Goal: Information Seeking & Learning: Learn about a topic

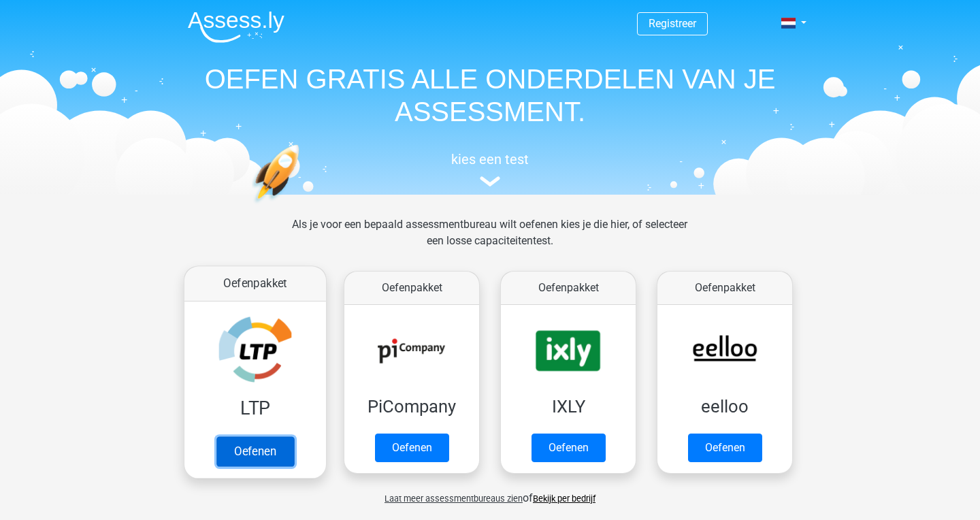
click at [231, 436] on link "Oefenen" at bounding box center [255, 451] width 78 height 30
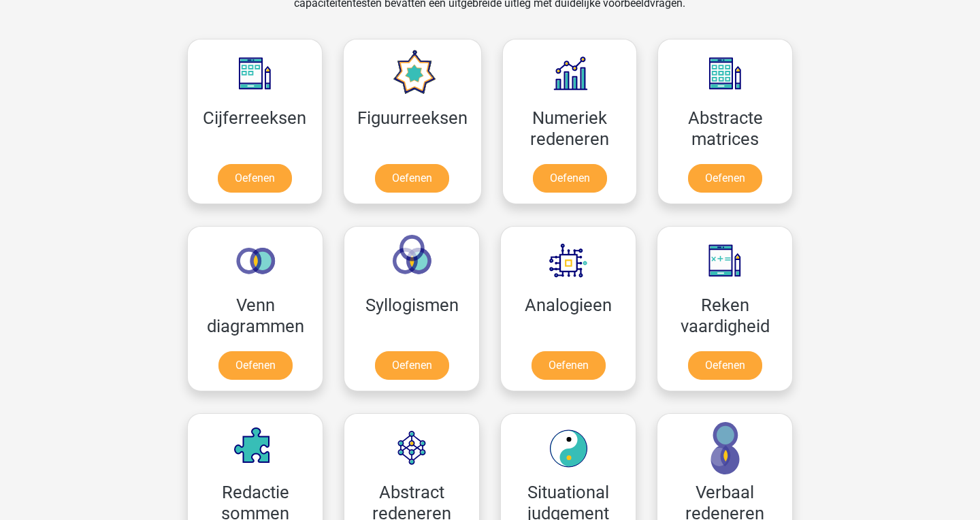
scroll to position [601, 0]
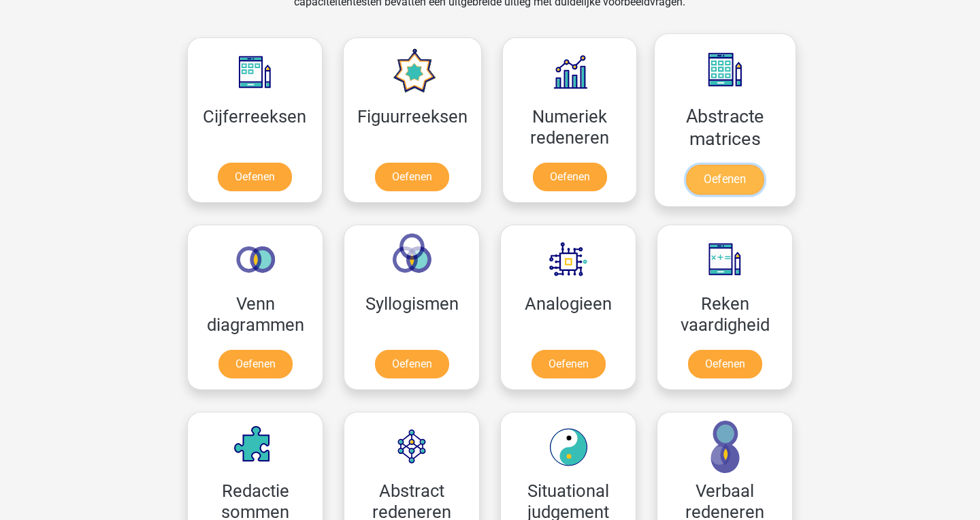
click at [740, 180] on link "Oefenen" at bounding box center [725, 180] width 78 height 30
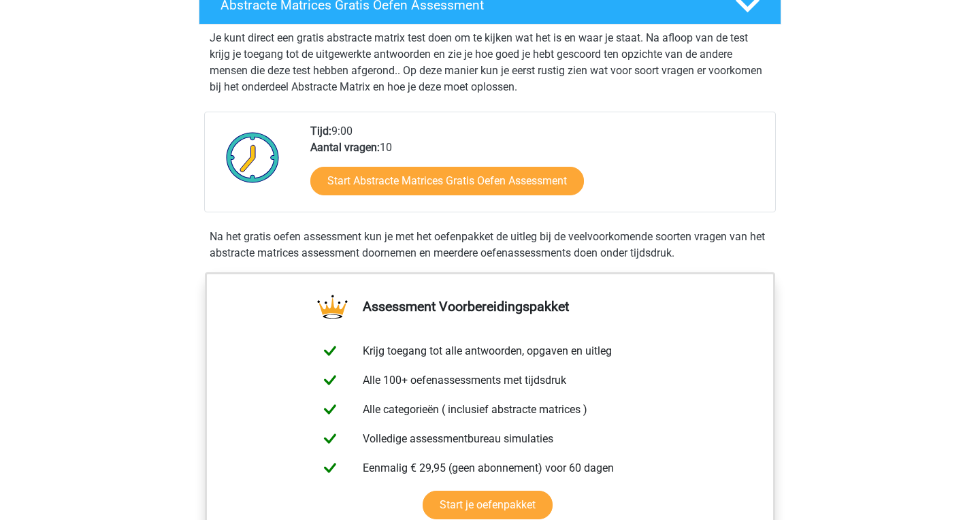
scroll to position [255, 0]
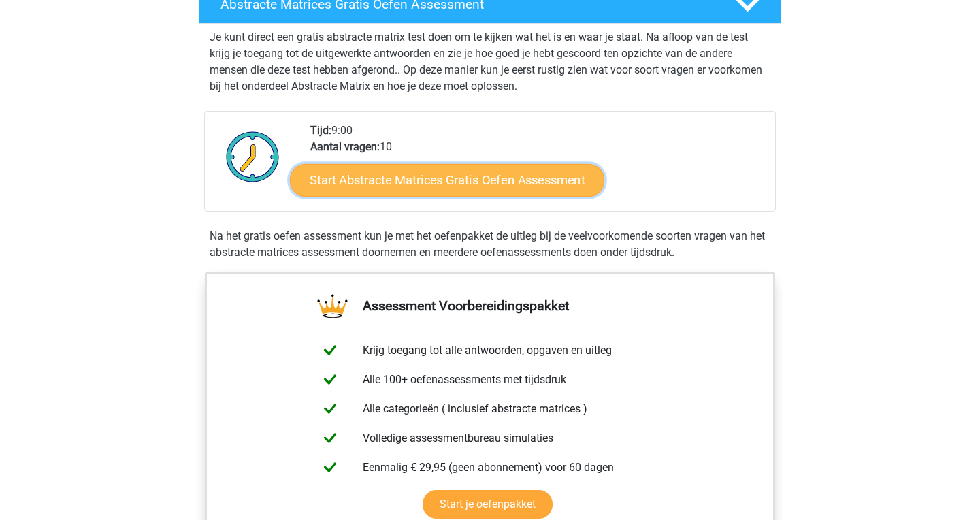
click at [503, 182] on link "Start Abstracte Matrices Gratis Oefen Assessment" at bounding box center [447, 179] width 314 height 33
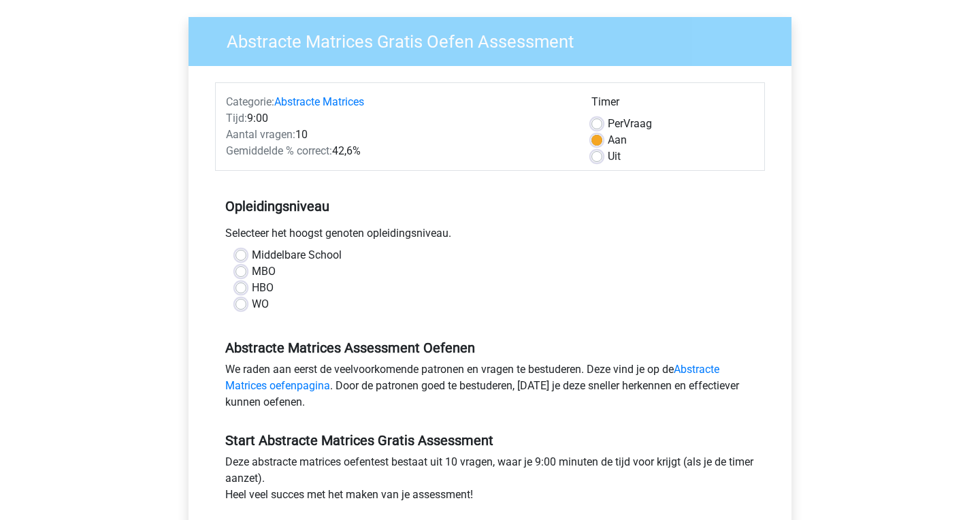
scroll to position [114, 0]
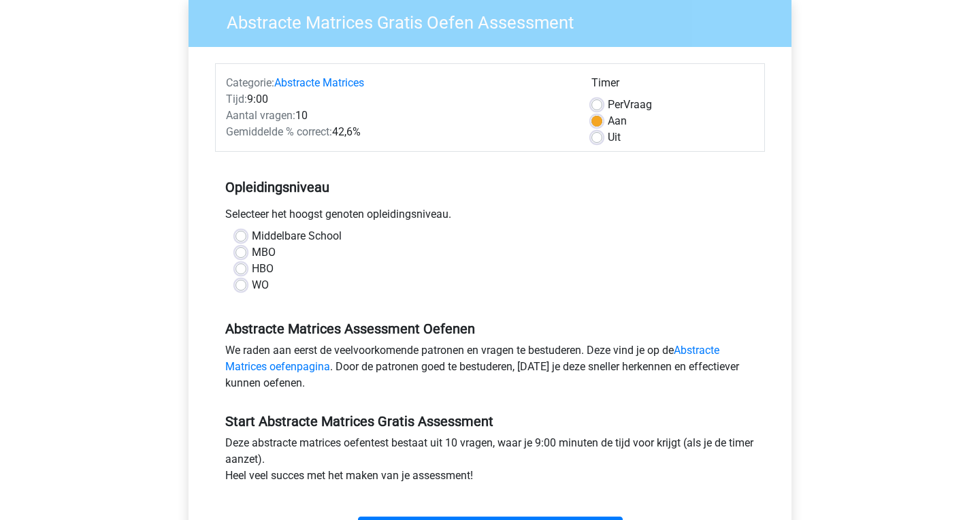
click at [608, 143] on label "Uit" at bounding box center [614, 137] width 13 height 16
click at [600, 143] on input "Uit" at bounding box center [596, 136] width 11 height 14
radio input "true"
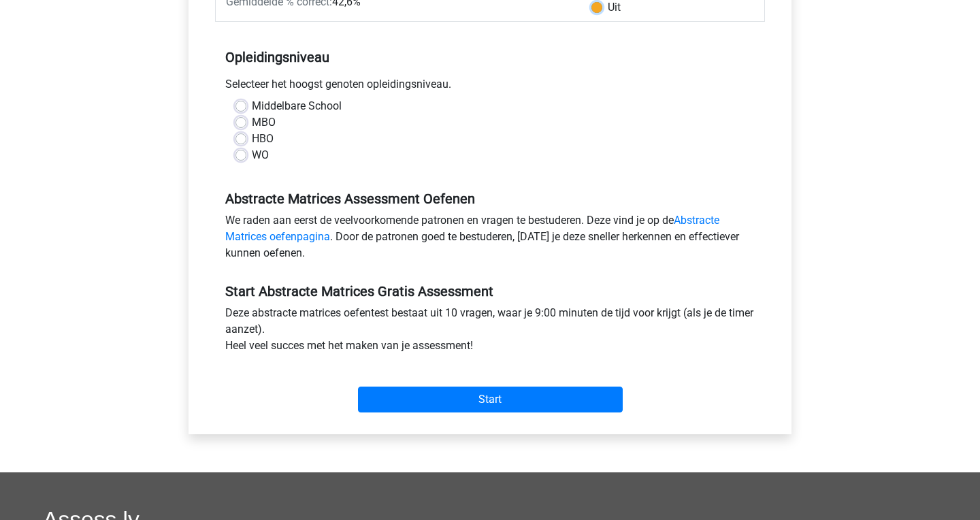
scroll to position [252, 0]
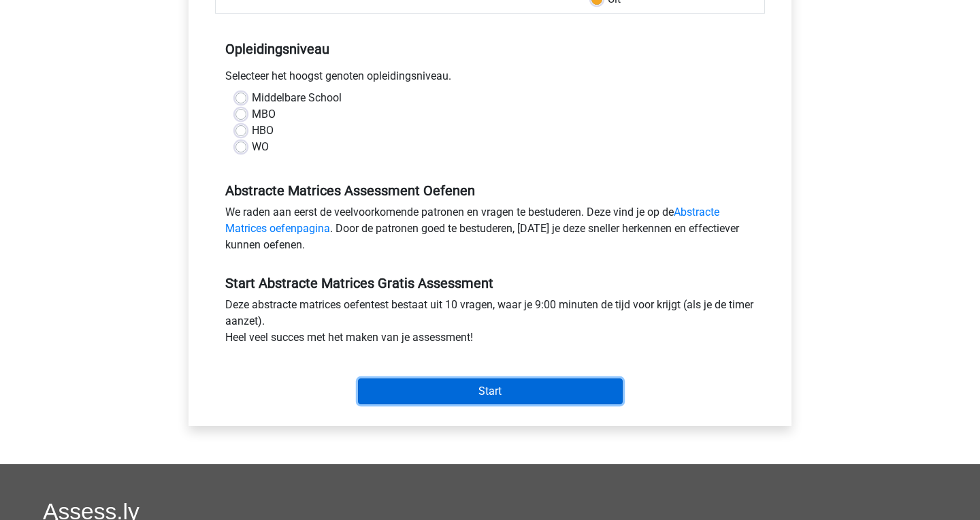
click at [546, 395] on input "Start" at bounding box center [490, 391] width 265 height 26
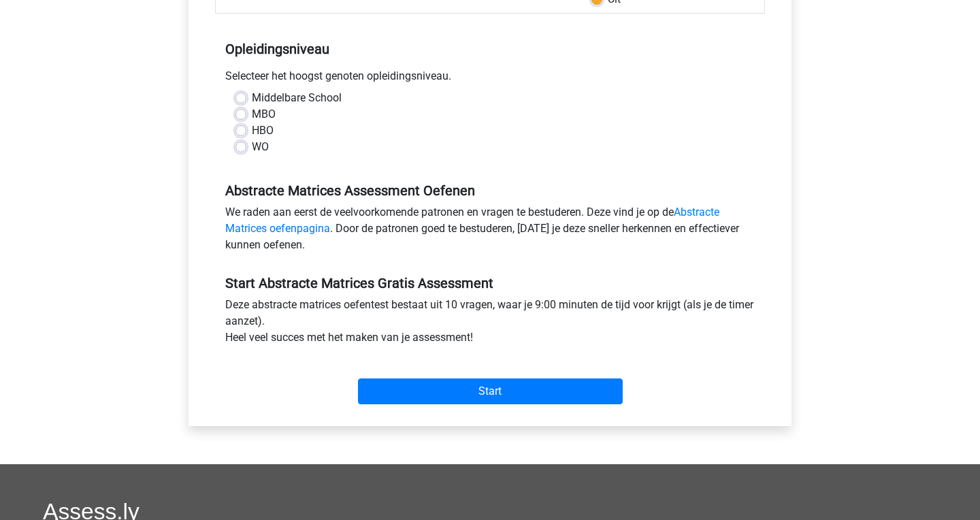
click at [418, 171] on div "Abstracte Matrices Assessment Oefenen We raden aan eerst de veelvoorkomende pat…" at bounding box center [490, 212] width 550 height 93
click at [252, 133] on label "HBO" at bounding box center [263, 130] width 22 height 16
click at [244, 133] on input "HBO" at bounding box center [240, 129] width 11 height 14
radio input "true"
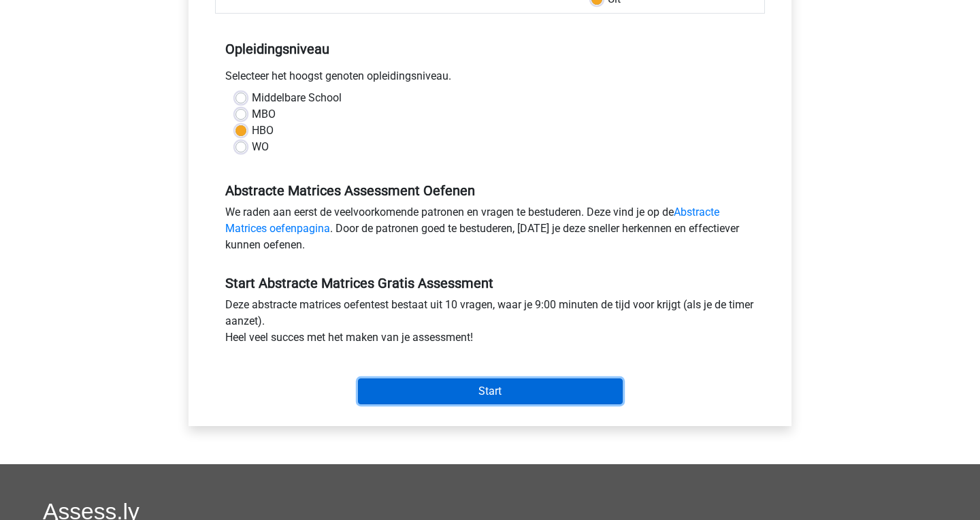
click at [475, 388] on input "Start" at bounding box center [490, 391] width 265 height 26
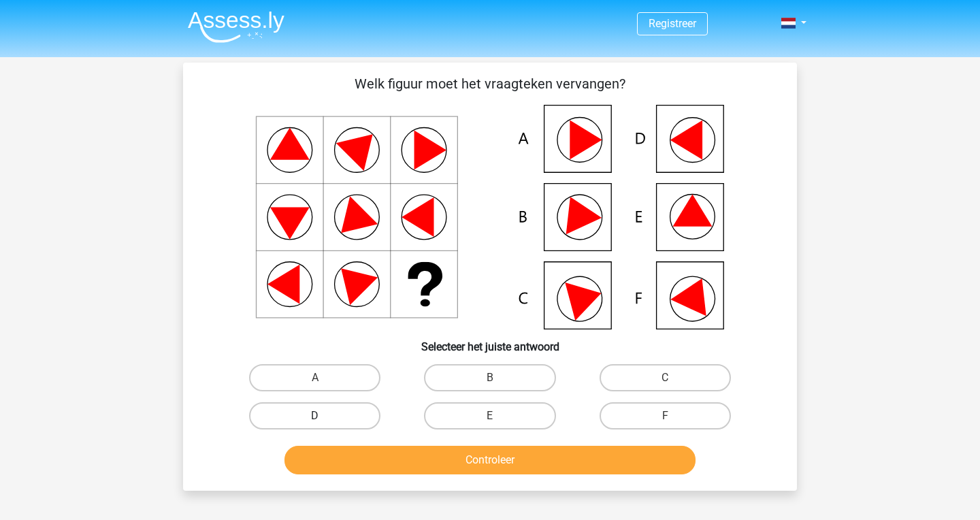
click at [341, 416] on label "D" at bounding box center [314, 415] width 131 height 27
click at [324, 416] on input "D" at bounding box center [319, 420] width 9 height 9
radio input "true"
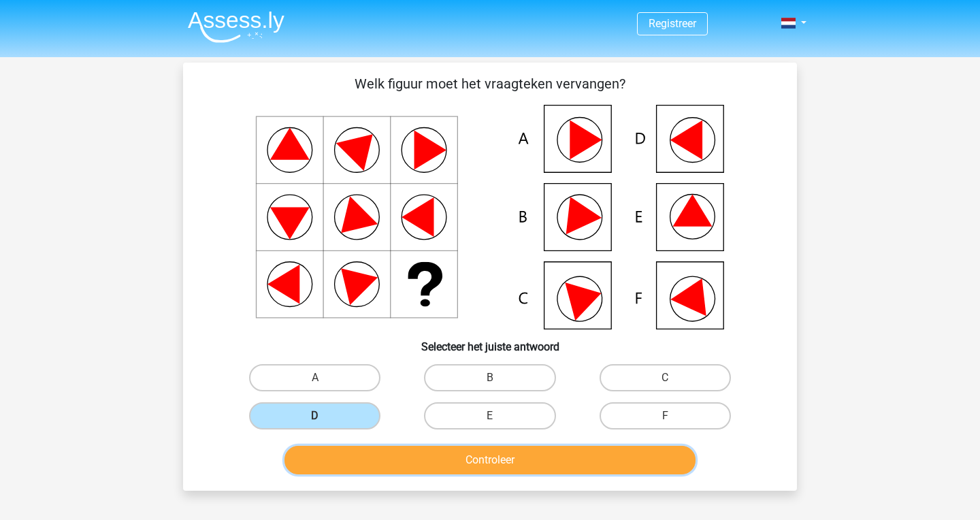
click at [542, 463] on button "Controleer" at bounding box center [490, 460] width 412 height 29
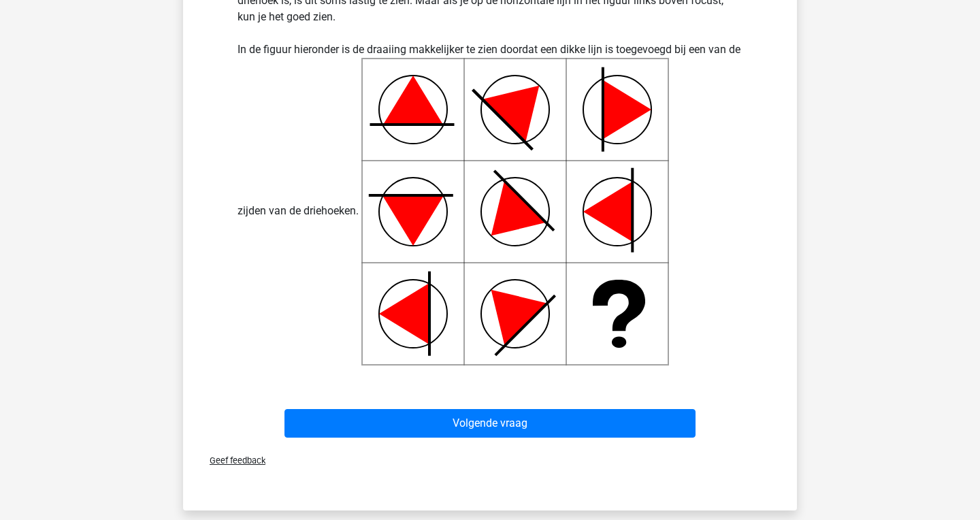
scroll to position [512, 0]
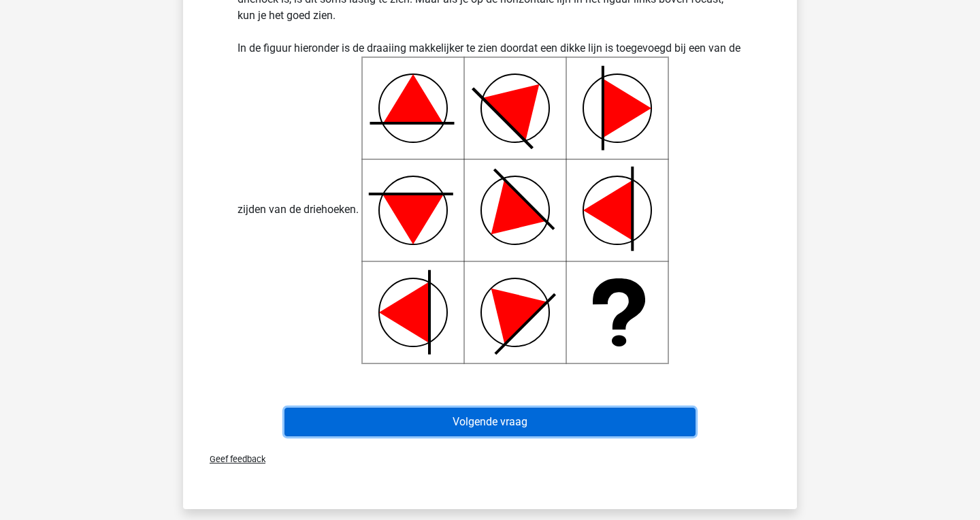
click at [561, 425] on button "Volgende vraag" at bounding box center [490, 421] width 412 height 29
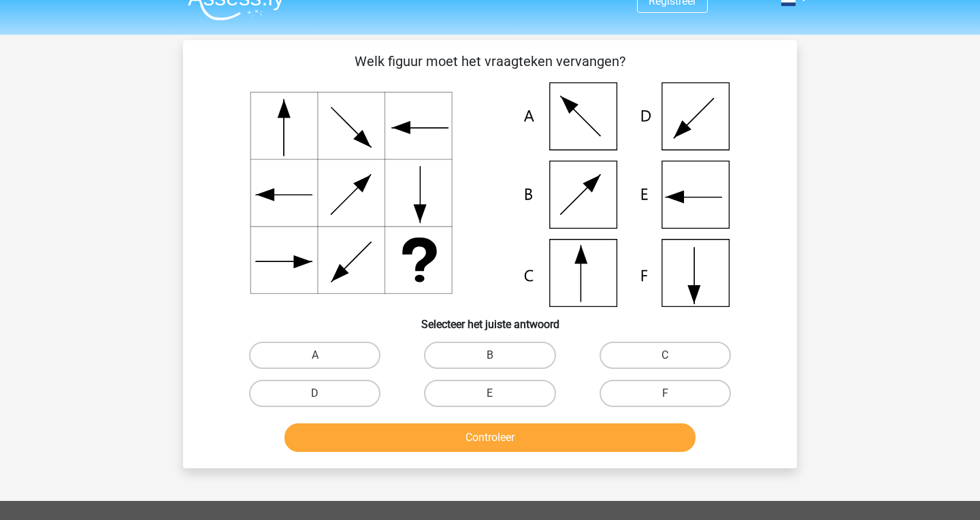
scroll to position [40, 0]
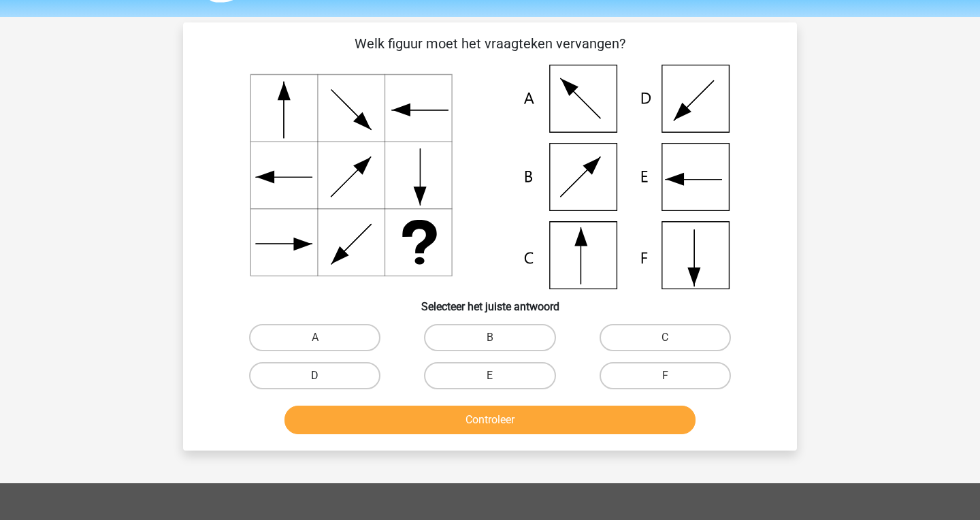
click at [349, 382] on label "D" at bounding box center [314, 375] width 131 height 27
click at [324, 382] on input "D" at bounding box center [319, 380] width 9 height 9
radio input "true"
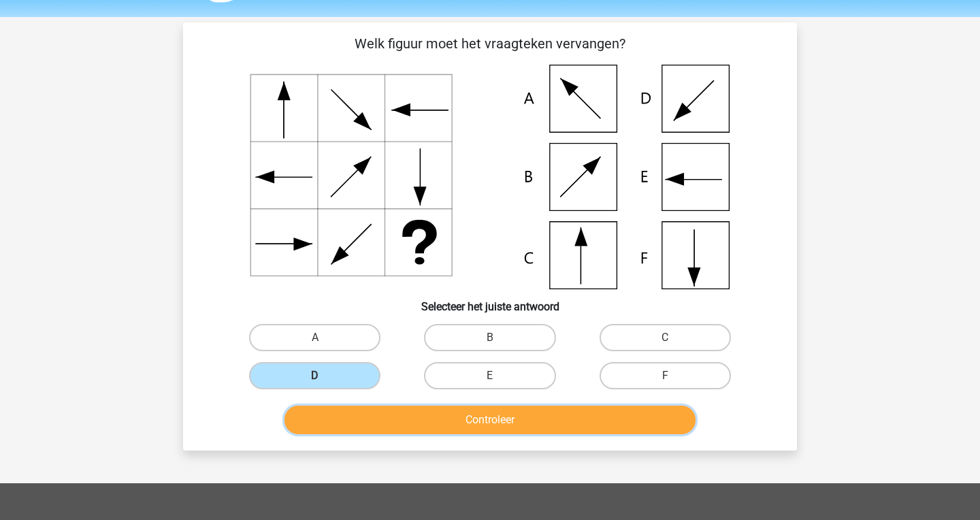
click at [388, 430] on button "Controleer" at bounding box center [490, 419] width 412 height 29
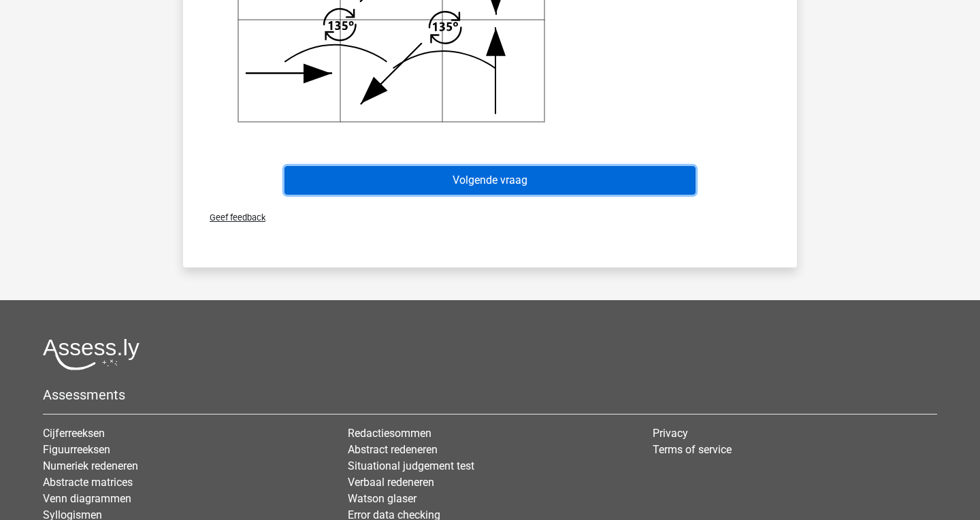
click at [484, 182] on button "Volgende vraag" at bounding box center [490, 180] width 412 height 29
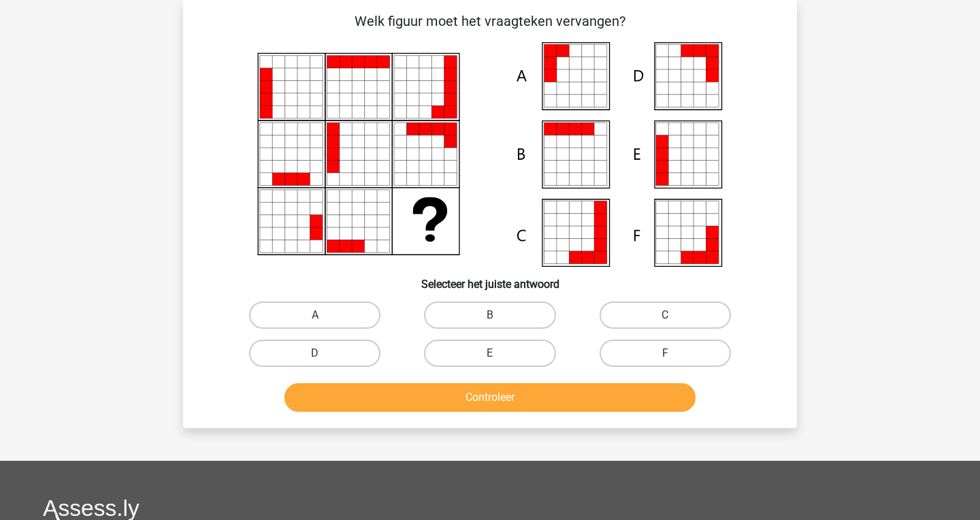
scroll to position [0, 0]
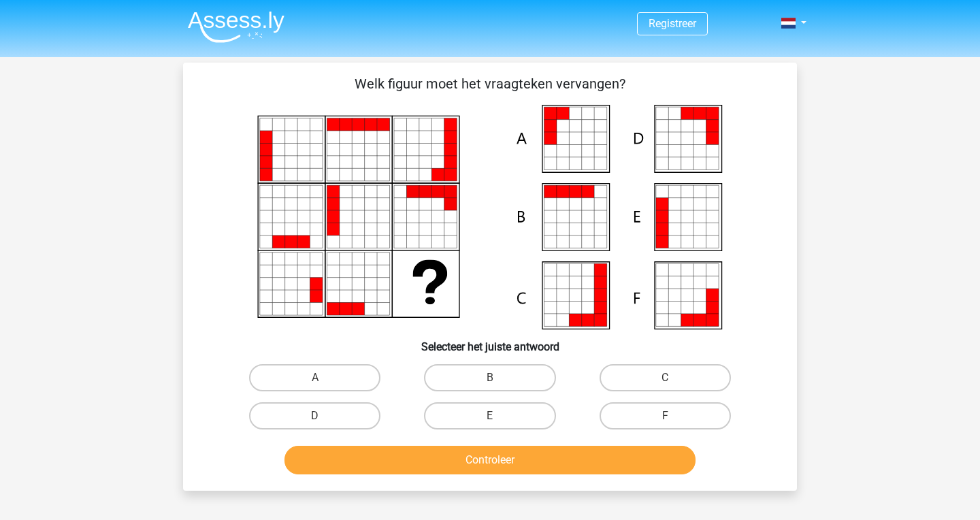
click at [814, 251] on div "Registreer Nederlands English" at bounding box center [490, 441] width 980 height 882
click at [287, 371] on label "A" at bounding box center [314, 377] width 131 height 27
click at [315, 378] on input "A" at bounding box center [319, 382] width 9 height 9
radio input "true"
click at [370, 446] on div "Controleer" at bounding box center [490, 457] width 570 height 45
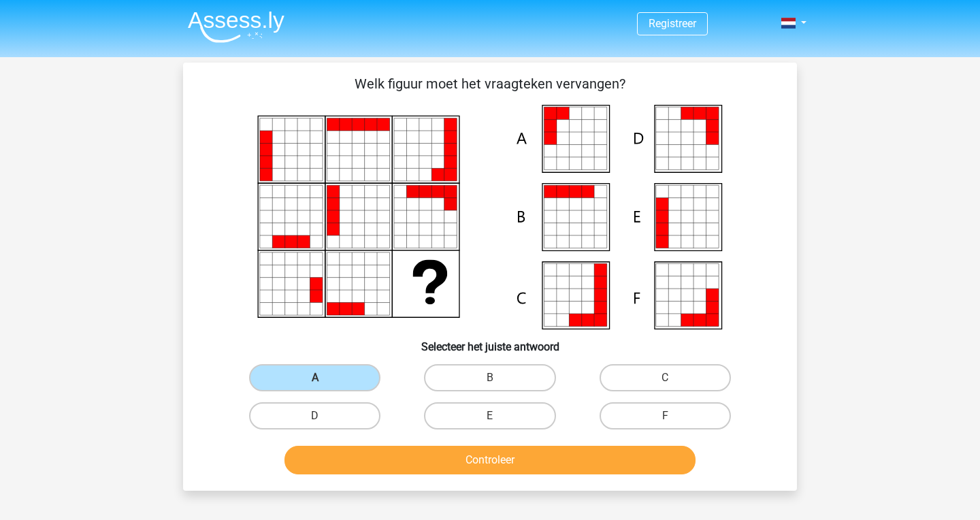
click at [366, 476] on div "Controleer" at bounding box center [489, 463] width 525 height 34
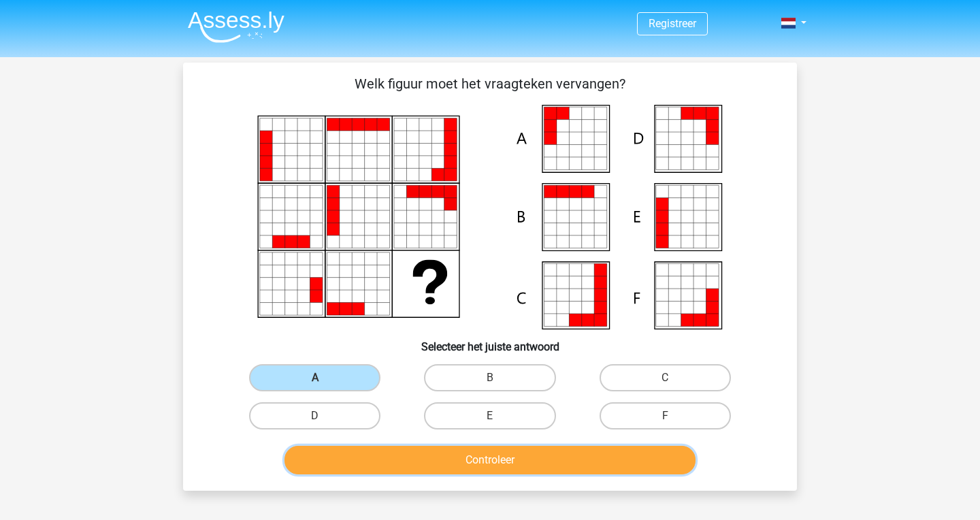
click at [371, 466] on button "Controleer" at bounding box center [490, 460] width 412 height 29
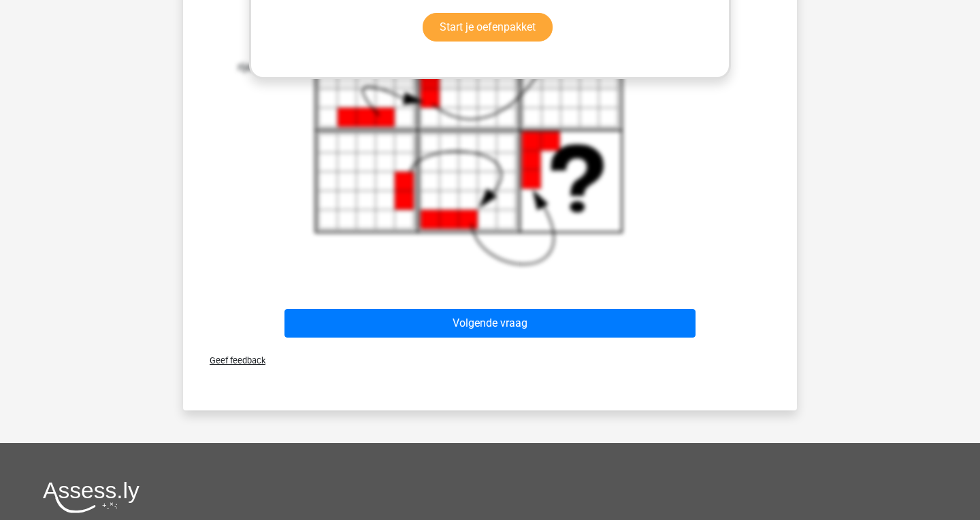
scroll to position [725, 0]
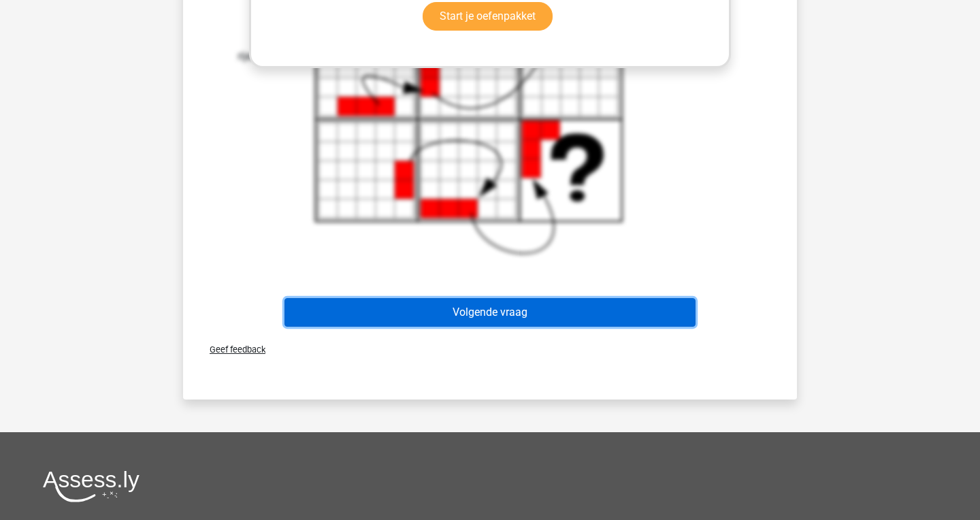
click at [516, 311] on button "Volgende vraag" at bounding box center [490, 312] width 412 height 29
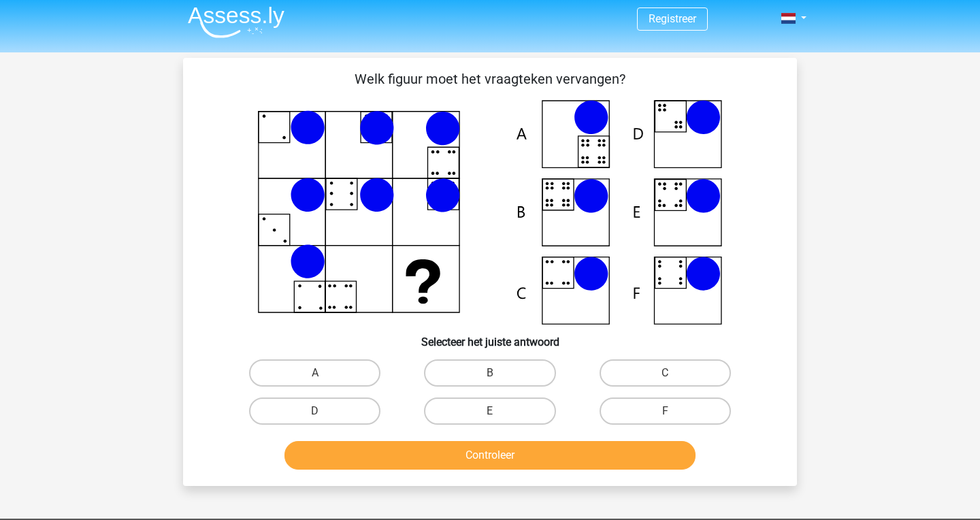
scroll to position [0, 0]
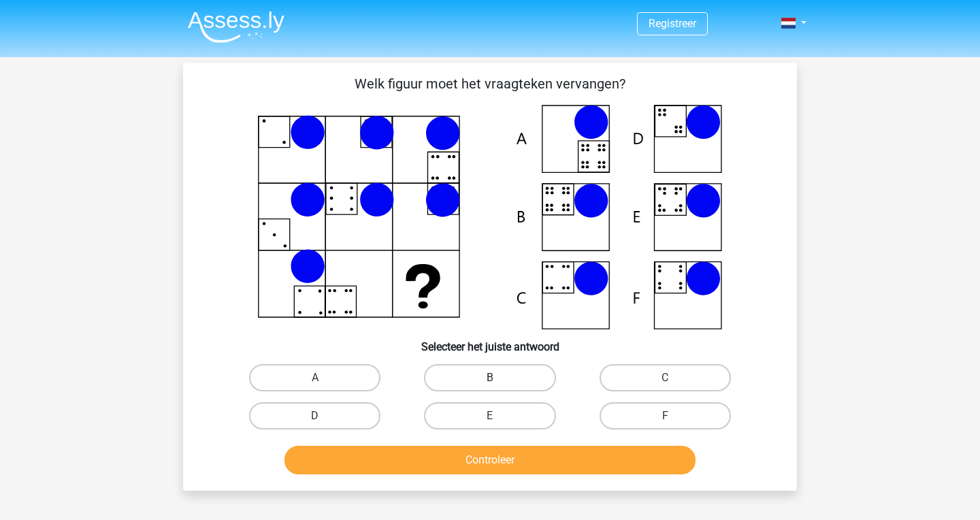
click at [483, 380] on label "B" at bounding box center [489, 377] width 131 height 27
click at [490, 380] on input "B" at bounding box center [494, 382] width 9 height 9
radio input "true"
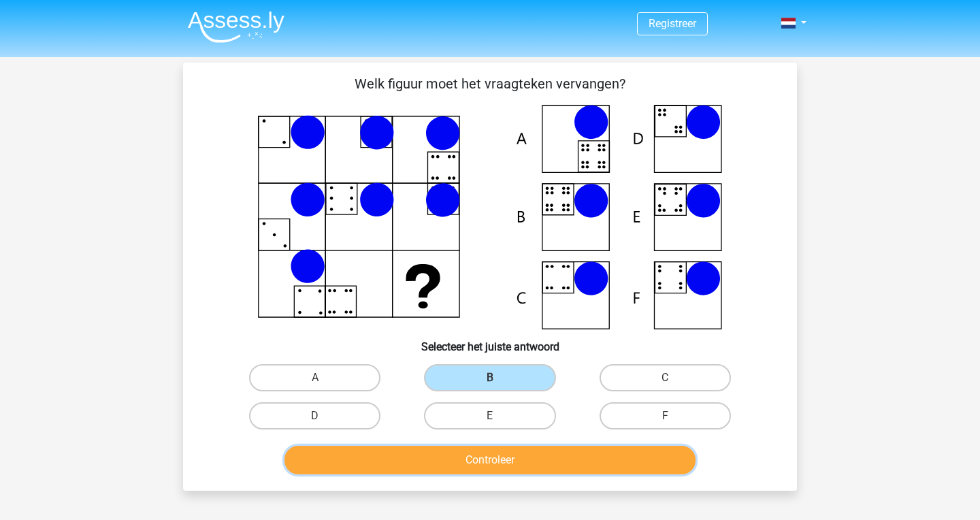
click at [538, 461] on button "Controleer" at bounding box center [490, 460] width 412 height 29
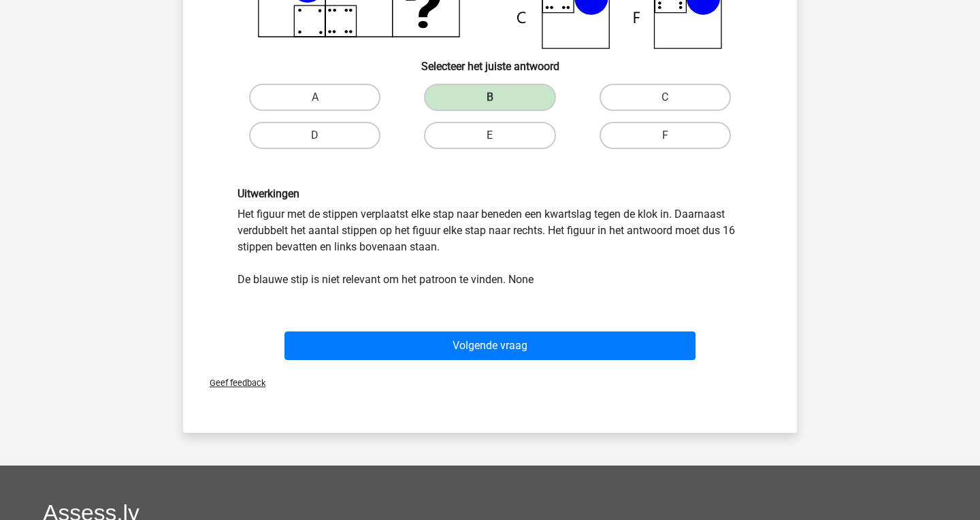
scroll to position [287, 0]
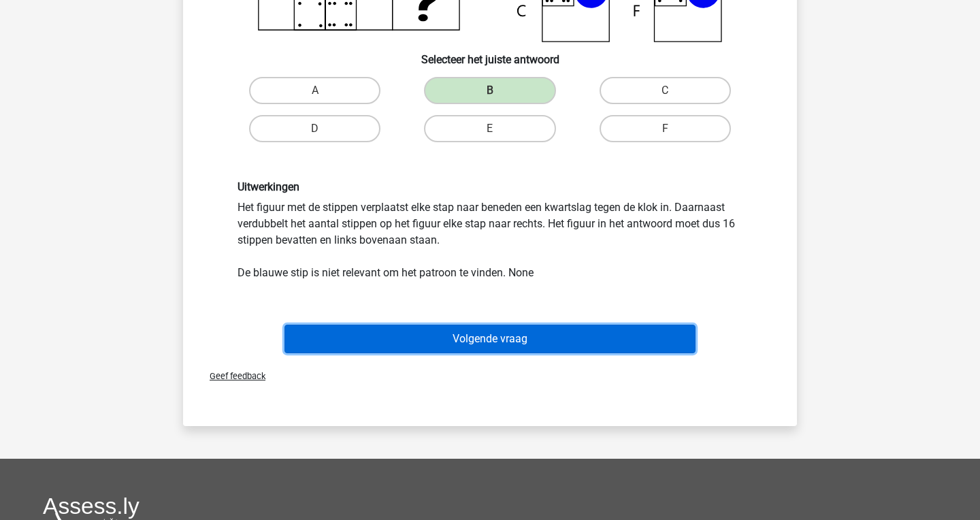
click at [575, 335] on button "Volgende vraag" at bounding box center [490, 338] width 412 height 29
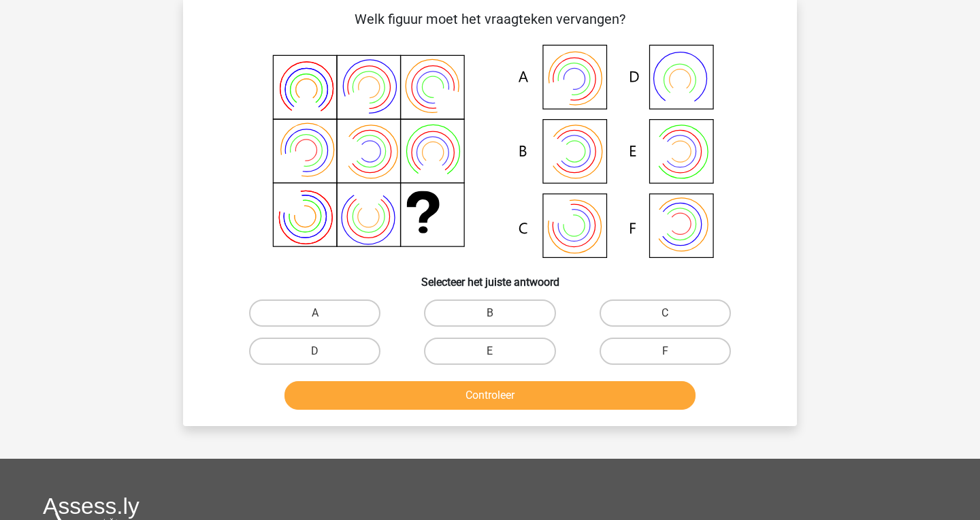
scroll to position [63, 0]
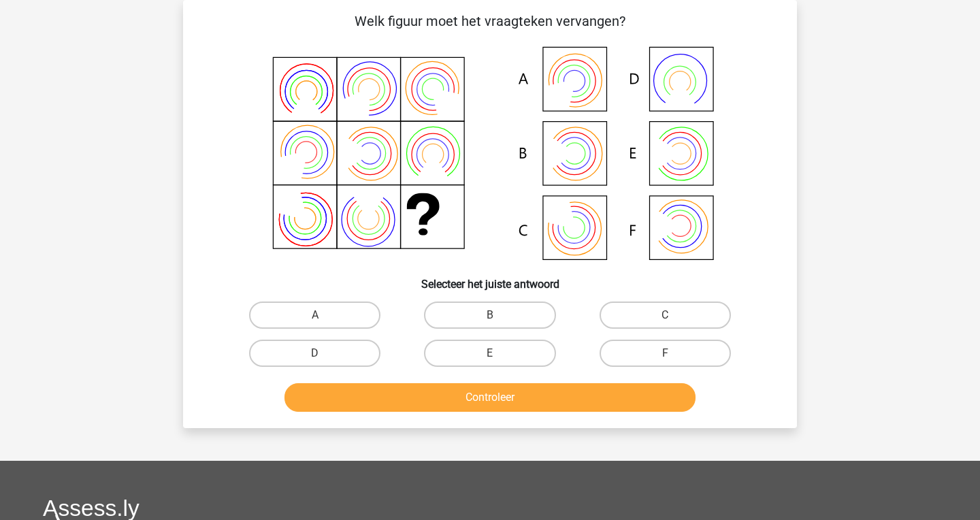
click at [673, 73] on icon at bounding box center [679, 81] width 21 height 21
click at [673, 119] on icon at bounding box center [490, 154] width 548 height 224
click at [312, 359] on label "D" at bounding box center [314, 352] width 131 height 27
click at [315, 359] on input "D" at bounding box center [319, 357] width 9 height 9
radio input "true"
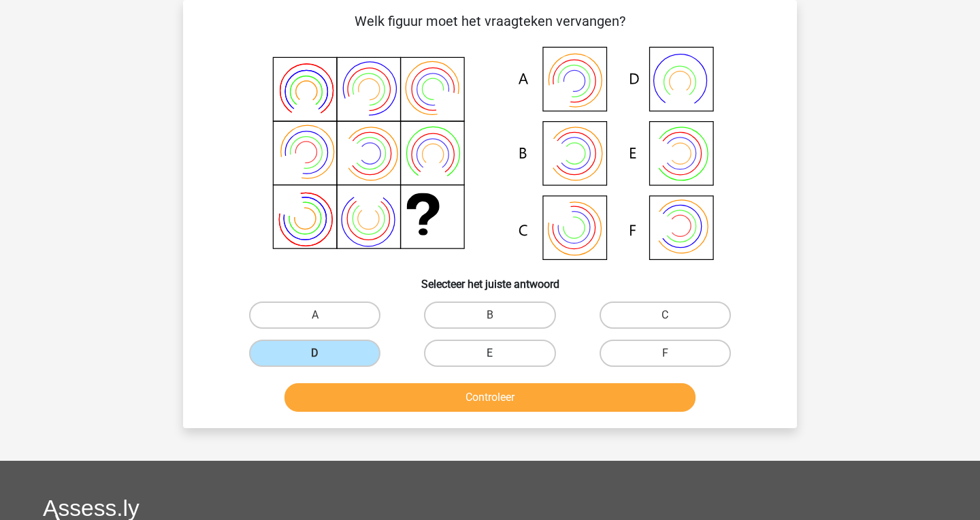
click at [451, 345] on label "E" at bounding box center [489, 352] width 131 height 27
click at [490, 353] on input "E" at bounding box center [494, 357] width 9 height 9
radio input "true"
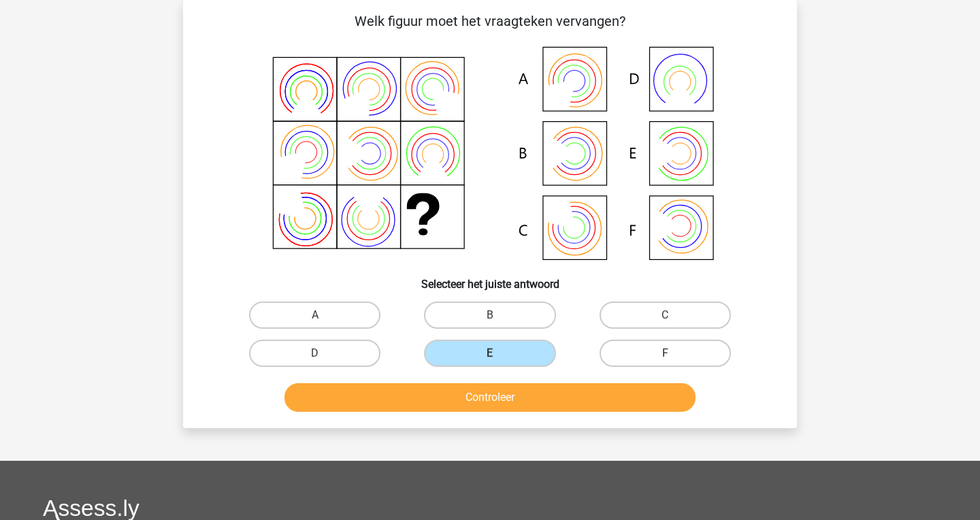
click at [620, 348] on label "F" at bounding box center [664, 352] width 131 height 27
click at [665, 353] on input "F" at bounding box center [669, 357] width 9 height 9
radio input "true"
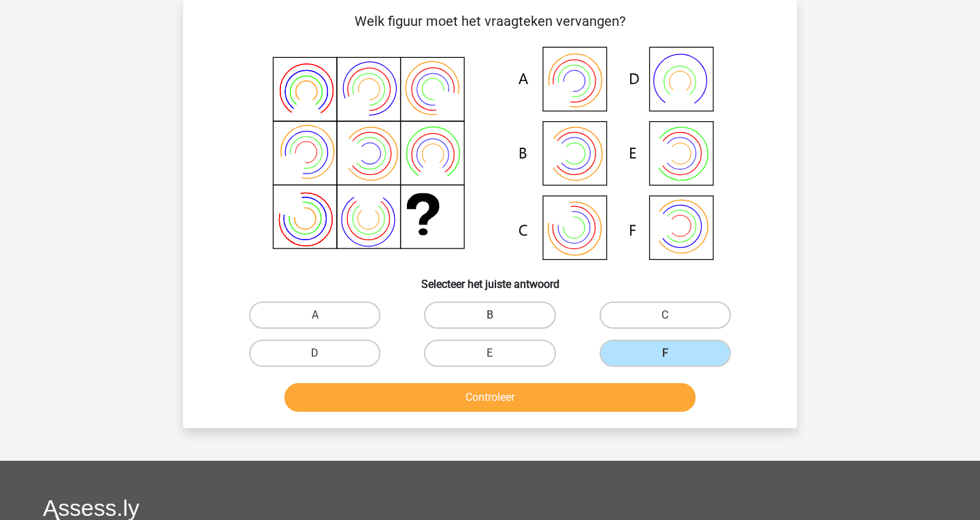
click at [480, 318] on label "B" at bounding box center [489, 314] width 131 height 27
click at [490, 318] on input "B" at bounding box center [494, 319] width 9 height 9
radio input "true"
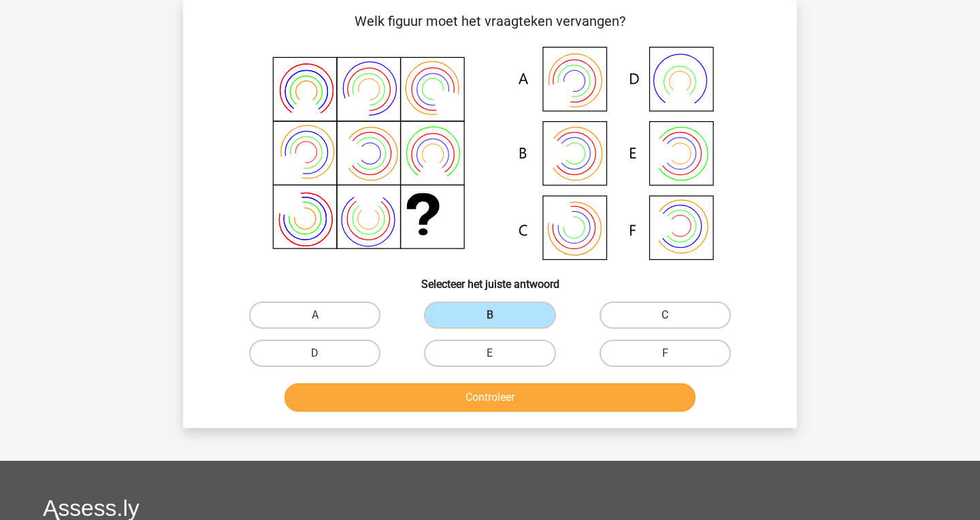
click at [629, 314] on label "C" at bounding box center [664, 314] width 131 height 27
click at [665, 315] on input "C" at bounding box center [669, 319] width 9 height 9
radio input "true"
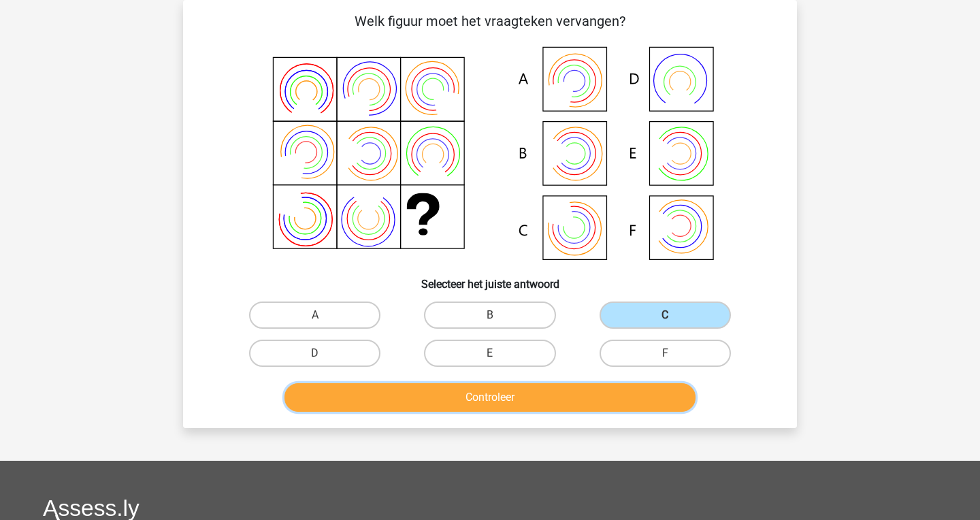
click at [604, 404] on button "Controleer" at bounding box center [490, 397] width 412 height 29
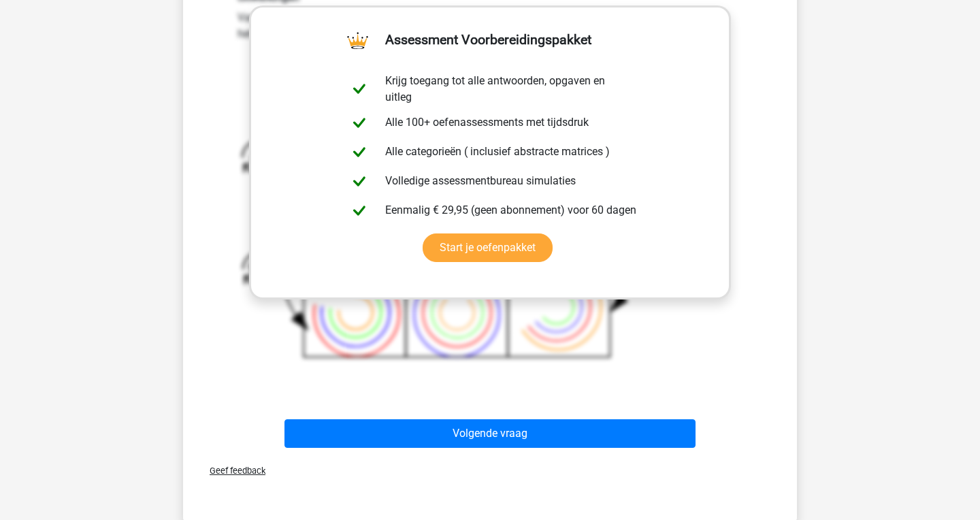
scroll to position [567, 0]
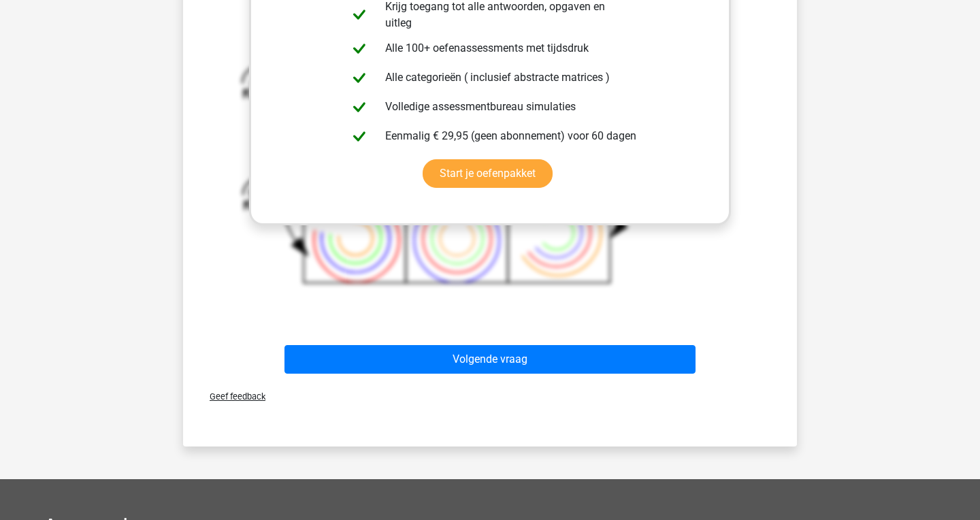
click at [575, 340] on div "Volgende vraag" at bounding box center [490, 356] width 570 height 45
click at [567, 384] on div "Geef feedback" at bounding box center [489, 396] width 603 height 35
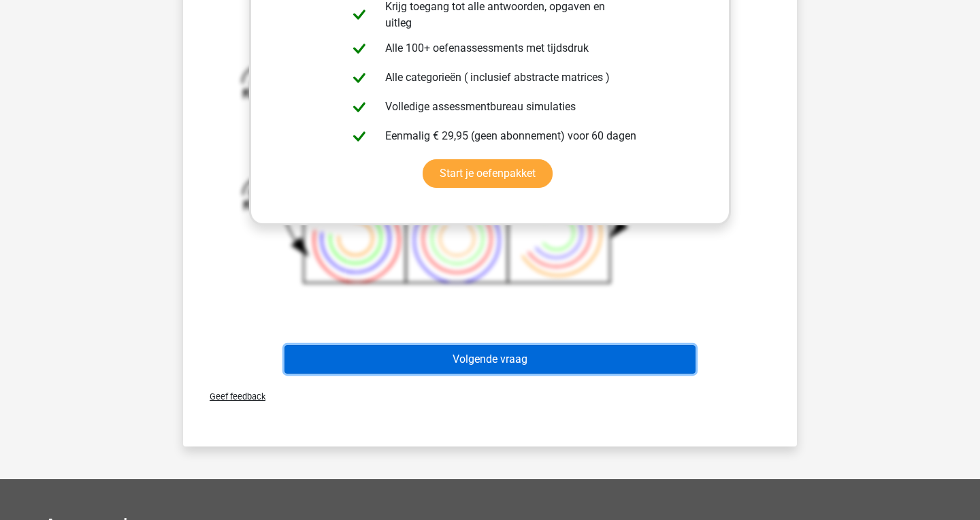
click at [570, 369] on button "Volgende vraag" at bounding box center [490, 359] width 412 height 29
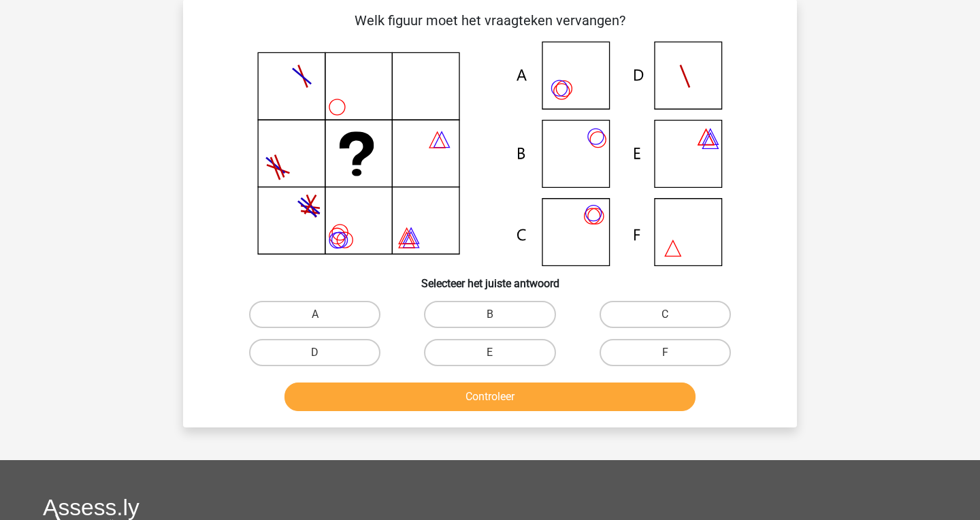
scroll to position [63, 0]
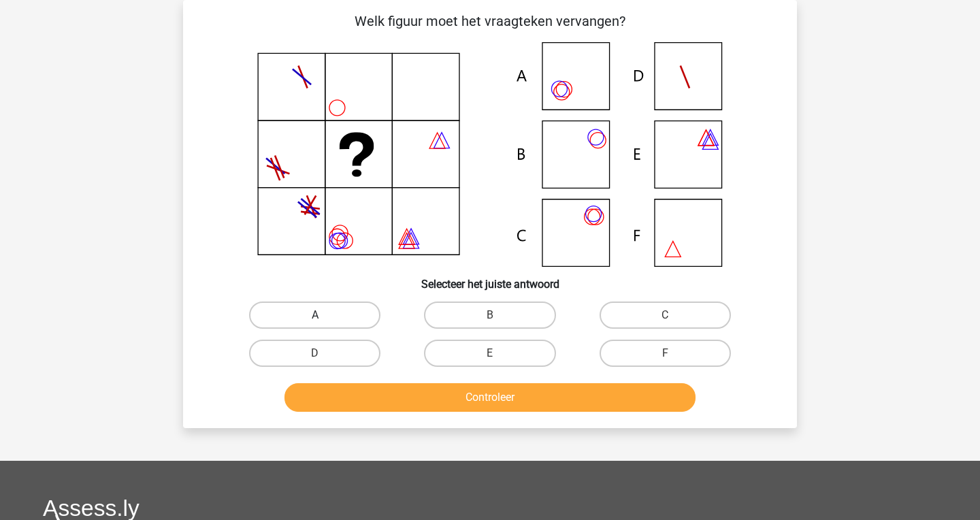
click at [367, 323] on label "A" at bounding box center [314, 314] width 131 height 27
click at [324, 323] on input "A" at bounding box center [319, 319] width 9 height 9
radio input "true"
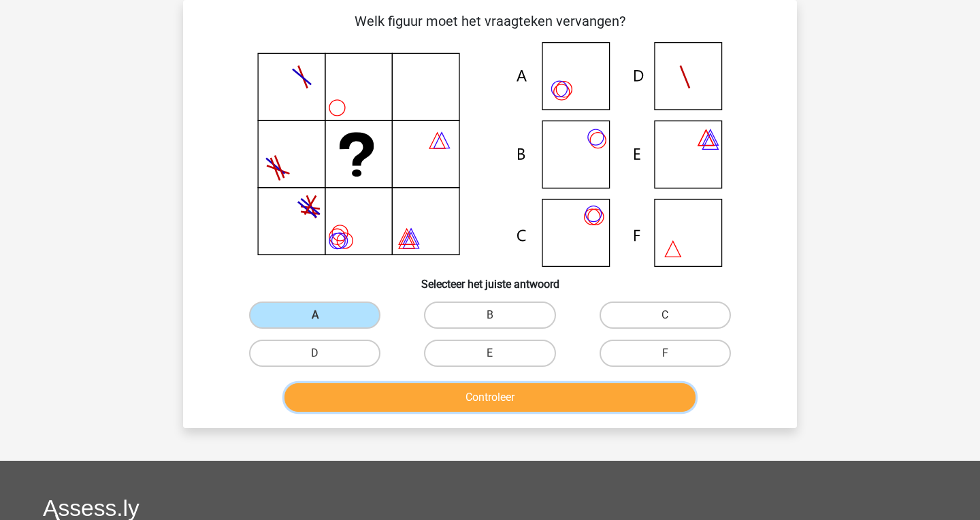
click at [408, 401] on button "Controleer" at bounding box center [490, 397] width 412 height 29
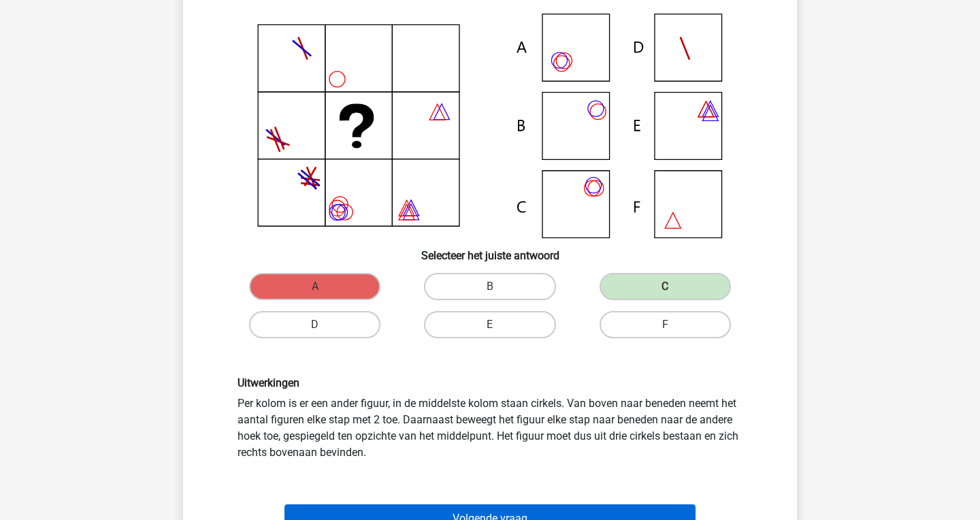
scroll to position [205, 0]
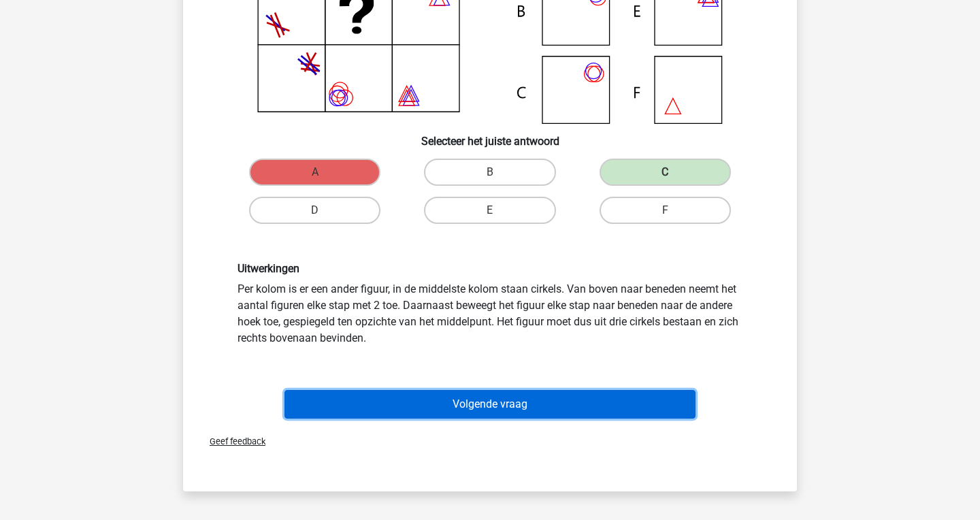
click at [476, 414] on button "Volgende vraag" at bounding box center [490, 404] width 412 height 29
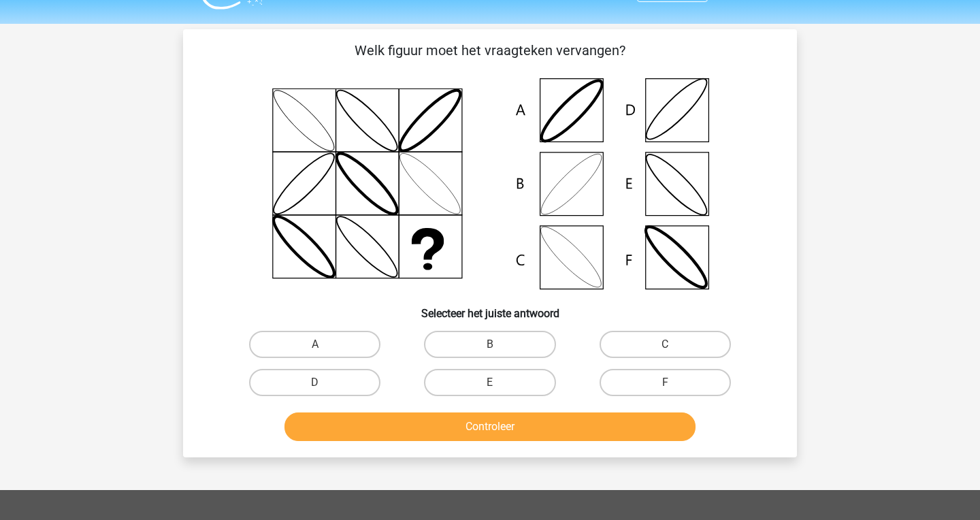
scroll to position [36, 0]
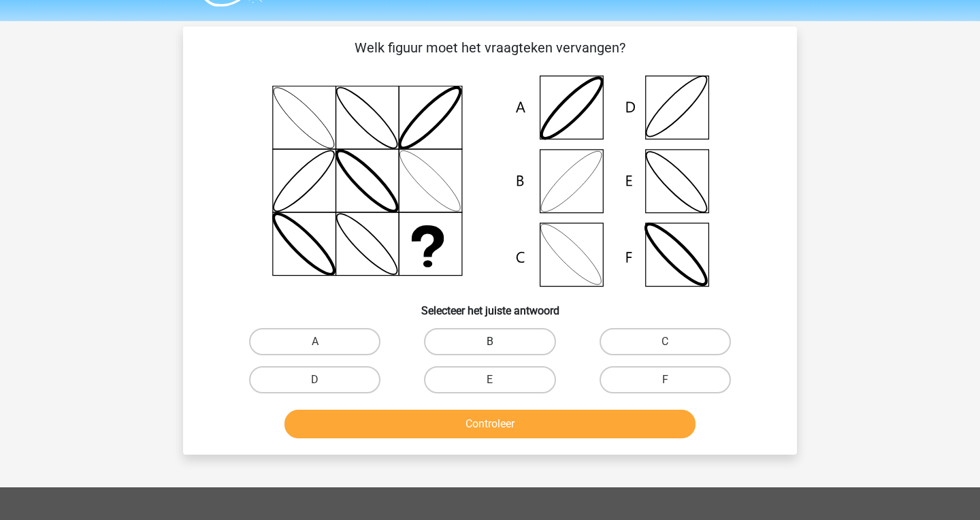
click at [470, 345] on label "B" at bounding box center [489, 341] width 131 height 27
click at [490, 345] on input "B" at bounding box center [494, 346] width 9 height 9
radio input "true"
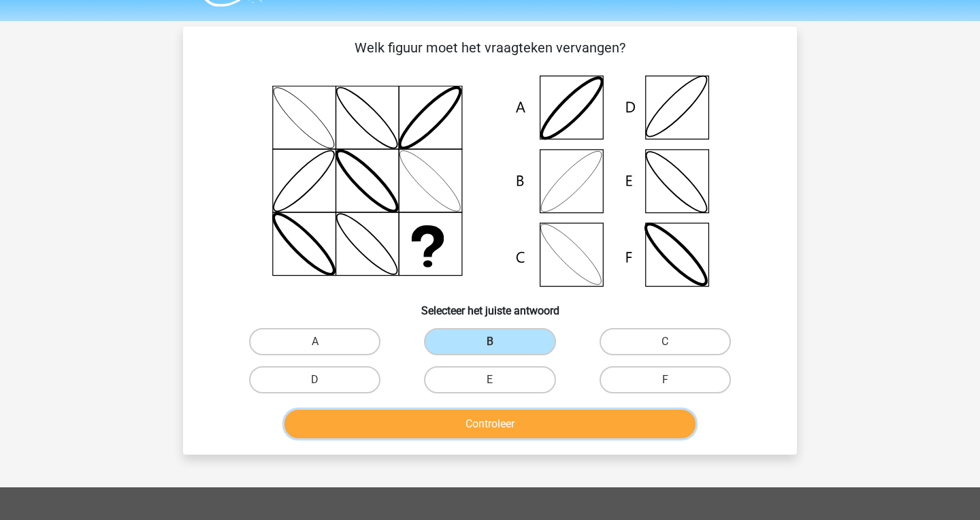
click at [494, 428] on button "Controleer" at bounding box center [490, 424] width 412 height 29
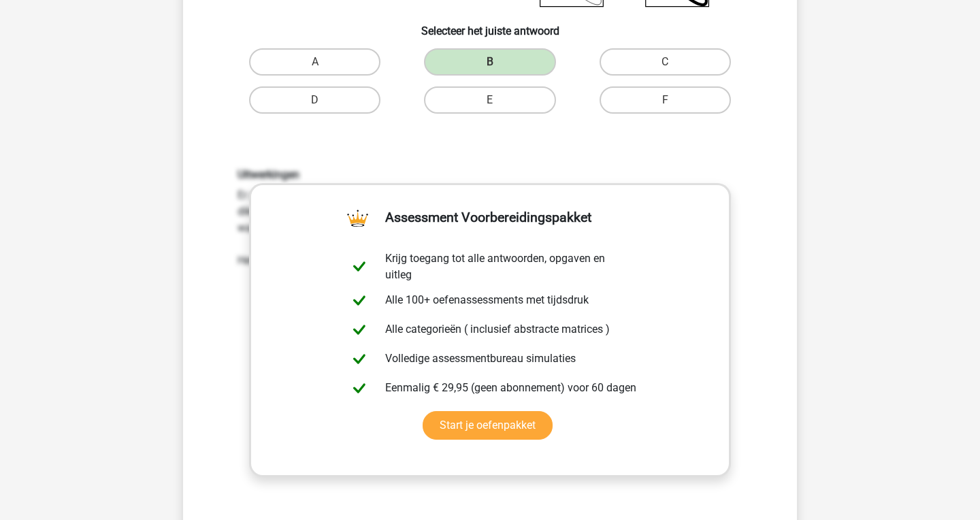
scroll to position [520, 0]
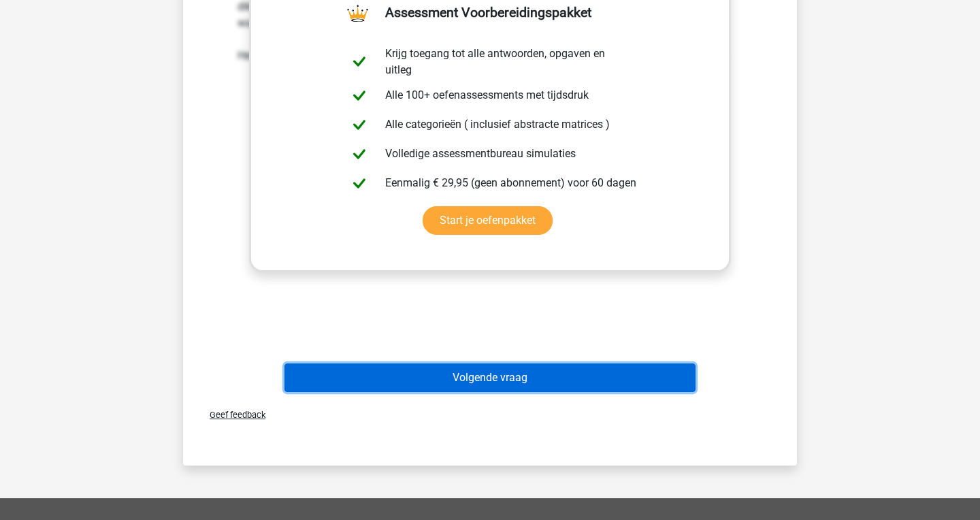
click at [597, 379] on button "Volgende vraag" at bounding box center [490, 377] width 412 height 29
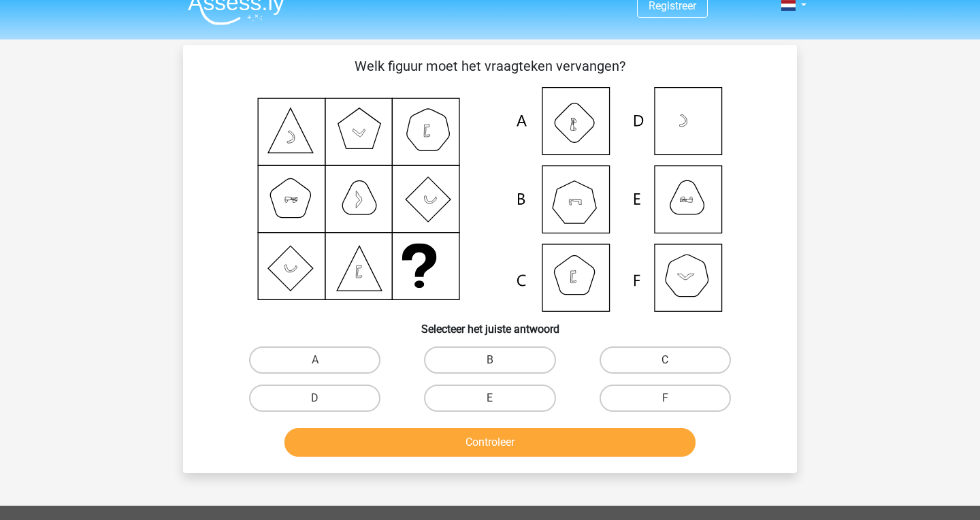
scroll to position [0, 0]
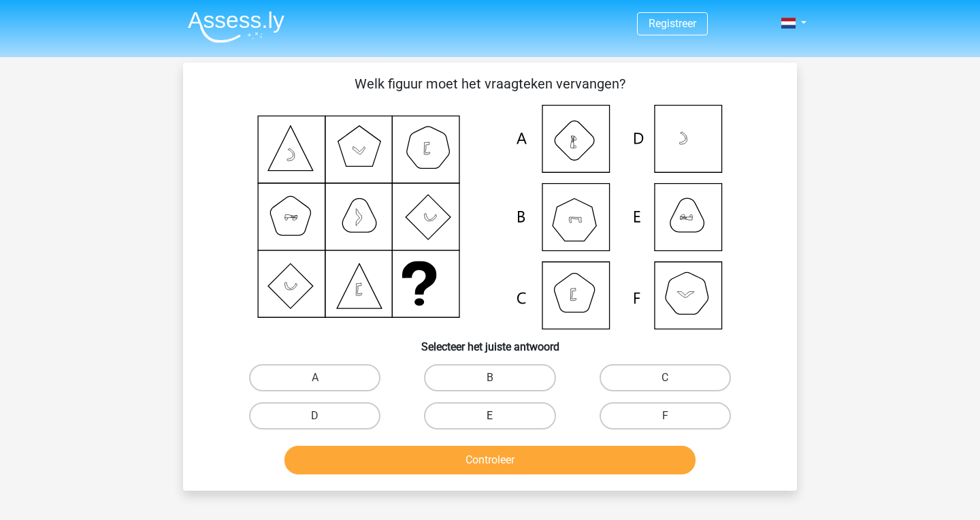
click at [484, 412] on label "E" at bounding box center [489, 415] width 131 height 27
click at [490, 416] on input "E" at bounding box center [494, 420] width 9 height 9
radio input "true"
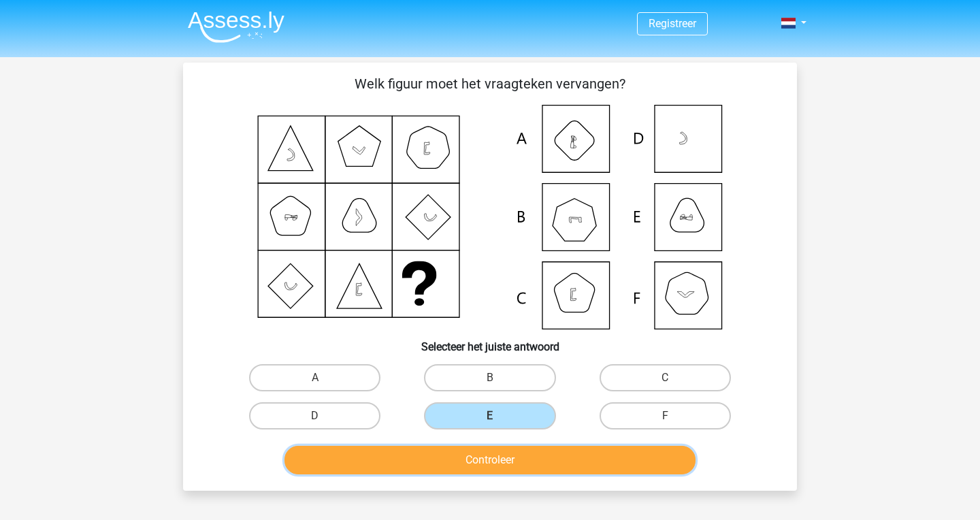
click at [493, 459] on button "Controleer" at bounding box center [490, 460] width 412 height 29
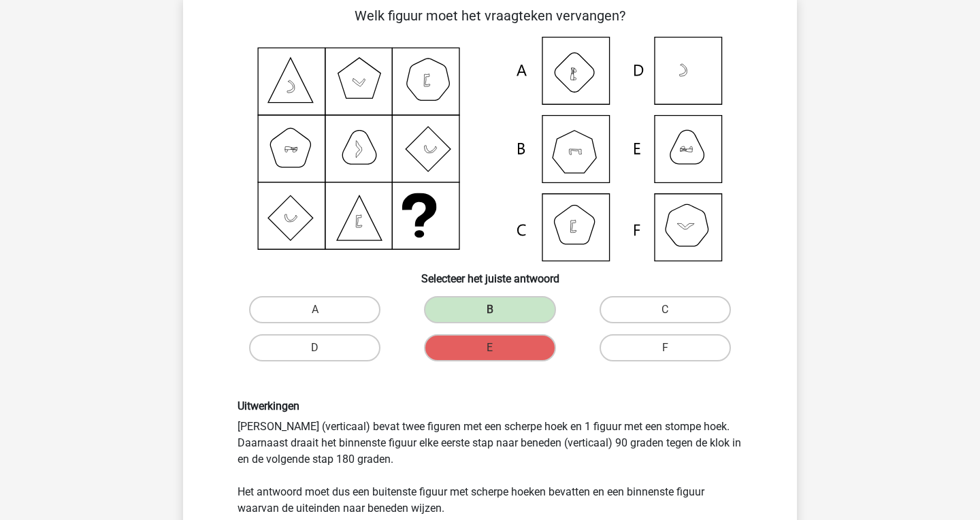
scroll to position [69, 0]
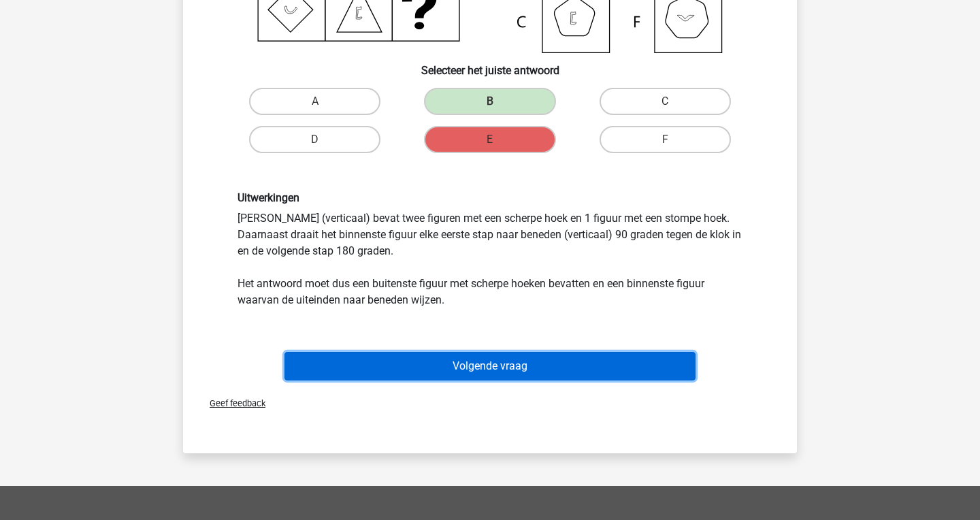
click at [506, 363] on button "Volgende vraag" at bounding box center [490, 366] width 412 height 29
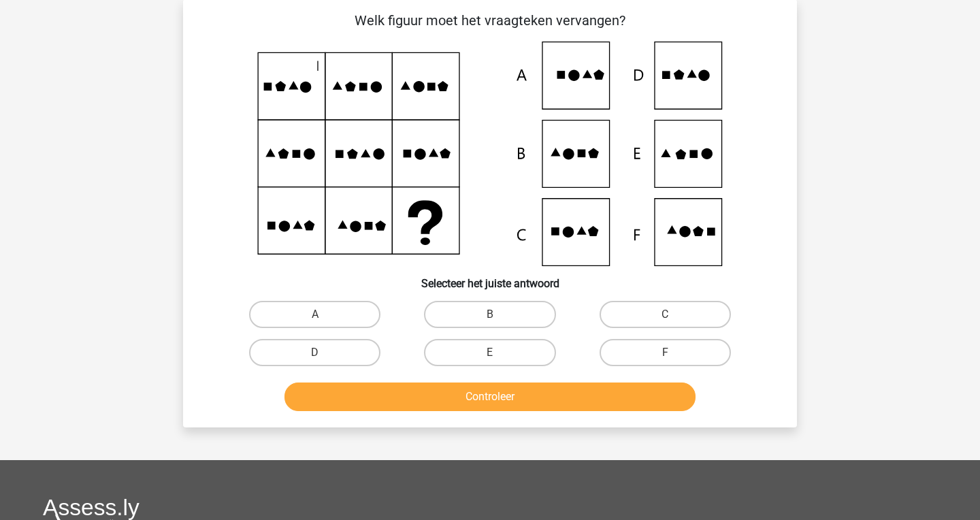
scroll to position [63, 0]
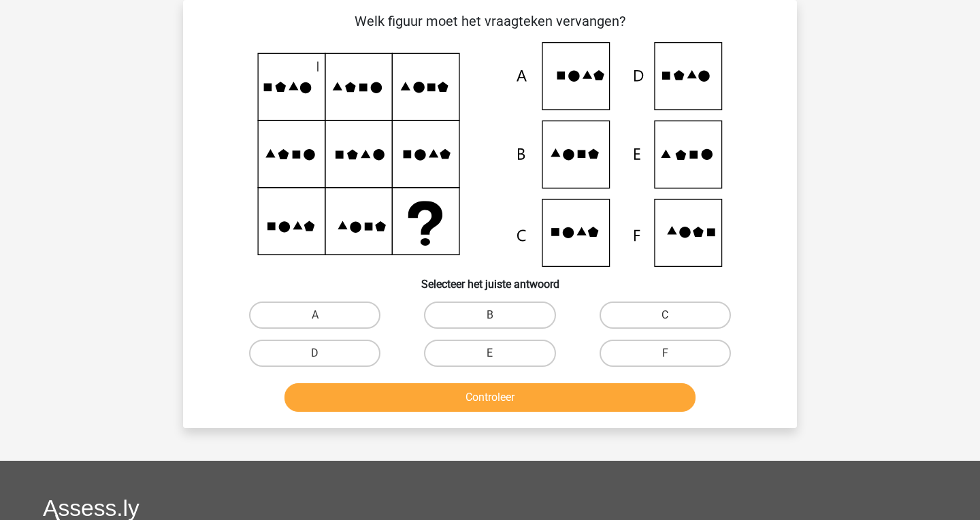
click at [312, 73] on icon at bounding box center [490, 154] width 548 height 224
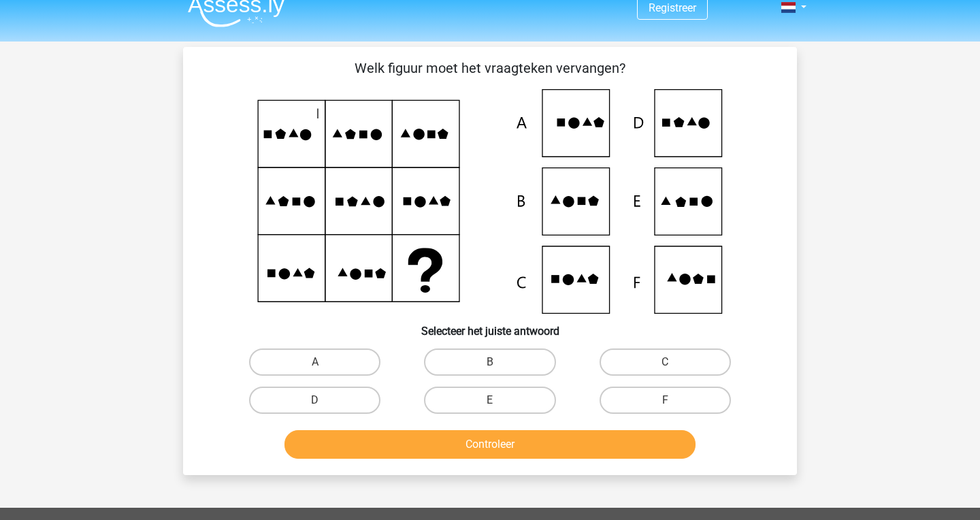
scroll to position [0, 0]
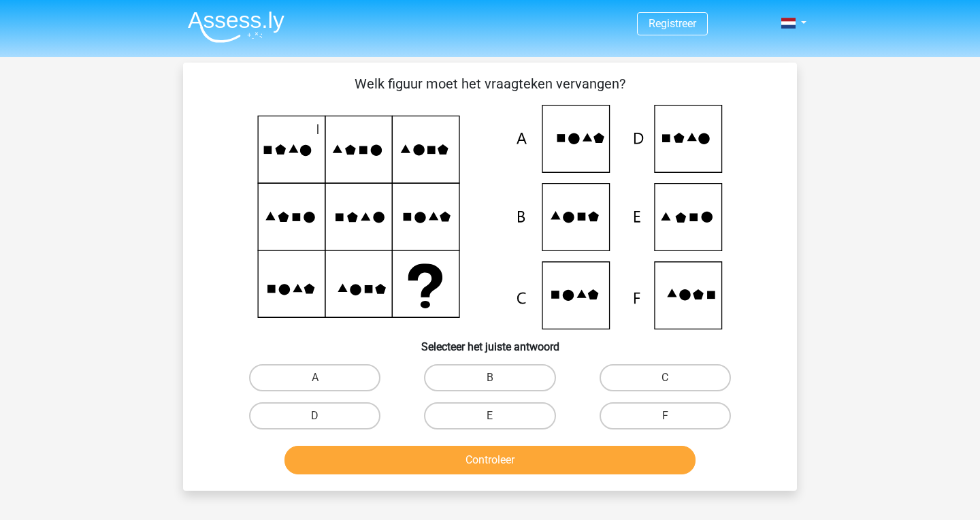
click at [317, 402] on div "D" at bounding box center [314, 416] width 175 height 38
click at [317, 407] on label "D" at bounding box center [314, 415] width 131 height 27
click at [317, 416] on input "D" at bounding box center [319, 420] width 9 height 9
radio input "true"
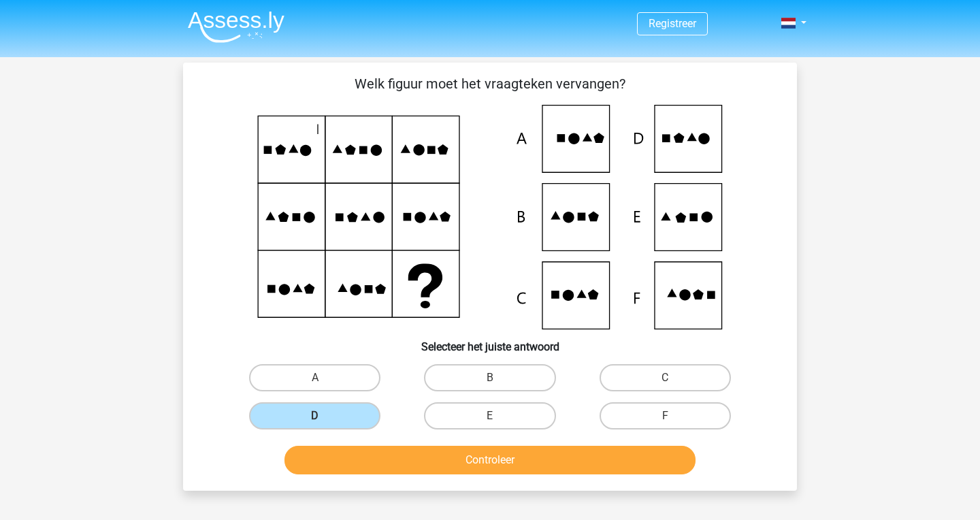
click at [391, 444] on div "Controleer" at bounding box center [490, 457] width 570 height 45
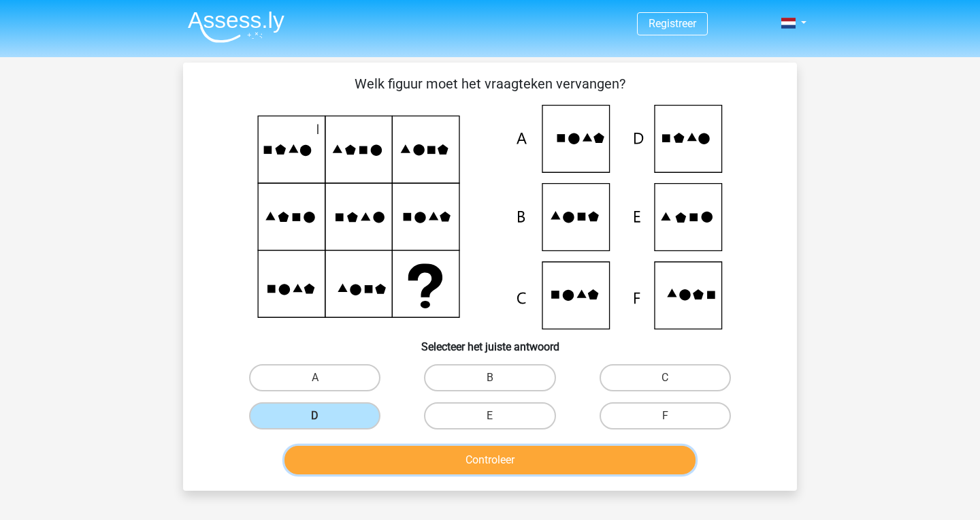
click at [390, 456] on button "Controleer" at bounding box center [490, 460] width 412 height 29
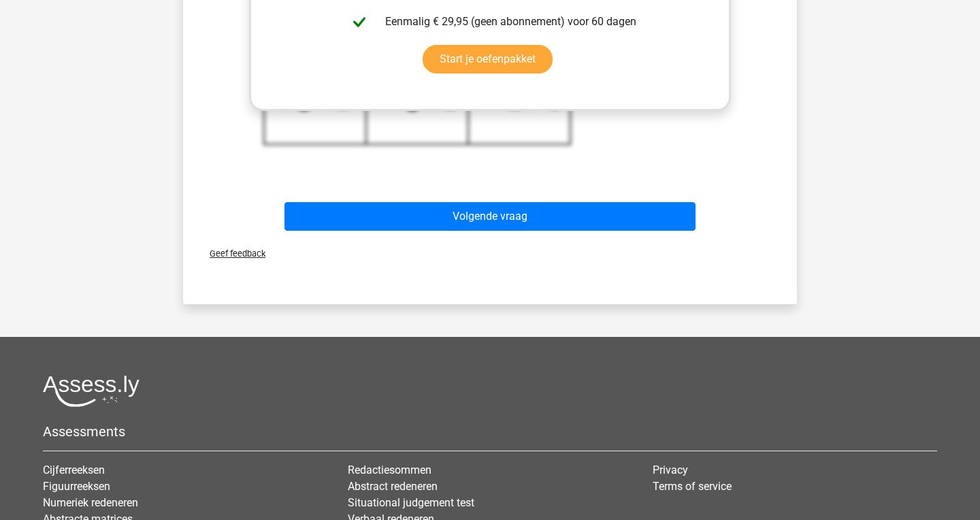
scroll to position [666, 0]
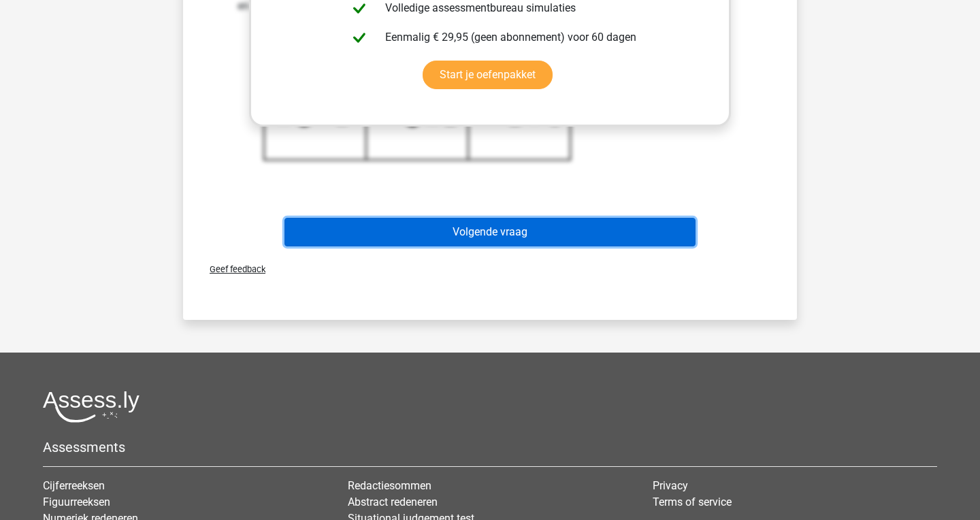
click at [614, 229] on button "Volgende vraag" at bounding box center [490, 232] width 412 height 29
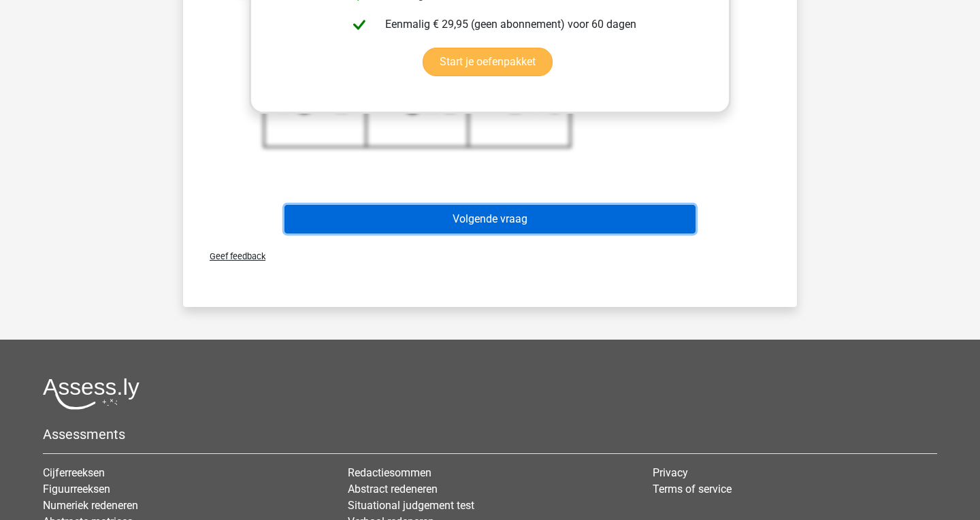
scroll to position [688, 0]
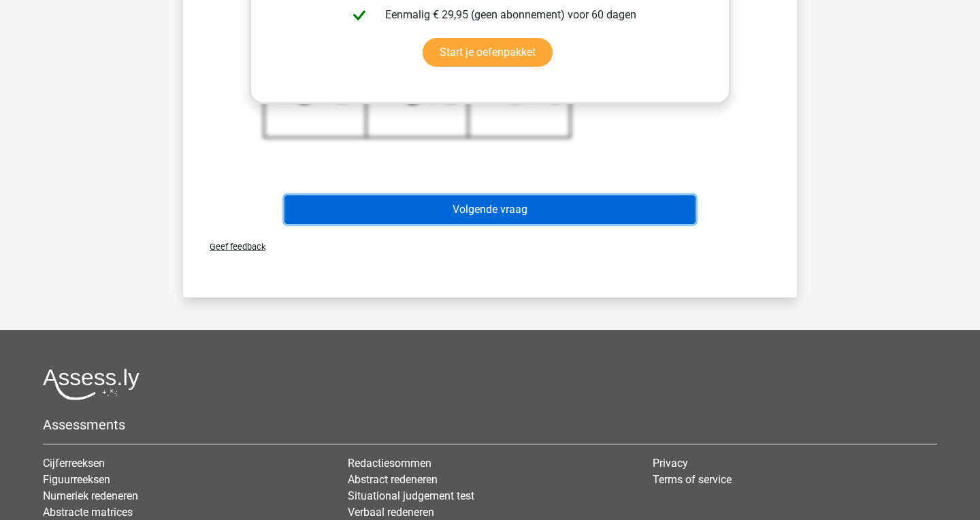
click at [604, 218] on button "Volgende vraag" at bounding box center [490, 209] width 412 height 29
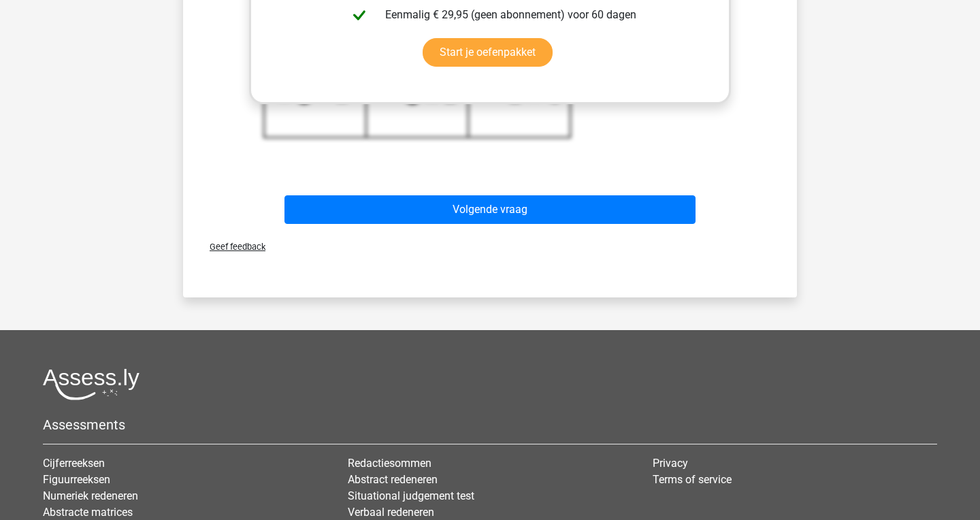
click at [573, 231] on div "Geef feedback" at bounding box center [489, 246] width 603 height 35
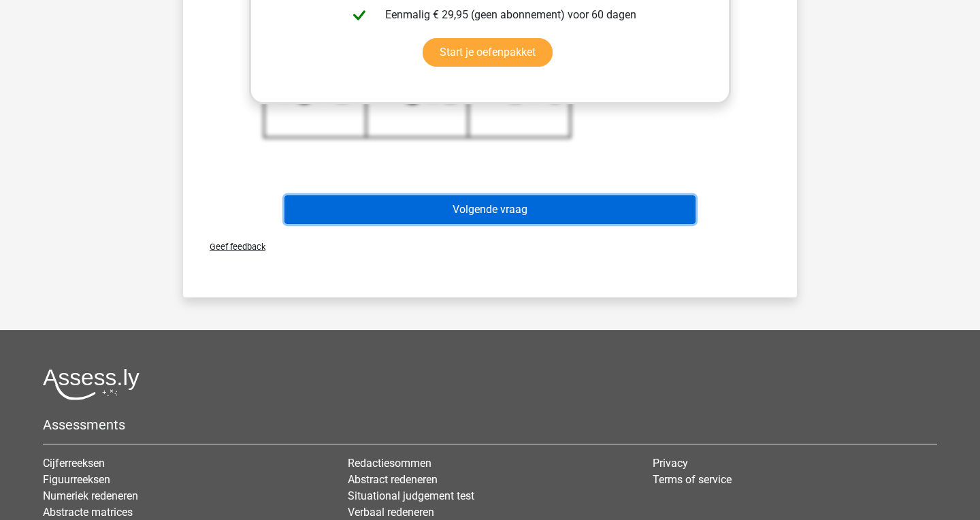
click at [573, 215] on button "Volgende vraag" at bounding box center [490, 209] width 412 height 29
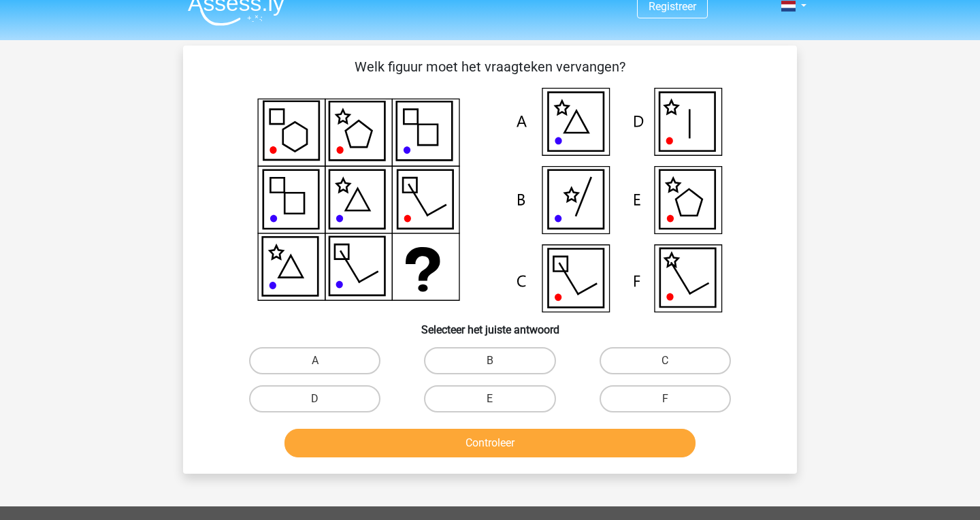
scroll to position [0, 0]
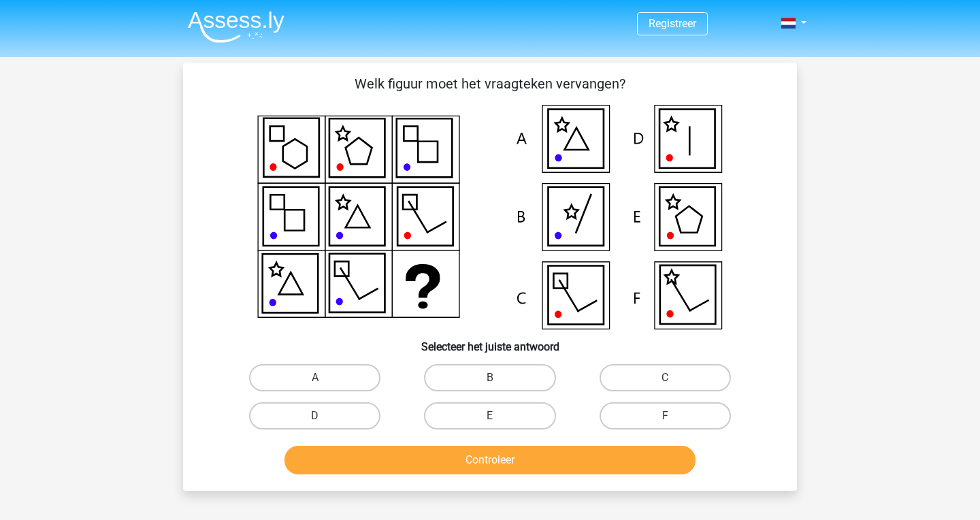
click at [569, 142] on icon at bounding box center [576, 139] width 24 height 22
click at [350, 371] on label "A" at bounding box center [314, 377] width 131 height 27
click at [324, 378] on input "A" at bounding box center [319, 382] width 9 height 9
radio input "true"
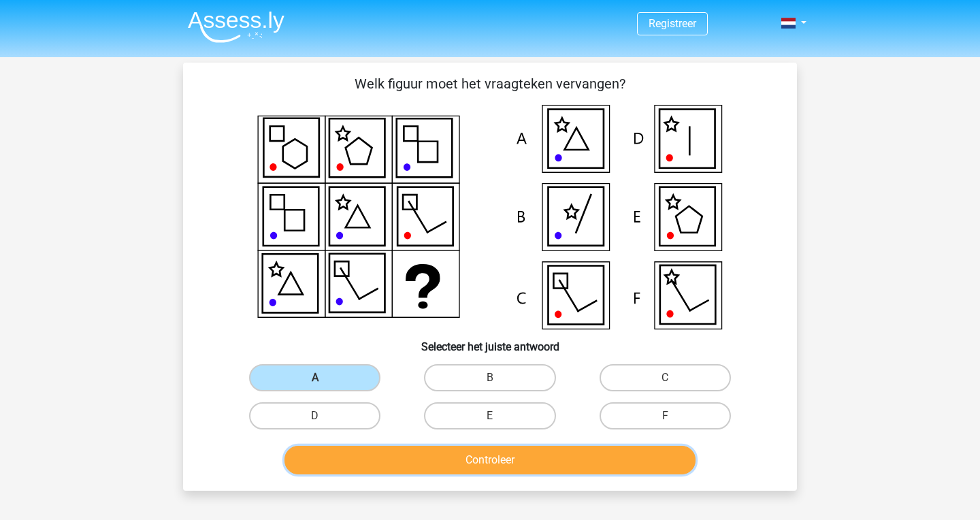
click at [442, 464] on button "Controleer" at bounding box center [490, 460] width 412 height 29
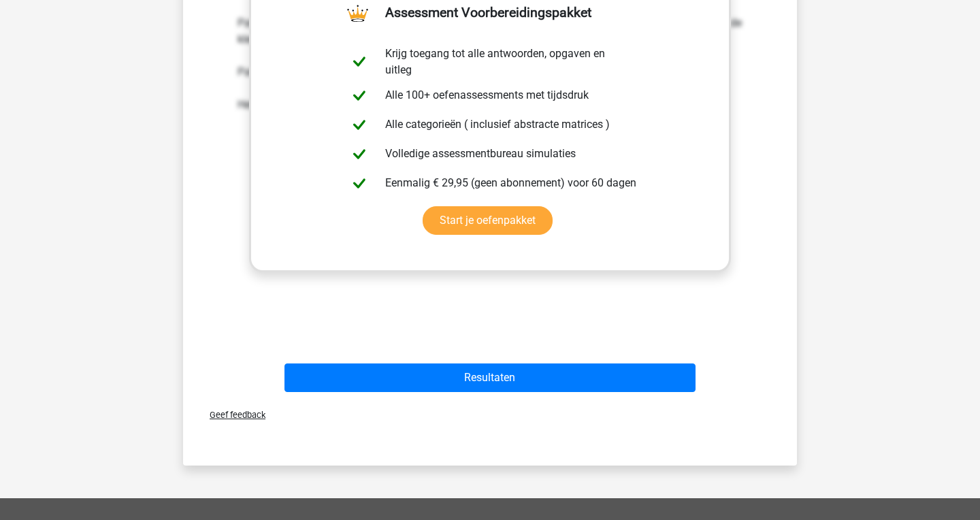
scroll to position [536, 0]
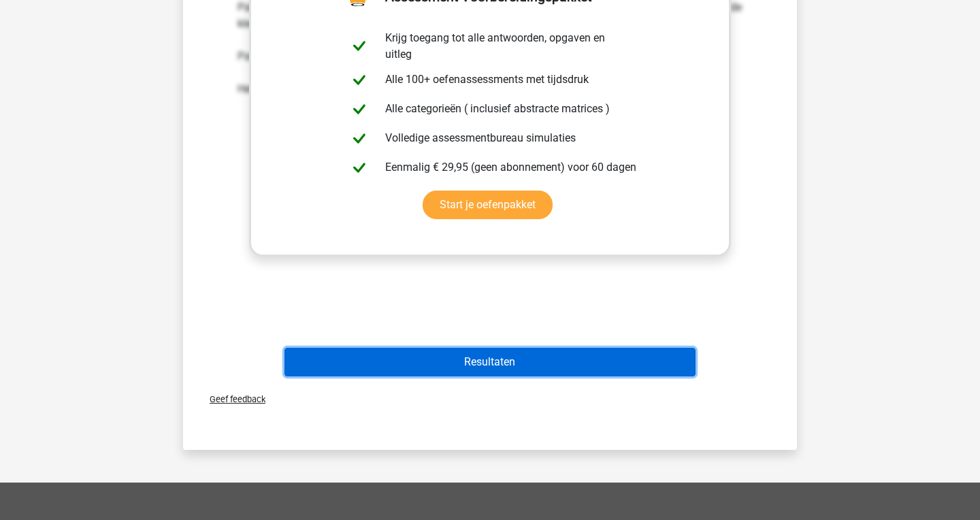
click at [483, 360] on button "Resultaten" at bounding box center [490, 362] width 412 height 29
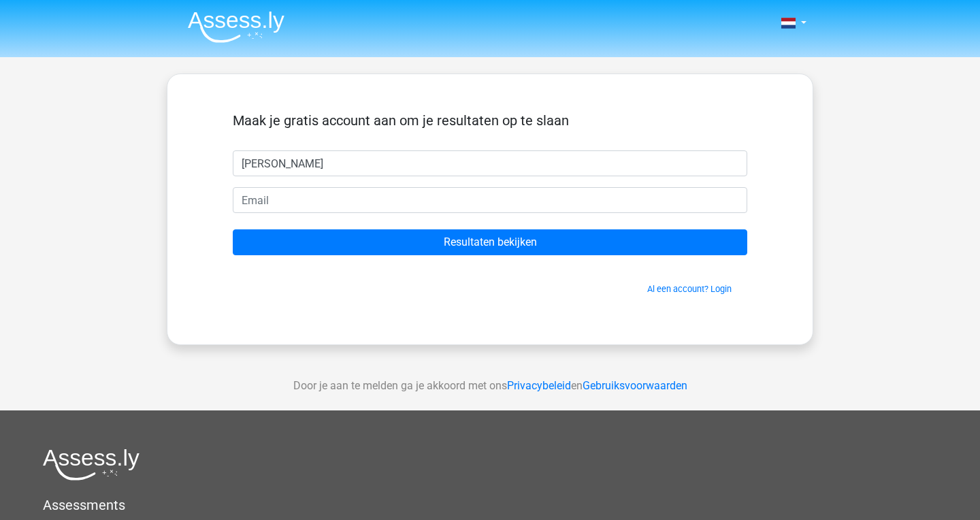
type input "thom"
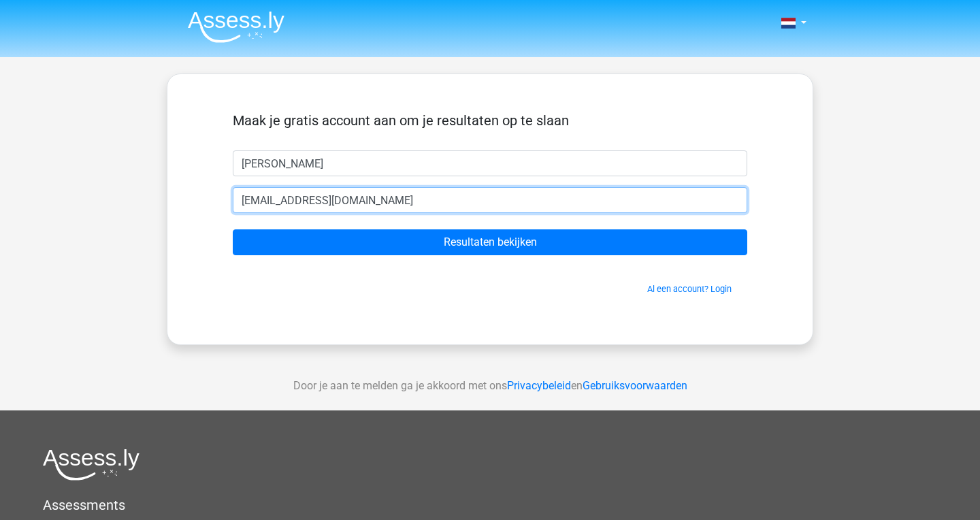
type input "thom.feenstra23@gmail.com"
click at [233, 229] on input "Resultaten bekijken" at bounding box center [490, 242] width 514 height 26
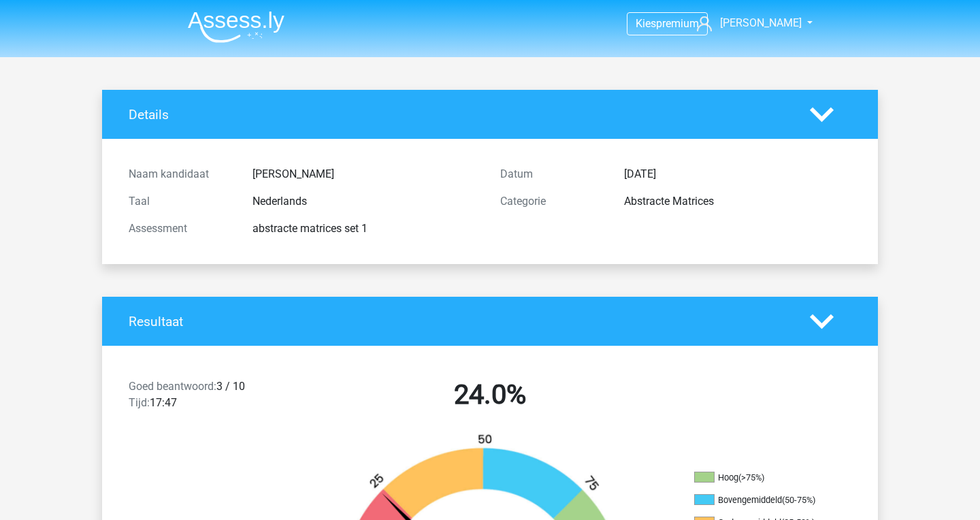
click at [246, 33] on img at bounding box center [236, 27] width 97 height 32
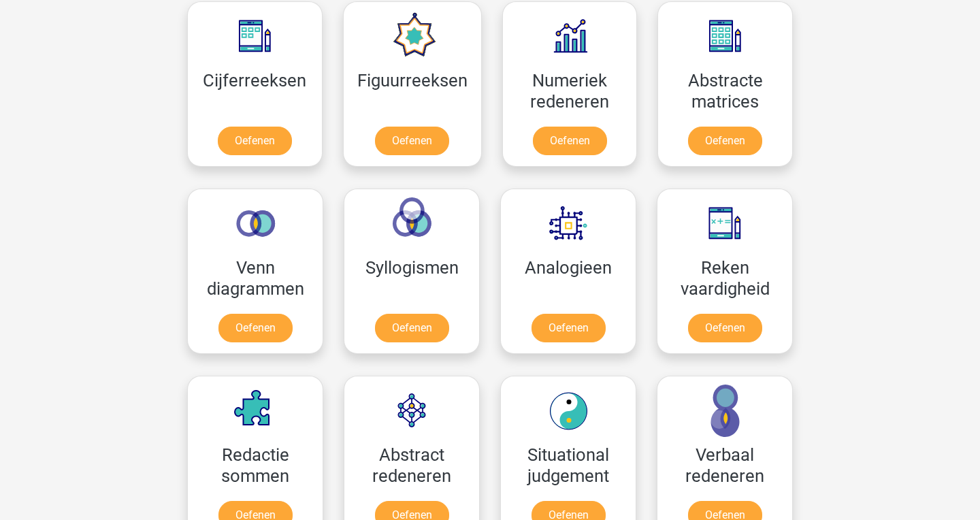
scroll to position [584, 0]
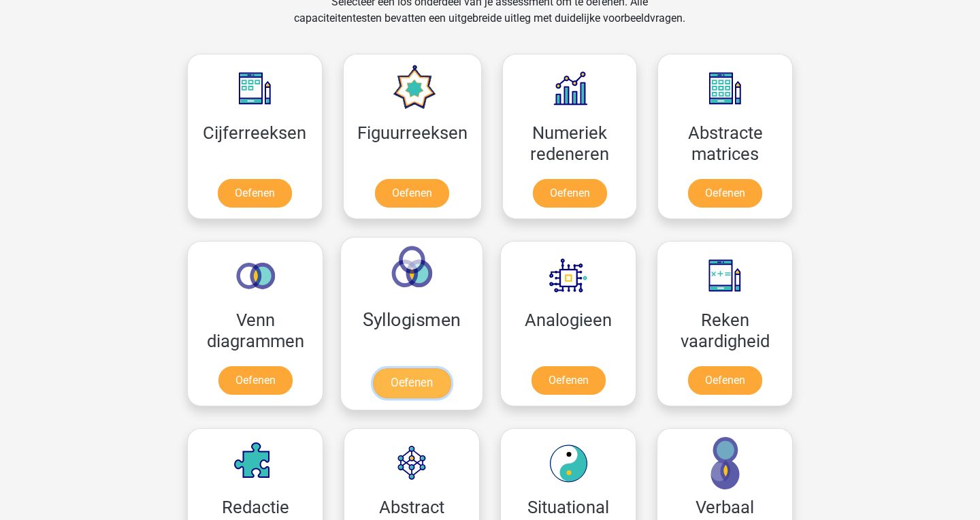
click at [431, 386] on link "Oefenen" at bounding box center [412, 383] width 78 height 30
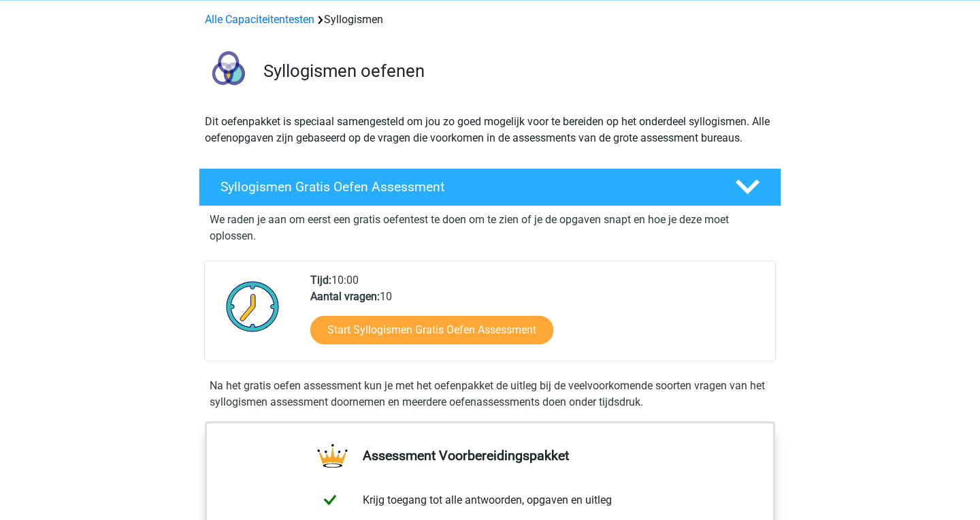
scroll to position [58, 0]
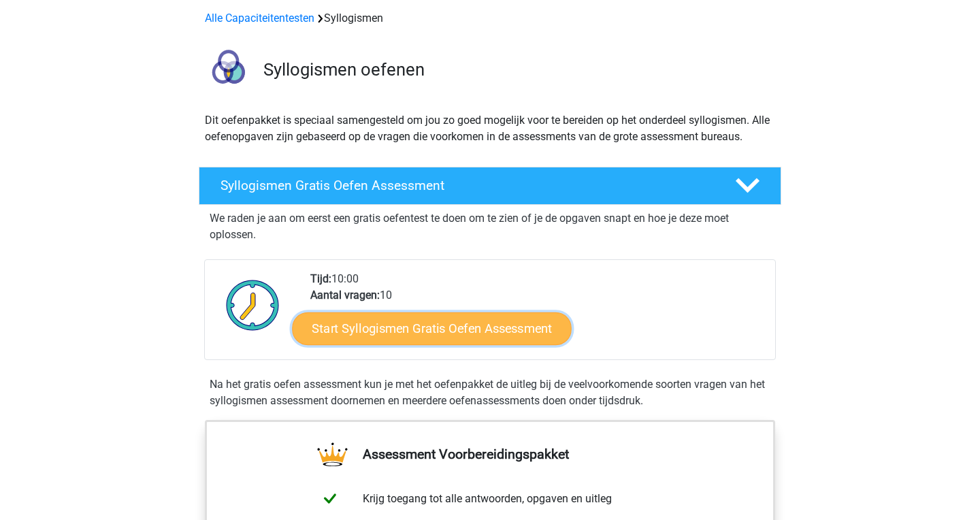
click at [437, 337] on link "Start Syllogismen Gratis Oefen Assessment" at bounding box center [433, 328] width 280 height 33
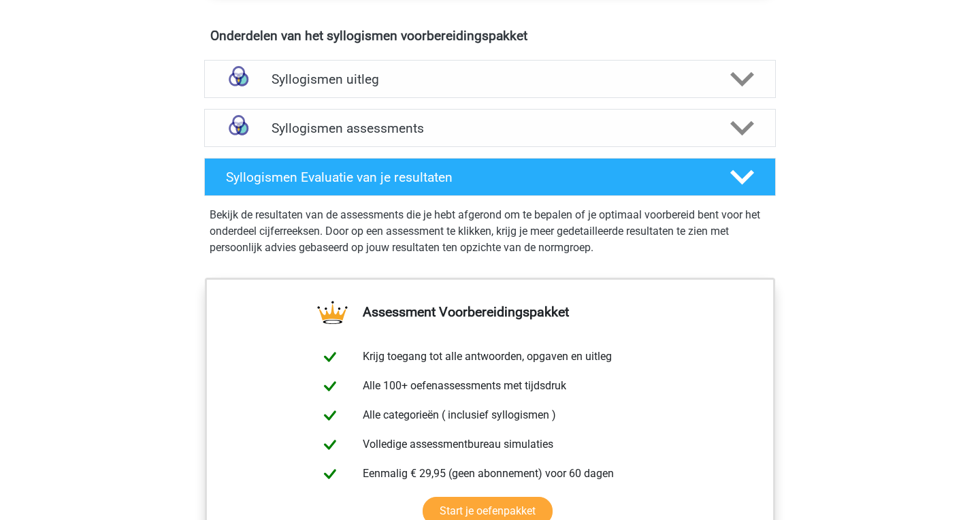
scroll to position [773, 0]
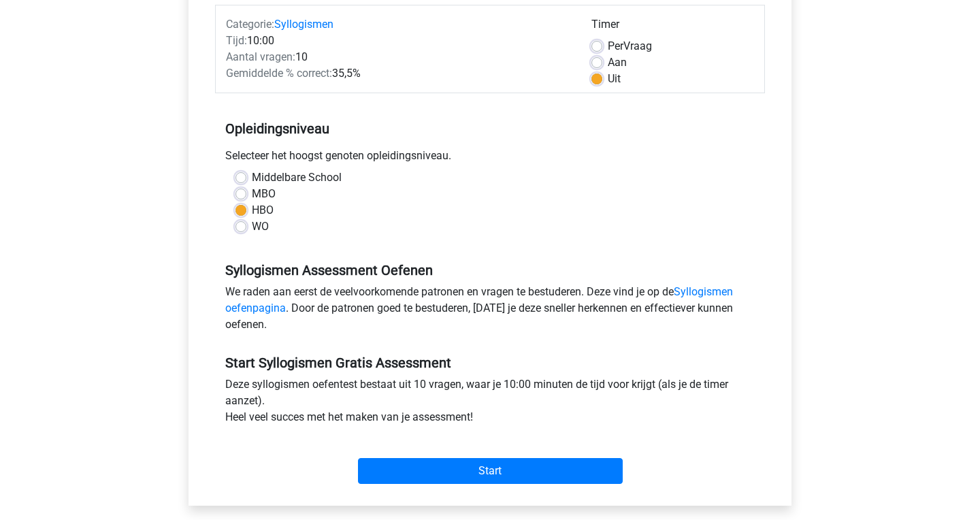
scroll to position [254, 0]
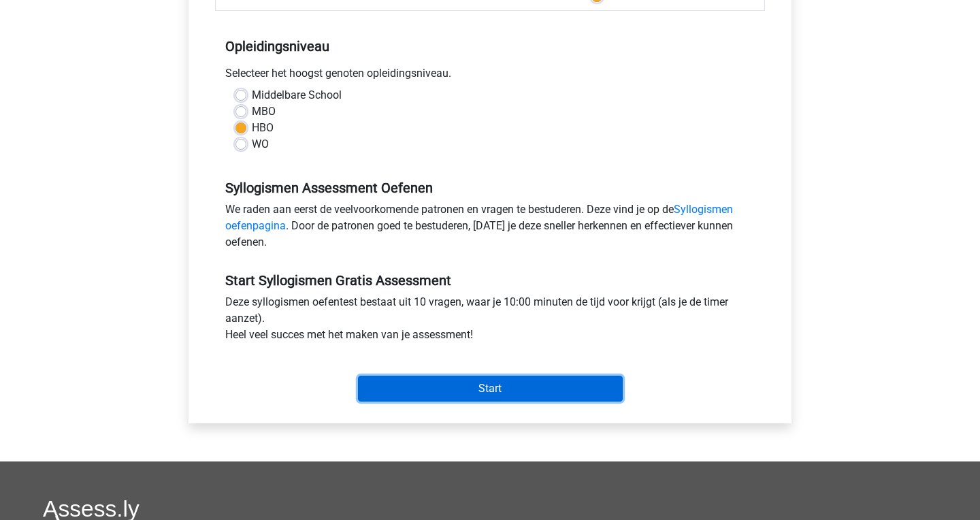
click at [414, 386] on input "Start" at bounding box center [490, 389] width 265 height 26
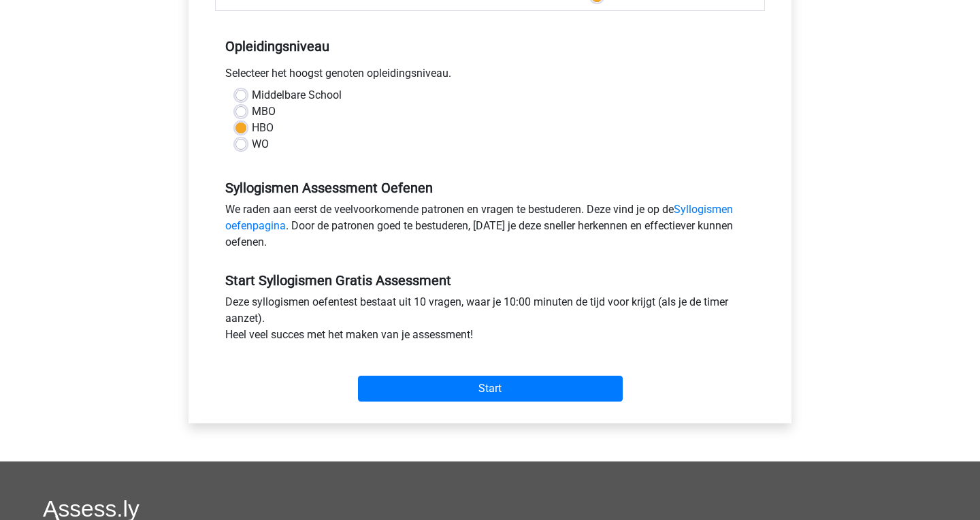
click at [252, 113] on label "MBO" at bounding box center [264, 111] width 24 height 16
click at [244, 113] on input "MBO" at bounding box center [240, 110] width 11 height 14
radio input "true"
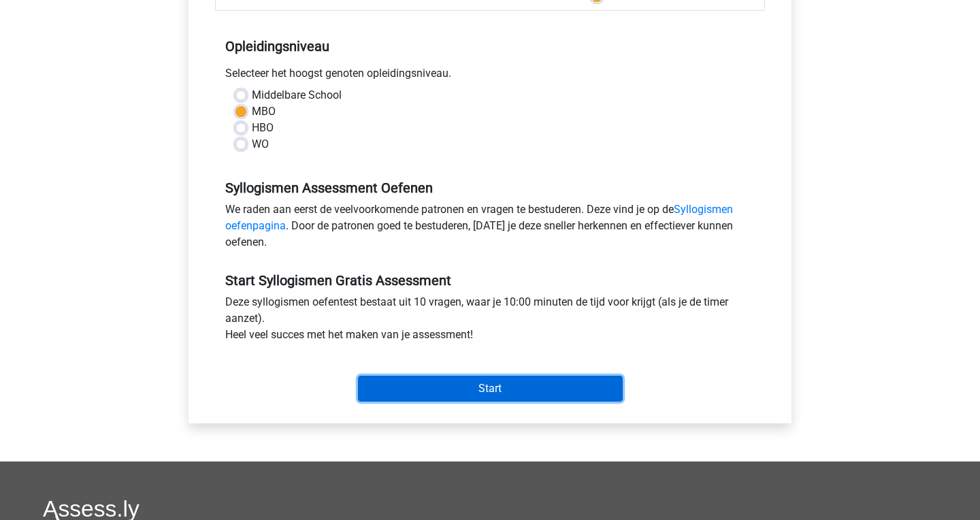
click at [503, 399] on input "Start" at bounding box center [490, 389] width 265 height 26
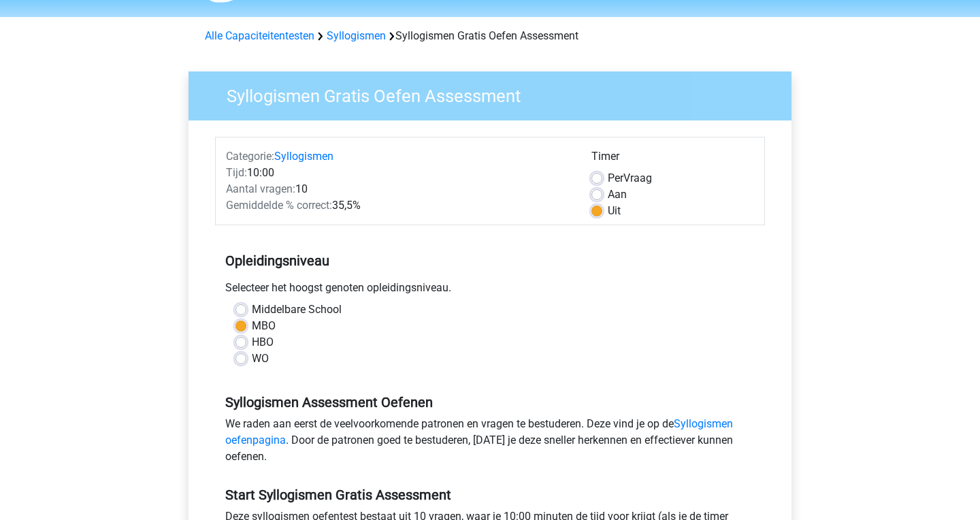
scroll to position [0, 0]
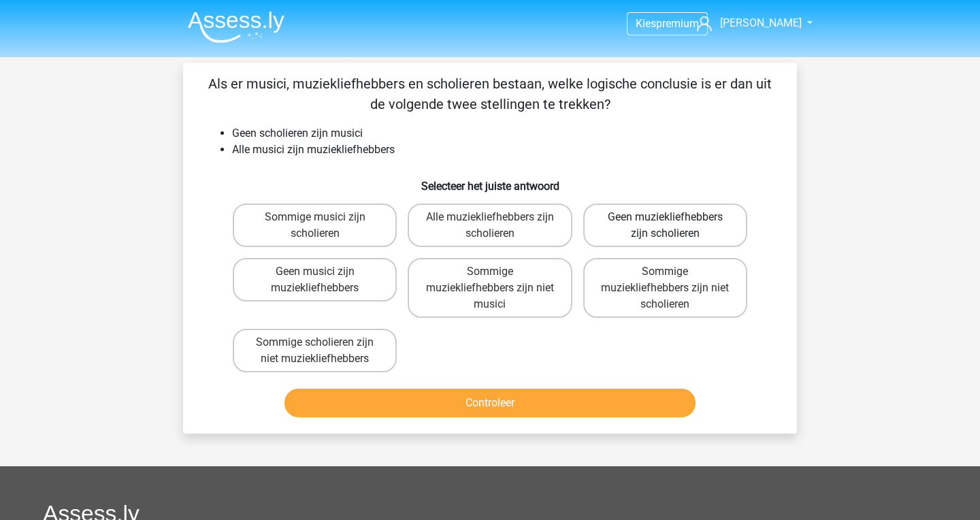
click at [626, 234] on label "Geen muziekliefhebbers zijn scholieren" at bounding box center [665, 225] width 164 height 44
click at [665, 226] on input "Geen muziekliefhebbers zijn scholieren" at bounding box center [669, 221] width 9 height 9
radio input "true"
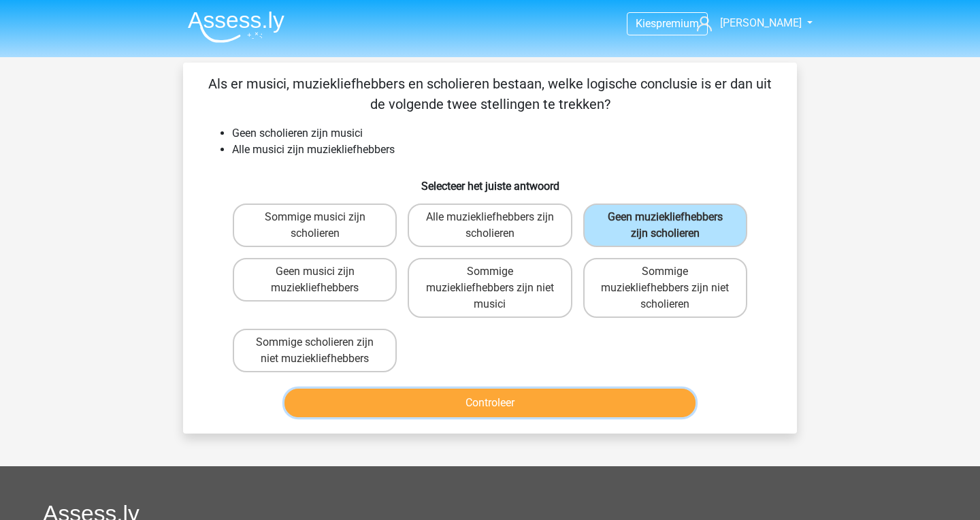
click at [546, 407] on button "Controleer" at bounding box center [490, 402] width 412 height 29
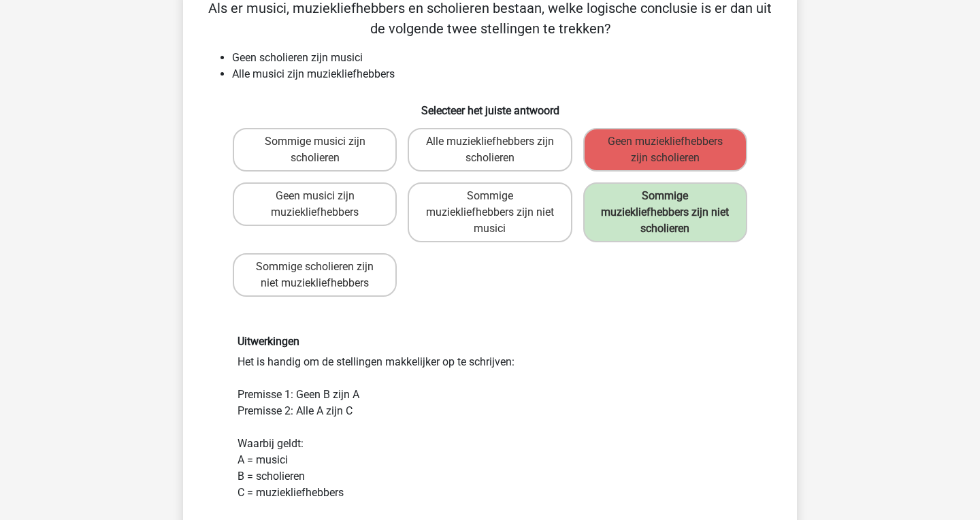
scroll to position [27, 0]
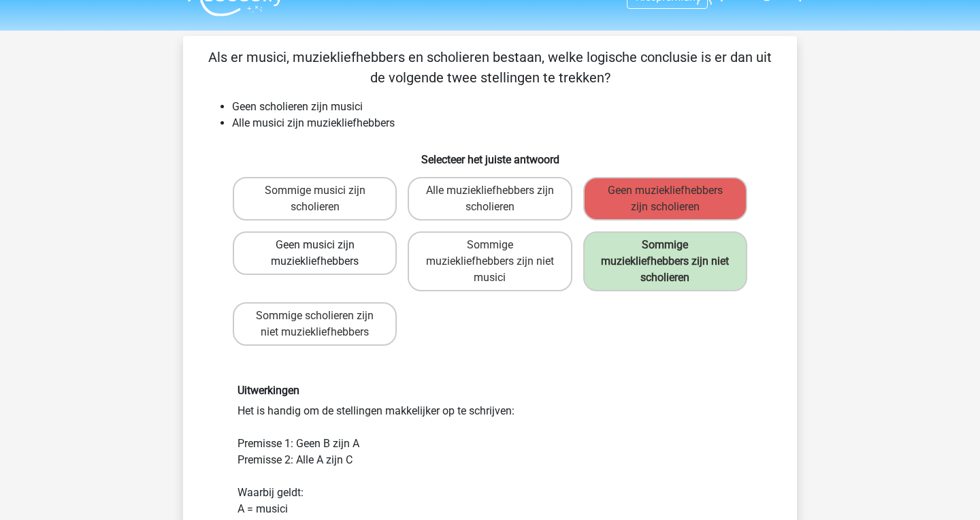
click at [281, 257] on label "Geen musici zijn muziekliefhebbers" at bounding box center [315, 253] width 164 height 44
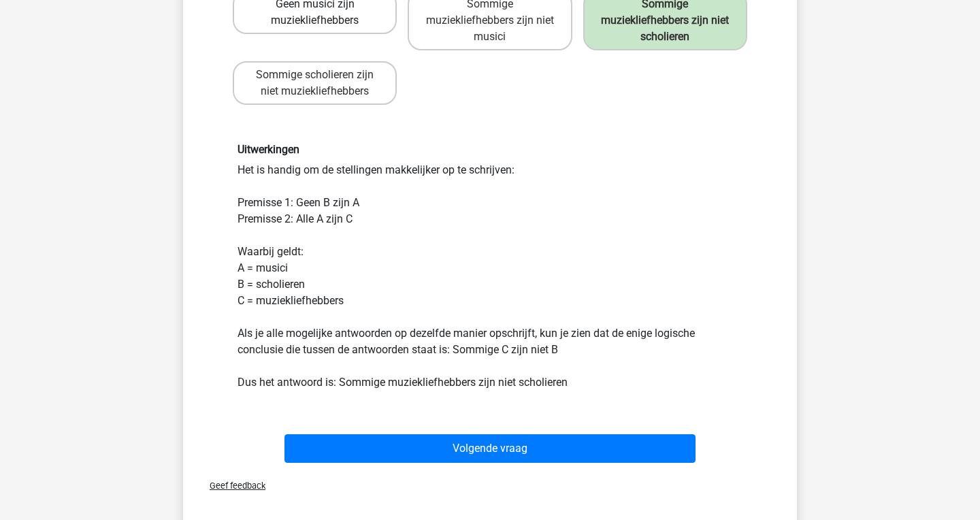
scroll to position [273, 0]
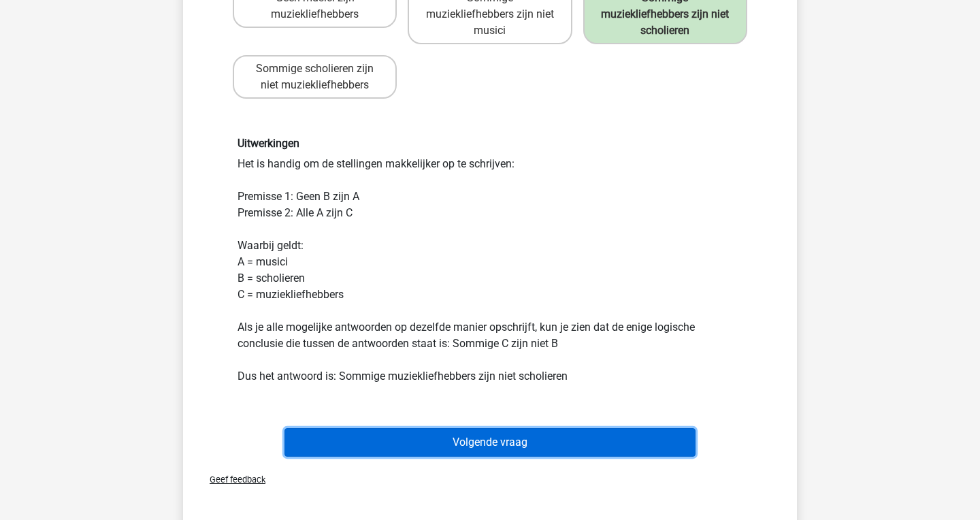
click at [464, 450] on button "Volgende vraag" at bounding box center [490, 442] width 412 height 29
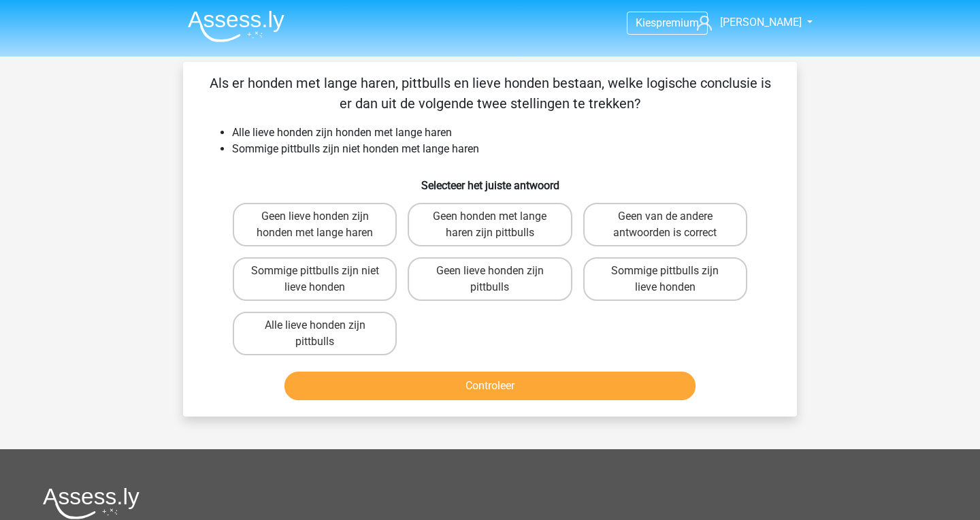
scroll to position [0, 0]
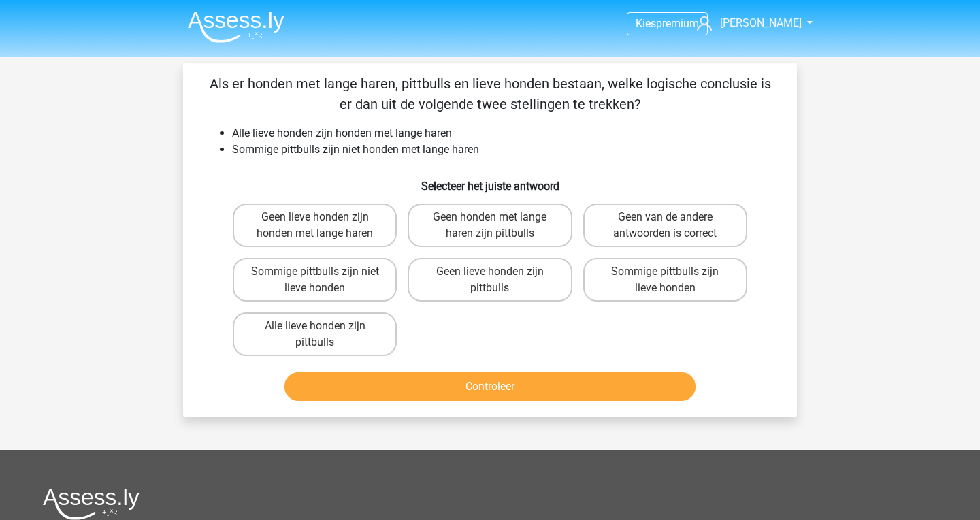
drag, startPoint x: 222, startPoint y: 139, endPoint x: 388, endPoint y: 144, distance: 166.0
click at [388, 144] on ul "Alle lieve honden zijn honden met lange haren Sommige pittbulls zijn niet honde…" at bounding box center [490, 141] width 570 height 33
drag, startPoint x: 231, startPoint y: 159, endPoint x: 249, endPoint y: 156, distance: 17.9
click at [249, 156] on ul "Alle lieve honden zijn honden met lange haren Sommige pittbulls zijn niet honde…" at bounding box center [490, 141] width 570 height 33
drag, startPoint x: 320, startPoint y: 153, endPoint x: 394, endPoint y: 160, distance: 74.5
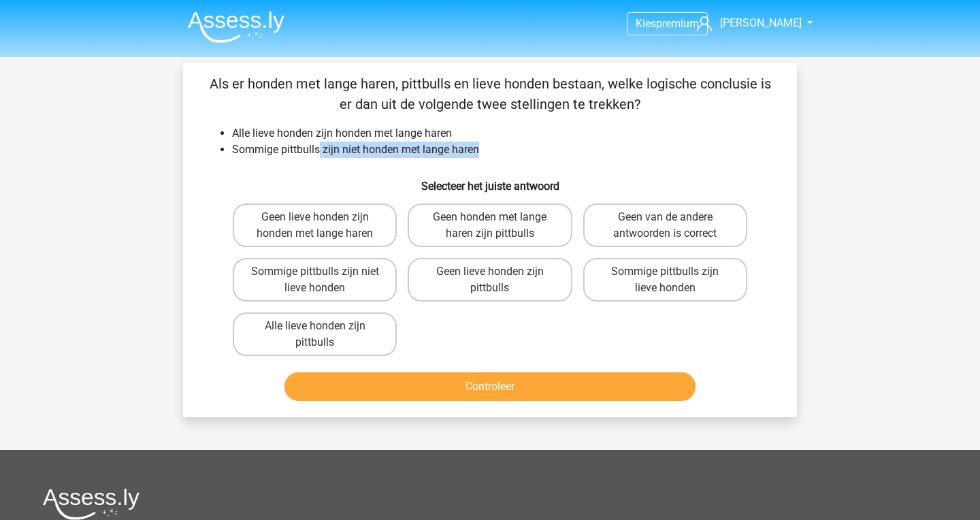
click at [394, 160] on div "Als er honden met lange haren, pittbulls en lieve honden bestaan, welke logisch…" at bounding box center [489, 239] width 603 height 333
click at [633, 289] on label "Sommige pittbulls zijn lieve honden" at bounding box center [665, 280] width 164 height 44
click at [665, 280] on input "Sommige pittbulls zijn lieve honden" at bounding box center [669, 275] width 9 height 9
radio input "true"
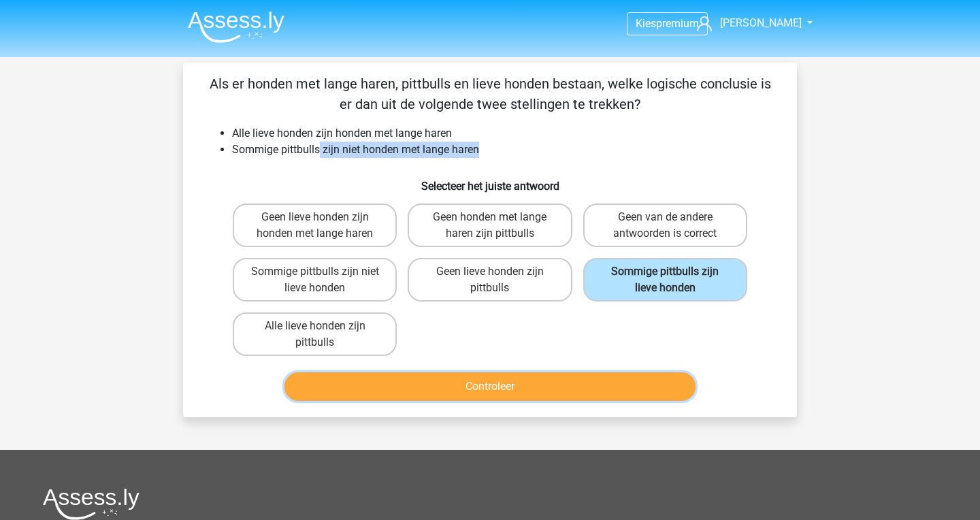
click at [622, 378] on button "Controleer" at bounding box center [490, 386] width 412 height 29
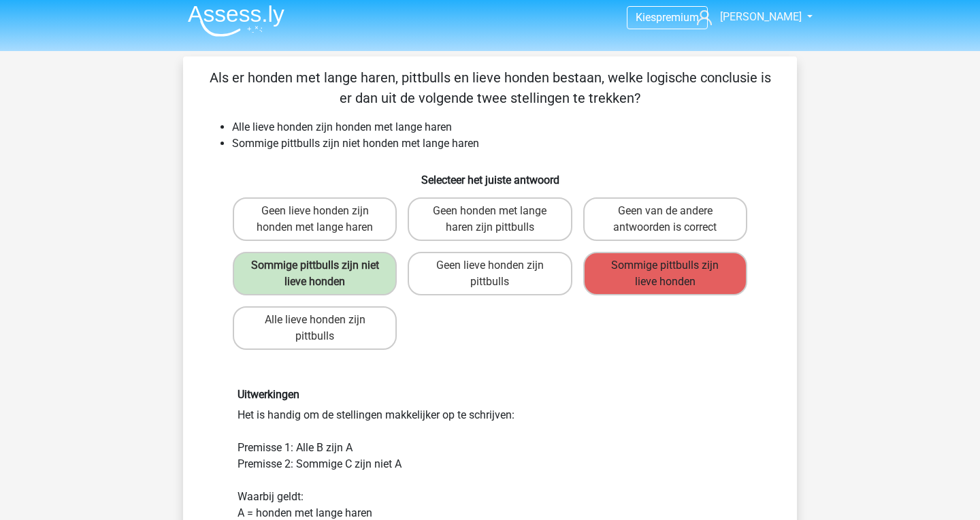
scroll to position [7, 0]
drag, startPoint x: 267, startPoint y: 171, endPoint x: 313, endPoint y: 139, distance: 55.9
click at [313, 139] on div "Als er honden met lange haren, pittbulls en lieve honden bestaan, welke logisch…" at bounding box center [489, 389] width 603 height 645
click at [310, 143] on li "Sommige pittbulls zijn niet honden met lange haren" at bounding box center [503, 143] width 543 height 16
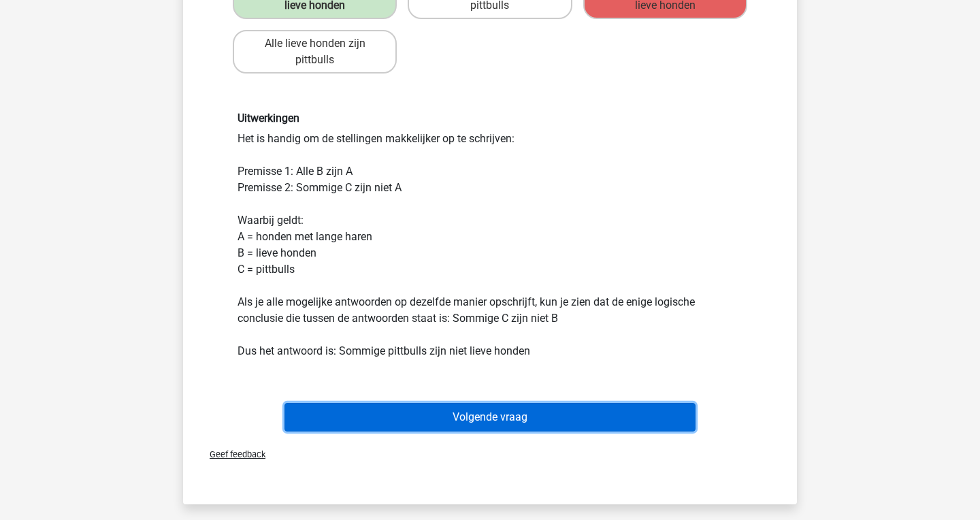
click at [478, 420] on button "Volgende vraag" at bounding box center [490, 417] width 412 height 29
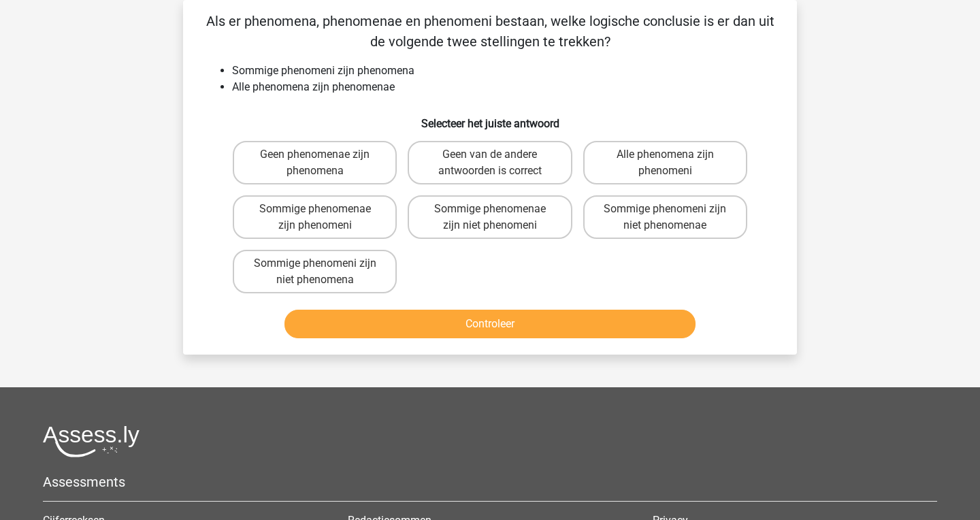
scroll to position [0, 0]
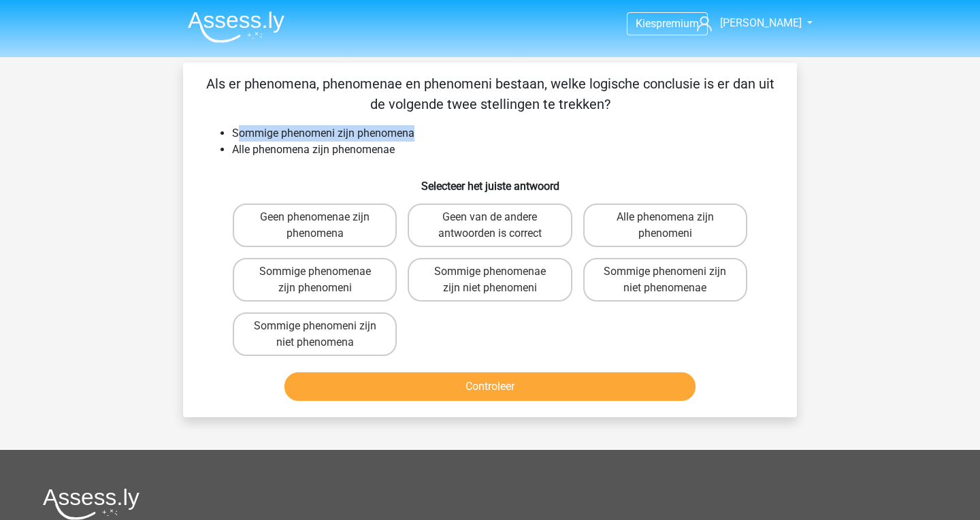
drag, startPoint x: 429, startPoint y: 136, endPoint x: 237, endPoint y: 133, distance: 192.6
click at [237, 133] on li "Sommige phenomeni zijn phenomena" at bounding box center [503, 133] width 543 height 16
click at [308, 136] on li "Sommige phenomeni zijn phenomena" at bounding box center [503, 133] width 543 height 16
click at [525, 295] on label "Sommige phenomenae zijn niet phenomeni" at bounding box center [489, 280] width 164 height 44
click at [499, 280] on input "Sommige phenomenae zijn niet phenomeni" at bounding box center [494, 275] width 9 height 9
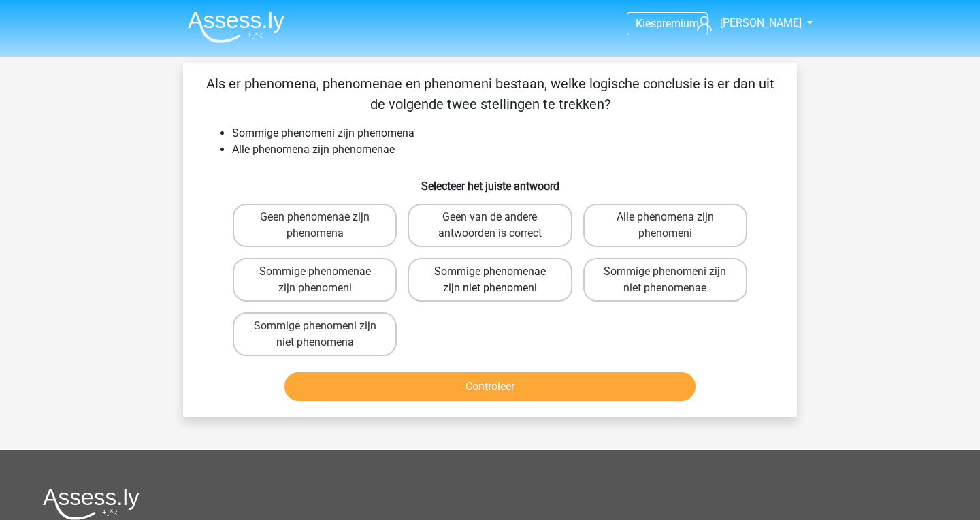
radio input "true"
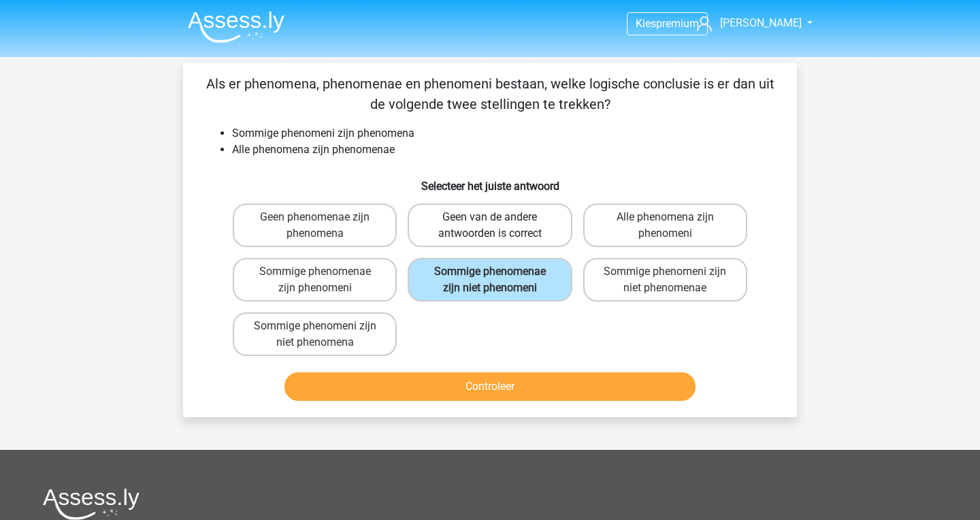
click at [524, 241] on label "Geen van de andere antwoorden is correct" at bounding box center [489, 225] width 164 height 44
click at [499, 226] on input "Geen van de andere antwoorden is correct" at bounding box center [494, 221] width 9 height 9
radio input "true"
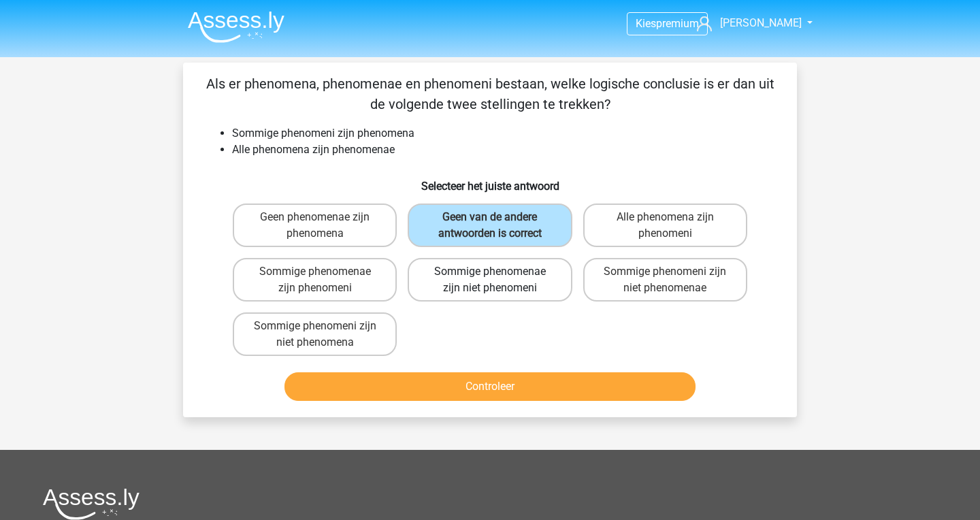
click at [512, 284] on label "Sommige phenomenae zijn niet phenomeni" at bounding box center [489, 280] width 164 height 44
click at [499, 280] on input "Sommige phenomenae zijn niet phenomeni" at bounding box center [494, 275] width 9 height 9
radio input "true"
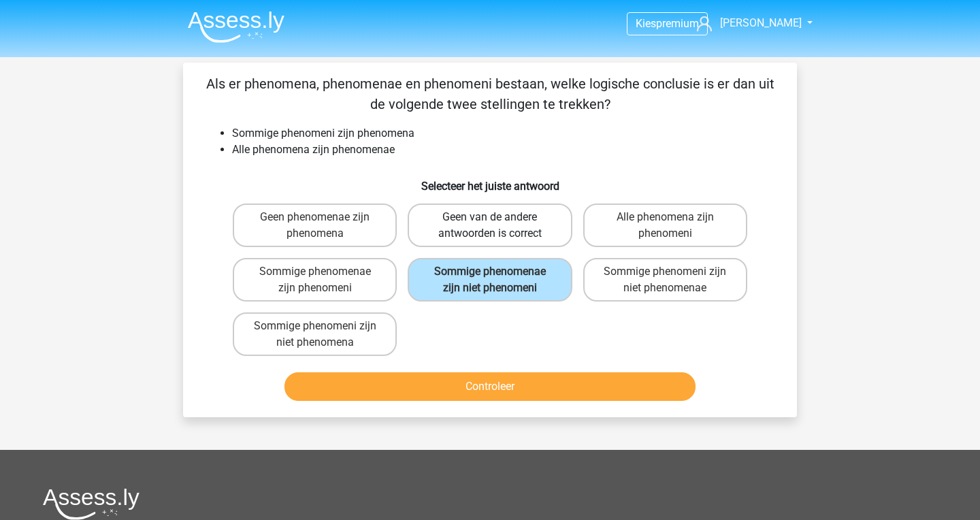
click at [516, 231] on label "Geen van de andere antwoorden is correct" at bounding box center [489, 225] width 164 height 44
click at [499, 226] on input "Geen van de andere antwoorden is correct" at bounding box center [494, 221] width 9 height 9
radio input "true"
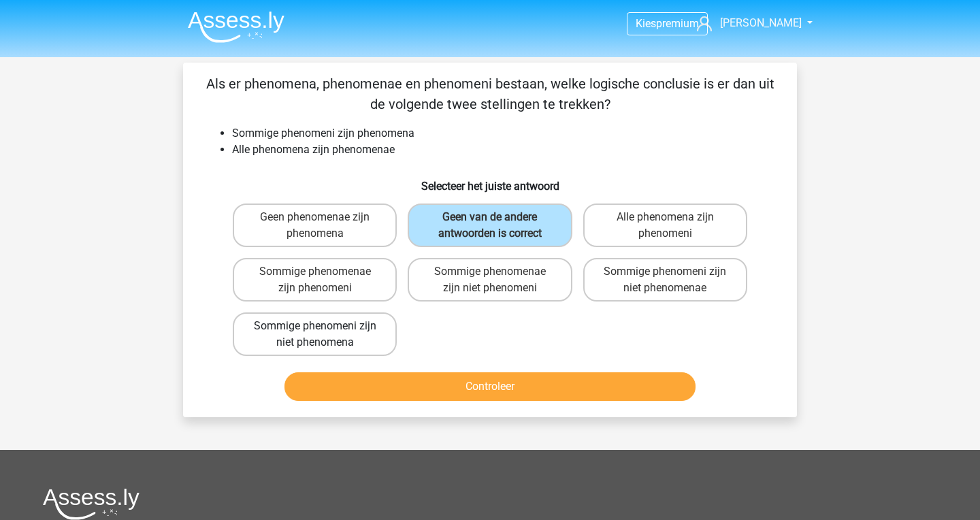
click at [358, 337] on label "Sommige phenomeni zijn niet phenomena" at bounding box center [315, 334] width 164 height 44
click at [324, 335] on input "Sommige phenomeni zijn niet phenomena" at bounding box center [319, 330] width 9 height 9
radio input "true"
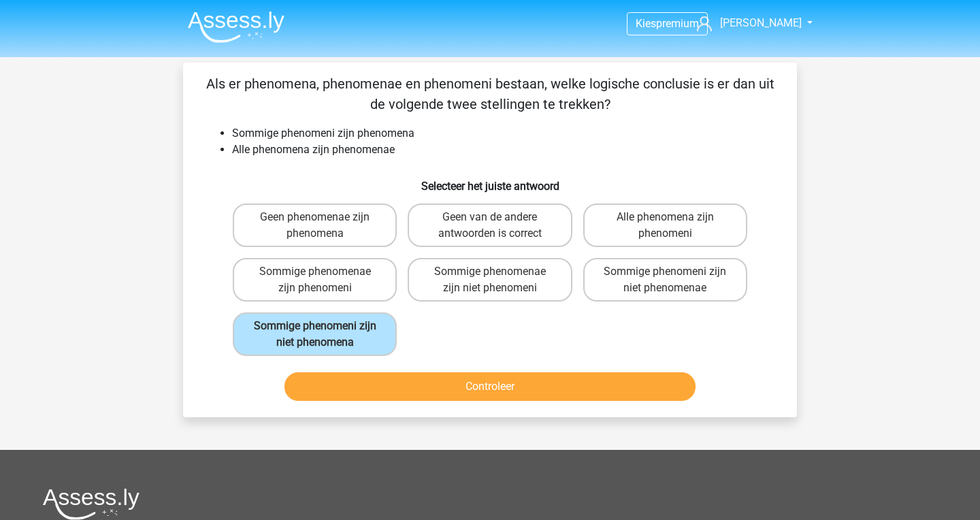
click at [412, 344] on div "Geen phenomenae zijn phenomena Geen van de andere antwoorden is correct Alle ph…" at bounding box center [489, 279] width 525 height 163
click at [415, 339] on div "Geen phenomenae zijn phenomena Geen van de andere antwoorden is correct Alle ph…" at bounding box center [489, 279] width 525 height 163
click at [484, 235] on label "Geen van de andere antwoorden is correct" at bounding box center [489, 225] width 164 height 44
click at [490, 226] on input "Geen van de andere antwoorden is correct" at bounding box center [494, 221] width 9 height 9
radio input "true"
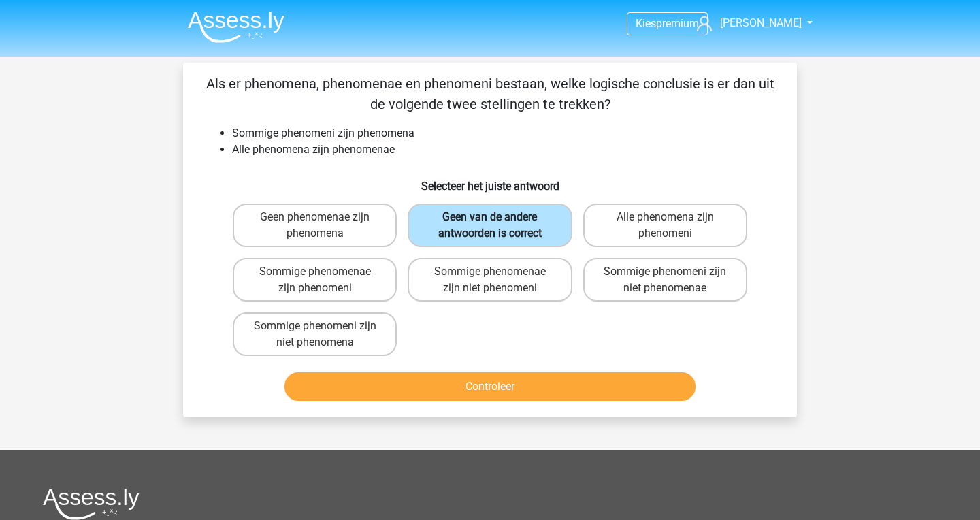
click at [484, 235] on label "Geen van de andere antwoorden is correct" at bounding box center [489, 225] width 164 height 44
click at [490, 226] on input "Geen van de andere antwoorden is correct" at bounding box center [494, 221] width 9 height 9
click at [611, 240] on label "Alle phenomena zijn phenomeni" at bounding box center [665, 225] width 164 height 44
click at [665, 226] on input "Alle phenomena zijn phenomeni" at bounding box center [669, 221] width 9 height 9
radio input "true"
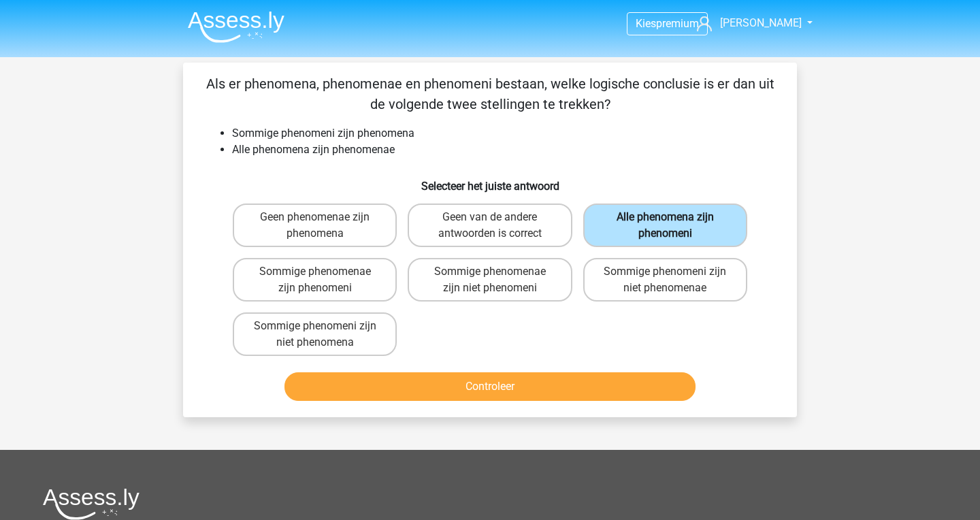
click at [641, 224] on label "Alle phenomena zijn phenomeni" at bounding box center [665, 225] width 164 height 44
click at [665, 224] on input "Alle phenomena zijn phenomeni" at bounding box center [669, 221] width 9 height 9
click at [286, 284] on label "Sommige phenomenae zijn phenomeni" at bounding box center [315, 280] width 164 height 44
click at [315, 280] on input "Sommige phenomenae zijn phenomeni" at bounding box center [319, 275] width 9 height 9
radio input "true"
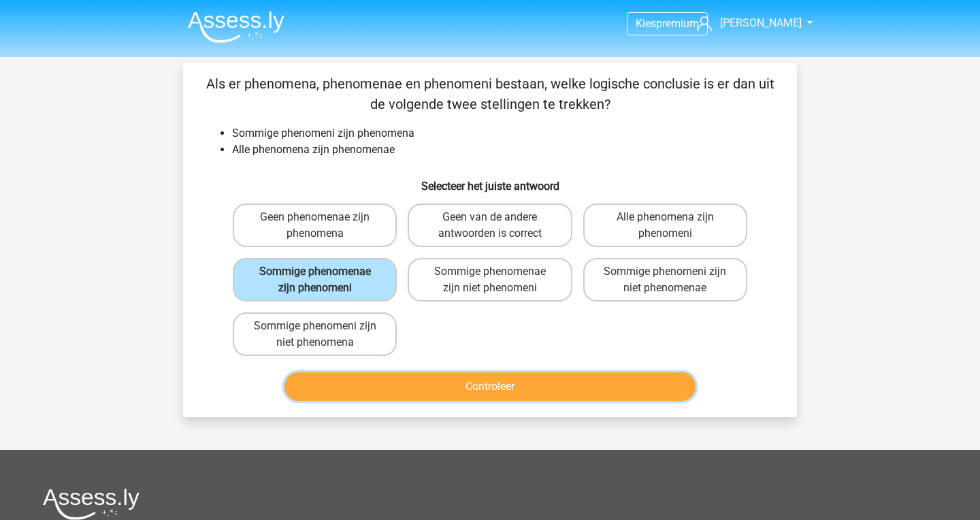
click at [439, 390] on button "Controleer" at bounding box center [490, 386] width 412 height 29
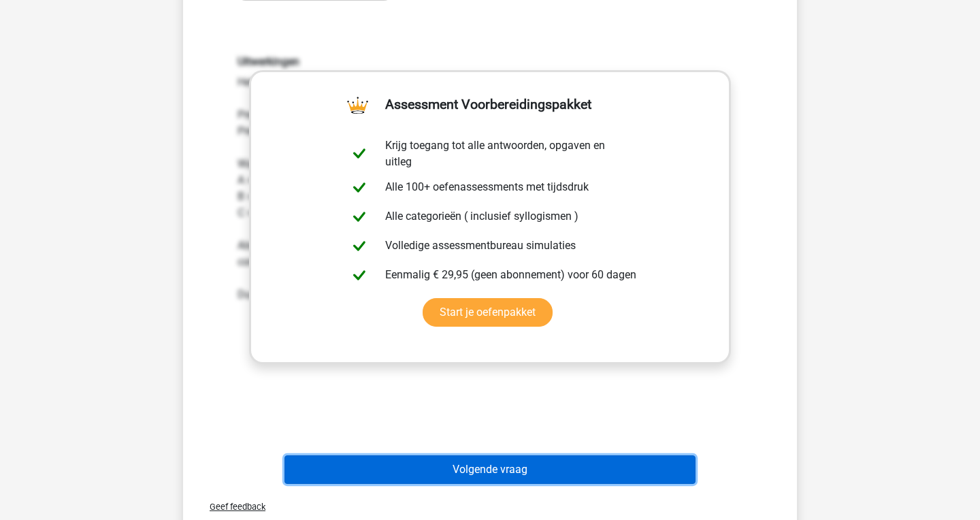
click at [512, 464] on button "Volgende vraag" at bounding box center [490, 469] width 412 height 29
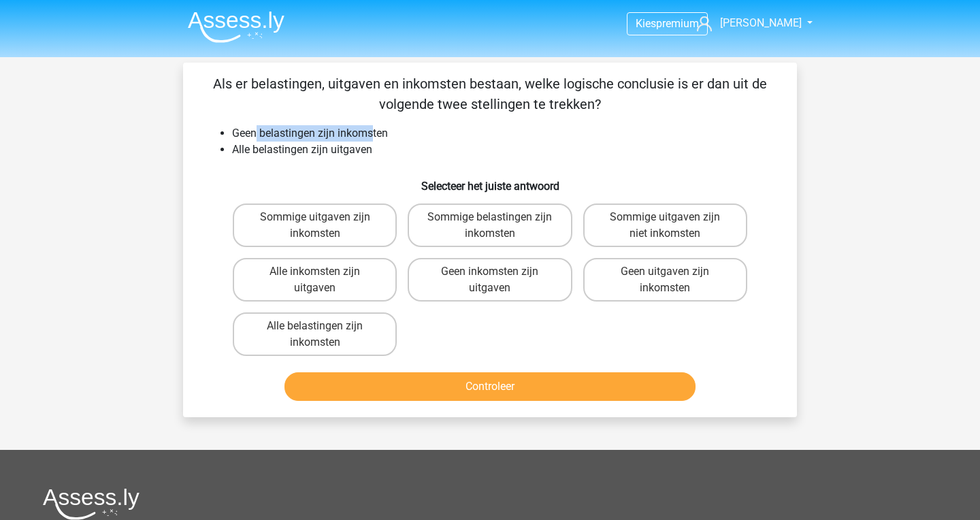
drag, startPoint x: 257, startPoint y: 136, endPoint x: 373, endPoint y: 140, distance: 115.7
click at [373, 140] on li "Geen belastingen zijn inkomsten" at bounding box center [503, 133] width 543 height 16
drag, startPoint x: 233, startPoint y: 161, endPoint x: 341, endPoint y: 167, distance: 108.3
click at [341, 167] on div "Als er belastingen, uitgaven en inkomsten bestaan, welke logische conclusie is …" at bounding box center [489, 239] width 603 height 333
drag, startPoint x: 239, startPoint y: 152, endPoint x: 386, endPoint y: 152, distance: 146.9
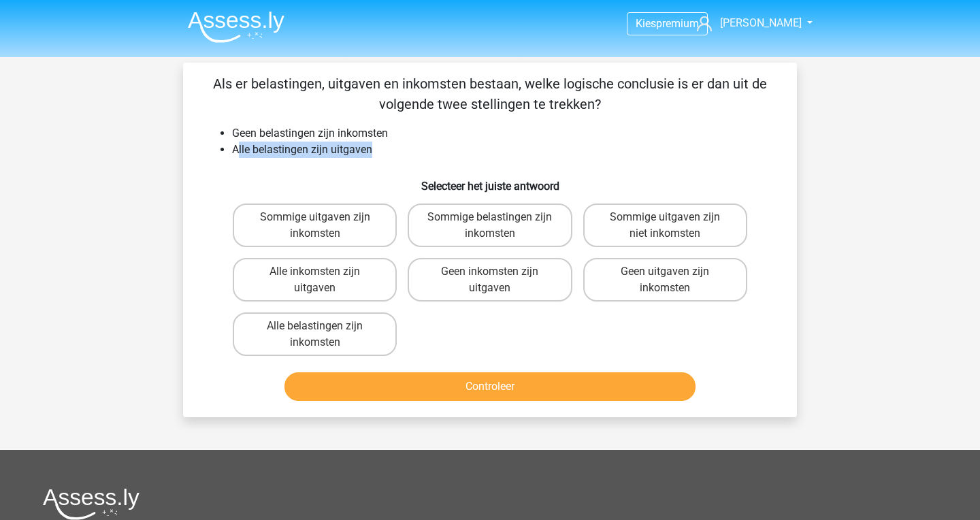
click at [386, 152] on li "Alle belastingen zijn uitgaven" at bounding box center [503, 150] width 543 height 16
click at [518, 151] on li "Alle belastingen zijn uitgaven" at bounding box center [503, 150] width 543 height 16
drag, startPoint x: 418, startPoint y: 186, endPoint x: 519, endPoint y: 186, distance: 100.7
click at [519, 186] on h6 "Selecteer het juiste antwoord" at bounding box center [490, 181] width 570 height 24
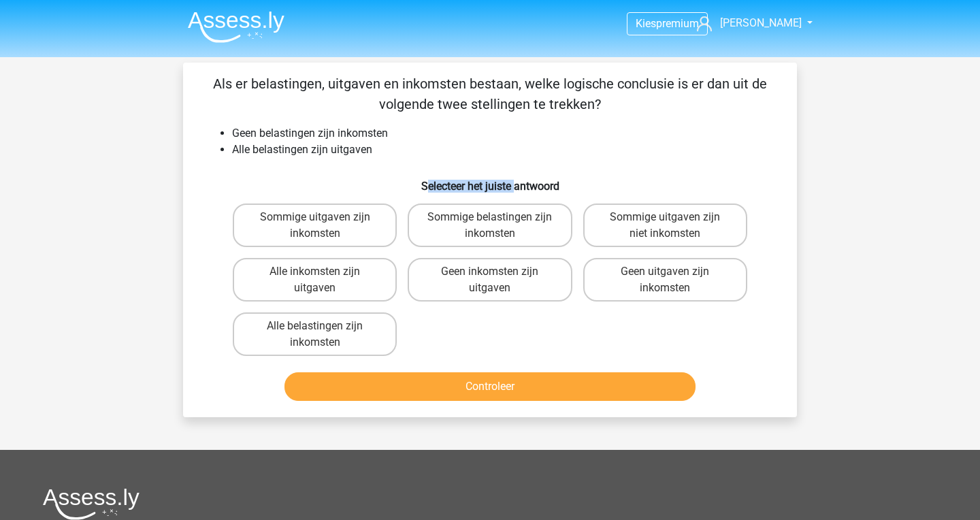
click at [519, 186] on h6 "Selecteer het juiste antwoord" at bounding box center [490, 181] width 570 height 24
click at [370, 170] on h6 "Selecteer het juiste antwoord" at bounding box center [490, 181] width 570 height 24
drag, startPoint x: 248, startPoint y: 131, endPoint x: 296, endPoint y: 131, distance: 47.6
click at [296, 131] on li "Geen belastingen zijn inkomsten" at bounding box center [503, 133] width 543 height 16
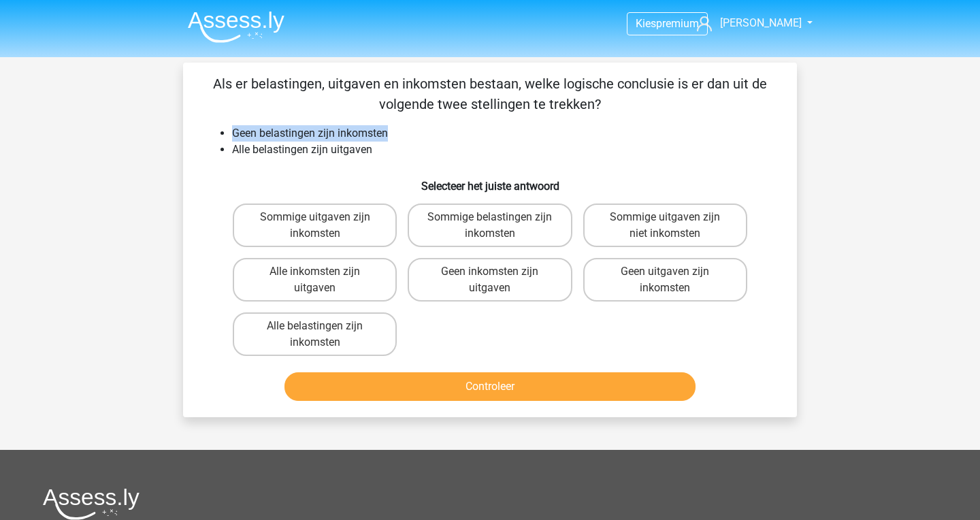
drag, startPoint x: 235, startPoint y: 137, endPoint x: 388, endPoint y: 135, distance: 153.1
click at [388, 135] on li "Geen belastingen zijn inkomsten" at bounding box center [503, 133] width 543 height 16
drag, startPoint x: 259, startPoint y: 151, endPoint x: 330, endPoint y: 152, distance: 70.8
click at [330, 152] on li "Alle belastingen zijn uitgaven" at bounding box center [503, 150] width 543 height 16
click at [322, 275] on input "Alle inkomsten zijn uitgaven" at bounding box center [319, 275] width 9 height 9
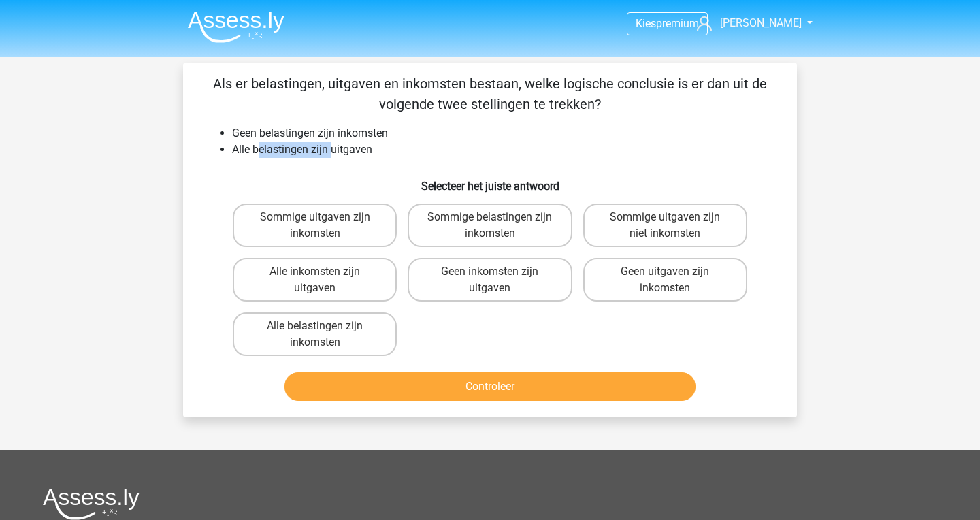
radio input "true"
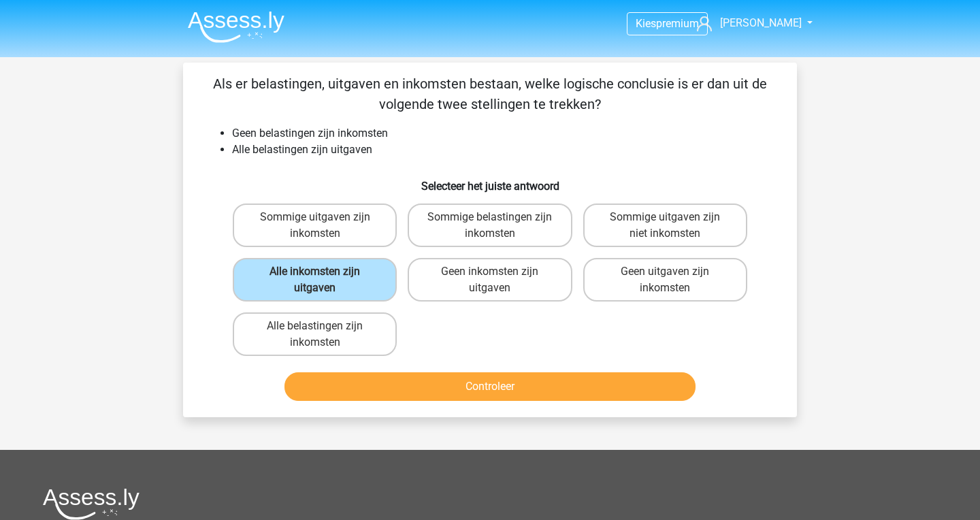
click at [458, 406] on div "Controleer" at bounding box center [489, 389] width 525 height 34
click at [476, 372] on div "Controleer" at bounding box center [490, 383] width 570 height 45
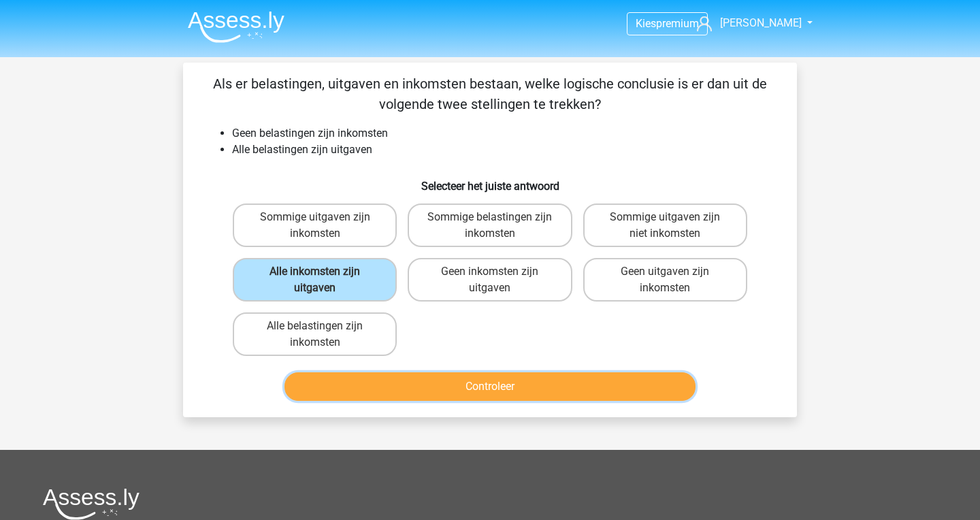
click at [476, 380] on button "Controleer" at bounding box center [490, 386] width 412 height 29
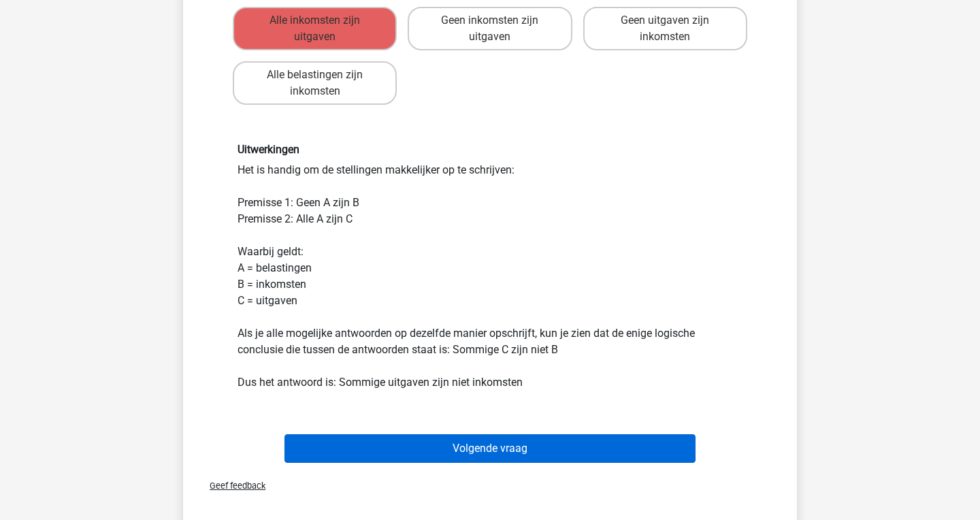
scroll to position [246, 0]
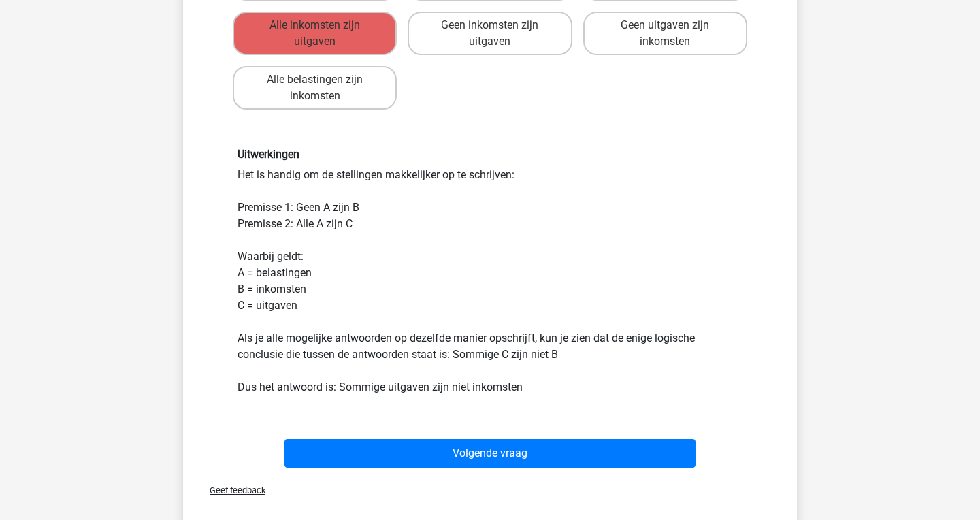
click at [627, 432] on div "Volgende vraag" at bounding box center [490, 450] width 570 height 45
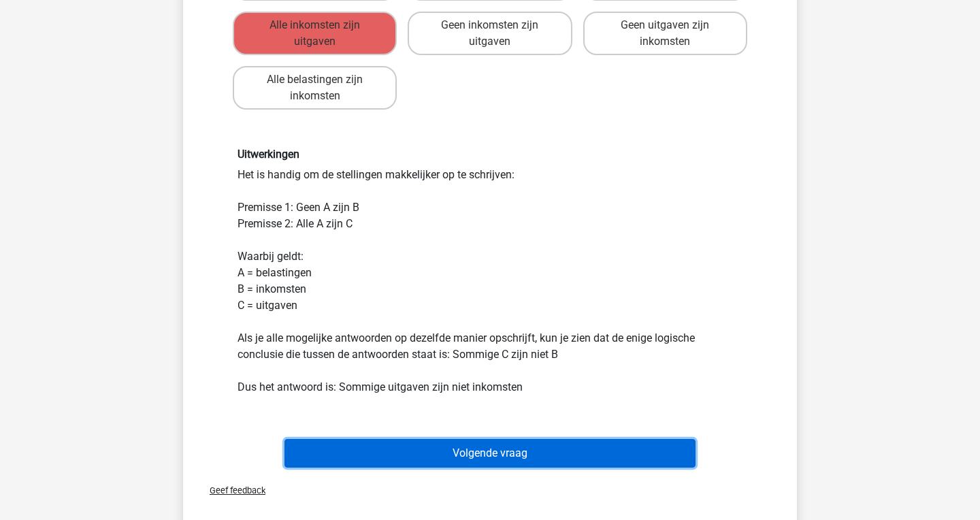
click at [625, 443] on button "Volgende vraag" at bounding box center [490, 453] width 412 height 29
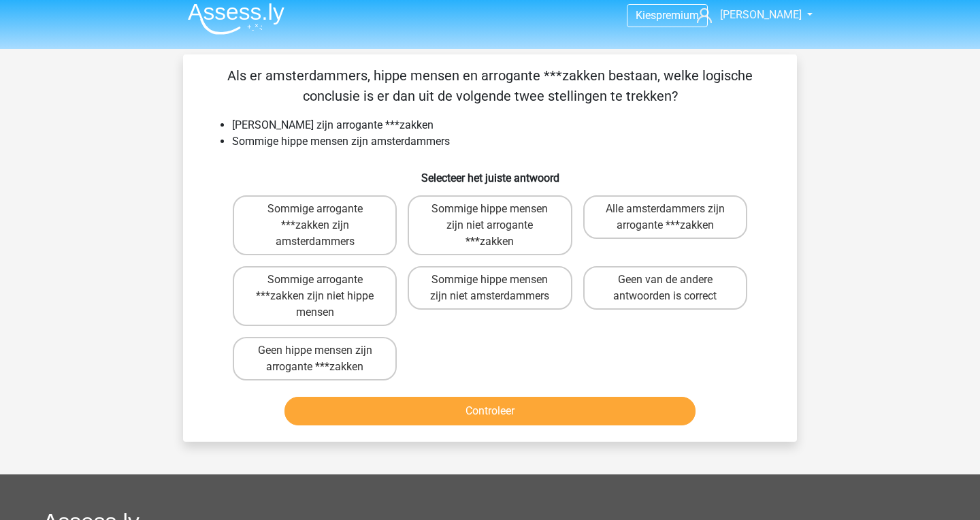
scroll to position [0, 0]
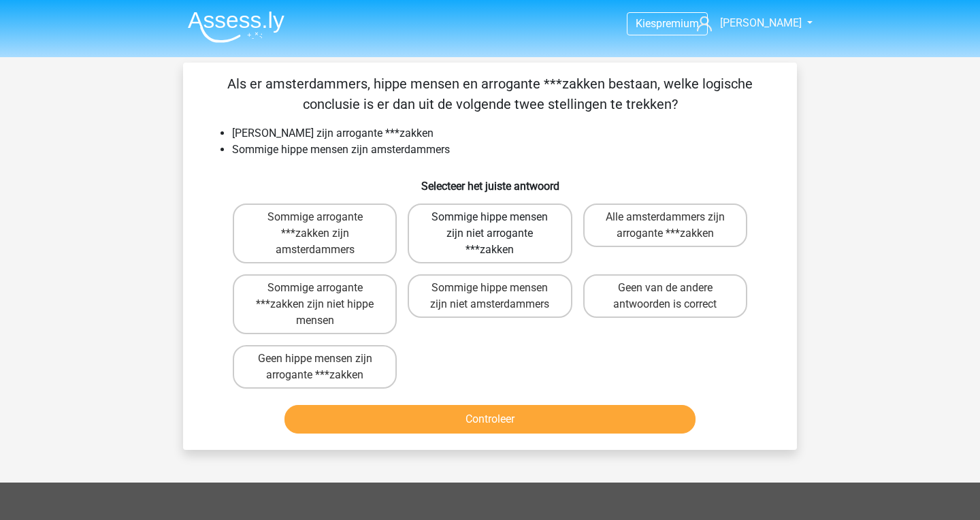
click at [534, 248] on label "Sommige hippe mensen zijn niet arrogante ***zakken" at bounding box center [489, 233] width 164 height 60
click at [499, 226] on input "Sommige hippe mensen zijn niet arrogante ***zakken" at bounding box center [494, 221] width 9 height 9
radio input "true"
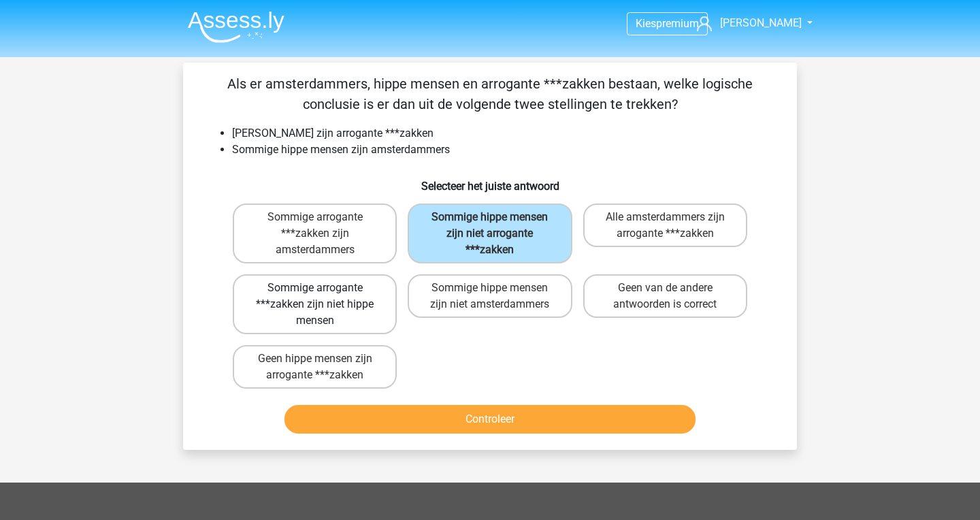
scroll to position [4, 0]
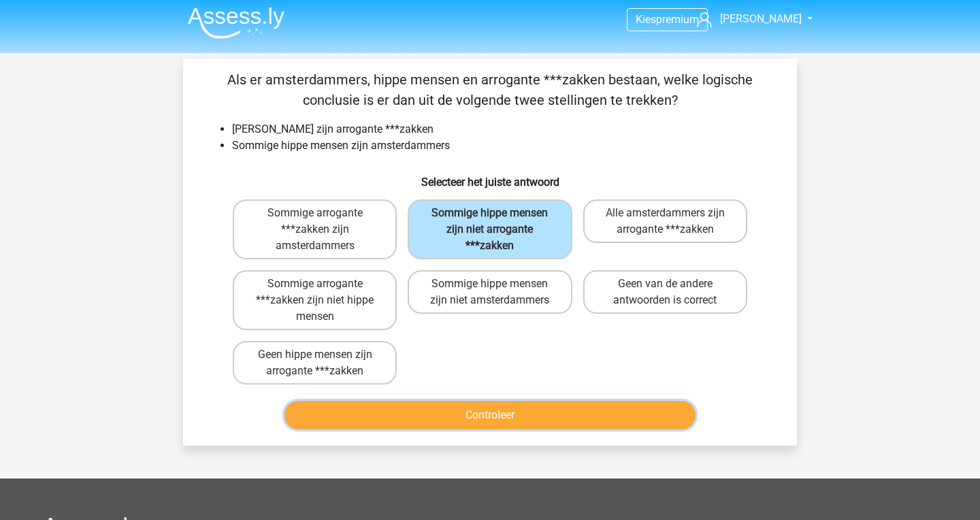
click at [482, 411] on button "Controleer" at bounding box center [490, 415] width 412 height 29
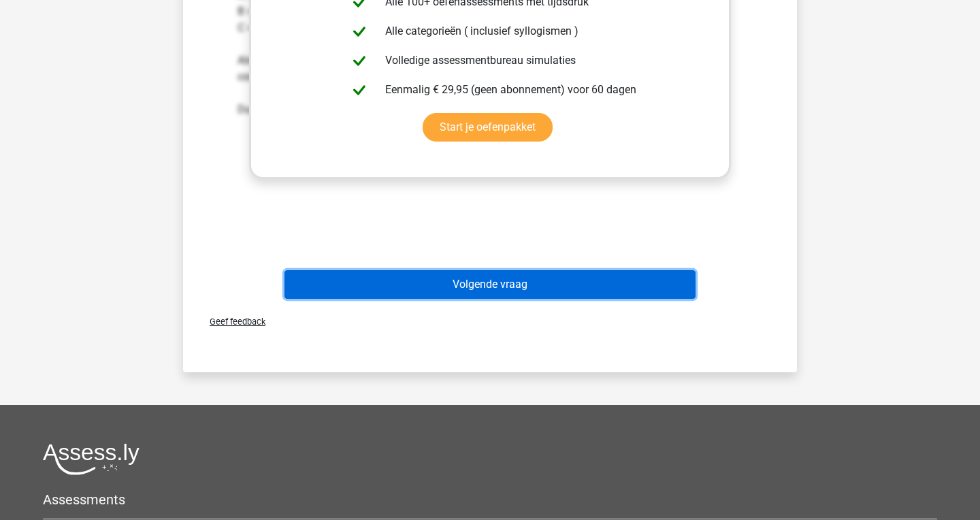
click at [533, 286] on button "Volgende vraag" at bounding box center [490, 284] width 412 height 29
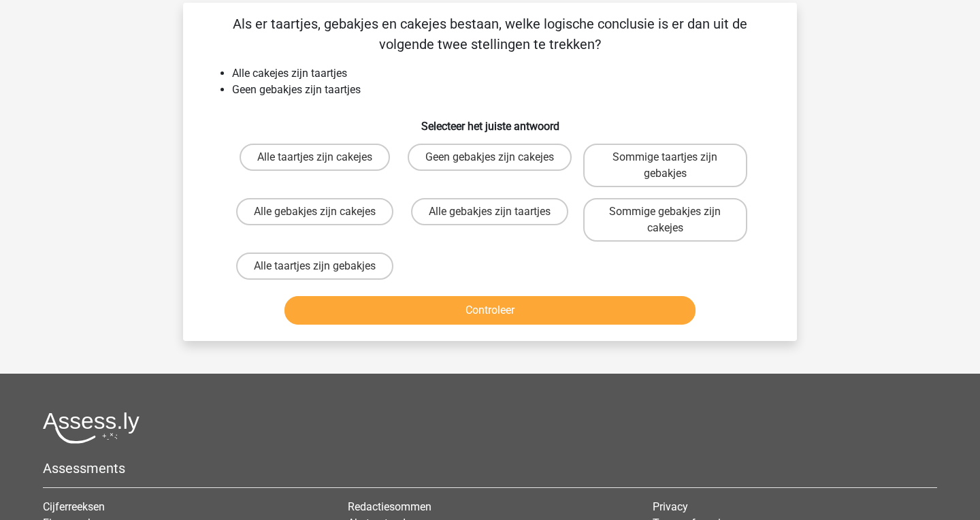
scroll to position [0, 0]
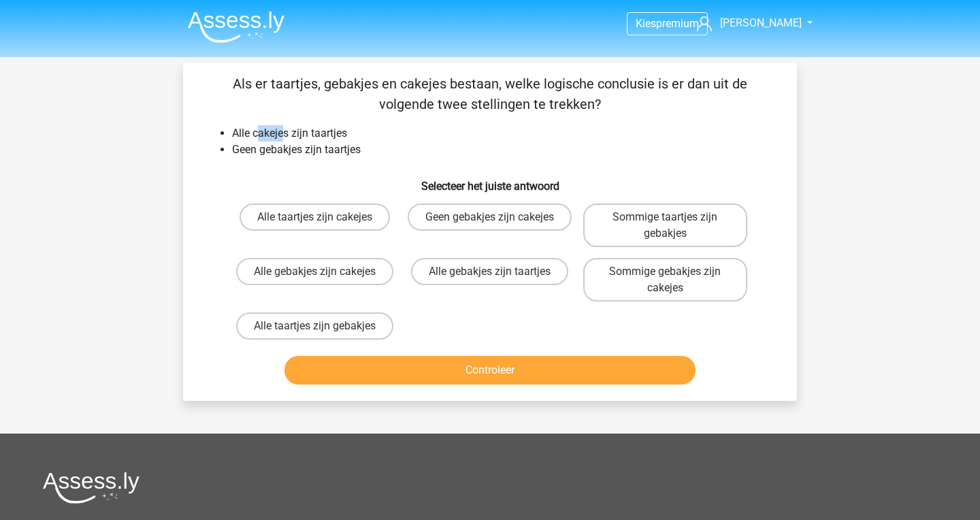
drag, startPoint x: 258, startPoint y: 140, endPoint x: 299, endPoint y: 140, distance: 40.8
click at [297, 140] on li "Alle cakejes zijn taartjes" at bounding box center [503, 133] width 543 height 16
click at [339, 139] on li "Alle cakejes zijn taartjes" at bounding box center [503, 133] width 543 height 16
click at [444, 207] on label "Geen gebakjes zijn cakejes" at bounding box center [489, 216] width 164 height 27
click at [490, 217] on input "Geen gebakjes zijn cakejes" at bounding box center [494, 221] width 9 height 9
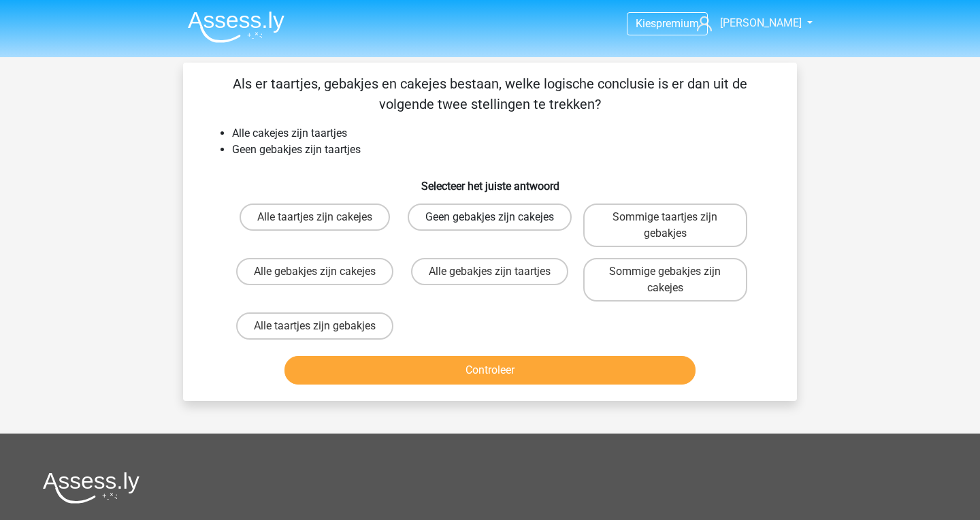
radio input "true"
click at [369, 224] on label "Alle taartjes zijn cakejes" at bounding box center [314, 216] width 150 height 27
click at [324, 224] on input "Alle taartjes zijn cakejes" at bounding box center [319, 221] width 9 height 9
radio input "true"
click at [444, 146] on li "Geen gebakjes zijn taartjes" at bounding box center [503, 150] width 543 height 16
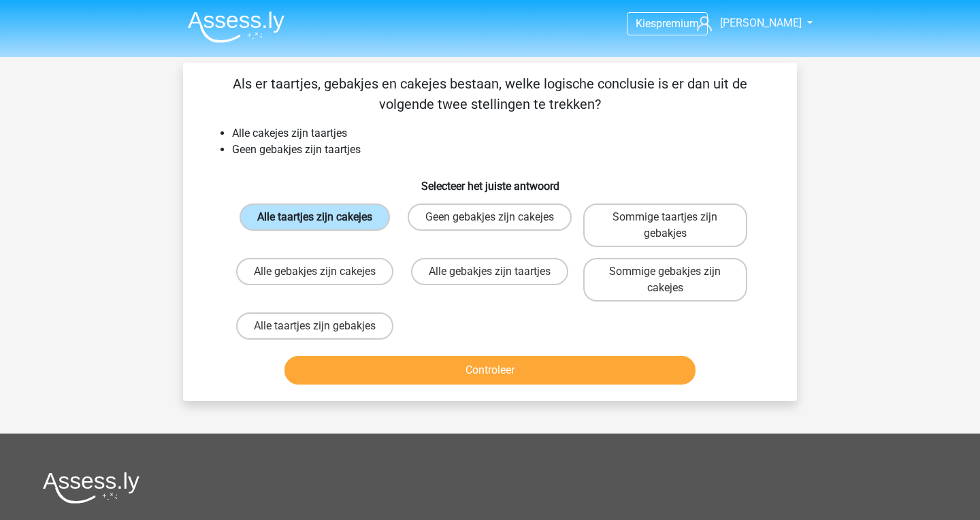
click at [333, 222] on label "Alle taartjes zijn cakejes" at bounding box center [314, 216] width 150 height 27
click at [324, 222] on input "Alle taartjes zijn cakejes" at bounding box center [319, 221] width 9 height 9
click at [452, 231] on label "Geen gebakjes zijn cakejes" at bounding box center [489, 216] width 164 height 27
click at [490, 226] on input "Geen gebakjes zijn cakejes" at bounding box center [494, 221] width 9 height 9
radio input "true"
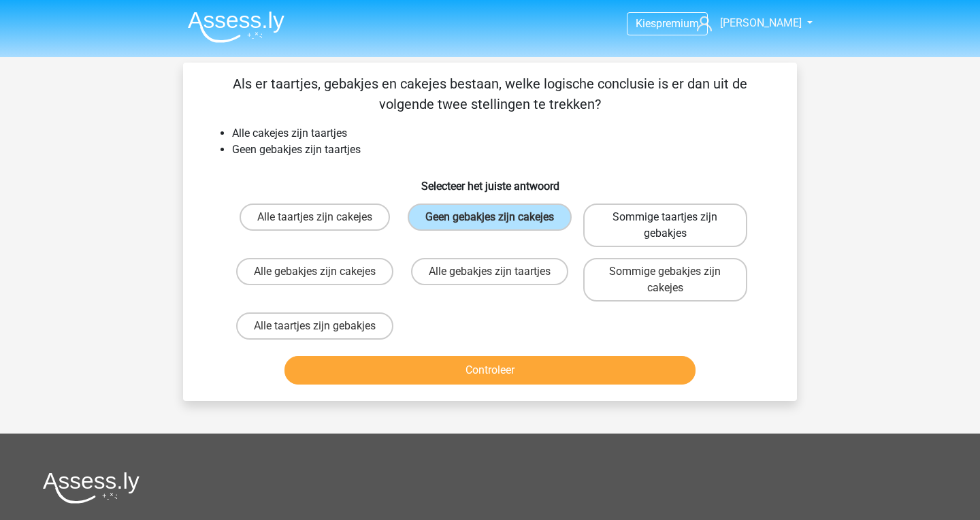
click at [686, 231] on label "Sommige taartjes zijn gebakjes" at bounding box center [665, 225] width 164 height 44
click at [673, 226] on input "Sommige taartjes zijn gebakjes" at bounding box center [669, 221] width 9 height 9
radio input "true"
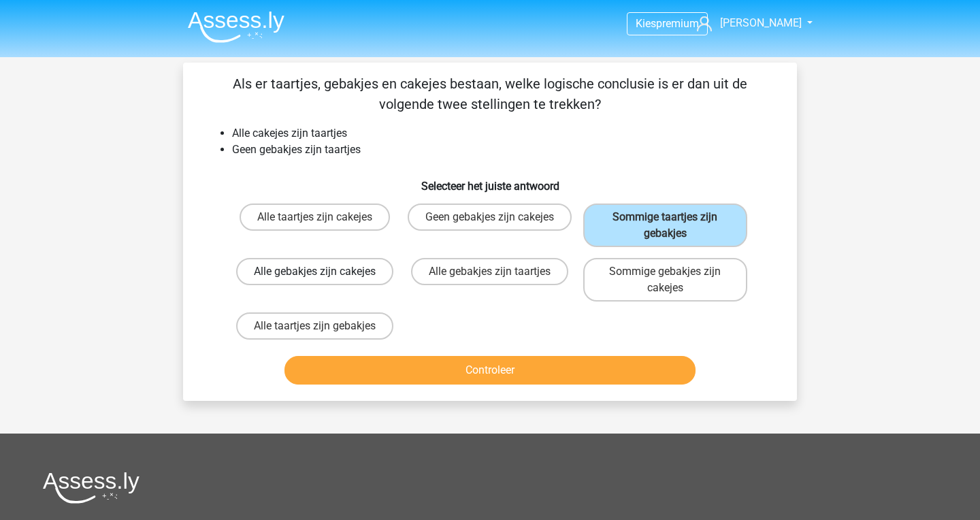
click at [364, 265] on label "Alle gebakjes zijn cakejes" at bounding box center [314, 271] width 157 height 27
click at [324, 271] on input "Alle gebakjes zijn cakejes" at bounding box center [319, 275] width 9 height 9
radio input "true"
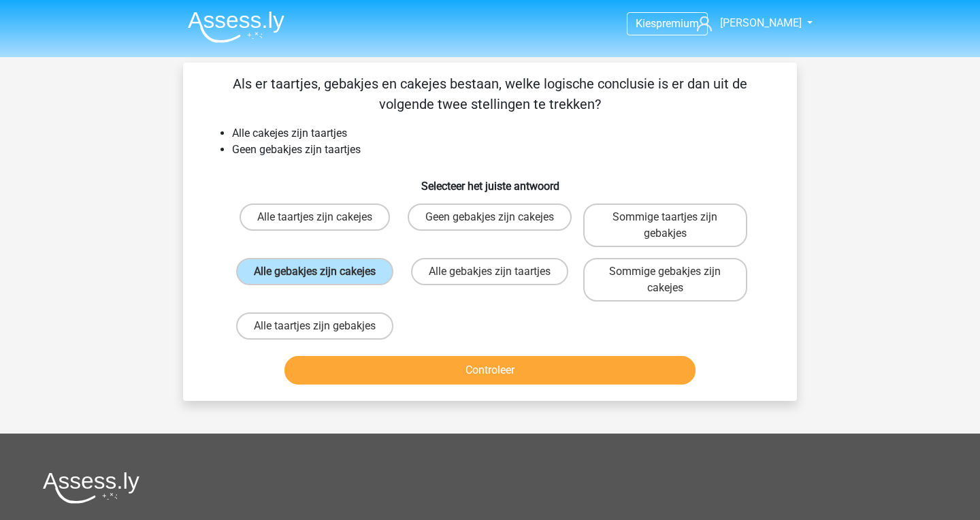
click at [490, 287] on div "Alle gebakjes zijn taartjes" at bounding box center [489, 280] width 164 height 44
click at [491, 280] on input "Alle gebakjes zijn taartjes" at bounding box center [494, 275] width 9 height 9
radio input "true"
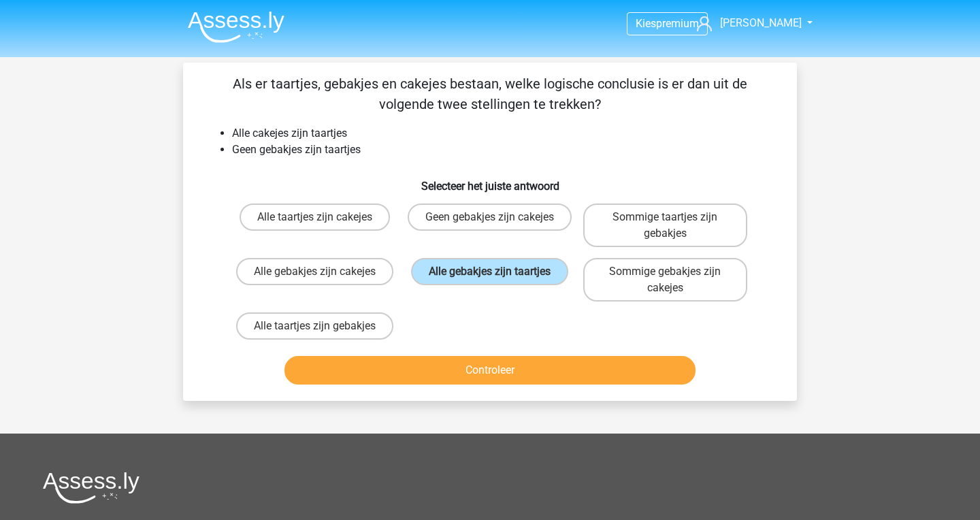
click at [490, 327] on div "Alle taartjes zijn cakejes Geen gebakjes zijn cakejes Sommige taartjes zijn geb…" at bounding box center [489, 271] width 525 height 147
click at [648, 286] on label "Sommige gebakjes zijn cakejes" at bounding box center [665, 280] width 164 height 44
click at [665, 280] on input "Sommige gebakjes zijn cakejes" at bounding box center [669, 275] width 9 height 9
radio input "true"
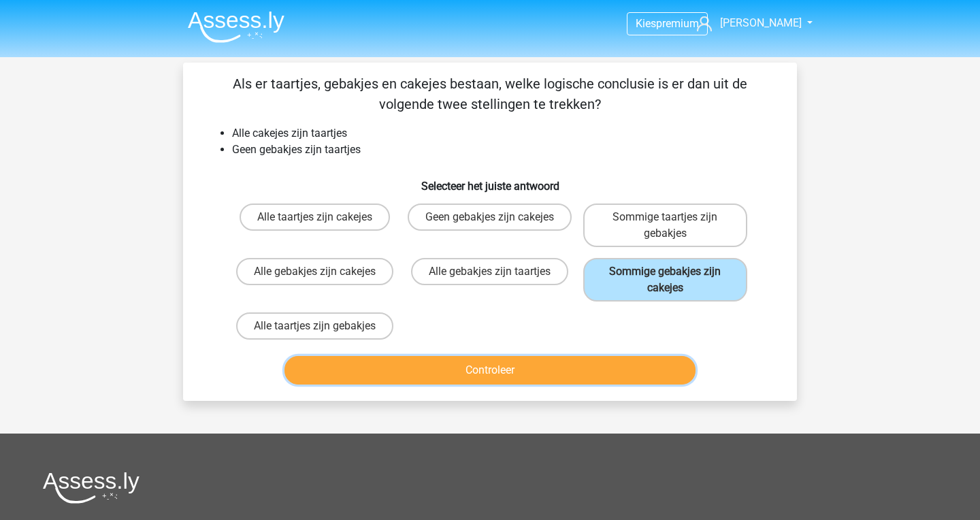
click at [646, 367] on button "Controleer" at bounding box center [490, 370] width 412 height 29
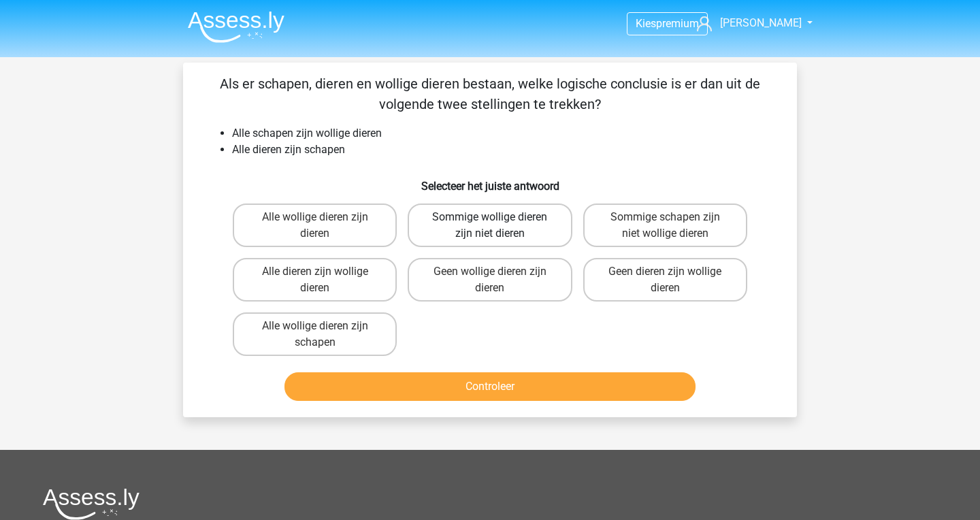
drag, startPoint x: 508, startPoint y: 253, endPoint x: 433, endPoint y: 208, distance: 87.3
click at [433, 208] on div "Sommige wollige dieren zijn niet dieren" at bounding box center [489, 225] width 175 height 54
click at [625, 229] on label "Sommige schapen zijn niet wollige dieren" at bounding box center [665, 225] width 164 height 44
click at [665, 226] on input "Sommige schapen zijn niet wollige dieren" at bounding box center [669, 221] width 9 height 9
radio input "true"
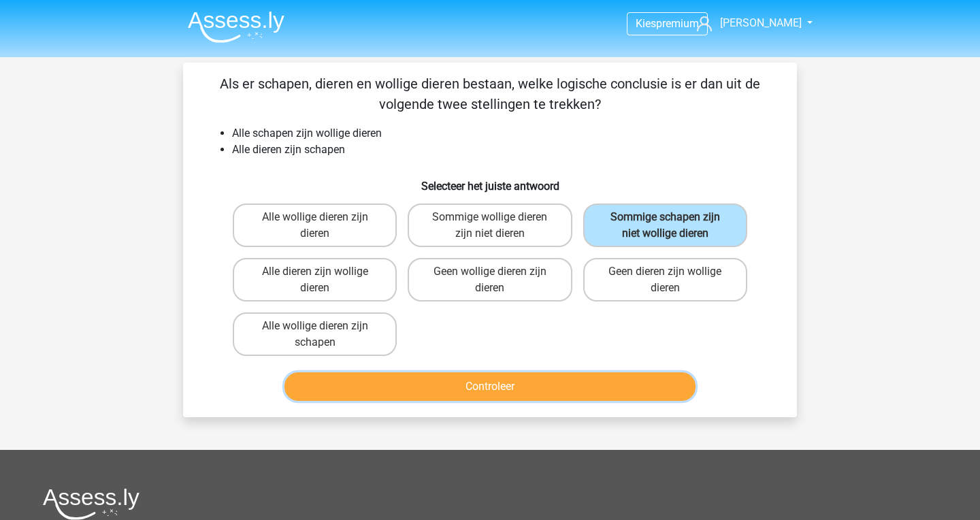
click at [590, 387] on button "Controleer" at bounding box center [490, 386] width 412 height 29
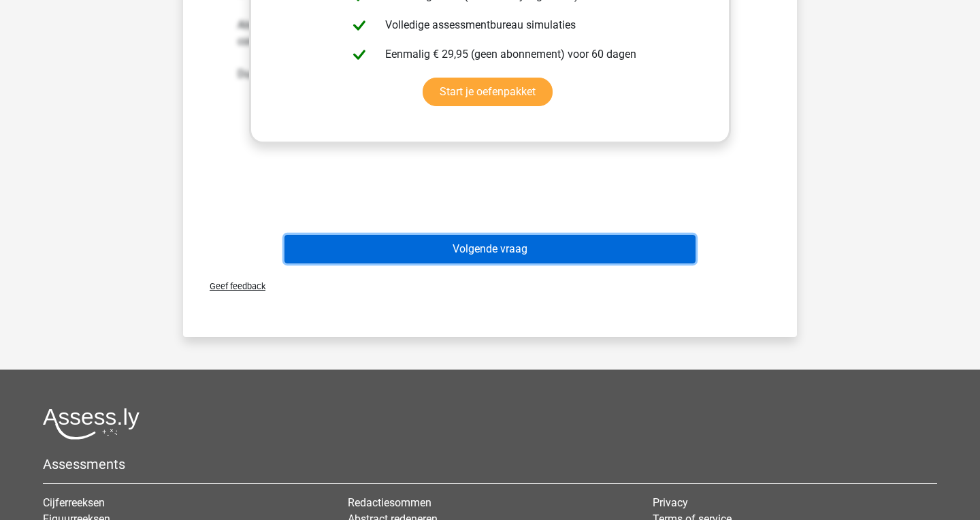
click at [559, 239] on button "Volgende vraag" at bounding box center [490, 249] width 412 height 29
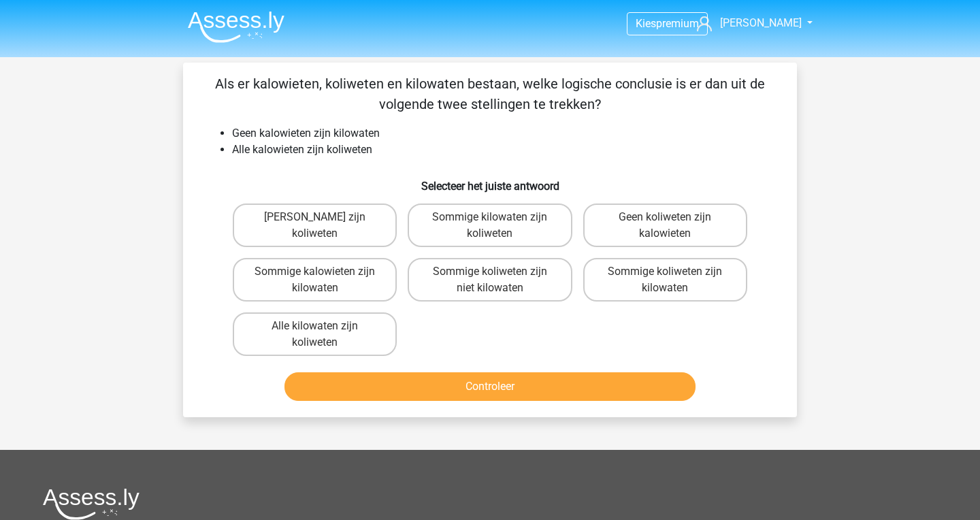
click at [778, 133] on div "Als er kalowieten, koliweten en kilowaten bestaan, welke logische conclusie is …" at bounding box center [489, 239] width 603 height 333
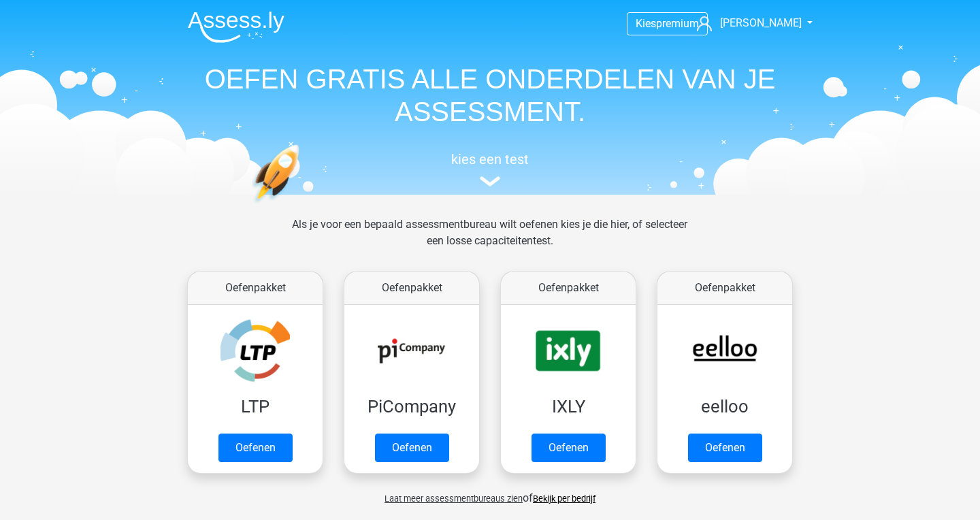
scroll to position [584, 0]
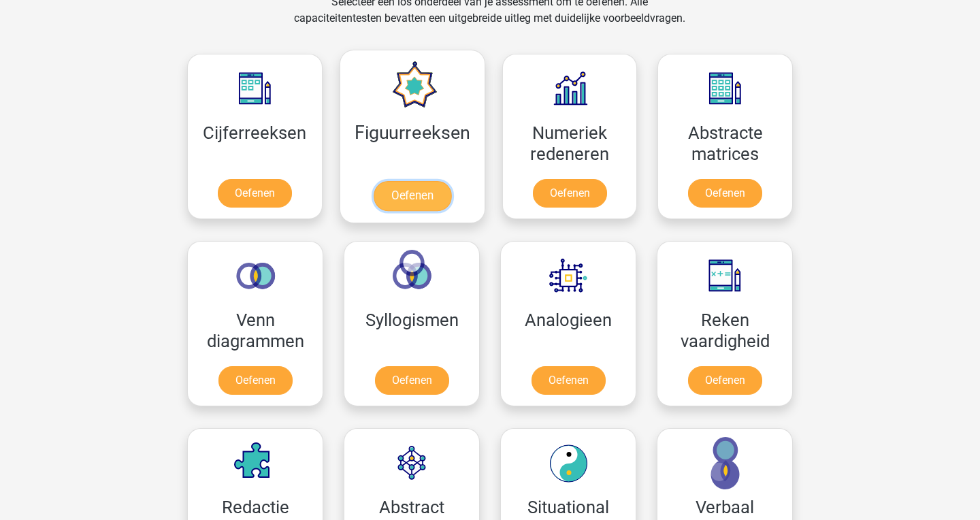
click at [421, 203] on link "Oefenen" at bounding box center [412, 196] width 78 height 30
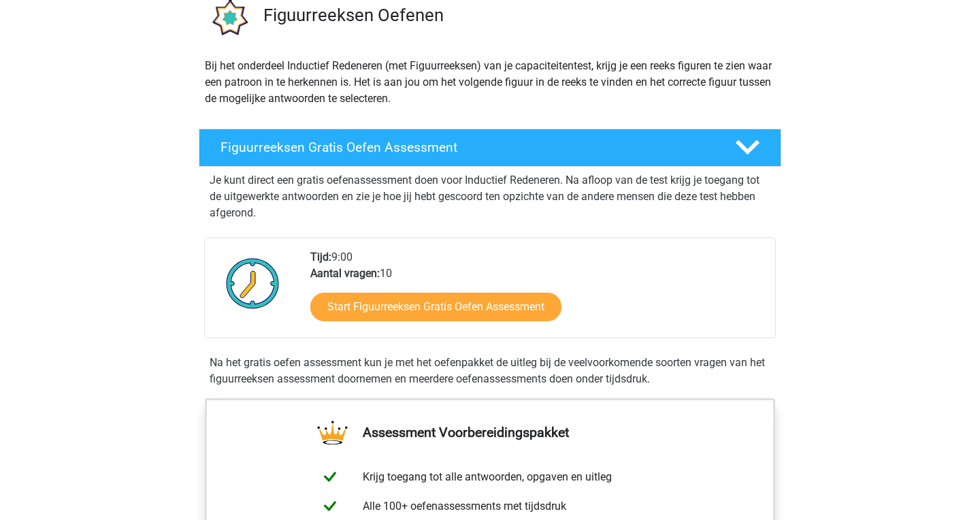
scroll to position [97, 0]
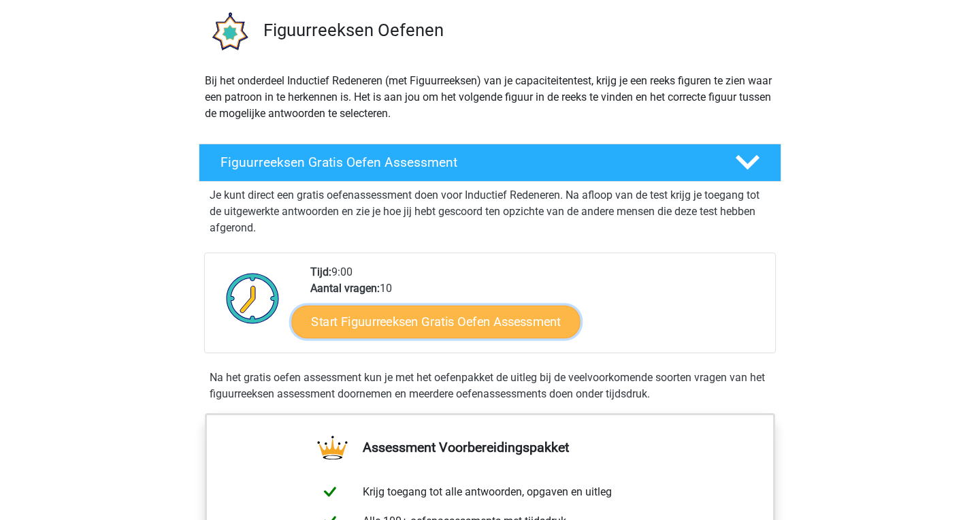
click at [493, 326] on link "Start Figuurreeksen Gratis Oefen Assessment" at bounding box center [436, 321] width 288 height 33
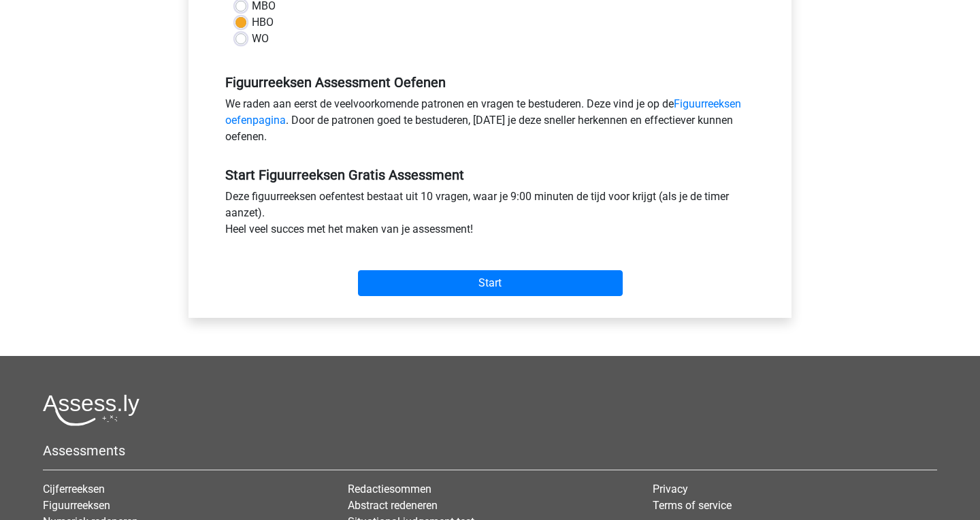
scroll to position [377, 0]
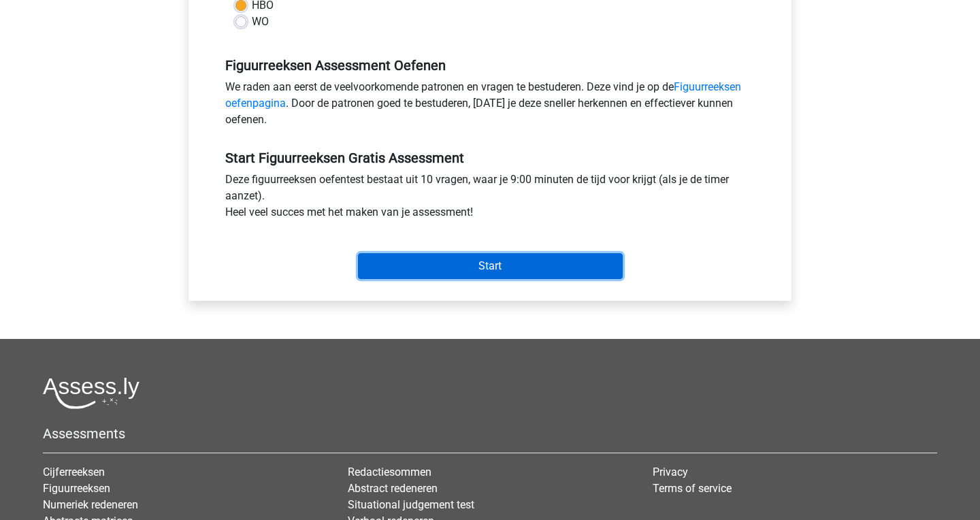
click at [469, 277] on input "Start" at bounding box center [490, 266] width 265 height 26
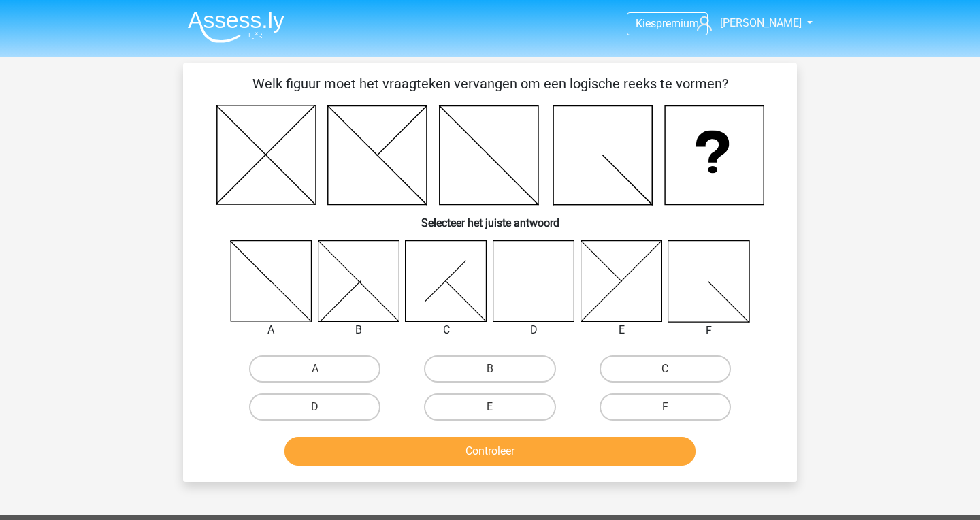
click at [925, 254] on div "Kies premium thom [EMAIL_ADDRESS][DOMAIN_NAME]" at bounding box center [490, 436] width 980 height 873
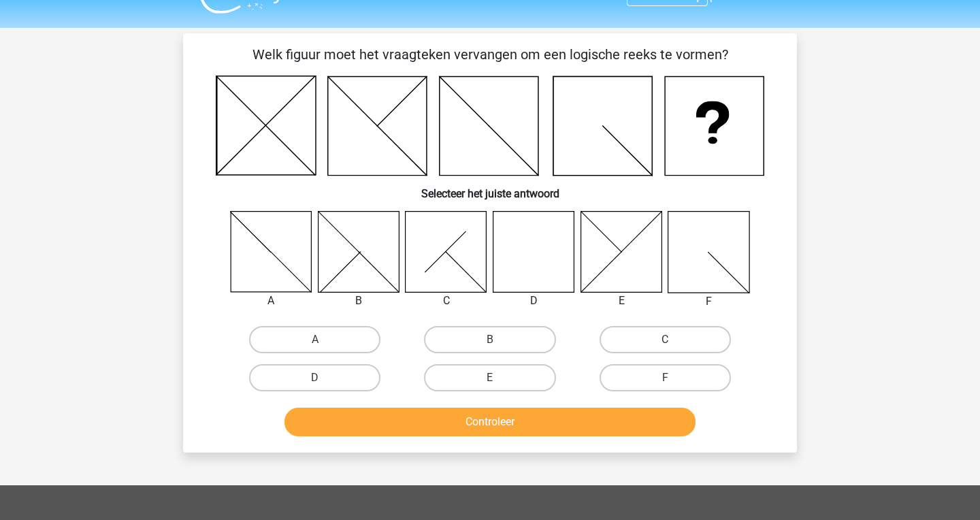
scroll to position [32, 0]
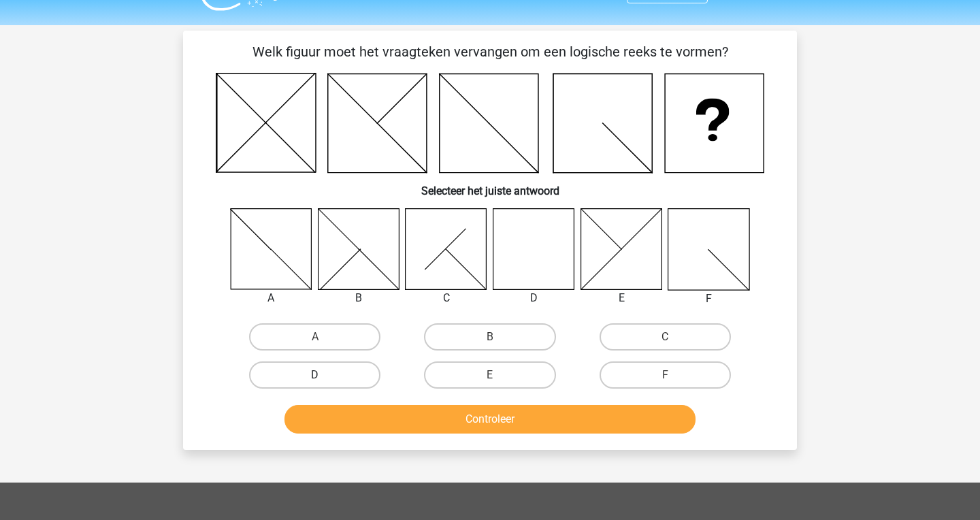
click at [294, 380] on label "D" at bounding box center [314, 374] width 131 height 27
click at [315, 380] on input "D" at bounding box center [319, 379] width 9 height 9
radio input "true"
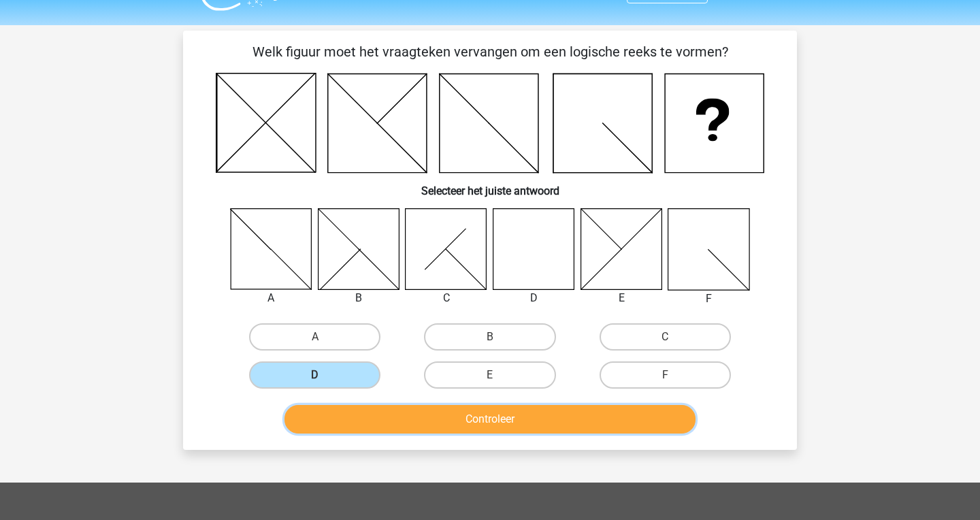
click at [384, 416] on button "Controleer" at bounding box center [490, 419] width 412 height 29
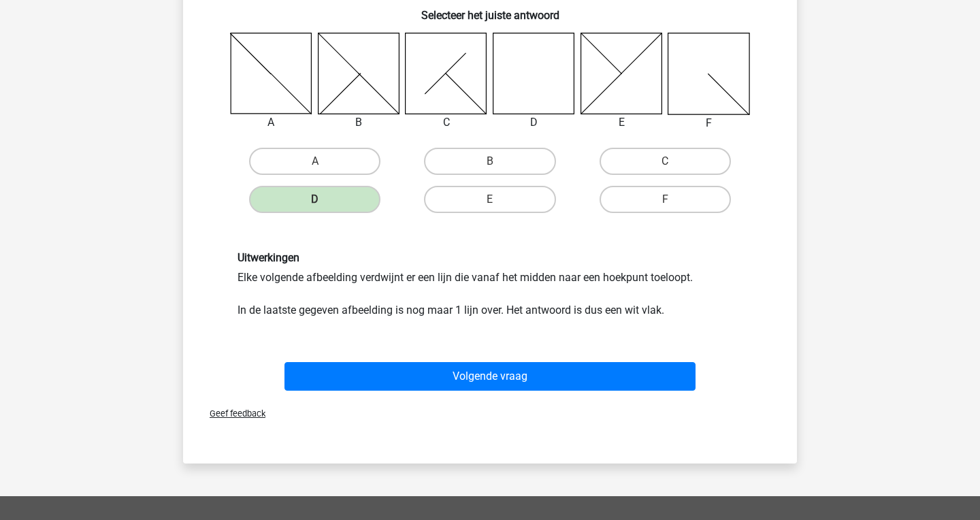
scroll to position [222, 0]
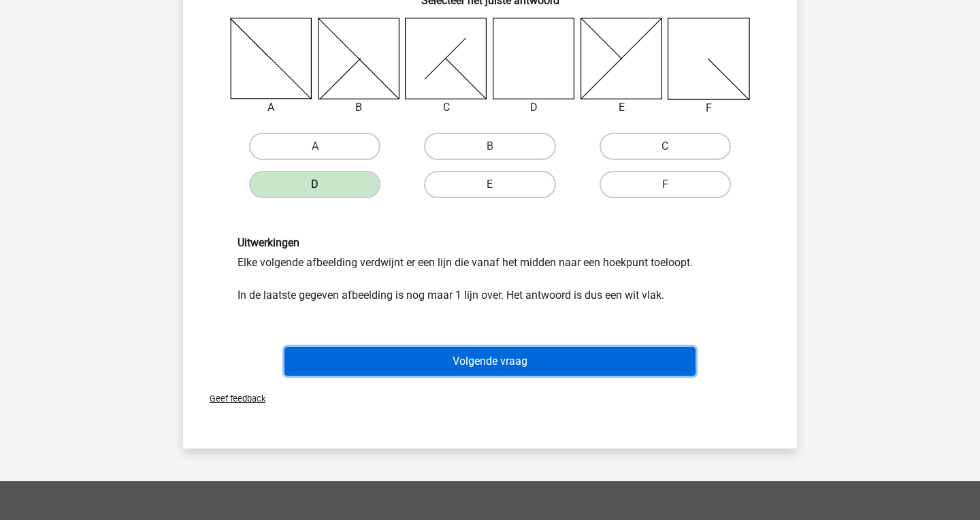
click at [428, 360] on button "Volgende vraag" at bounding box center [490, 361] width 412 height 29
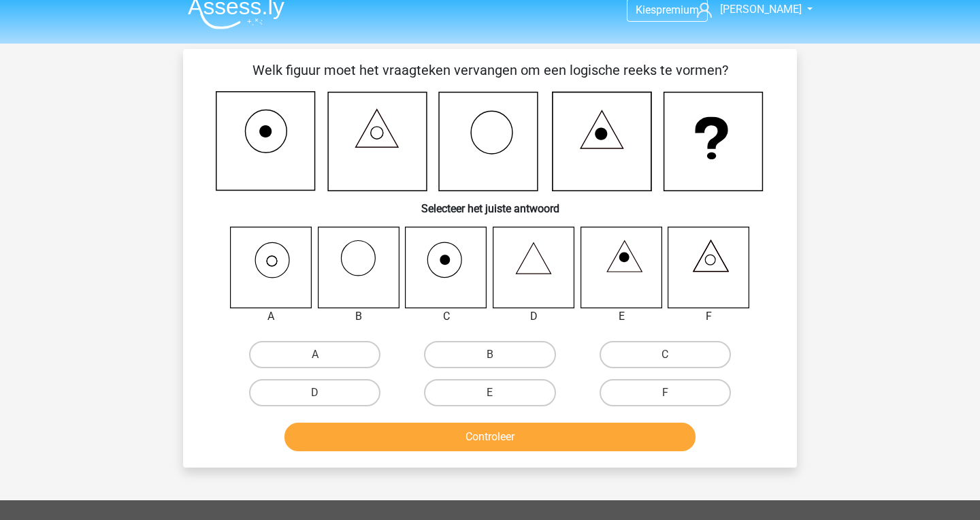
scroll to position [12, 0]
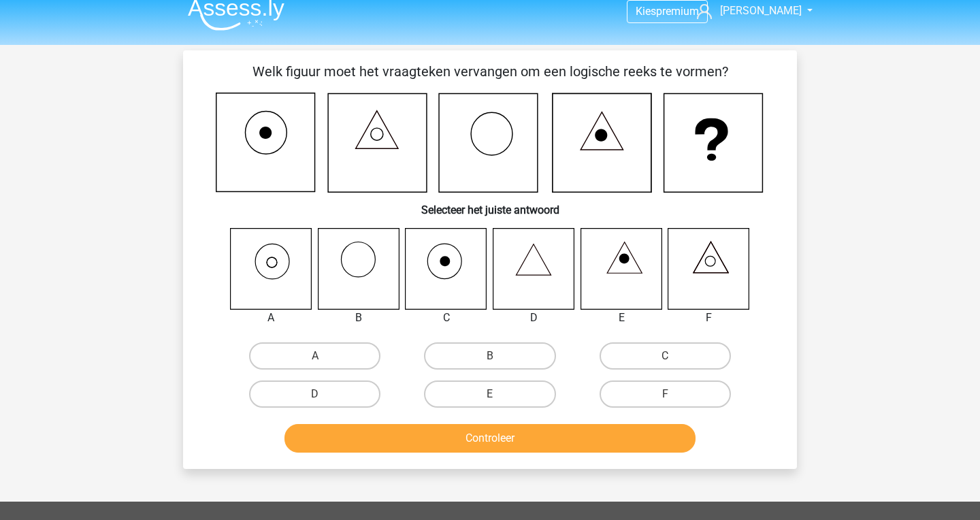
click at [322, 363] on input "A" at bounding box center [319, 360] width 9 height 9
radio input "true"
click at [401, 424] on div "Controleer" at bounding box center [490, 435] width 570 height 45
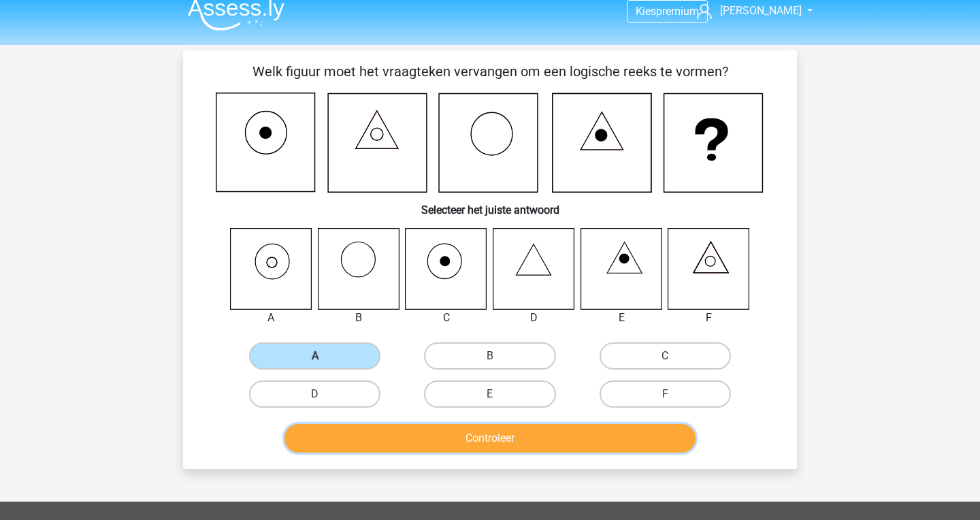
click at [401, 427] on button "Controleer" at bounding box center [490, 438] width 412 height 29
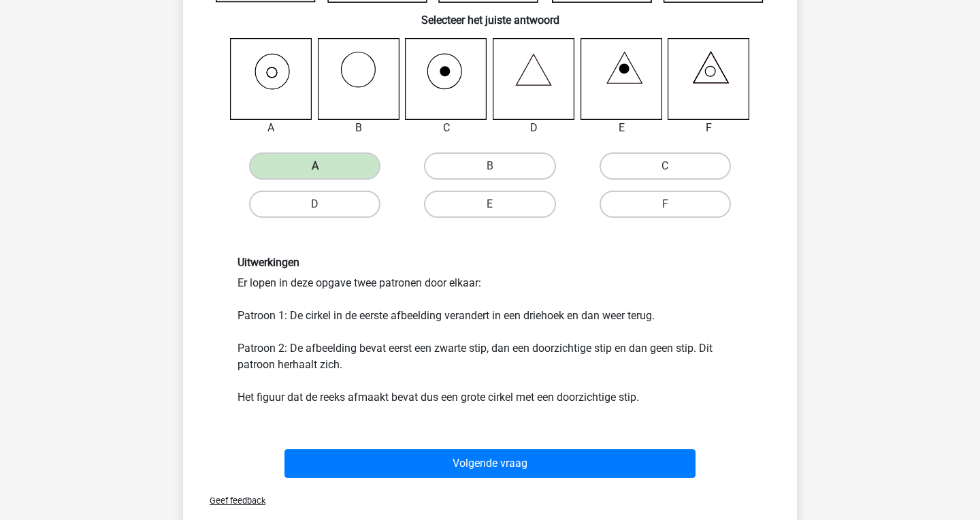
scroll to position [197, 0]
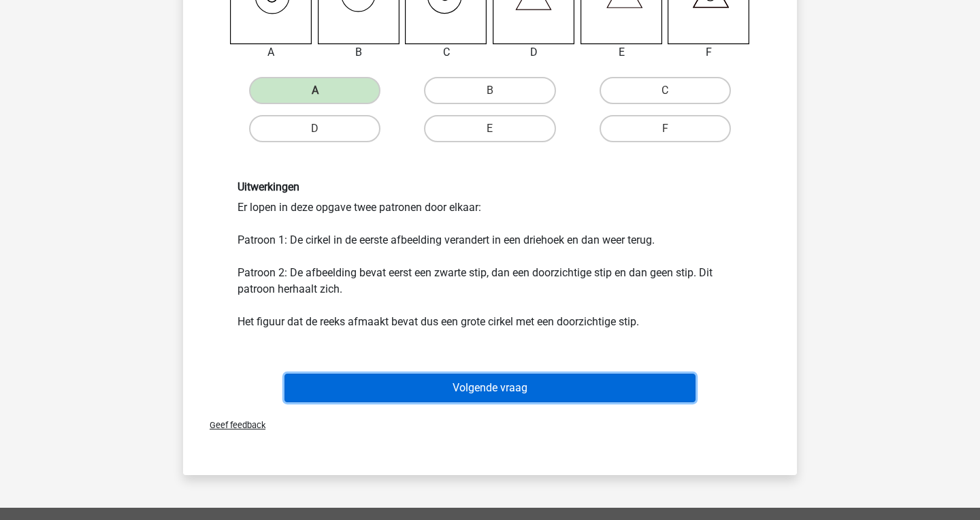
click at [454, 398] on button "Volgende vraag" at bounding box center [490, 387] width 412 height 29
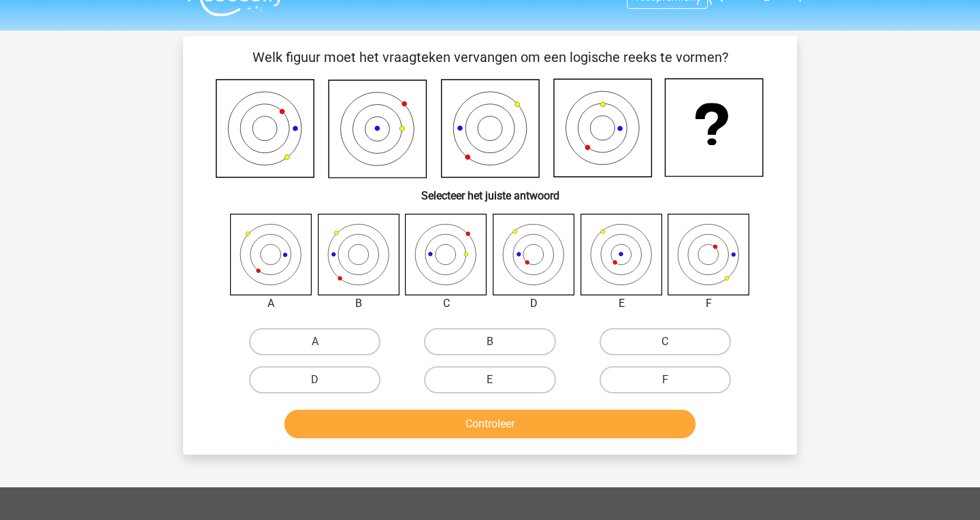
scroll to position [27, 0]
click at [358, 375] on label "D" at bounding box center [314, 378] width 131 height 27
click at [324, 379] on input "D" at bounding box center [319, 383] width 9 height 9
radio input "true"
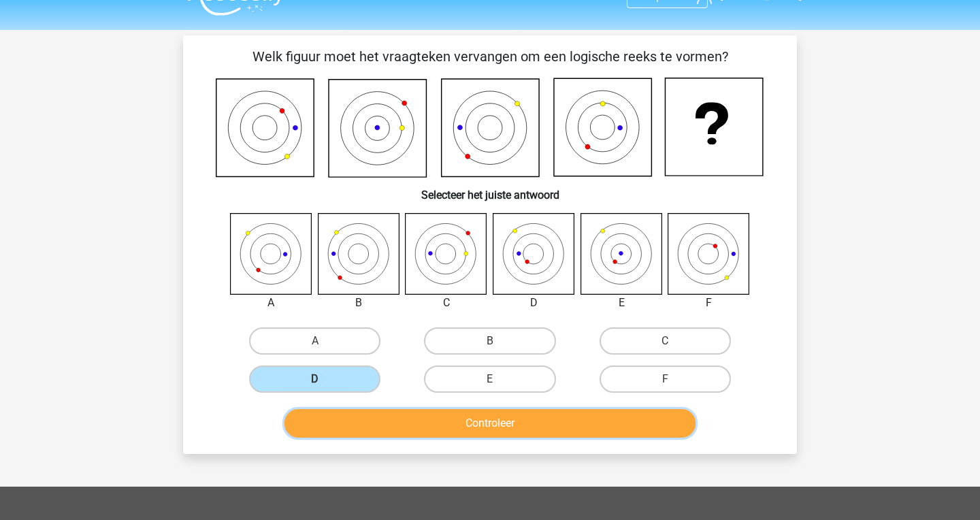
click at [419, 435] on button "Controleer" at bounding box center [490, 423] width 412 height 29
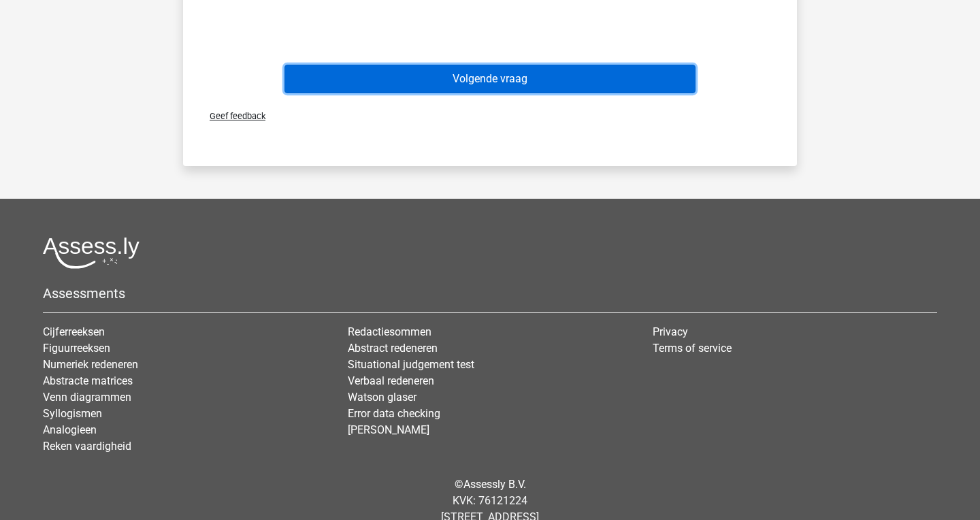
click at [514, 68] on button "Volgende vraag" at bounding box center [490, 79] width 412 height 29
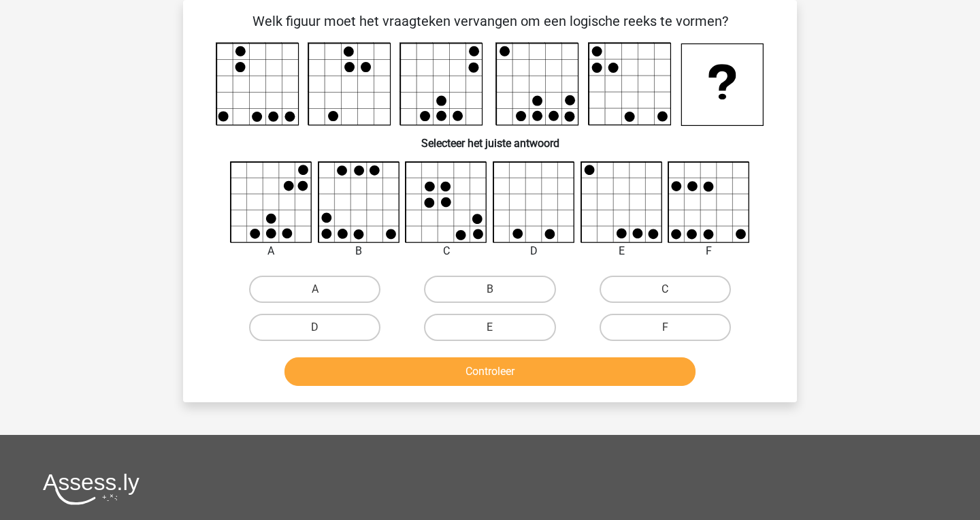
scroll to position [0, 0]
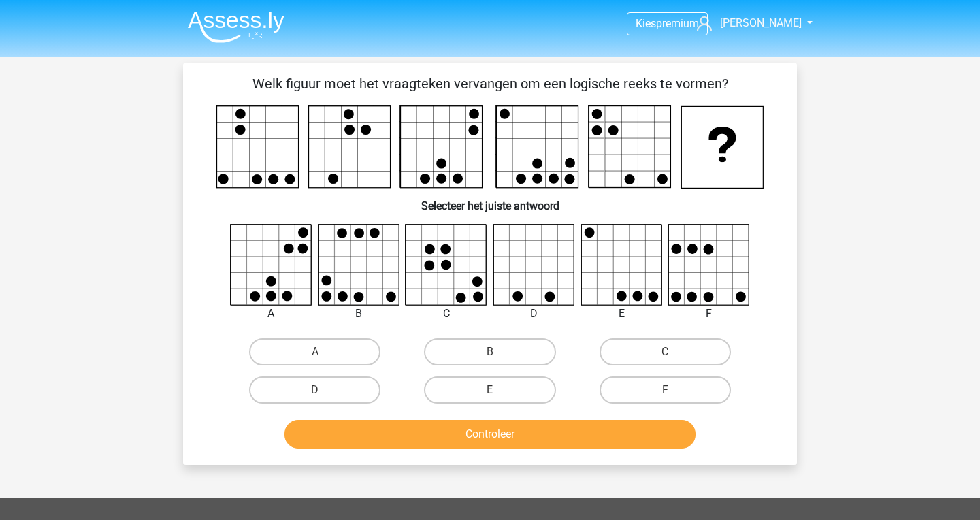
click at [351, 280] on icon at bounding box center [358, 264] width 81 height 81
click at [367, 282] on icon at bounding box center [358, 264] width 81 height 81
click at [503, 346] on label "B" at bounding box center [489, 351] width 131 height 27
click at [499, 352] on input "B" at bounding box center [494, 356] width 9 height 9
radio input "true"
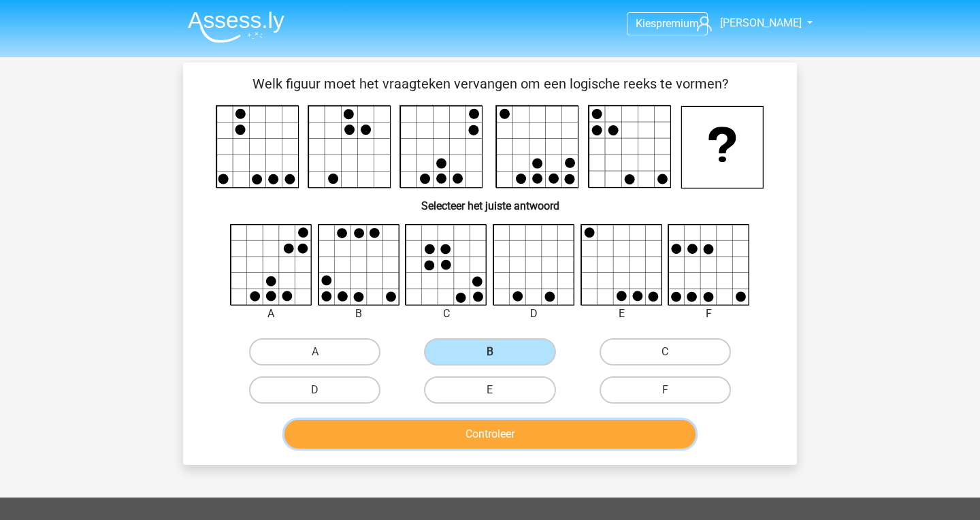
click at [493, 427] on button "Controleer" at bounding box center [490, 434] width 412 height 29
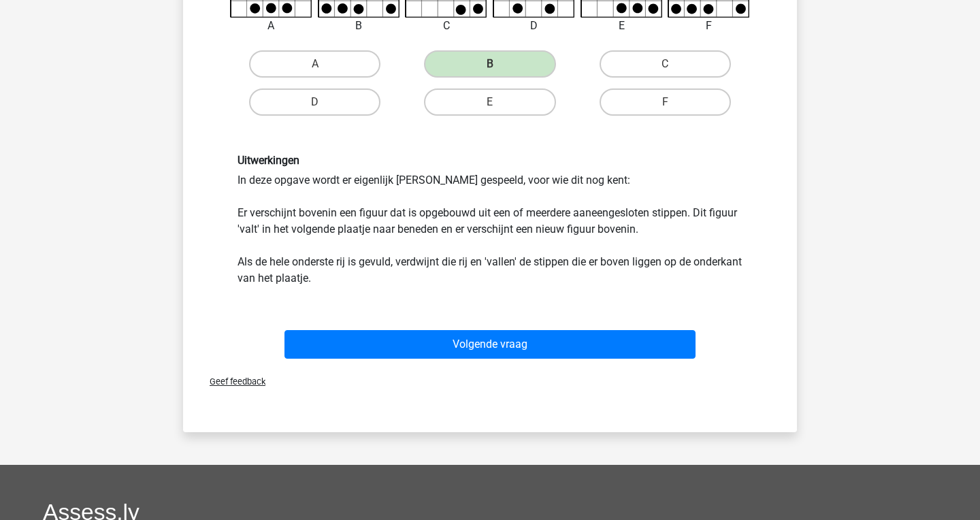
scroll to position [340, 0]
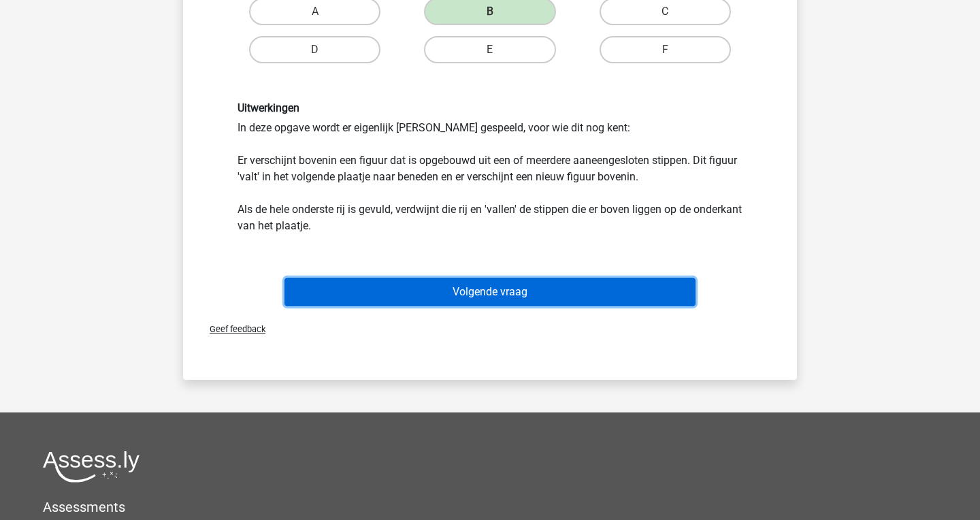
click at [589, 291] on button "Volgende vraag" at bounding box center [490, 292] width 412 height 29
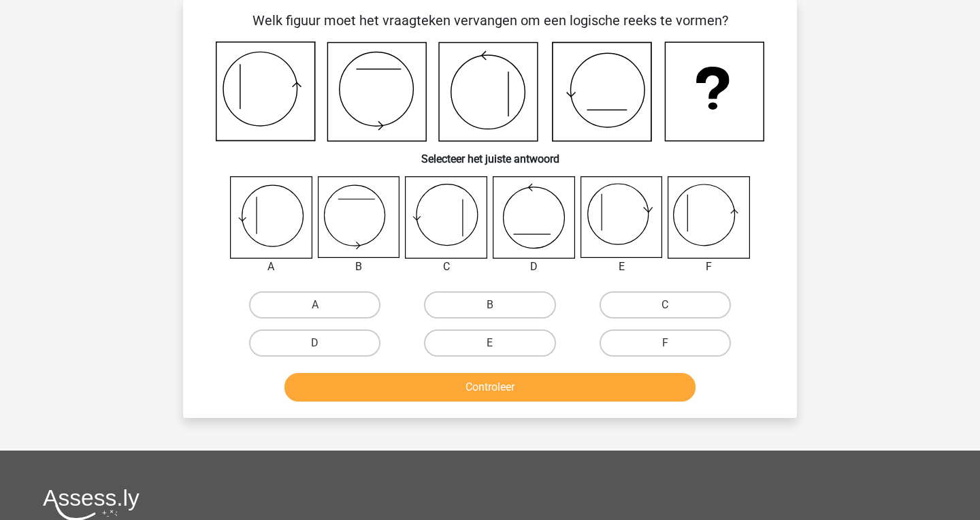
scroll to position [63, 0]
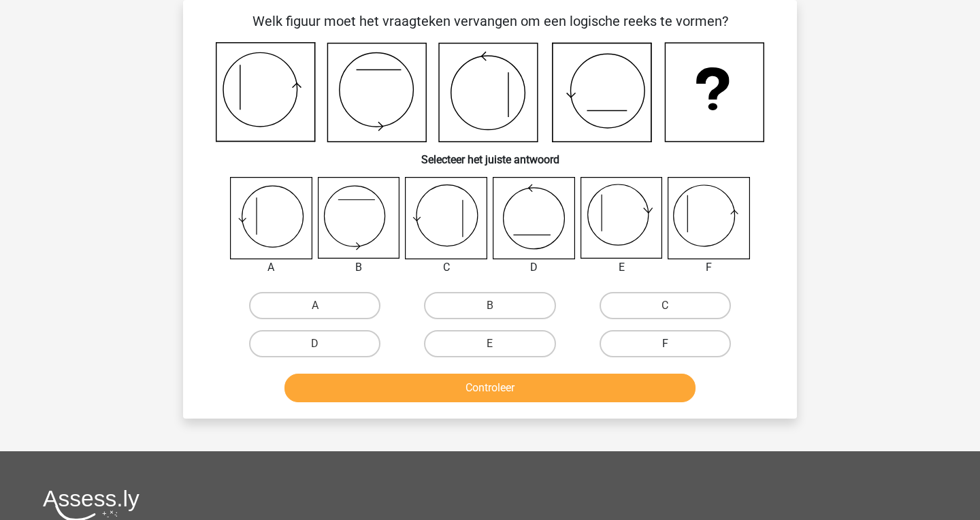
click at [682, 342] on label "F" at bounding box center [664, 343] width 131 height 27
click at [673, 344] on input "F" at bounding box center [669, 348] width 9 height 9
radio input "true"
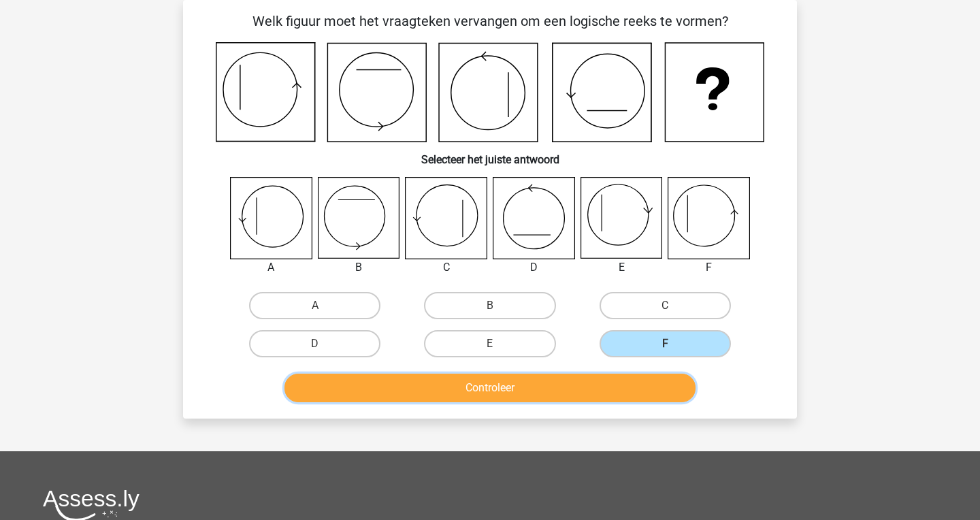
click at [652, 393] on button "Controleer" at bounding box center [490, 387] width 412 height 29
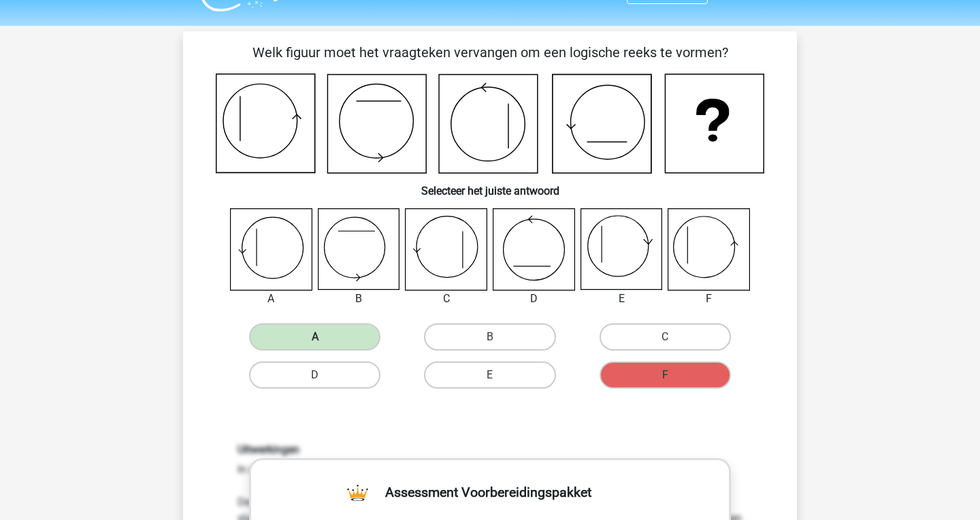
scroll to position [34, 0]
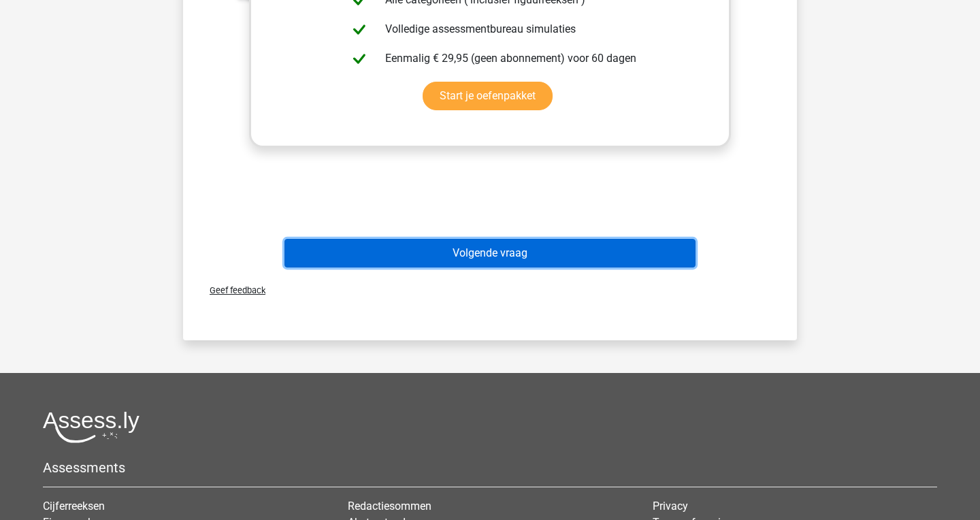
click at [548, 255] on button "Volgende vraag" at bounding box center [490, 253] width 412 height 29
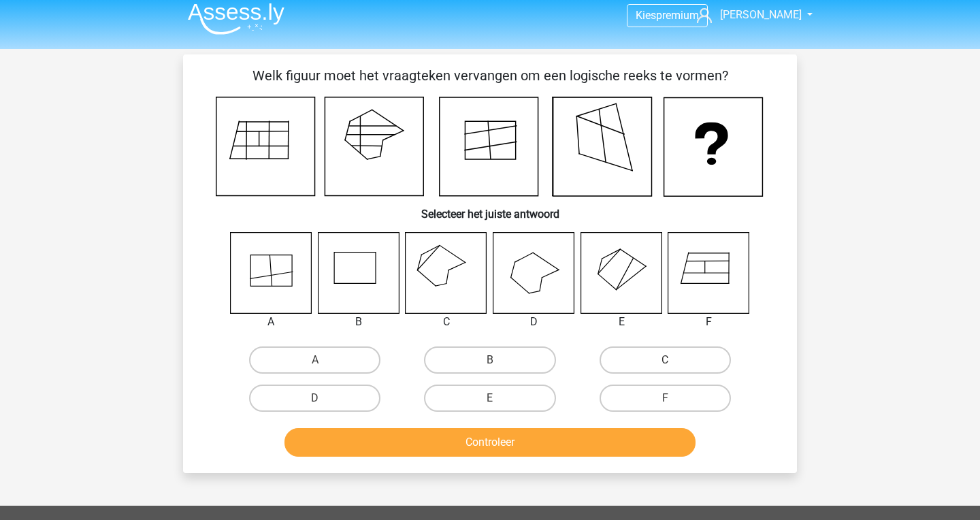
scroll to position [0, 0]
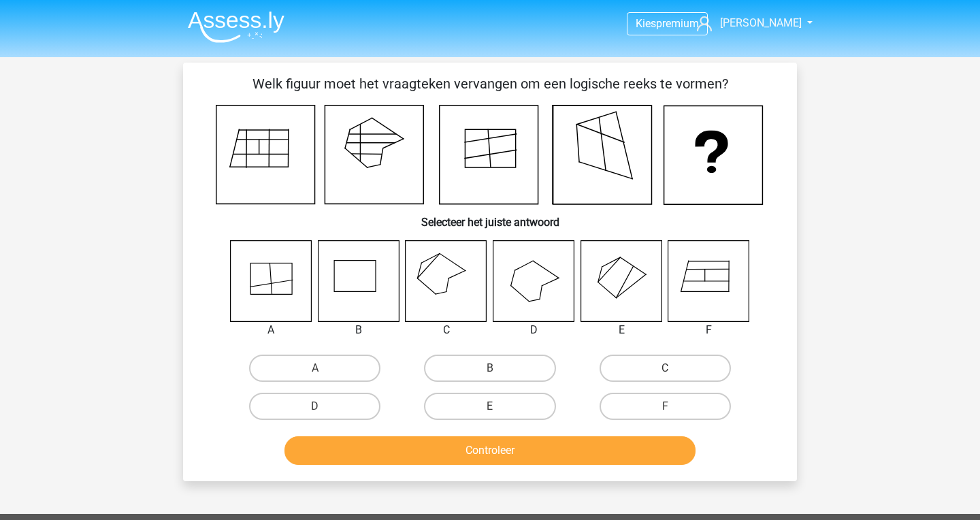
click at [425, 294] on icon at bounding box center [445, 280] width 81 height 81
click at [656, 353] on div "C" at bounding box center [665, 368] width 175 height 38
click at [648, 371] on label "C" at bounding box center [664, 367] width 131 height 27
click at [665, 371] on input "C" at bounding box center [669, 372] width 9 height 9
radio input "true"
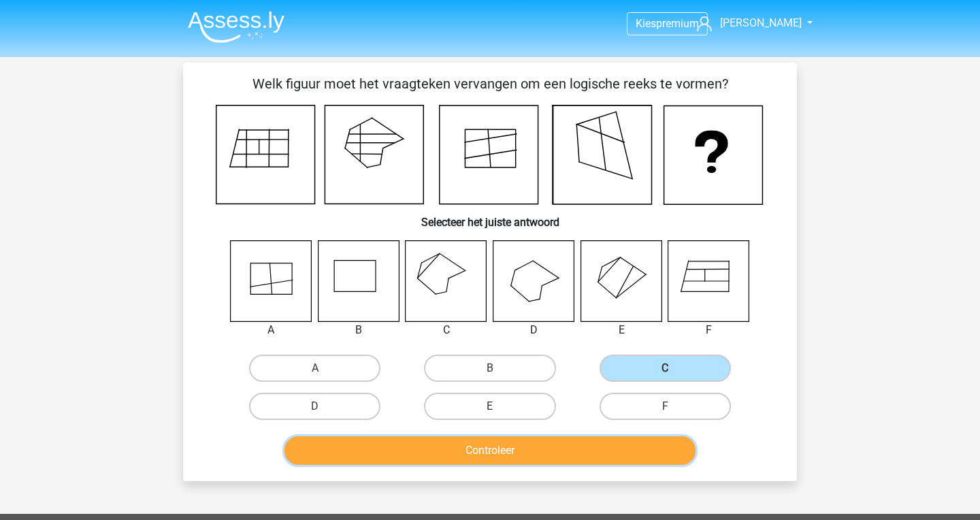
click at [620, 461] on button "Controleer" at bounding box center [490, 450] width 412 height 29
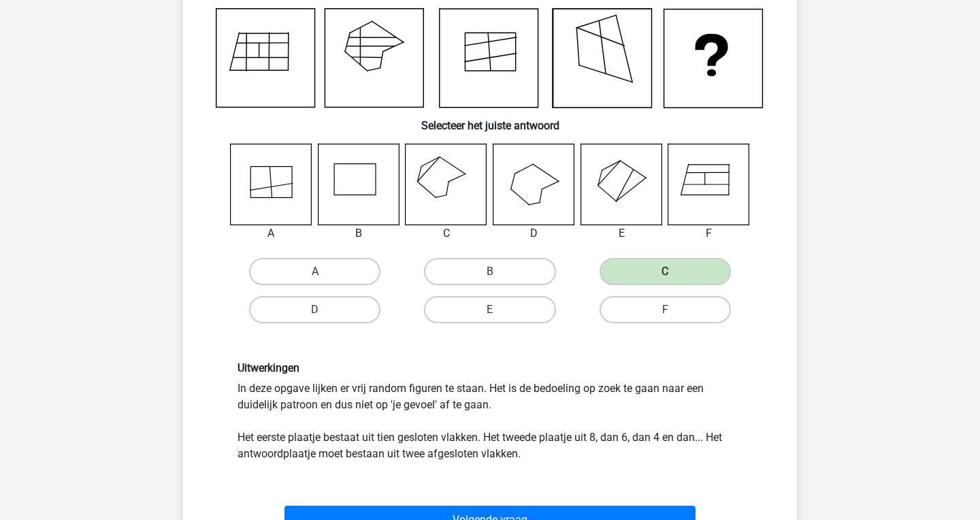
scroll to position [148, 0]
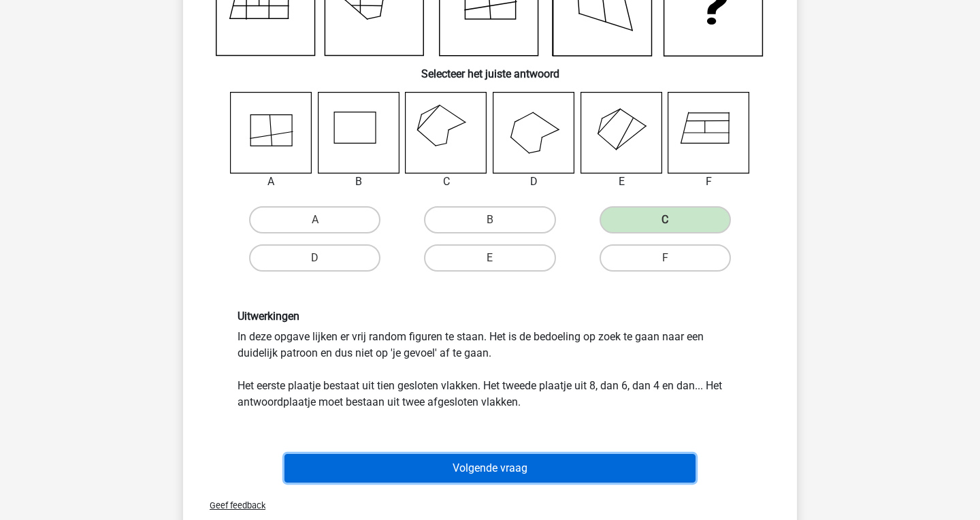
click at [561, 470] on button "Volgende vraag" at bounding box center [490, 468] width 412 height 29
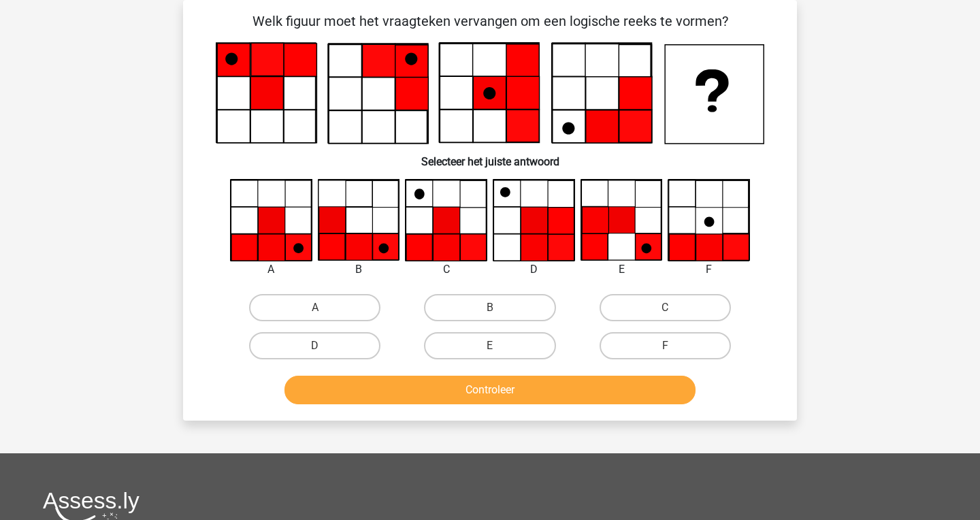
scroll to position [31, 0]
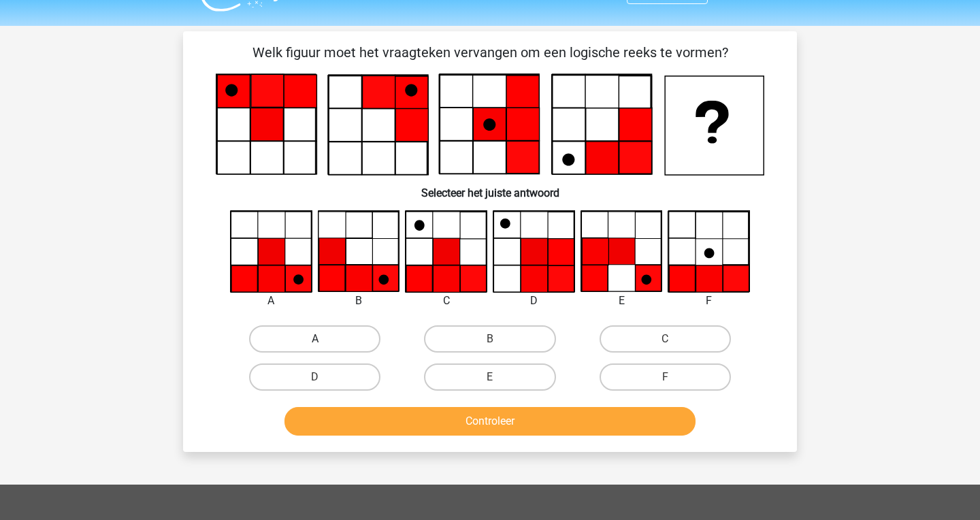
click at [335, 335] on label "A" at bounding box center [314, 338] width 131 height 27
click at [324, 339] on input "A" at bounding box center [319, 343] width 9 height 9
radio input "true"
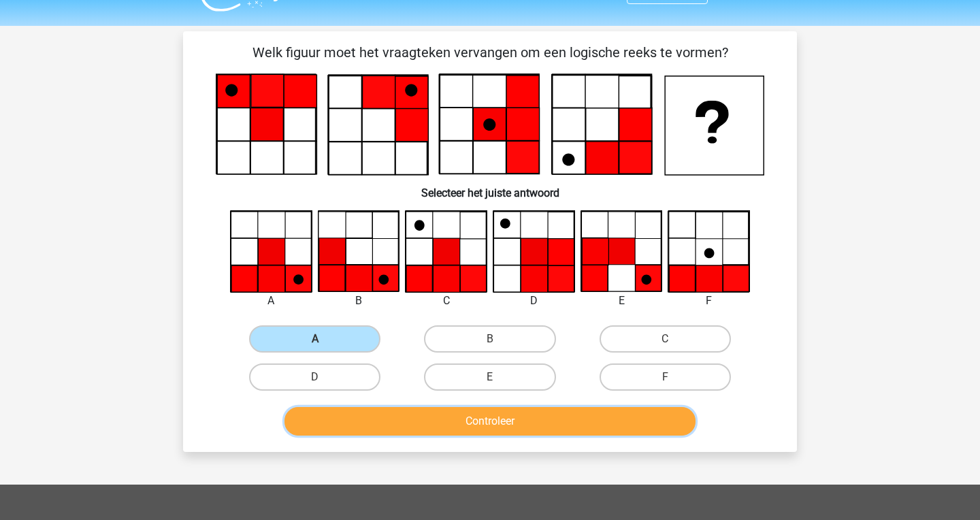
click at [370, 420] on button "Controleer" at bounding box center [490, 421] width 412 height 29
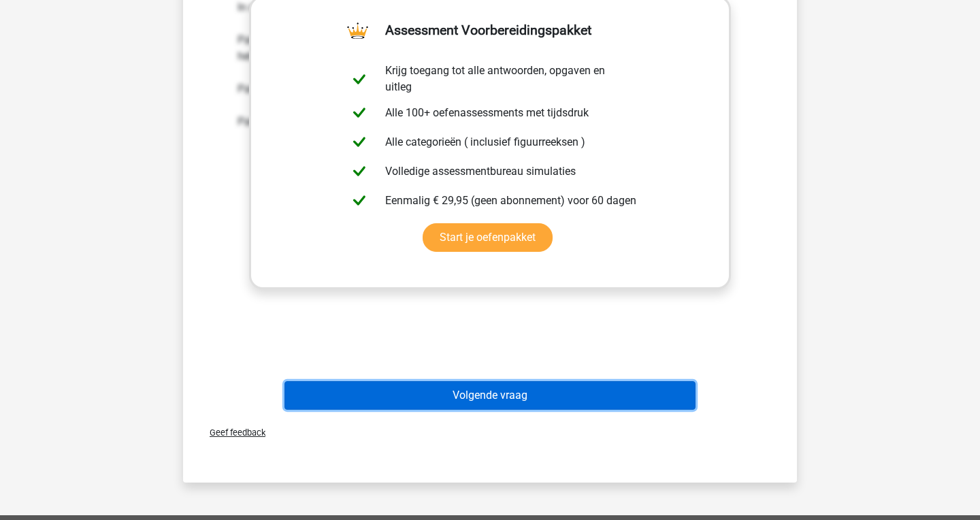
click at [405, 399] on button "Volgende vraag" at bounding box center [490, 395] width 412 height 29
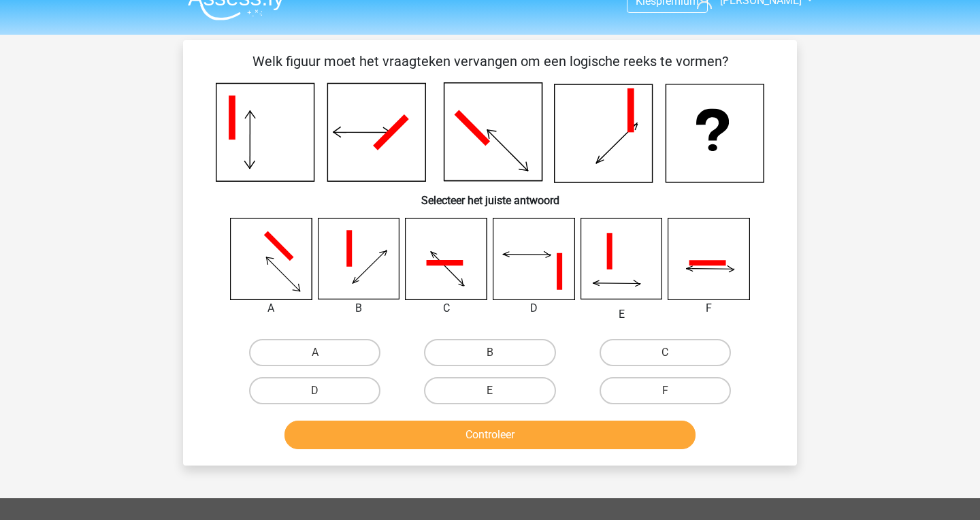
scroll to position [14, 0]
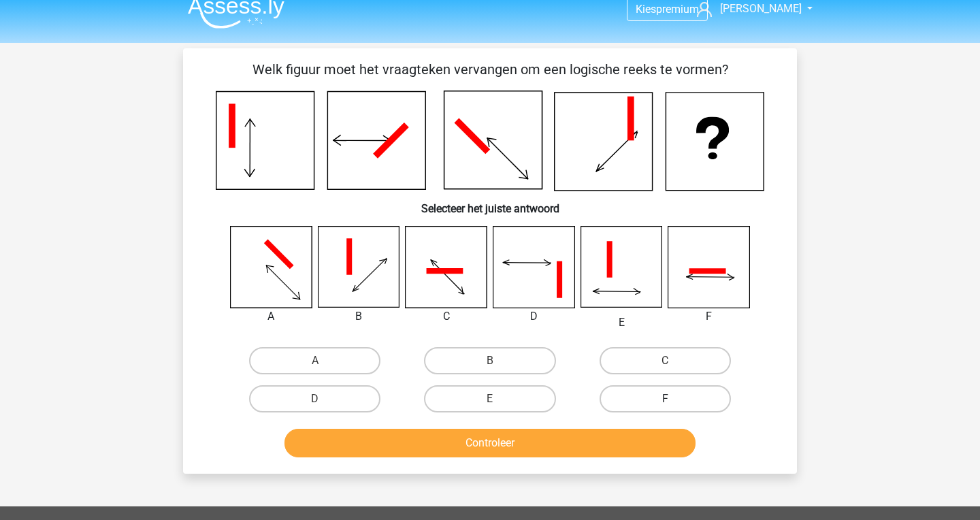
click at [655, 399] on label "F" at bounding box center [664, 398] width 131 height 27
click at [665, 399] on input "F" at bounding box center [669, 403] width 9 height 9
radio input "true"
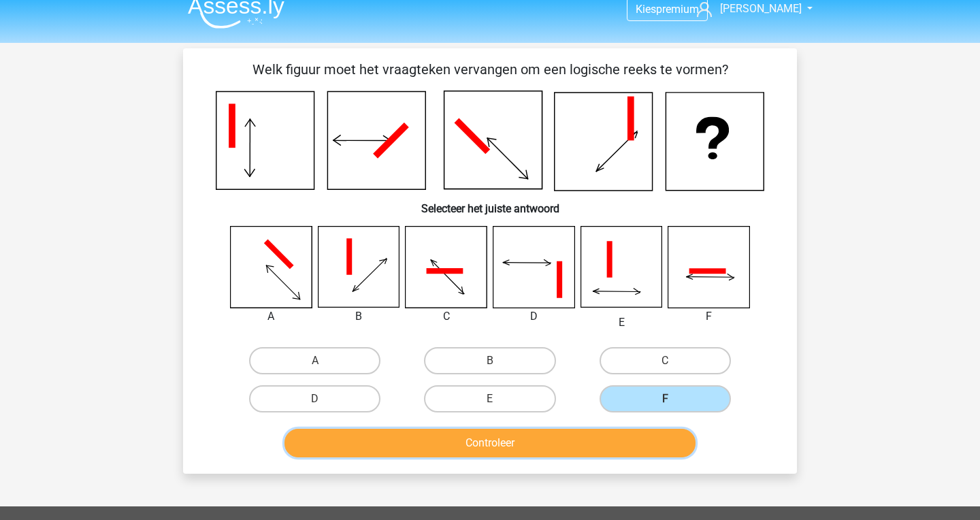
click at [601, 447] on button "Controleer" at bounding box center [490, 443] width 412 height 29
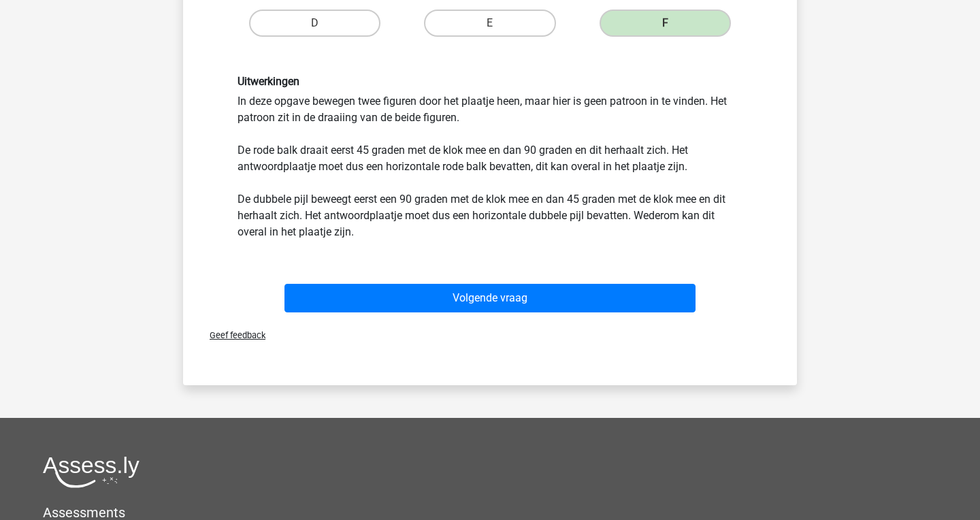
scroll to position [410, 0]
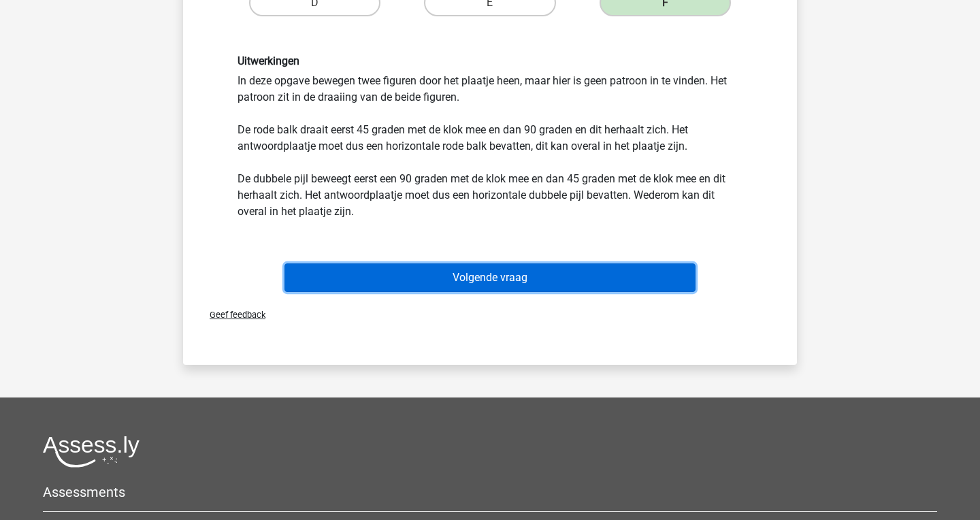
click at [598, 274] on button "Volgende vraag" at bounding box center [490, 277] width 412 height 29
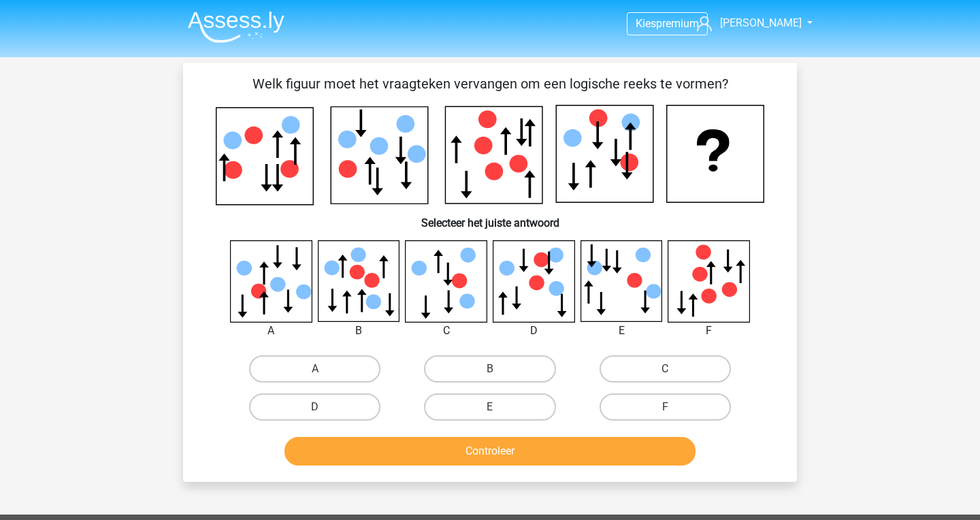
scroll to position [1, 0]
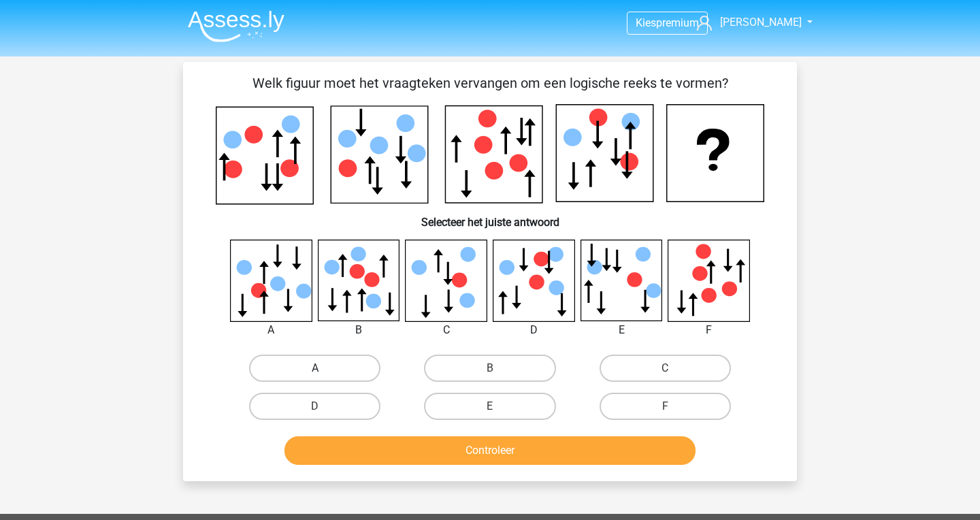
click at [342, 362] on label "A" at bounding box center [314, 367] width 131 height 27
click at [324, 368] on input "A" at bounding box center [319, 372] width 9 height 9
radio input "true"
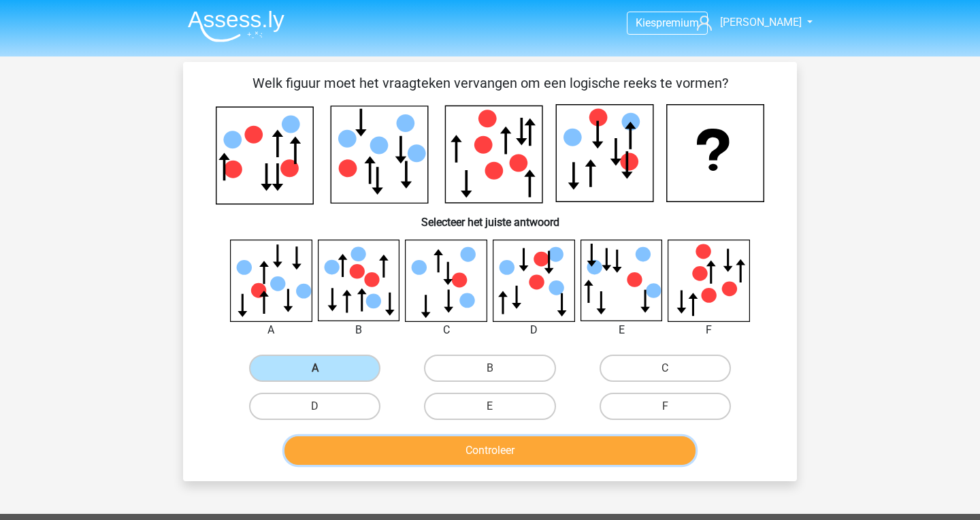
click at [389, 444] on button "Controleer" at bounding box center [490, 450] width 412 height 29
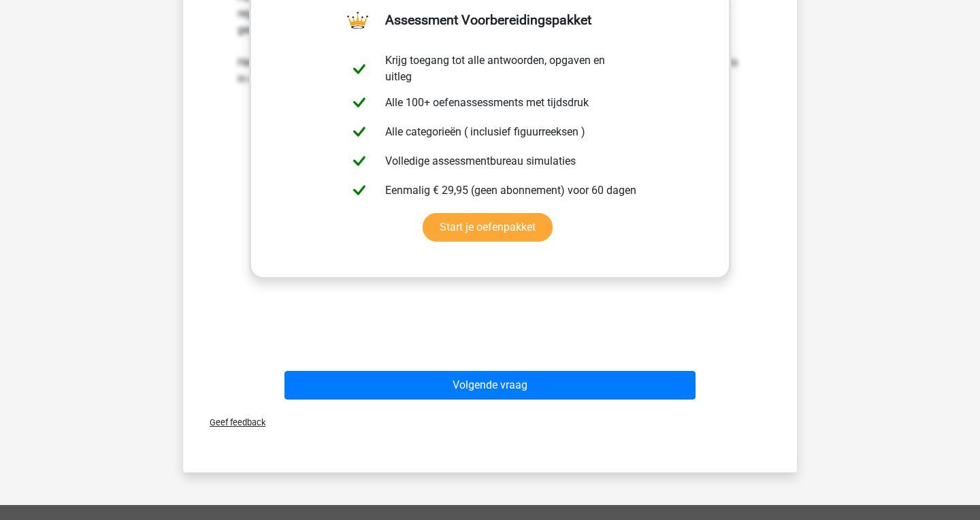
scroll to position [514, 0]
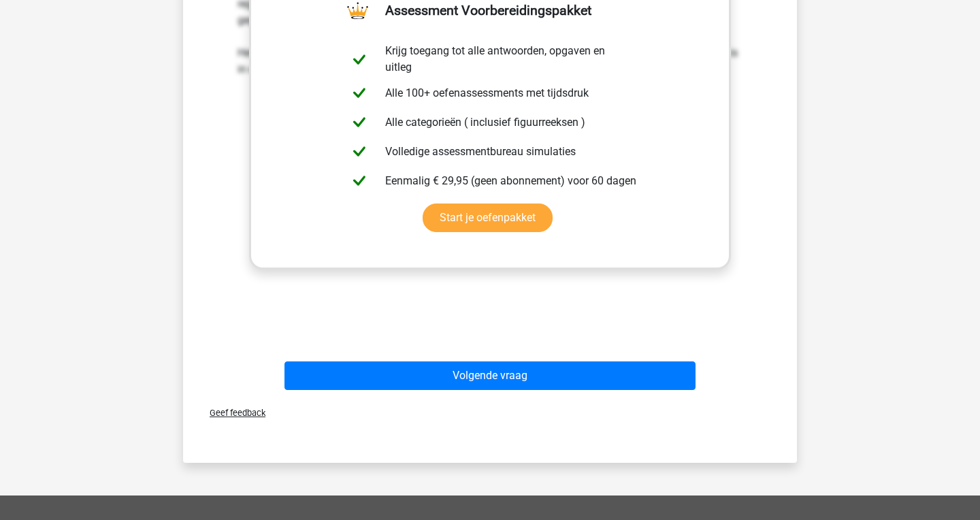
click at [469, 359] on div "Volgende vraag" at bounding box center [490, 372] width 570 height 45
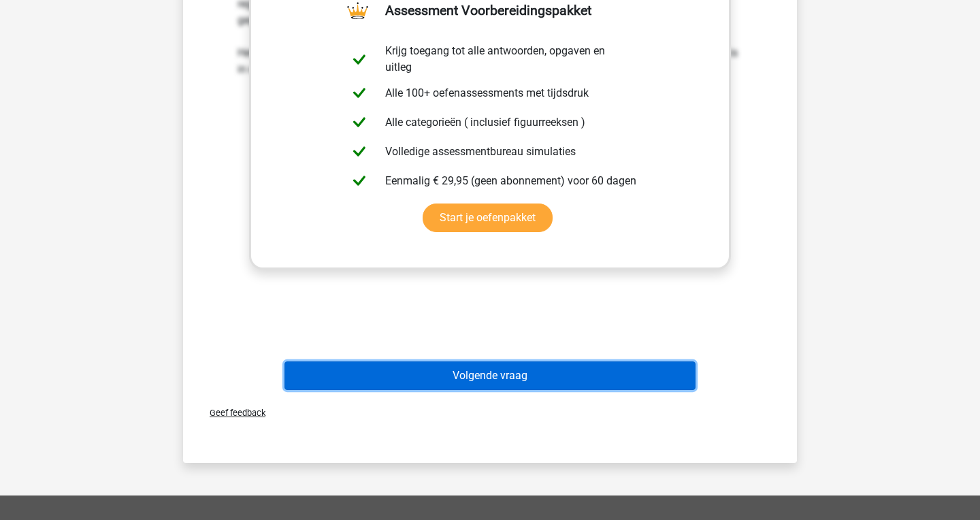
click at [467, 373] on button "Volgende vraag" at bounding box center [490, 375] width 412 height 29
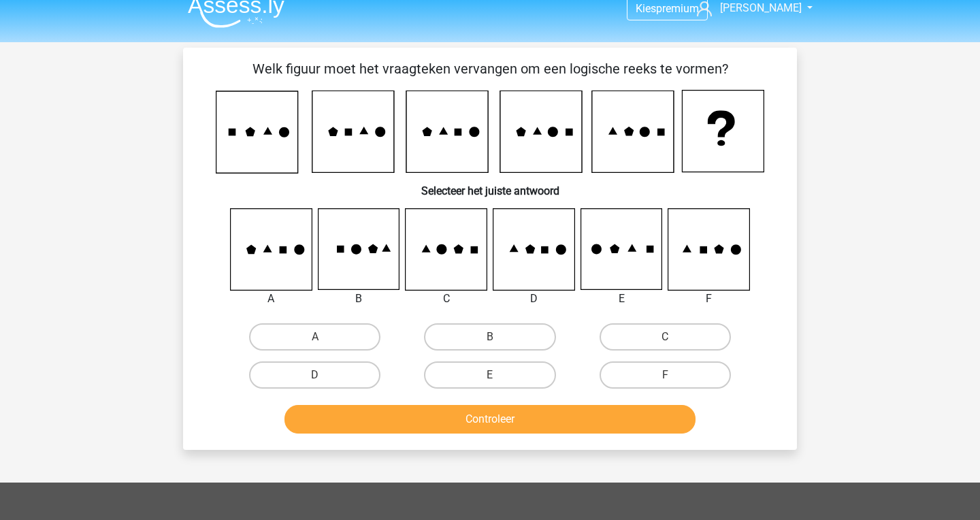
scroll to position [0, 0]
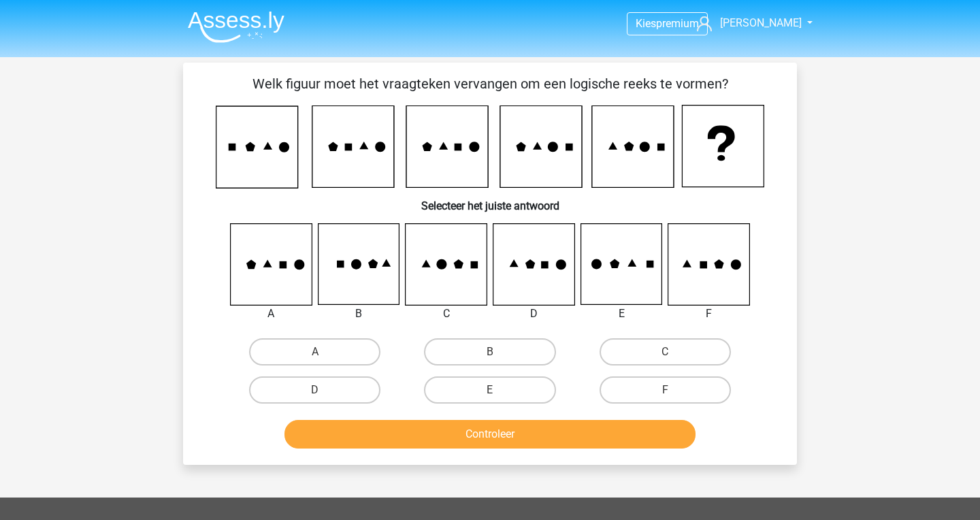
click at [452, 276] on icon at bounding box center [445, 264] width 81 height 81
click at [323, 381] on label "D" at bounding box center [314, 389] width 131 height 27
click at [323, 390] on input "D" at bounding box center [319, 394] width 9 height 9
radio input "true"
click at [665, 359] on label "C" at bounding box center [664, 351] width 131 height 27
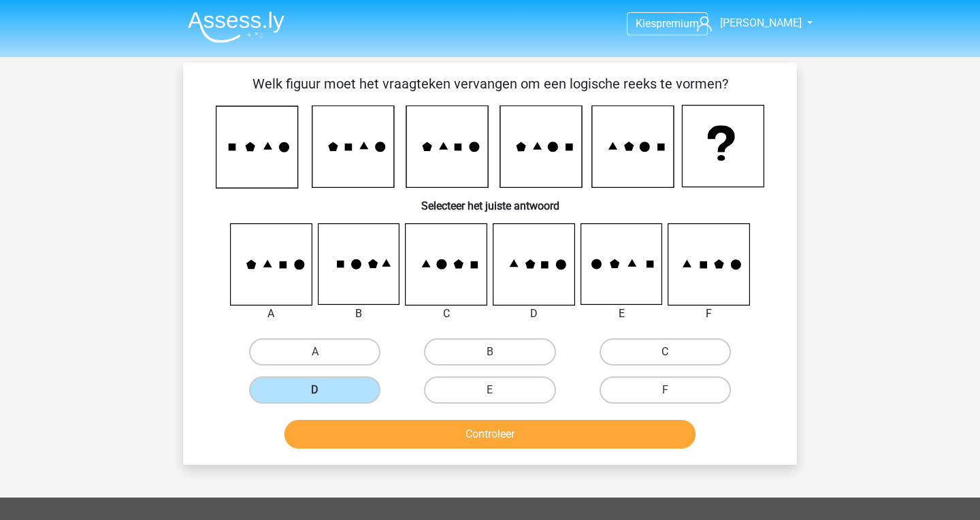
click at [665, 359] on input "C" at bounding box center [669, 356] width 9 height 9
radio input "true"
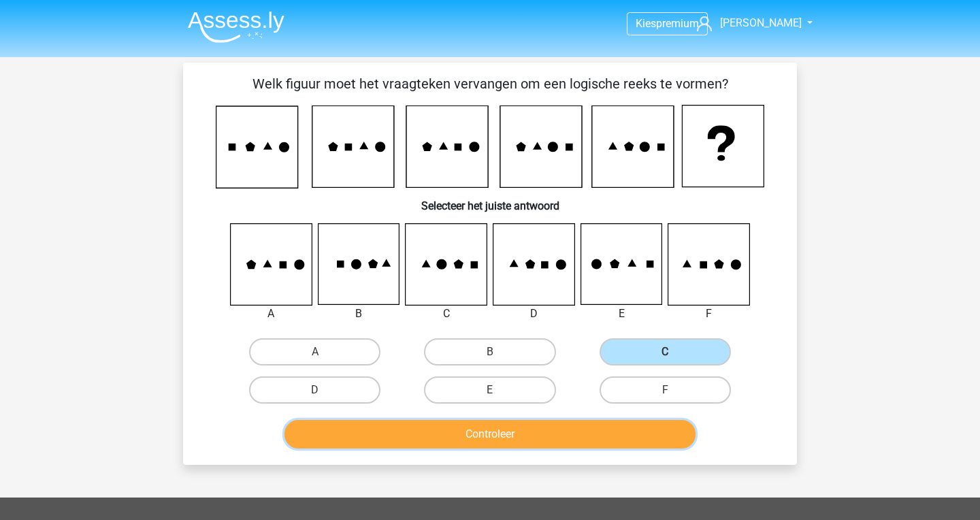
click at [627, 426] on button "Controleer" at bounding box center [490, 434] width 412 height 29
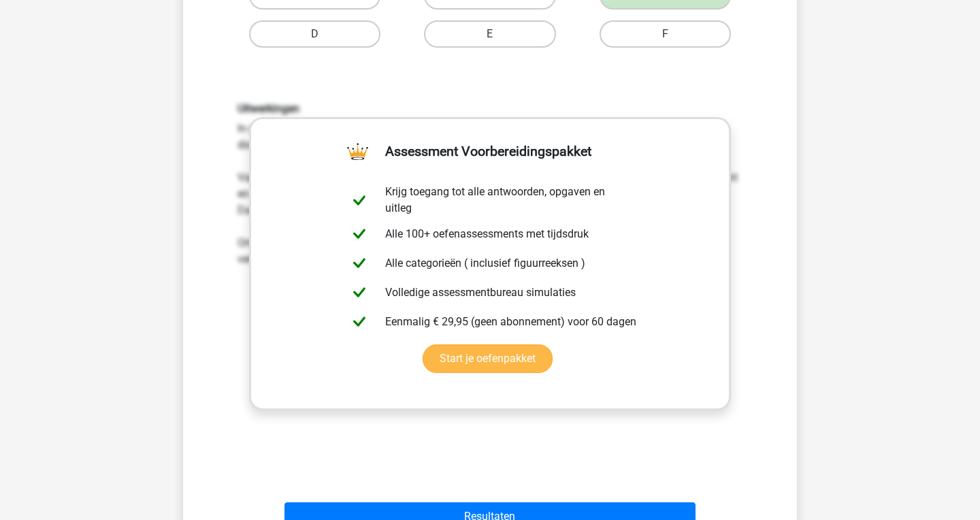
scroll to position [399, 0]
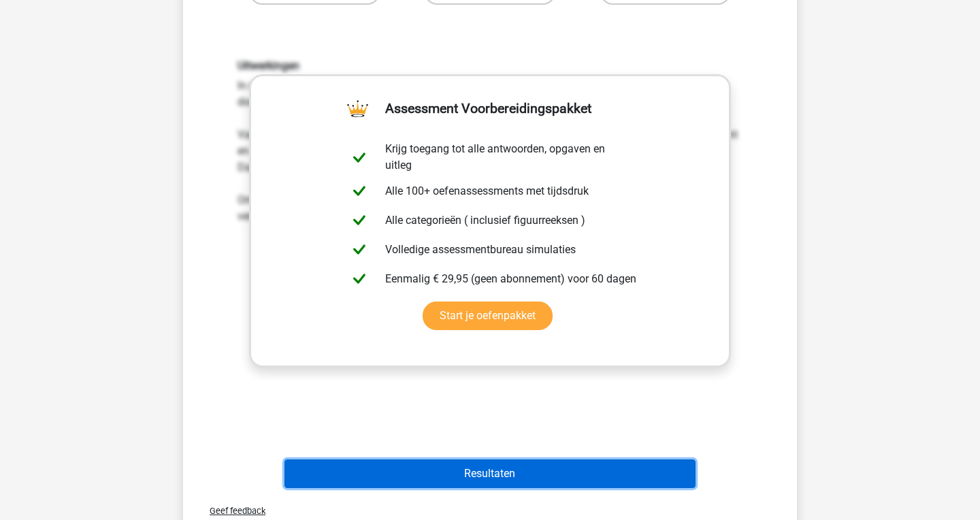
click at [512, 474] on button "Resultaten" at bounding box center [490, 473] width 412 height 29
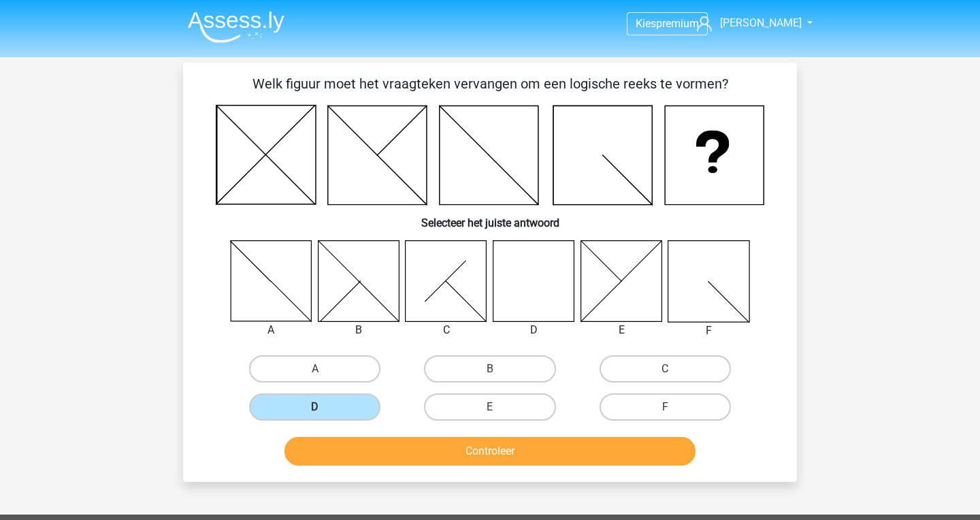
click at [256, 29] on img at bounding box center [236, 27] width 97 height 32
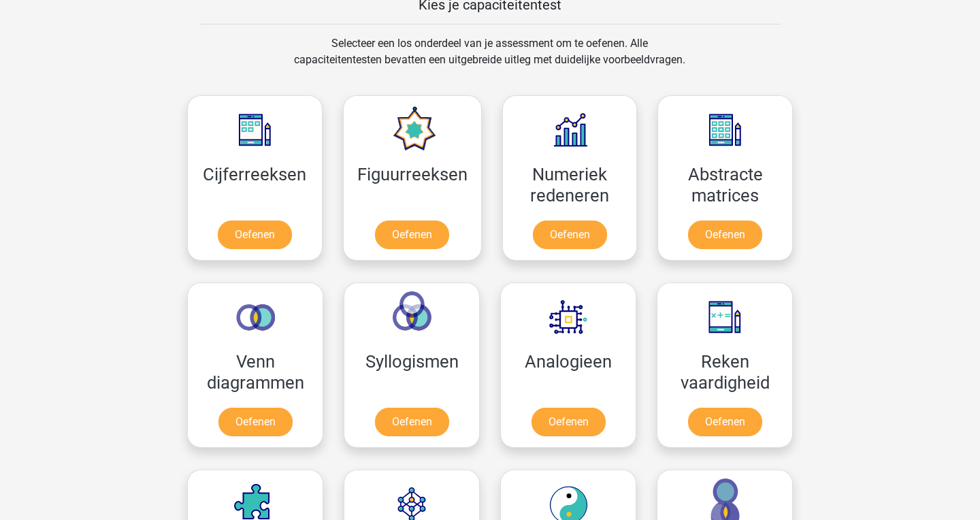
scroll to position [542, 0]
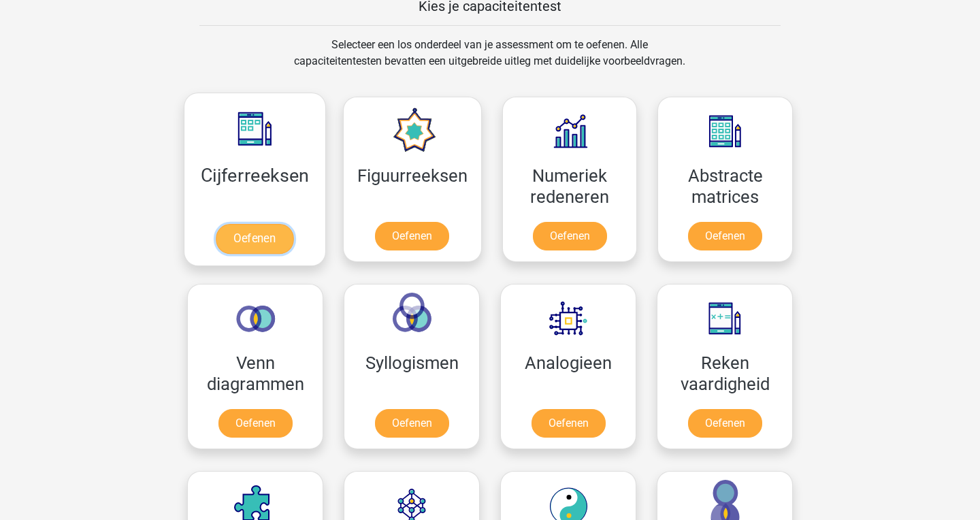
click at [258, 231] on link "Oefenen" at bounding box center [255, 239] width 78 height 30
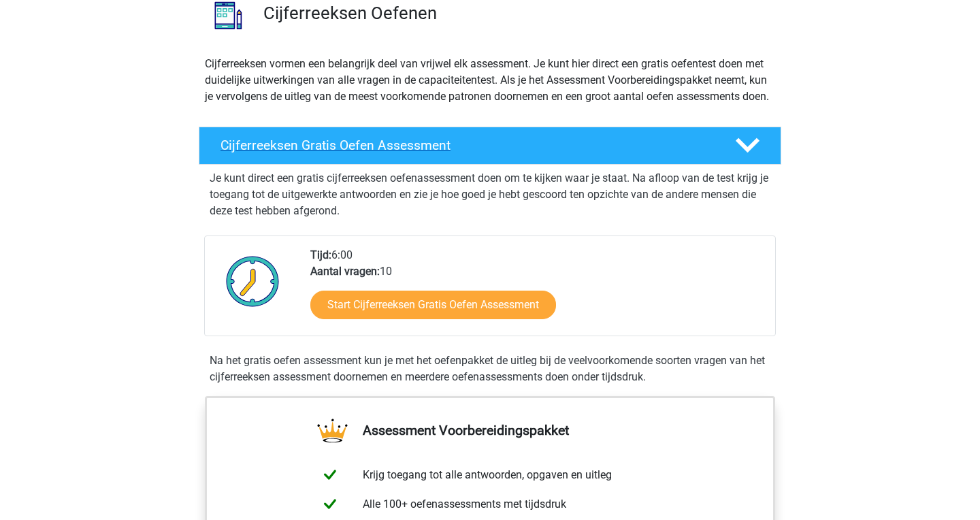
scroll to position [118, 0]
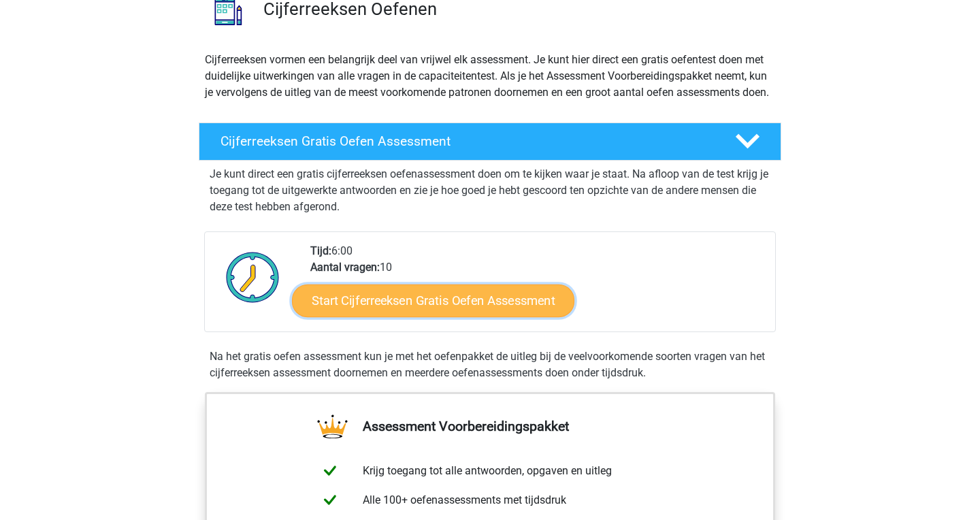
click at [427, 316] on link "Start Cijferreeksen Gratis Oefen Assessment" at bounding box center [433, 300] width 282 height 33
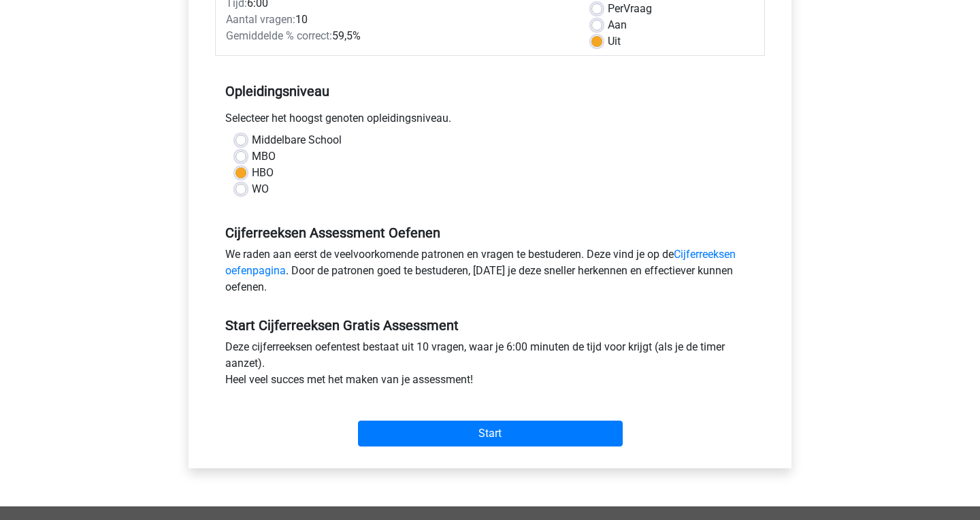
scroll to position [220, 0]
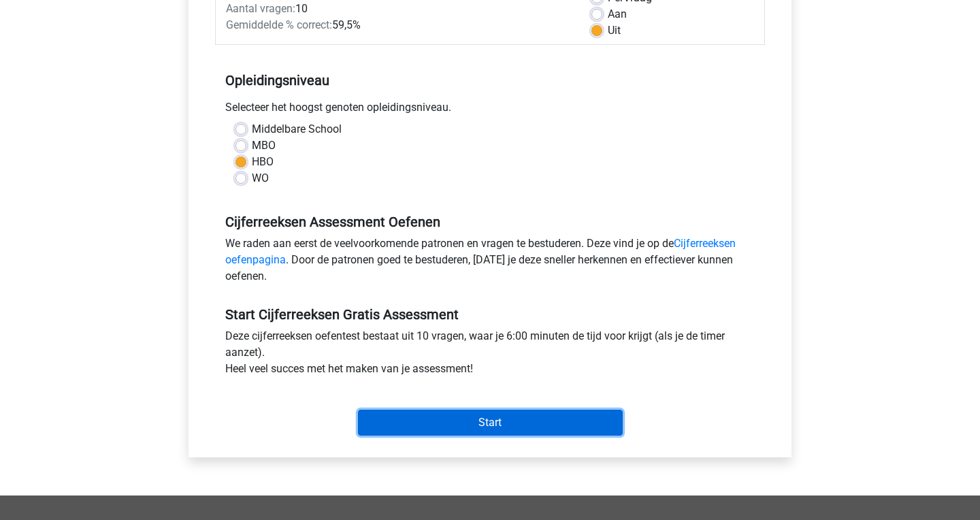
click at [453, 423] on input "Start" at bounding box center [490, 423] width 265 height 26
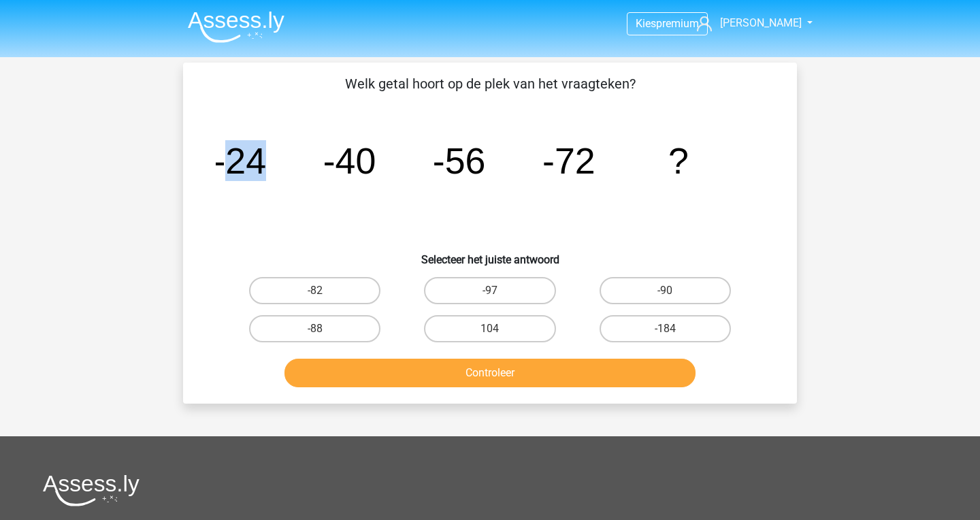
drag, startPoint x: 231, startPoint y: 173, endPoint x: 259, endPoint y: 173, distance: 27.9
click at [259, 173] on tspan "-24" at bounding box center [239, 160] width 53 height 41
drag, startPoint x: 317, startPoint y: 161, endPoint x: 367, endPoint y: 156, distance: 50.0
click at [367, 156] on icon "image/svg+xml -24 -40 -56 -72 ?" at bounding box center [490, 173] width 548 height 137
click at [390, 171] on icon "image/svg+xml -24 -40 -56 -72 ?" at bounding box center [490, 173] width 548 height 137
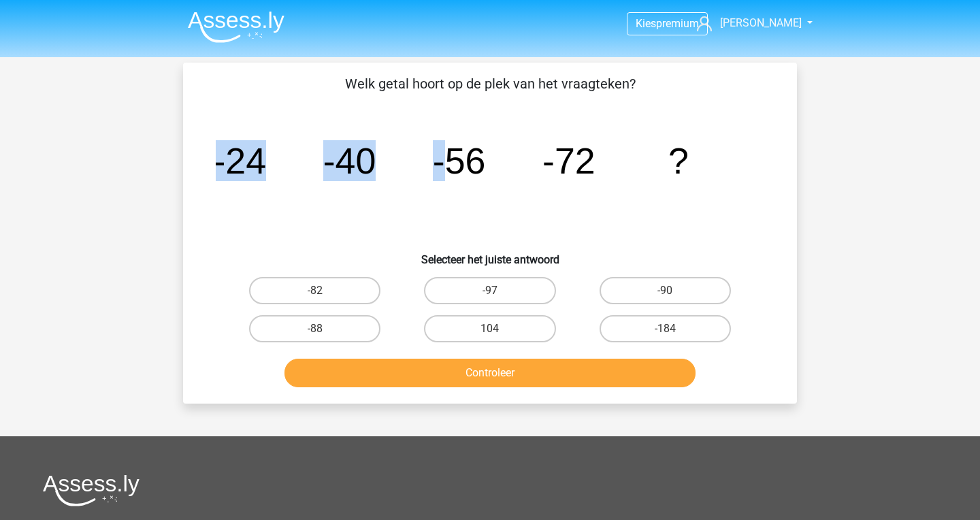
drag, startPoint x: 444, startPoint y: 154, endPoint x: 500, endPoint y: 154, distance: 55.8
click at [500, 154] on icon "image/svg+xml -24 -40 -56 -72 ?" at bounding box center [490, 173] width 548 height 137
drag, startPoint x: 537, startPoint y: 162, endPoint x: 592, endPoint y: 161, distance: 55.1
click at [592, 161] on icon "image/svg+xml -24 -40 -56 -72 ?" at bounding box center [490, 173] width 548 height 137
click at [335, 337] on label "-88" at bounding box center [314, 328] width 131 height 27
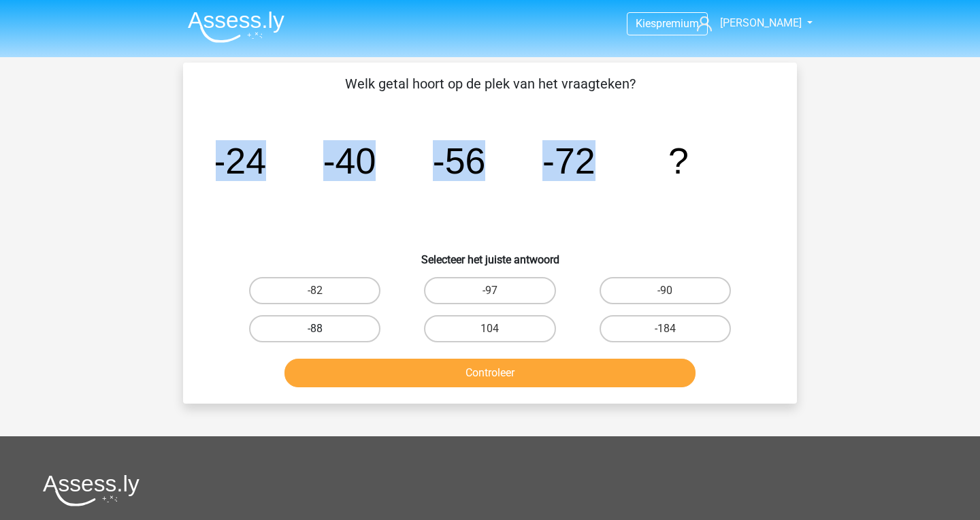
click at [324, 337] on input "-88" at bounding box center [319, 333] width 9 height 9
radio input "true"
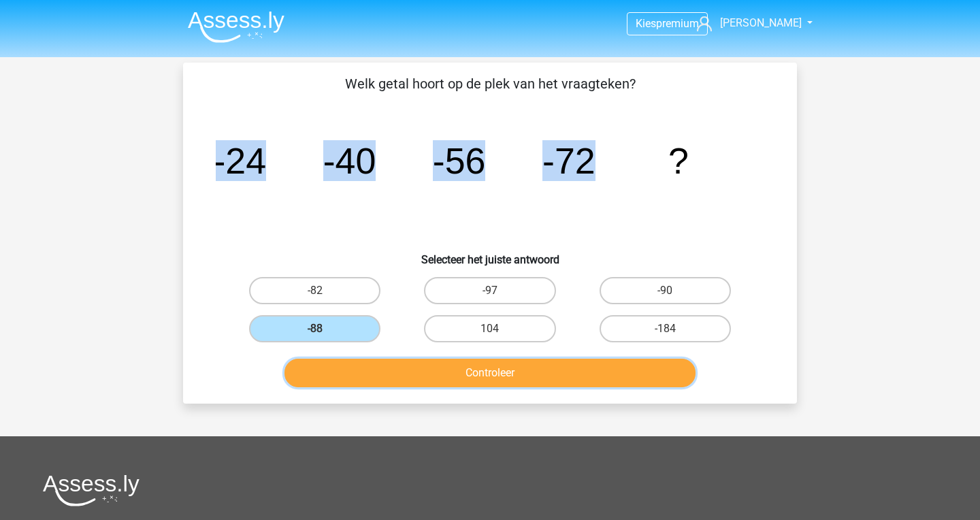
click at [373, 371] on button "Controleer" at bounding box center [490, 373] width 412 height 29
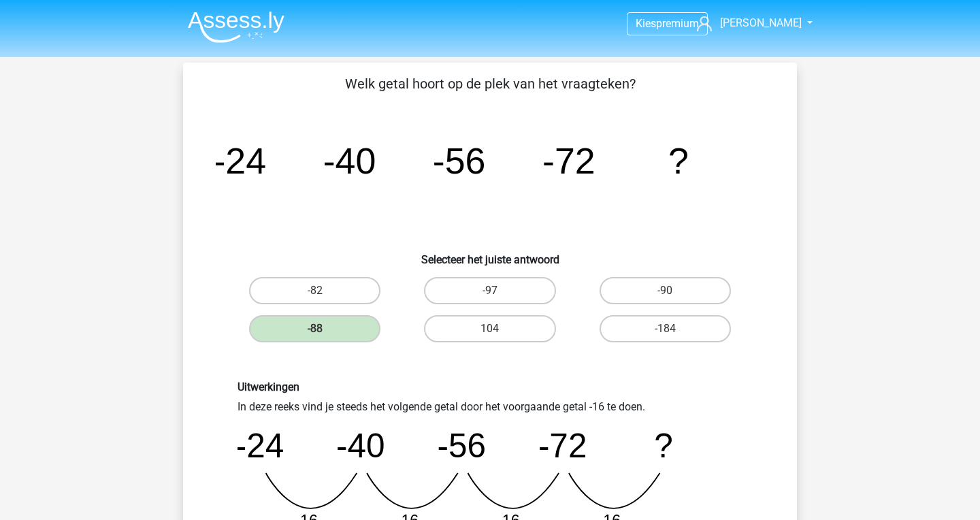
click at [585, 192] on icon "image/svg+xml -24 -40 -56 -72 ?" at bounding box center [490, 173] width 548 height 137
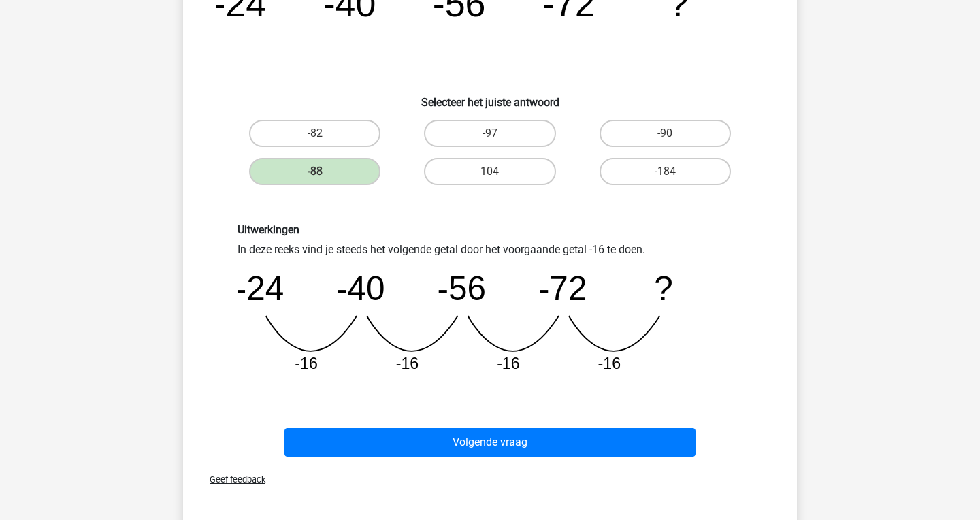
scroll to position [159, 0]
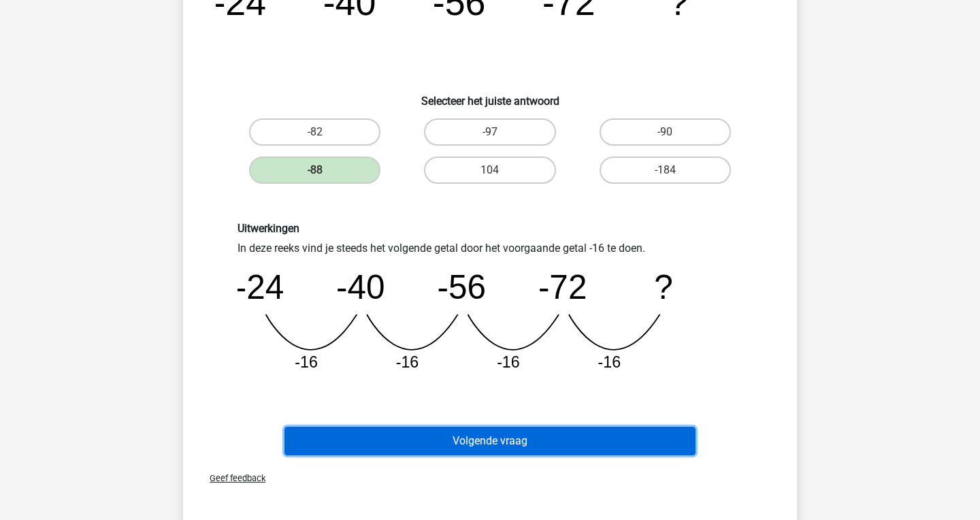
click at [542, 435] on button "Volgende vraag" at bounding box center [490, 441] width 412 height 29
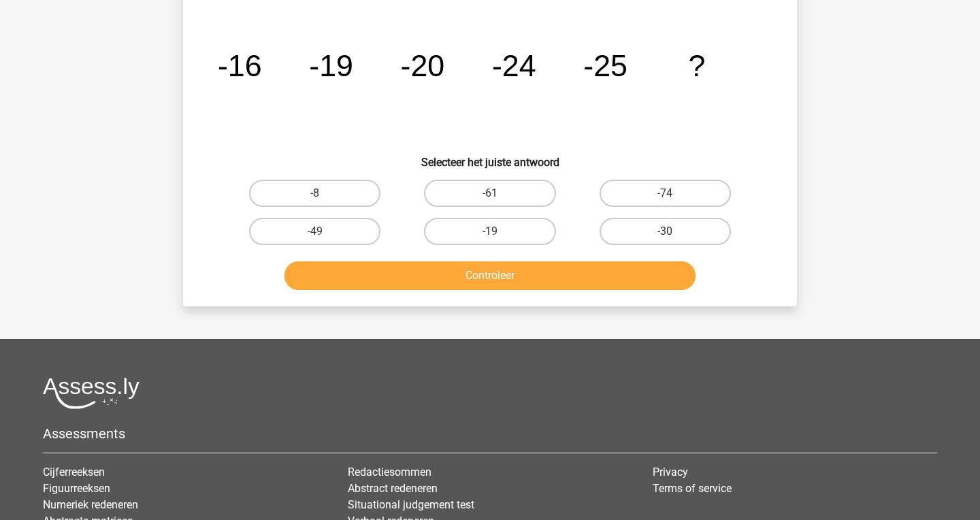
scroll to position [93, 0]
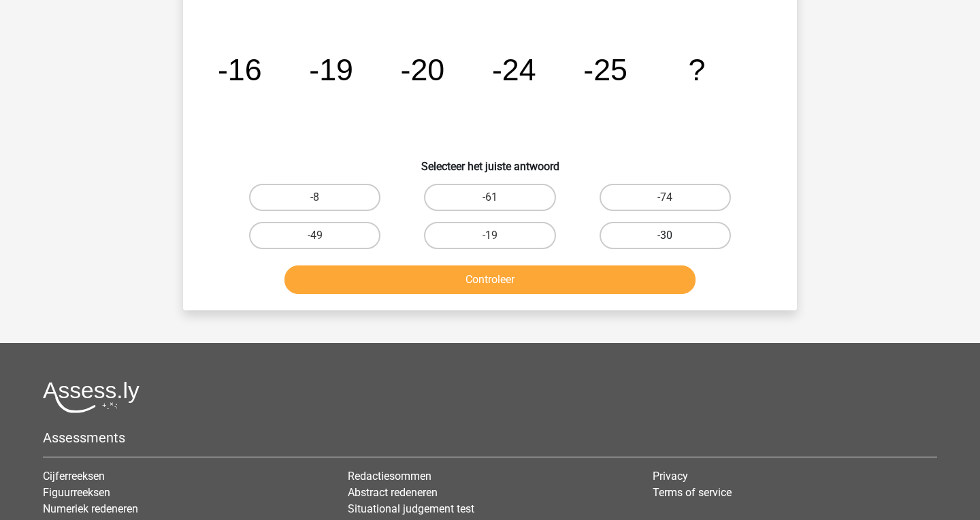
click at [652, 233] on label "-30" at bounding box center [664, 235] width 131 height 27
click at [665, 235] on input "-30" at bounding box center [669, 239] width 9 height 9
radio input "true"
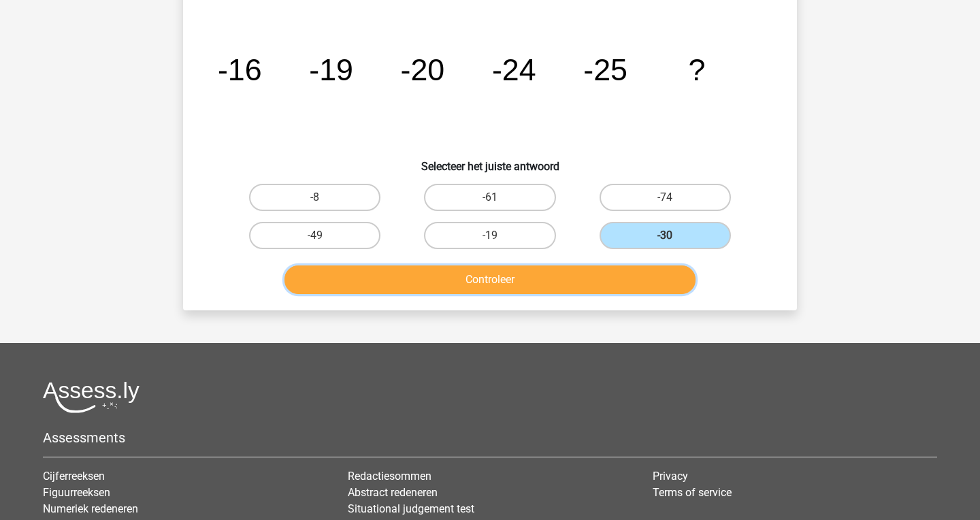
click at [622, 284] on button "Controleer" at bounding box center [490, 279] width 412 height 29
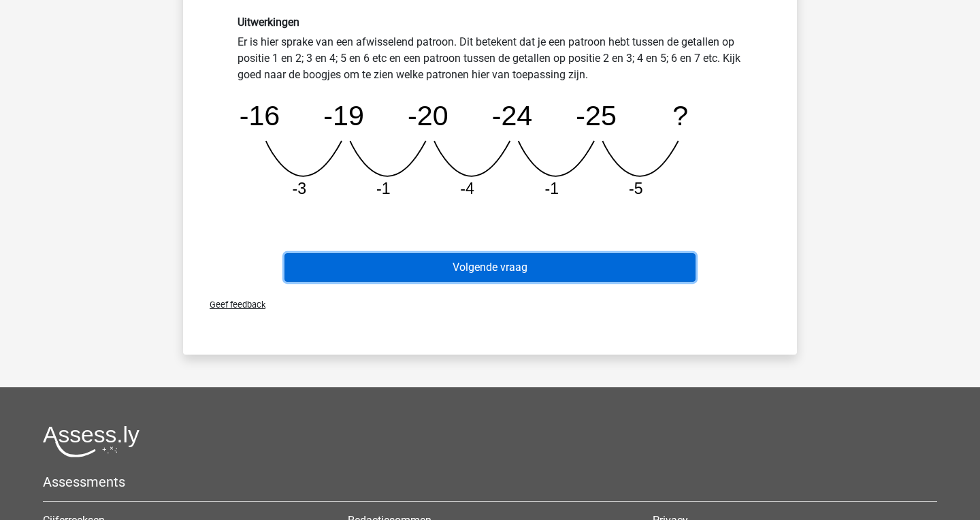
click at [611, 261] on button "Volgende vraag" at bounding box center [490, 267] width 412 height 29
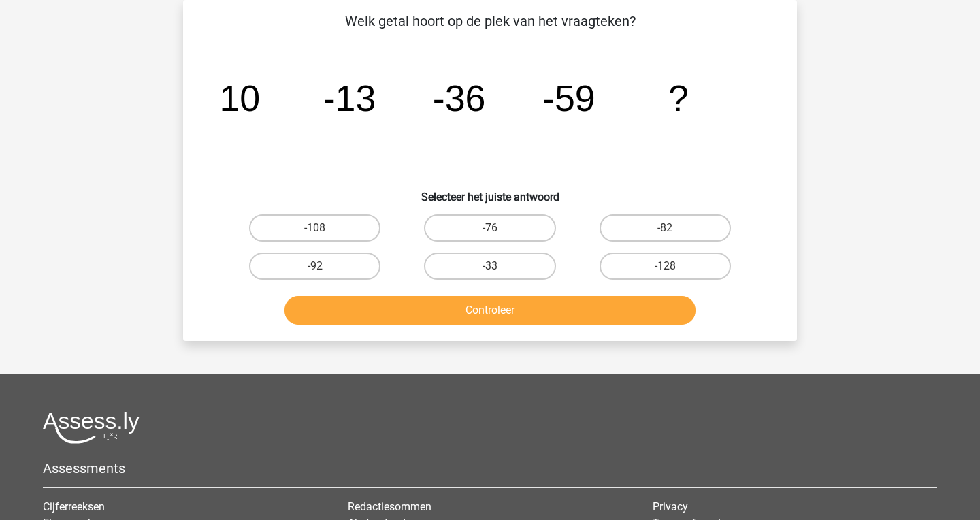
scroll to position [0, 0]
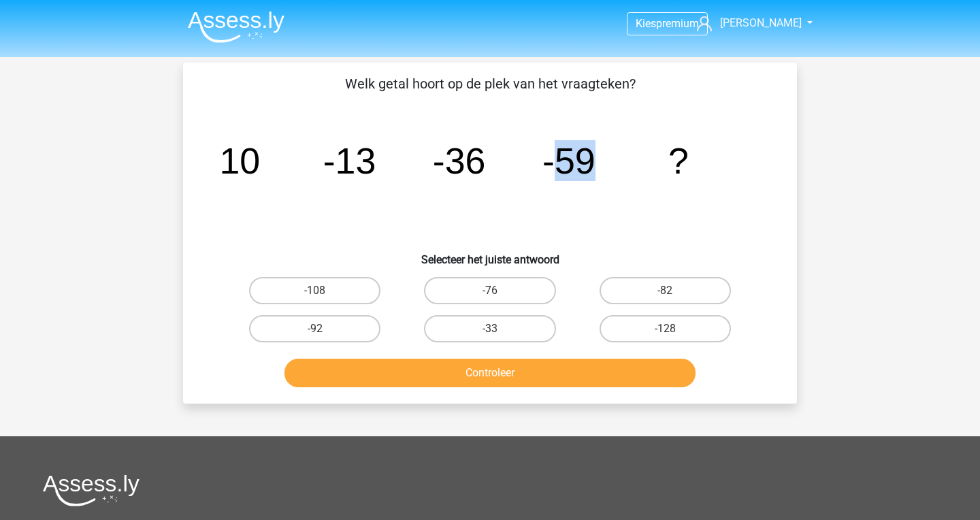
drag, startPoint x: 595, startPoint y: 164, endPoint x: 561, endPoint y: 167, distance: 34.8
click at [561, 167] on tspan "-59" at bounding box center [568, 160] width 53 height 41
click at [635, 288] on label "-82" at bounding box center [664, 290] width 131 height 27
click at [665, 290] on input "-82" at bounding box center [669, 294] width 9 height 9
radio input "true"
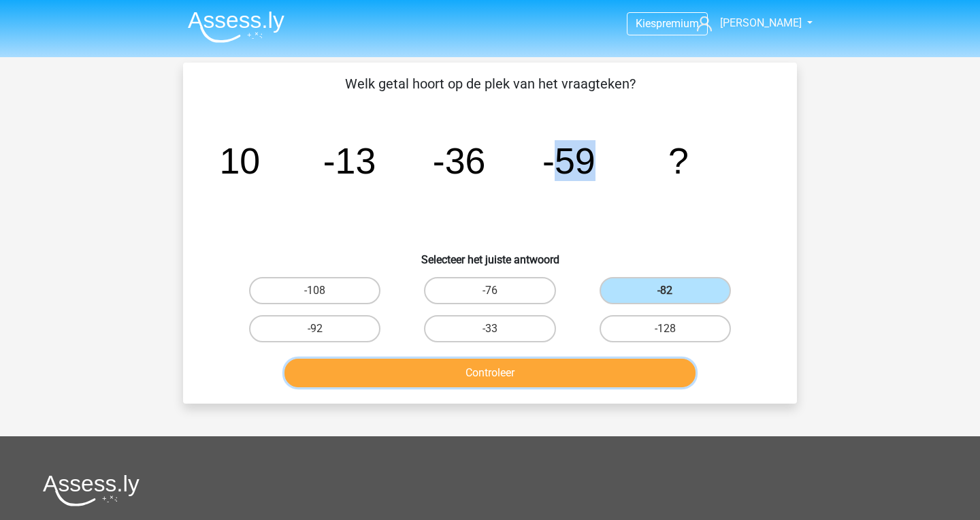
click at [618, 381] on button "Controleer" at bounding box center [490, 373] width 412 height 29
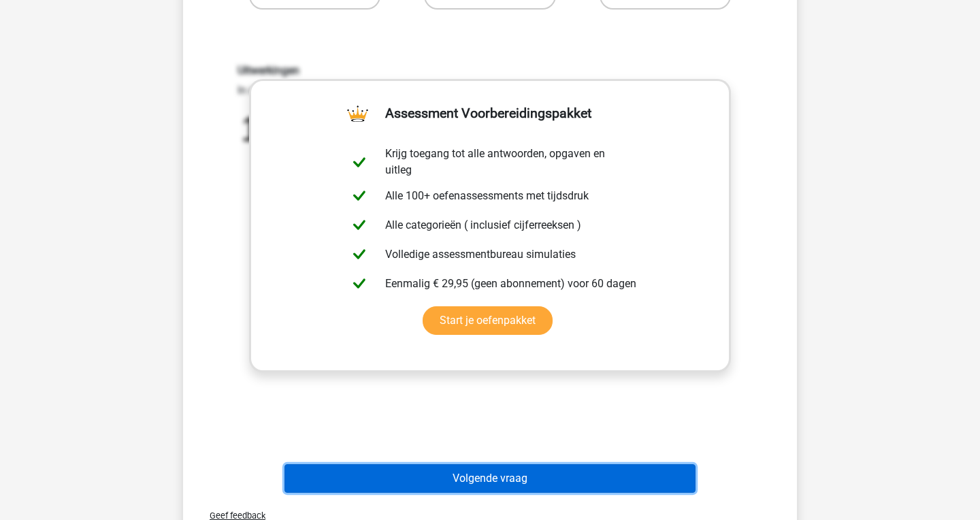
click at [548, 471] on button "Volgende vraag" at bounding box center [490, 478] width 412 height 29
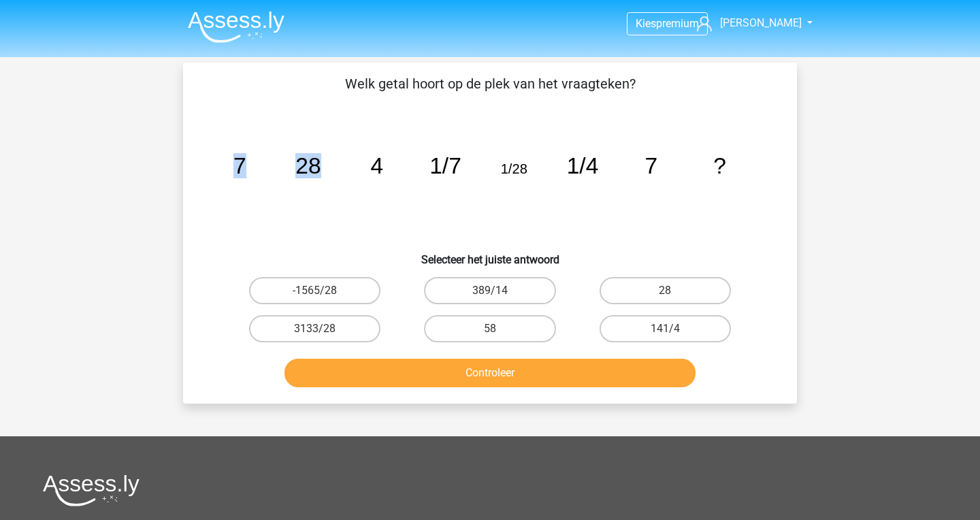
drag, startPoint x: 227, startPoint y: 176, endPoint x: 318, endPoint y: 171, distance: 90.6
click at [318, 171] on icon "image/svg+xml 7 28 4 1/7 1/28 1/4 7 ?" at bounding box center [490, 173] width 548 height 137
click at [320, 174] on tspan "28" at bounding box center [307, 165] width 25 height 25
drag, startPoint x: 218, startPoint y: 159, endPoint x: 356, endPoint y: 159, distance: 138.1
click at [356, 159] on div "image/svg+xml 7 28 4 1/7 1/28 1/4 7 ?" at bounding box center [490, 173] width 570 height 137
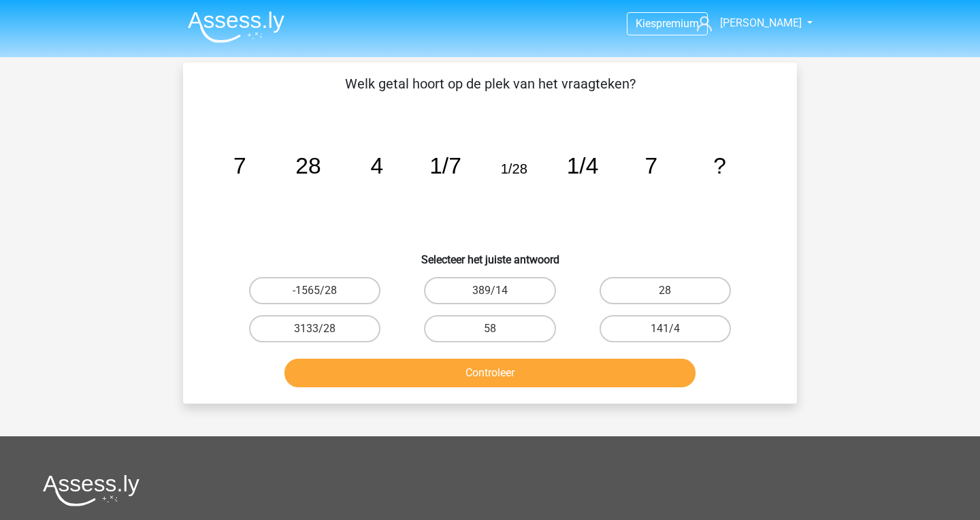
click at [372, 176] on tspan "4" at bounding box center [376, 165] width 13 height 25
drag, startPoint x: 425, startPoint y: 162, endPoint x: 521, endPoint y: 172, distance: 96.5
click at [521, 172] on icon "image/svg+xml 7 28 4 1/7 1/28 1/4 7 ?" at bounding box center [490, 173] width 548 height 137
click at [521, 172] on tspan "1/28" at bounding box center [514, 168] width 27 height 15
click at [655, 288] on label "28" at bounding box center [664, 290] width 131 height 27
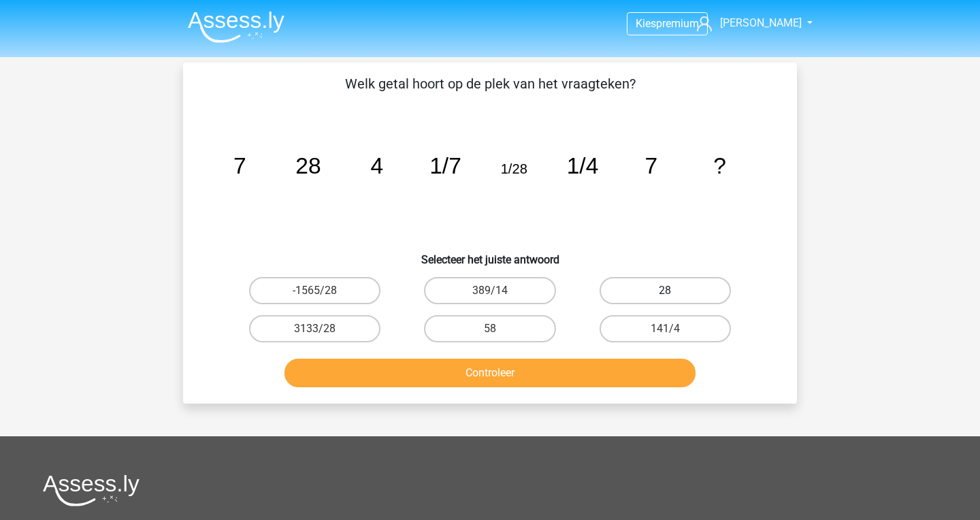
click at [665, 290] on input "28" at bounding box center [669, 294] width 9 height 9
radio input "true"
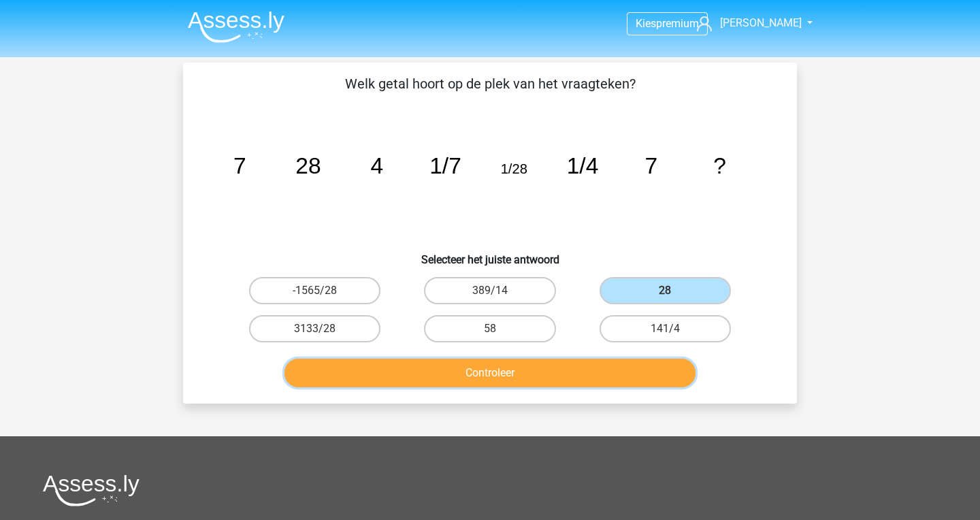
click at [618, 366] on button "Controleer" at bounding box center [490, 373] width 412 height 29
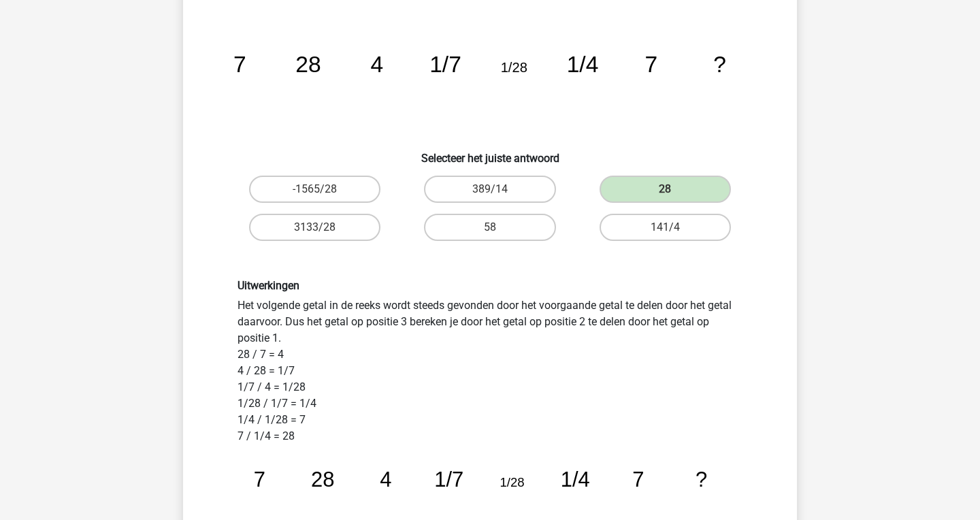
scroll to position [105, 0]
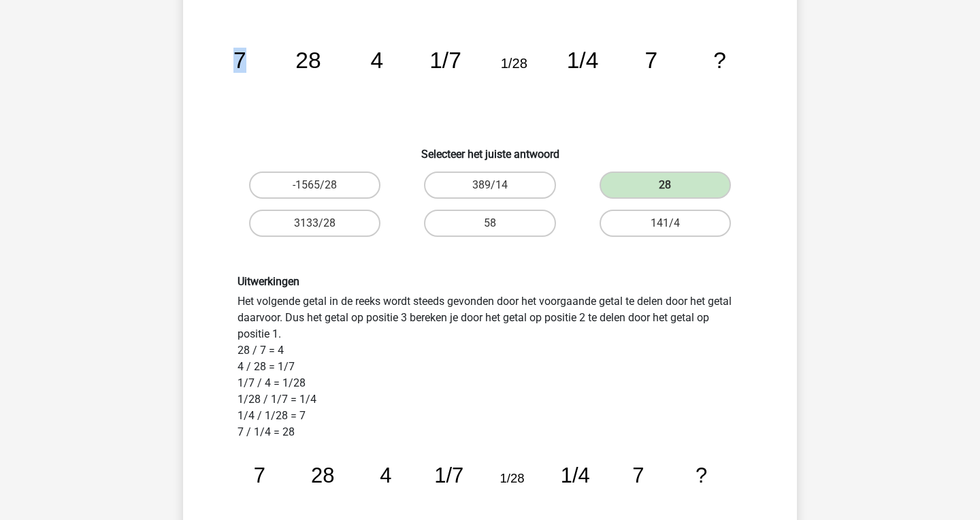
drag, startPoint x: 297, startPoint y: 69, endPoint x: 402, endPoint y: 71, distance: 104.8
click at [402, 71] on icon "image/svg+xml 7 28 4 1/7 1/28 1/4 7 ?" at bounding box center [490, 67] width 548 height 137
click at [412, 69] on icon "image/svg+xml 7 28 4 1/7 1/28 1/4 7 ?" at bounding box center [490, 67] width 548 height 137
drag, startPoint x: 575, startPoint y: 62, endPoint x: 667, endPoint y: 65, distance: 92.6
click at [667, 65] on icon "image/svg+xml 7 28 4 1/7 1/28 1/4 7 ?" at bounding box center [490, 67] width 548 height 137
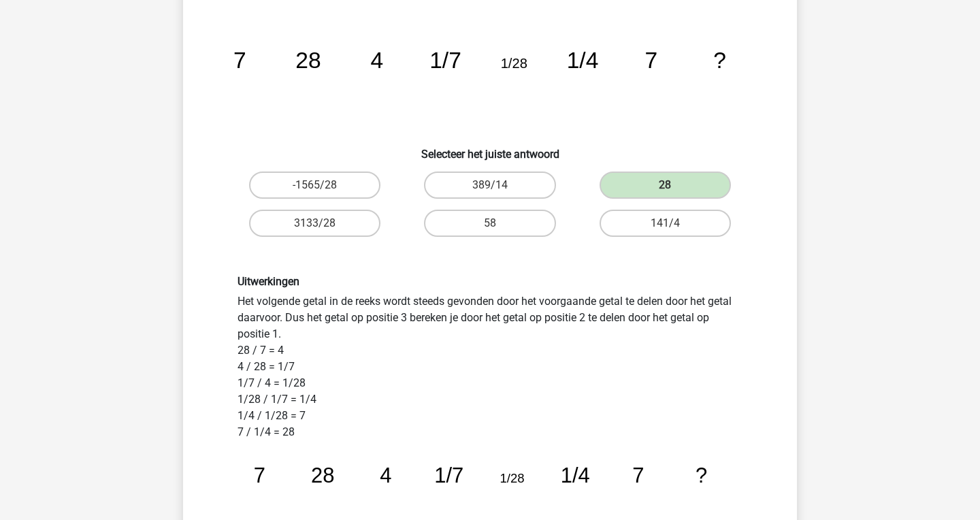
click at [667, 65] on icon "image/svg+xml 7 28 4 1/7 1/28 1/4 7 ?" at bounding box center [490, 67] width 548 height 137
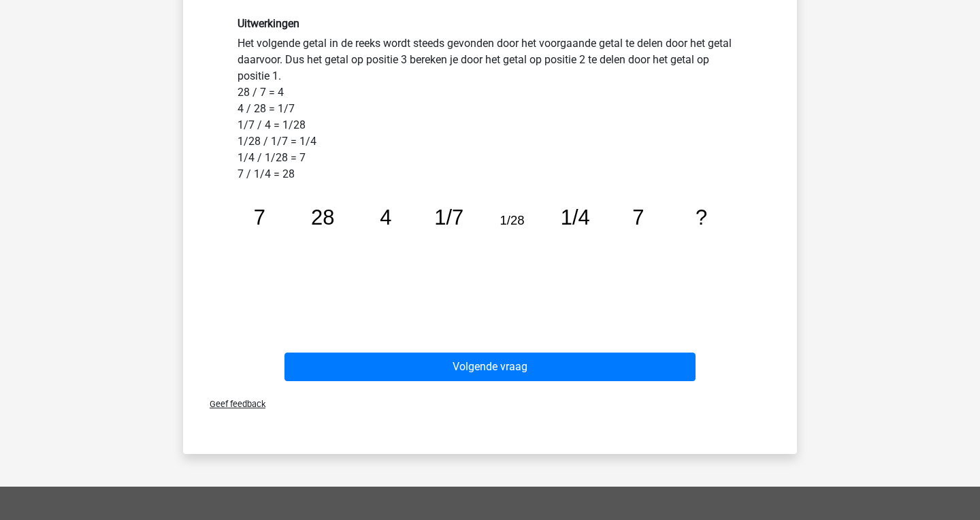
scroll to position [435, 0]
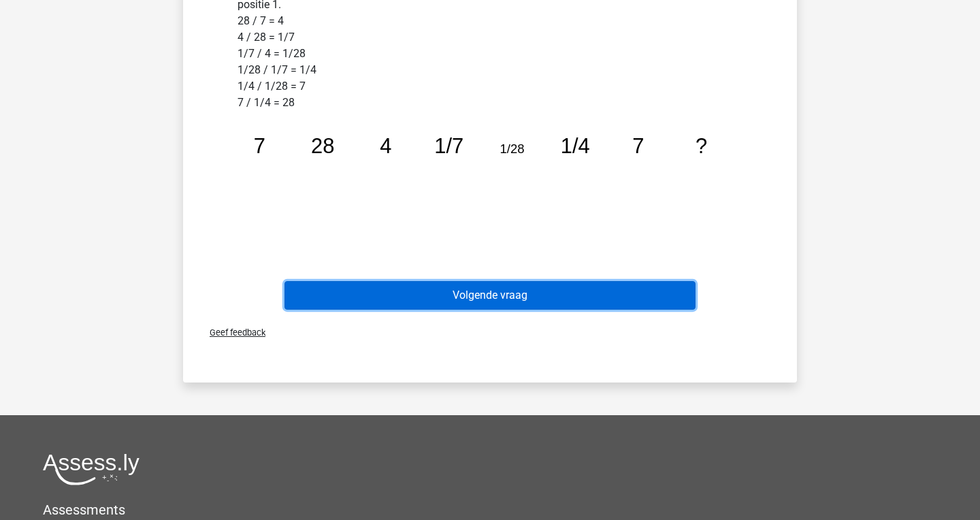
click at [526, 307] on button "Volgende vraag" at bounding box center [490, 295] width 412 height 29
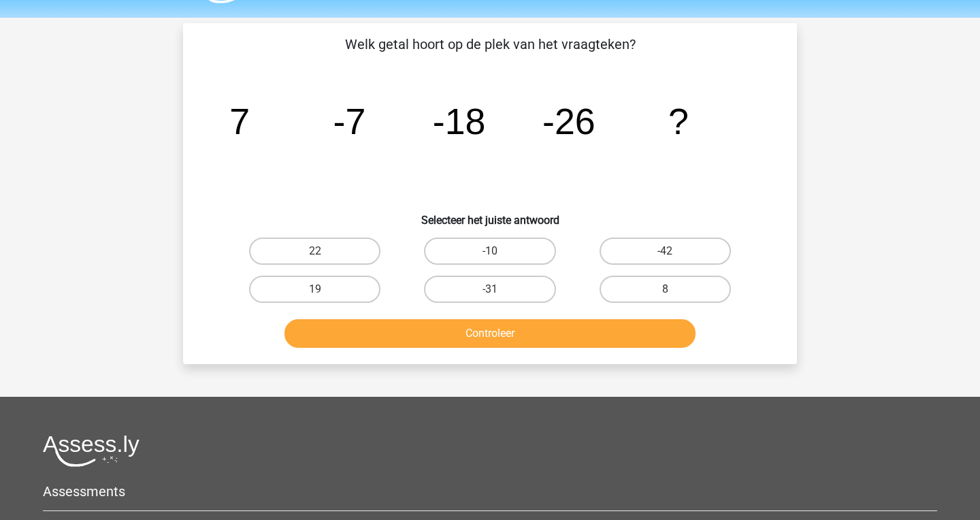
scroll to position [0, 0]
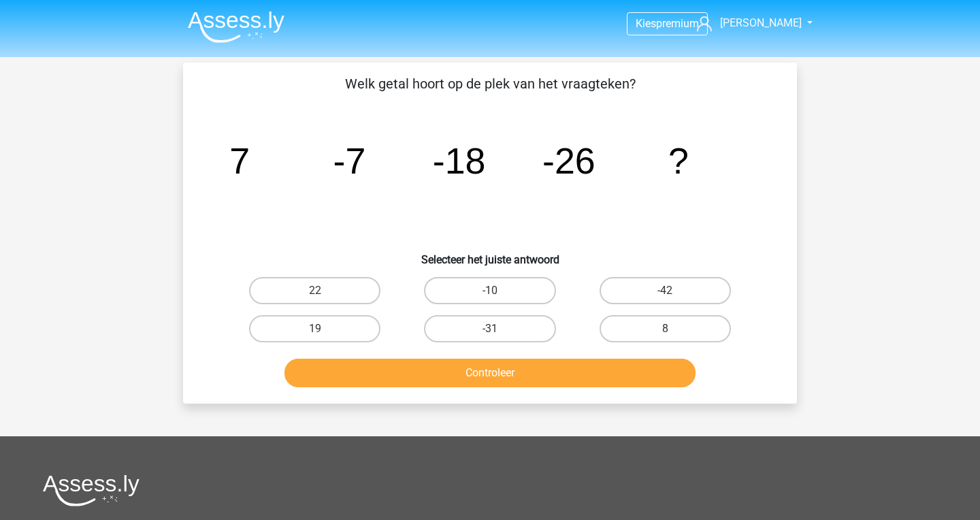
drag, startPoint x: 237, startPoint y: 160, endPoint x: 371, endPoint y: 163, distance: 134.1
click at [371, 163] on icon "image/svg+xml 7 -7 -18 -26 ?" at bounding box center [490, 173] width 548 height 137
click at [487, 178] on icon "image/svg+xml 7 -7 -18 -26 ?" at bounding box center [490, 173] width 548 height 137
drag, startPoint x: 210, startPoint y: 197, endPoint x: 360, endPoint y: 171, distance: 152.4
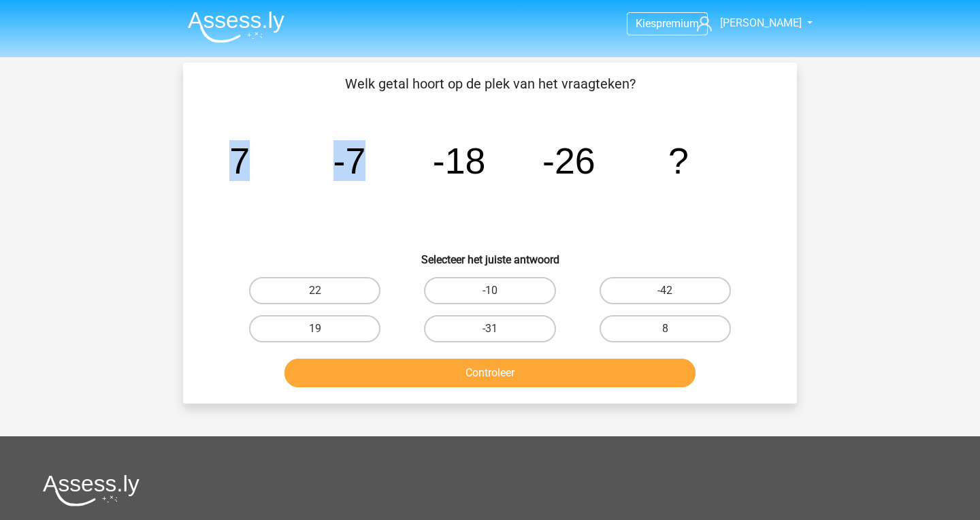
click at [360, 171] on div "image/svg+xml 7 -7 -18 -26 ?" at bounding box center [490, 173] width 570 height 137
drag, startPoint x: 418, startPoint y: 171, endPoint x: 446, endPoint y: 163, distance: 29.9
click at [446, 163] on icon "image/svg+xml 7 -7 -18 -26 ?" at bounding box center [490, 173] width 548 height 137
drag, startPoint x: 318, startPoint y: 180, endPoint x: 480, endPoint y: 178, distance: 161.3
click at [480, 174] on icon "image/svg+xml 7 -7 -18 -26 ?" at bounding box center [490, 173] width 548 height 137
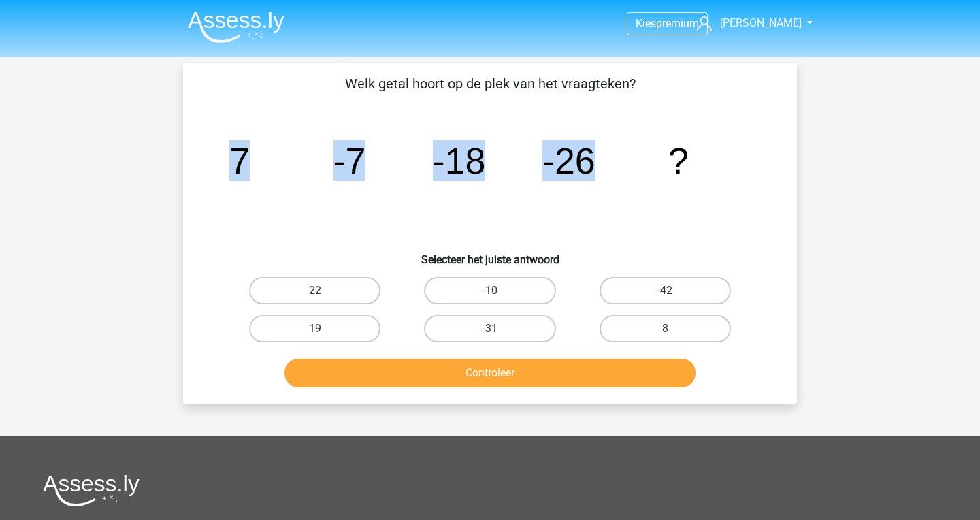
drag, startPoint x: 418, startPoint y: 164, endPoint x: 593, endPoint y: 154, distance: 175.8
click at [593, 154] on icon "image/svg+xml 7 -7 -18 -26 ?" at bounding box center [490, 173] width 548 height 137
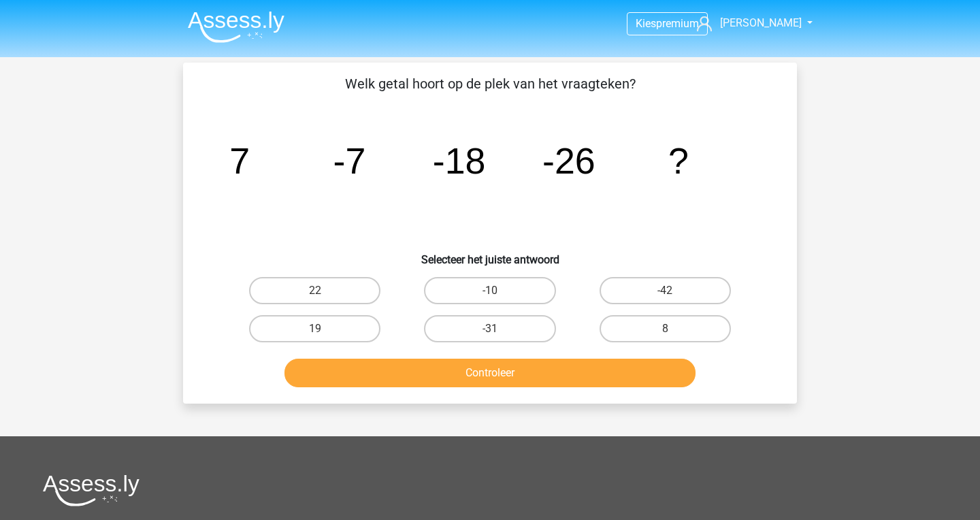
click at [389, 187] on icon "image/svg+xml 7 -7 -18 -26 ?" at bounding box center [490, 173] width 548 height 137
drag, startPoint x: 227, startPoint y: 172, endPoint x: 360, endPoint y: 173, distance: 133.3
click at [360, 173] on icon "image/svg+xml 7 -7 -18 -26 ?" at bounding box center [490, 173] width 548 height 137
drag, startPoint x: 326, startPoint y: 175, endPoint x: 485, endPoint y: 182, distance: 159.3
click at [485, 182] on icon "image/svg+xml 7 -7 -18 -26 ?" at bounding box center [490, 173] width 548 height 137
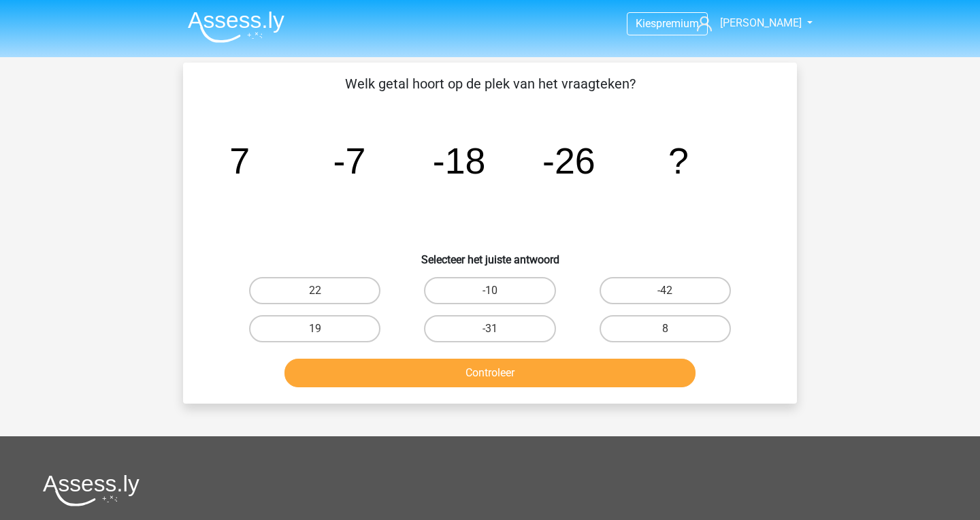
click at [409, 181] on icon "image/svg+xml 7 -7 -18 -26 ?" at bounding box center [490, 173] width 548 height 137
drag, startPoint x: 200, startPoint y: 182, endPoint x: 368, endPoint y: 180, distance: 168.0
click at [368, 180] on div "Welk getal hoort op de plek van het vraagteken? image/svg+xml 7 -7 -18 -26 ? Se…" at bounding box center [489, 232] width 603 height 319
drag, startPoint x: 354, startPoint y: 182, endPoint x: 484, endPoint y: 180, distance: 130.0
click at [484, 180] on icon "image/svg+xml 7 -7 -18 -26 ?" at bounding box center [490, 173] width 548 height 137
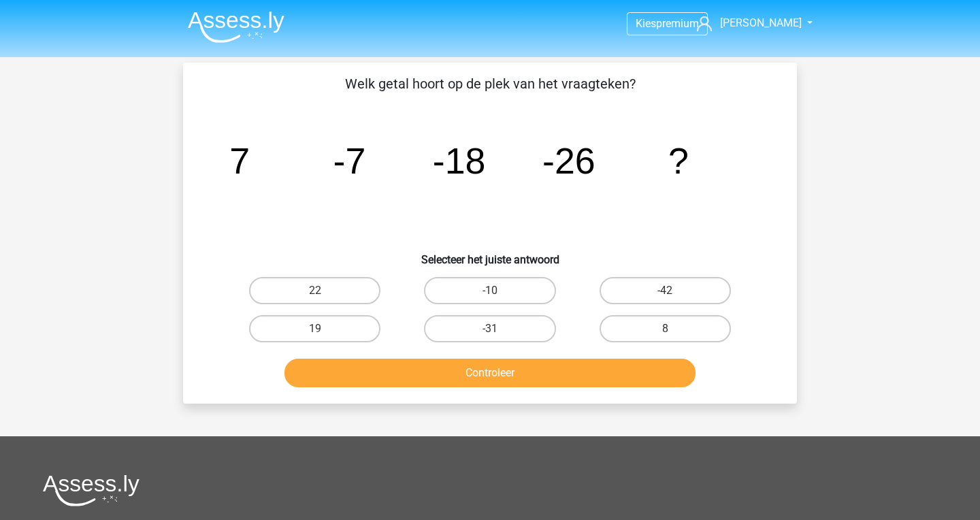
scroll to position [37, 0]
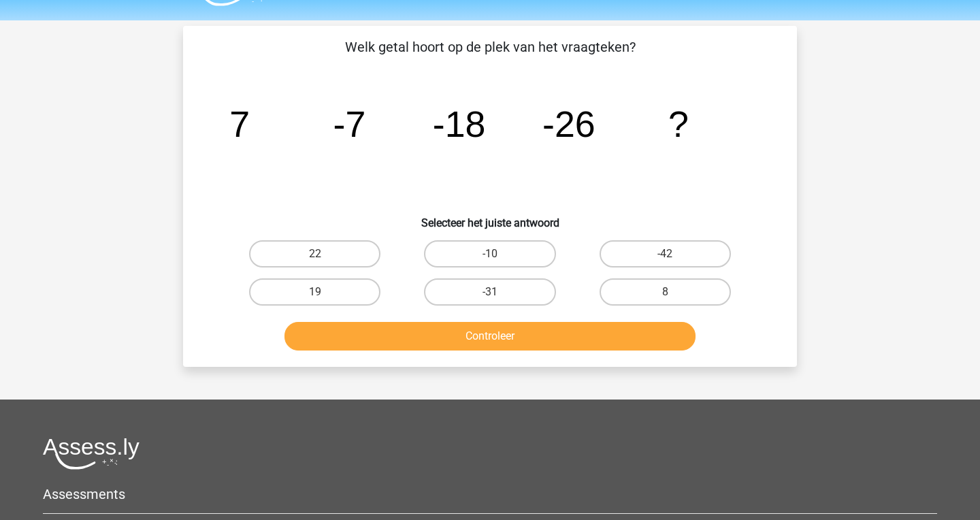
click at [671, 257] on input "-42" at bounding box center [669, 258] width 9 height 9
radio input "true"
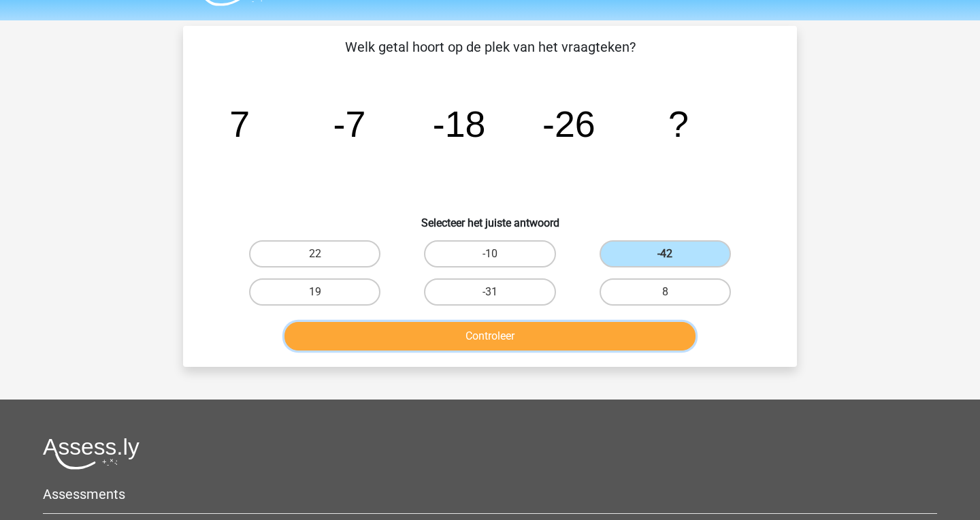
click at [618, 340] on button "Controleer" at bounding box center [490, 336] width 412 height 29
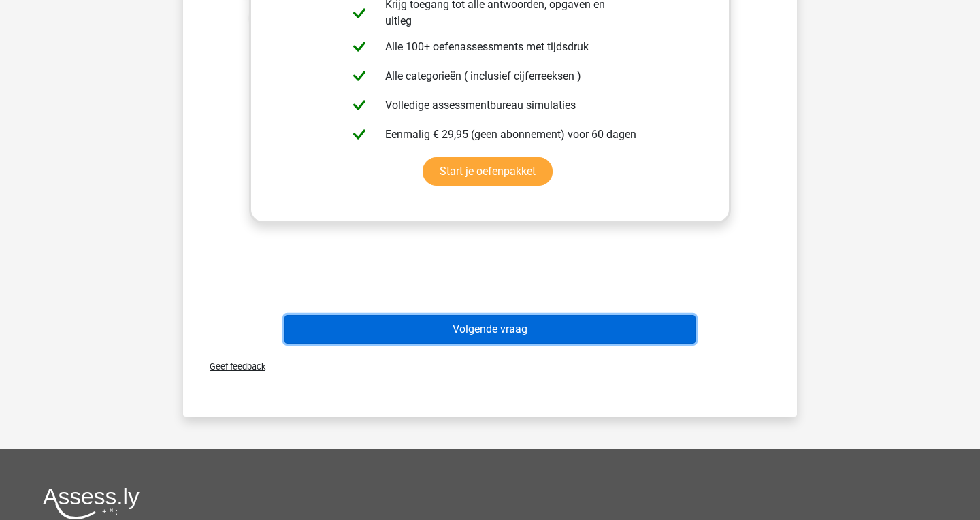
click at [617, 329] on button "Volgende vraag" at bounding box center [490, 329] width 412 height 29
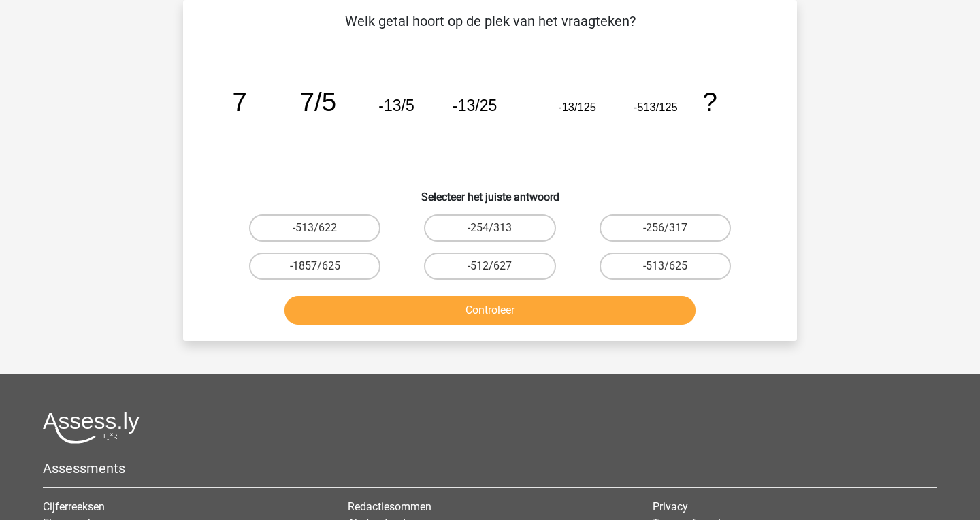
scroll to position [0, 0]
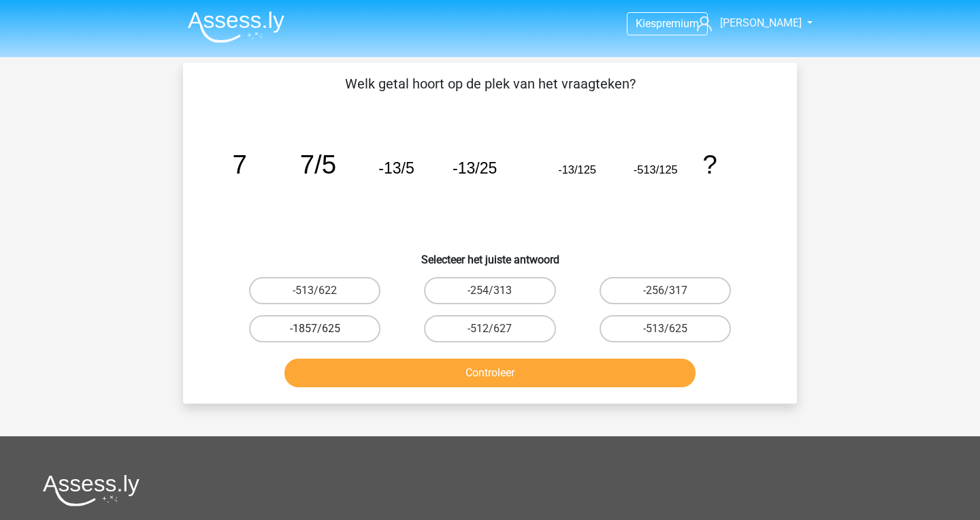
click at [337, 330] on label "-1857/625" at bounding box center [314, 328] width 131 height 27
click at [324, 330] on input "-1857/625" at bounding box center [319, 333] width 9 height 9
radio input "true"
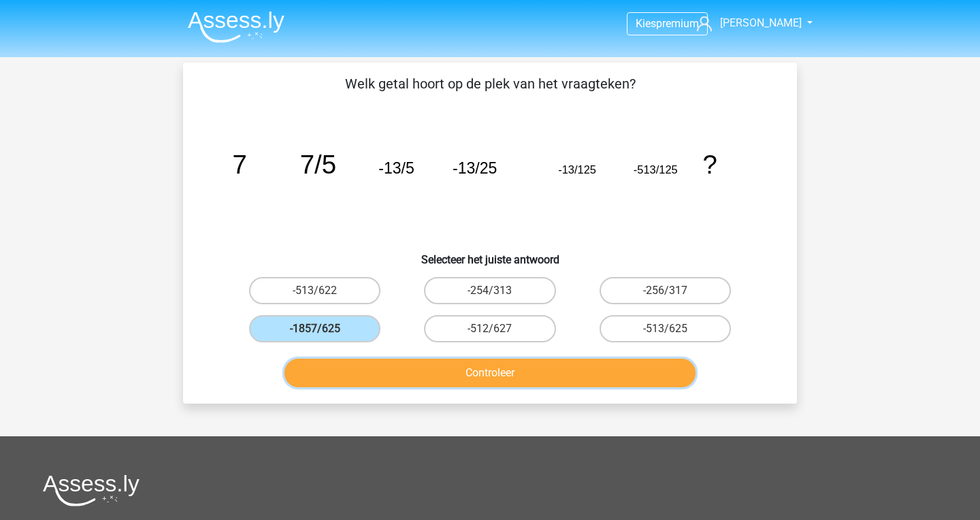
click at [384, 380] on button "Controleer" at bounding box center [490, 373] width 412 height 29
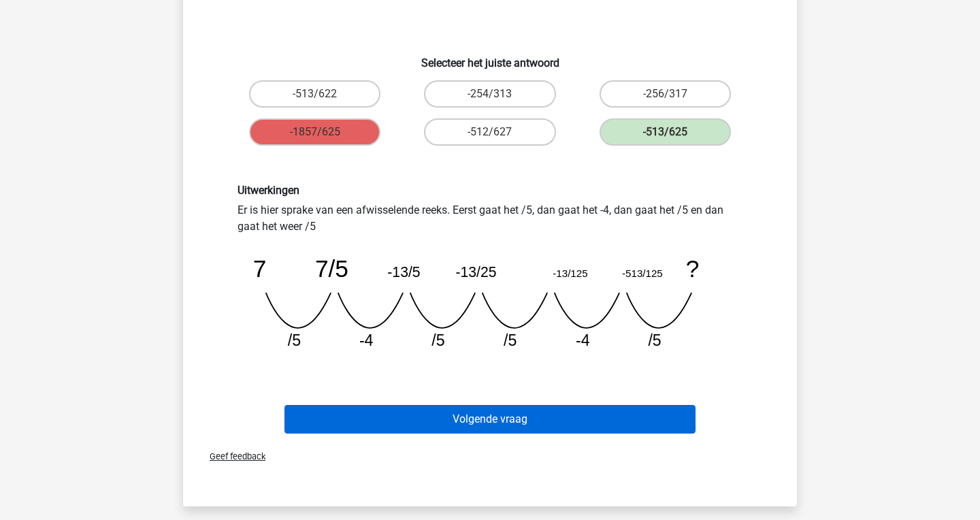
scroll to position [203, 0]
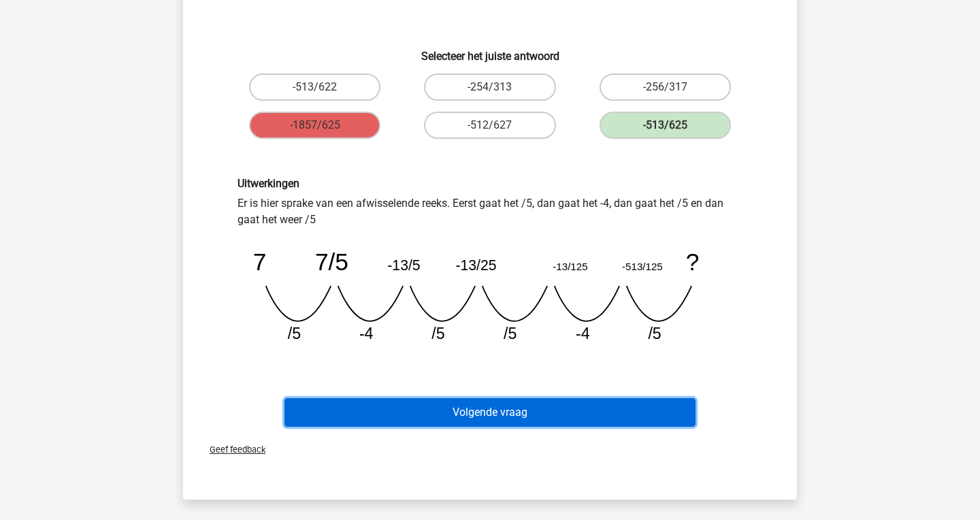
click at [567, 425] on button "Volgende vraag" at bounding box center [490, 412] width 412 height 29
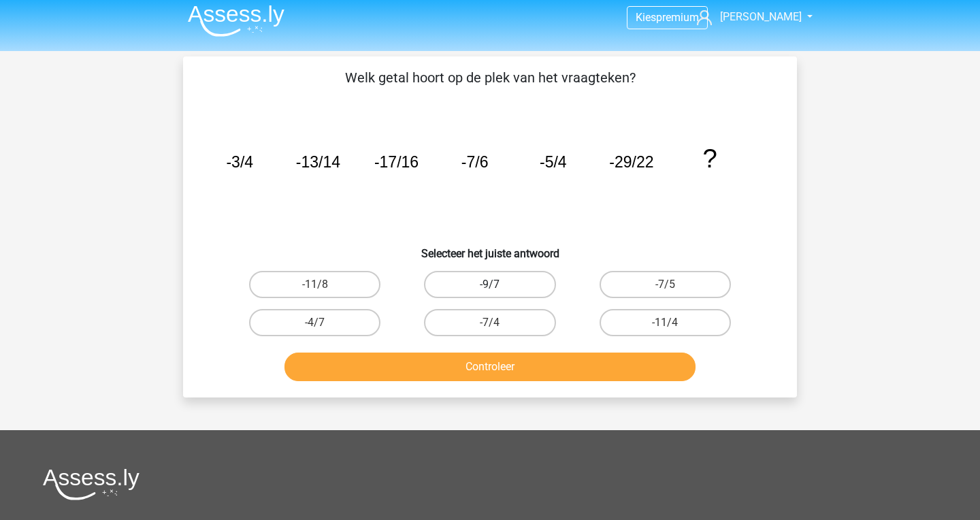
scroll to position [0, 0]
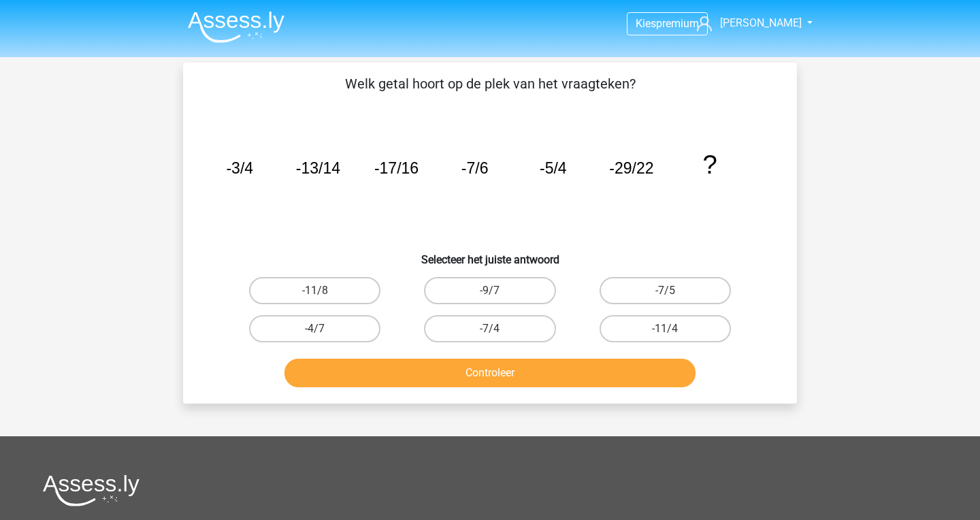
click at [673, 331] on input "-11/4" at bounding box center [669, 333] width 9 height 9
radio input "true"
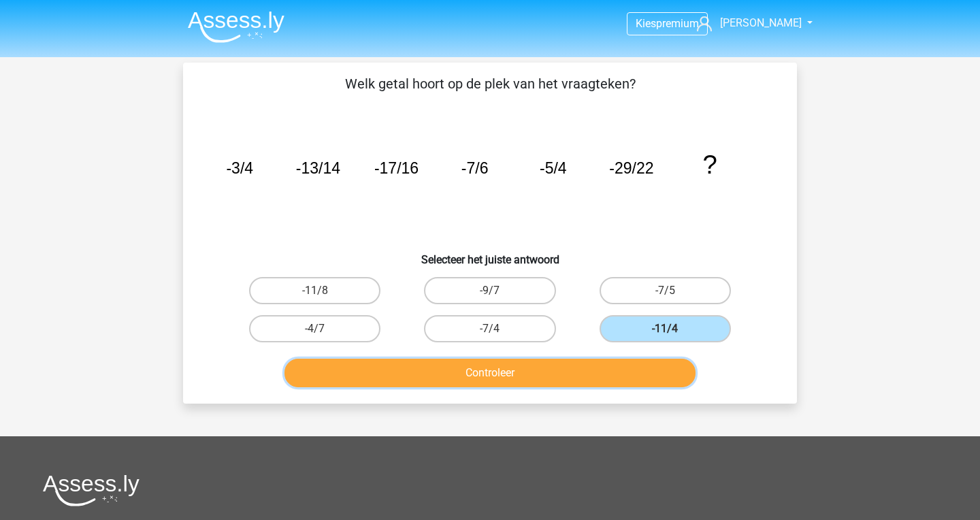
click at [572, 376] on button "Controleer" at bounding box center [490, 373] width 412 height 29
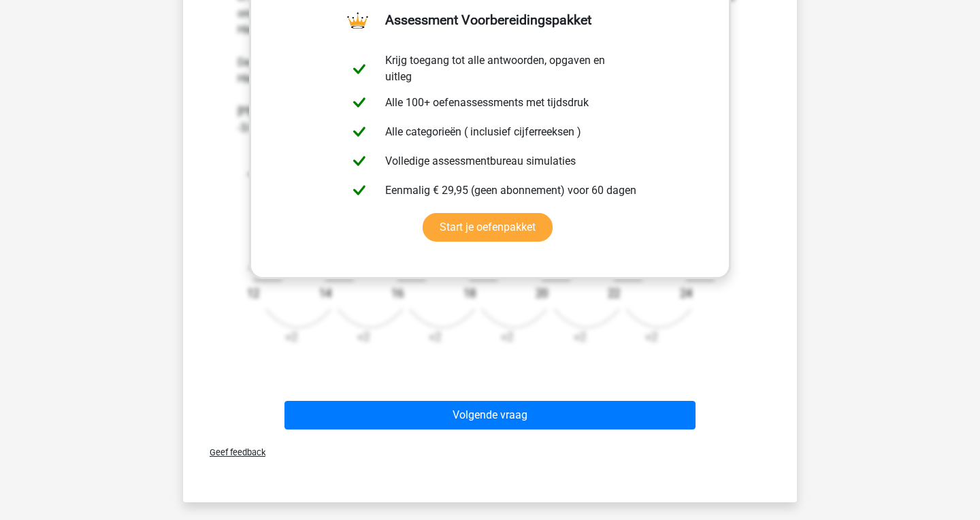
scroll to position [433, 0]
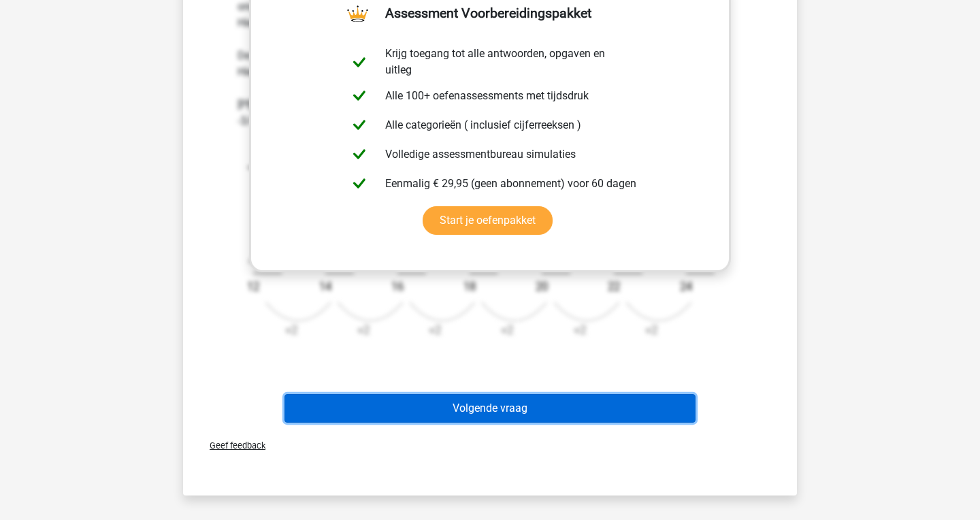
click at [524, 412] on button "Volgende vraag" at bounding box center [490, 408] width 412 height 29
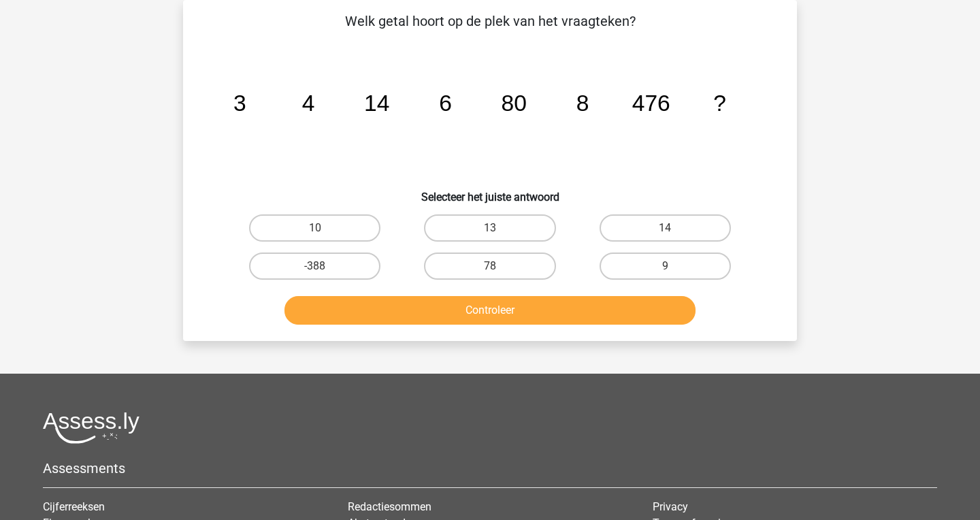
scroll to position [0, 0]
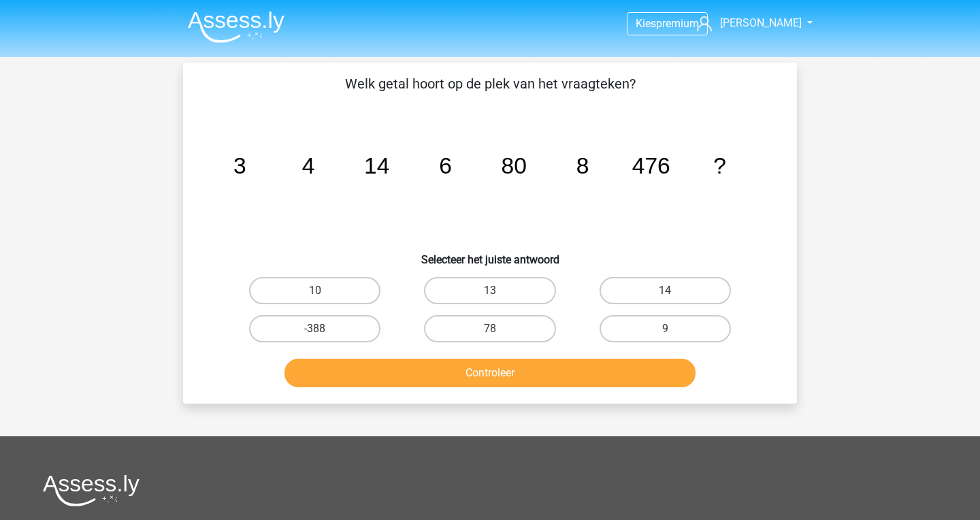
drag, startPoint x: 235, startPoint y: 165, endPoint x: 264, endPoint y: 165, distance: 29.3
click at [264, 165] on icon "image/svg+xml 3 4 14 6 80 8 476 ?" at bounding box center [490, 173] width 548 height 137
click at [382, 171] on tspan "14" at bounding box center [376, 165] width 25 height 25
click at [452, 161] on tspan "6" at bounding box center [445, 165] width 13 height 25
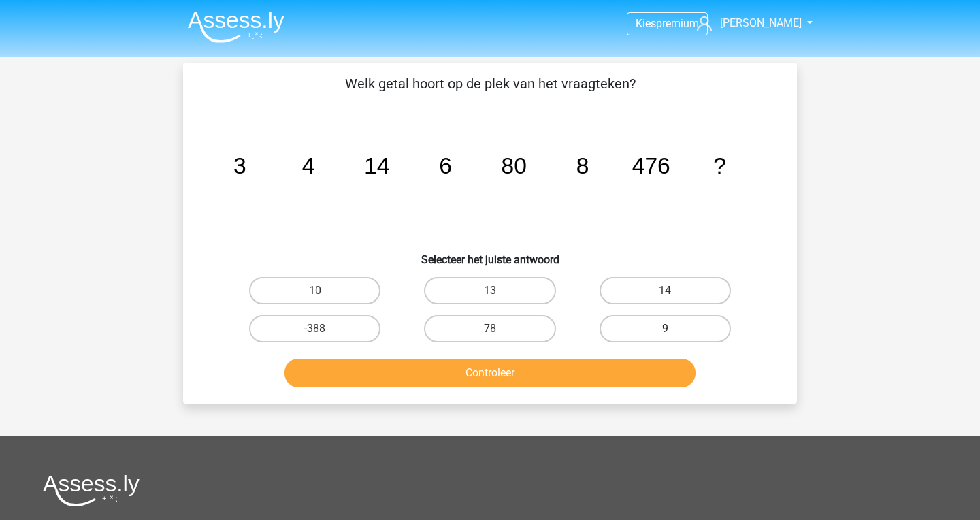
click at [654, 323] on label "9" at bounding box center [664, 328] width 131 height 27
click at [665, 329] on input "9" at bounding box center [669, 333] width 9 height 9
radio input "true"
click at [642, 356] on div "Controleer" at bounding box center [490, 370] width 570 height 45
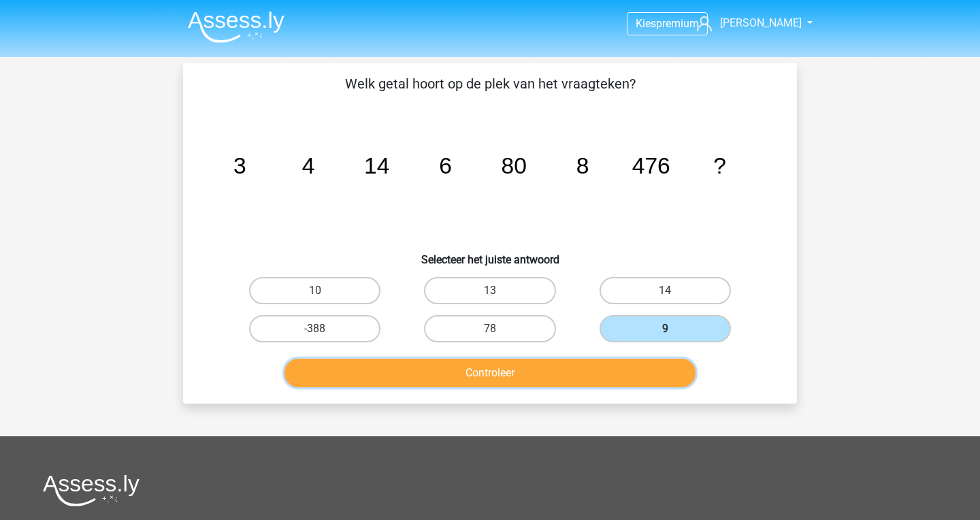
click at [642, 359] on button "Controleer" at bounding box center [490, 373] width 412 height 29
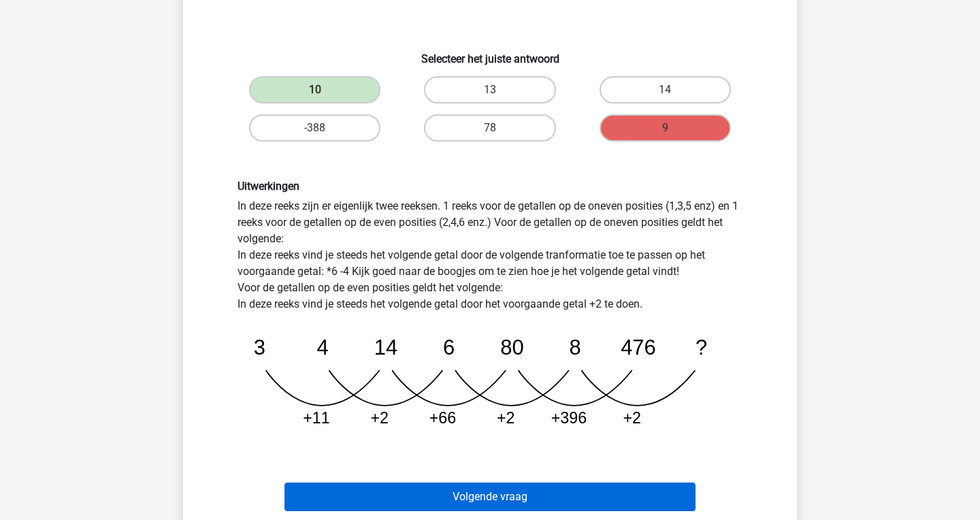
scroll to position [260, 0]
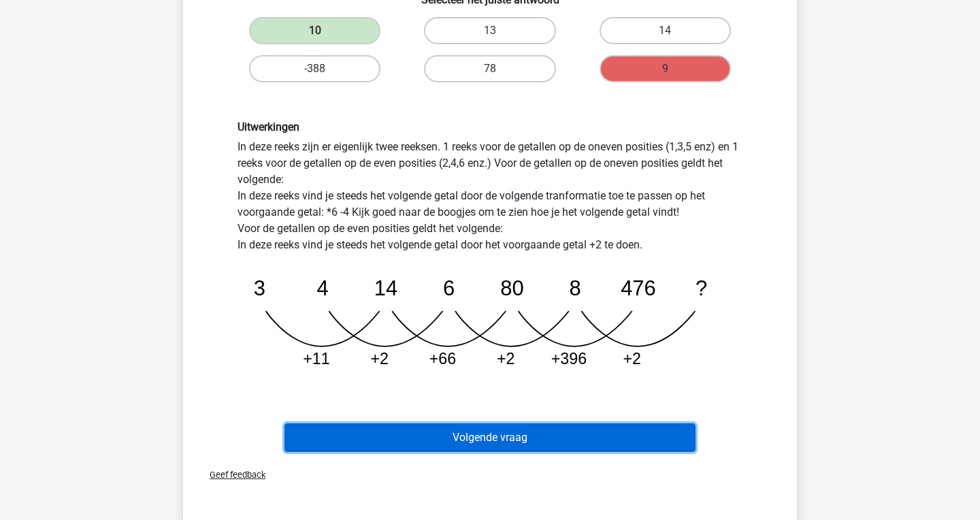
click at [537, 435] on button "Volgende vraag" at bounding box center [490, 437] width 412 height 29
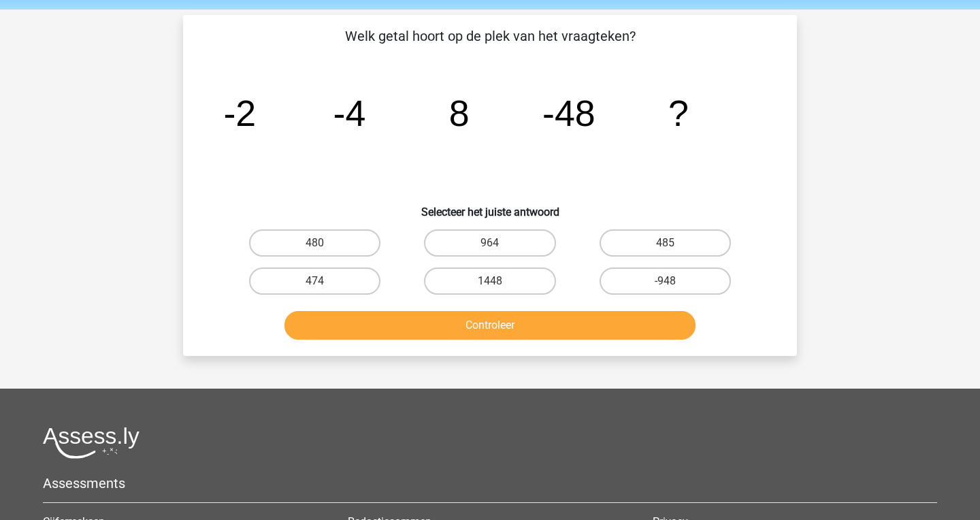
scroll to position [0, 0]
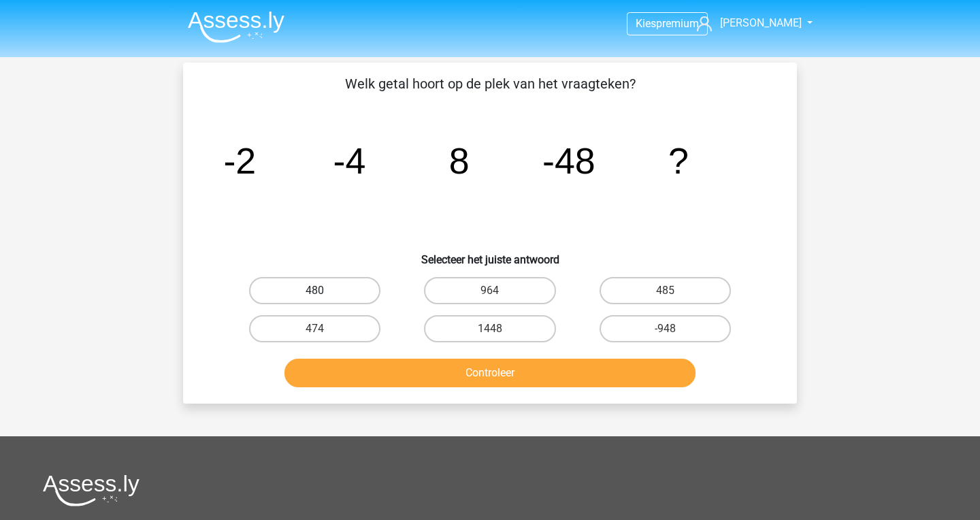
click at [327, 295] on label "480" at bounding box center [314, 290] width 131 height 27
click at [324, 295] on input "480" at bounding box center [319, 294] width 9 height 9
radio input "true"
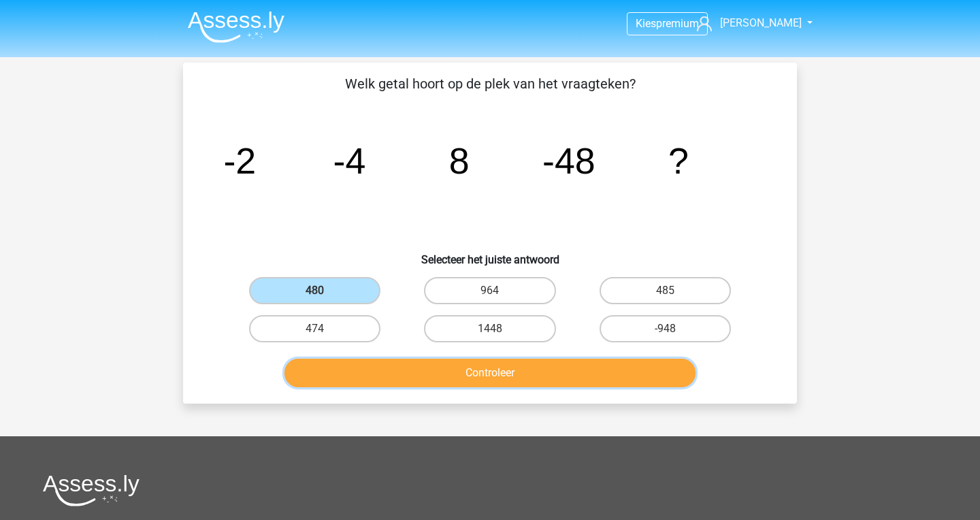
click at [354, 379] on button "Controleer" at bounding box center [490, 373] width 412 height 29
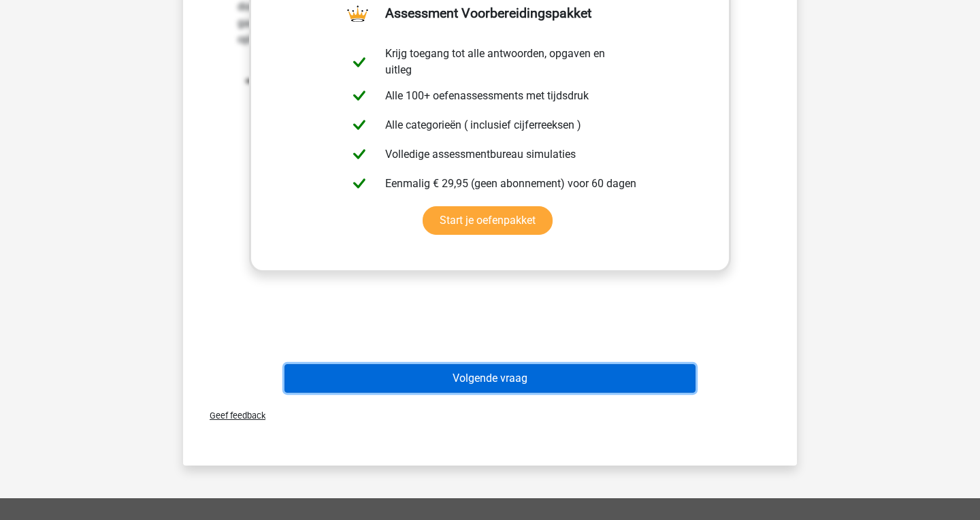
click at [554, 372] on button "Volgende vraag" at bounding box center [490, 378] width 412 height 29
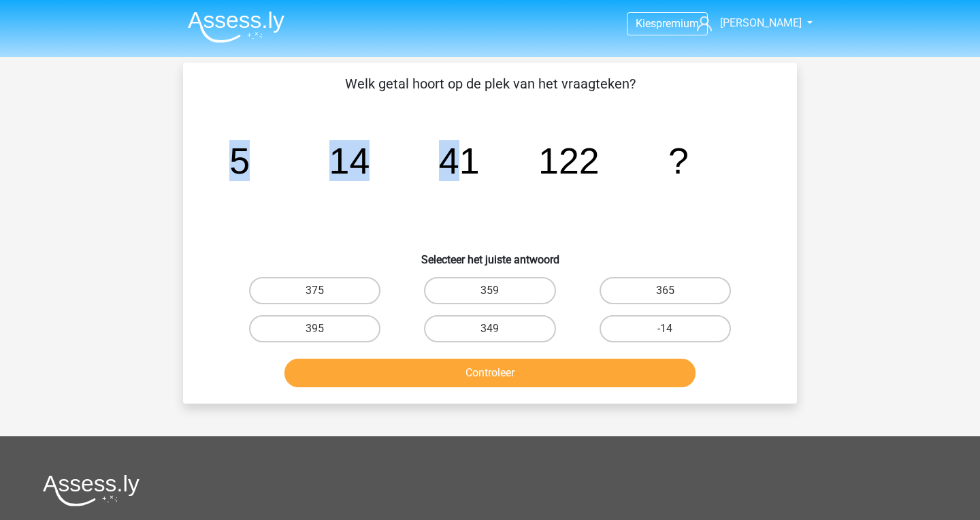
drag, startPoint x: 339, startPoint y: 198, endPoint x: 455, endPoint y: 157, distance: 123.3
click at [455, 157] on icon "image/svg+xml 5 14 41 122 ?" at bounding box center [490, 173] width 548 height 137
click at [455, 157] on tspan "41" at bounding box center [459, 160] width 41 height 41
drag, startPoint x: 280, startPoint y: 169, endPoint x: 369, endPoint y: 182, distance: 90.1
click at [369, 182] on icon "image/svg+xml 5 14 41 122 ?" at bounding box center [490, 173] width 548 height 137
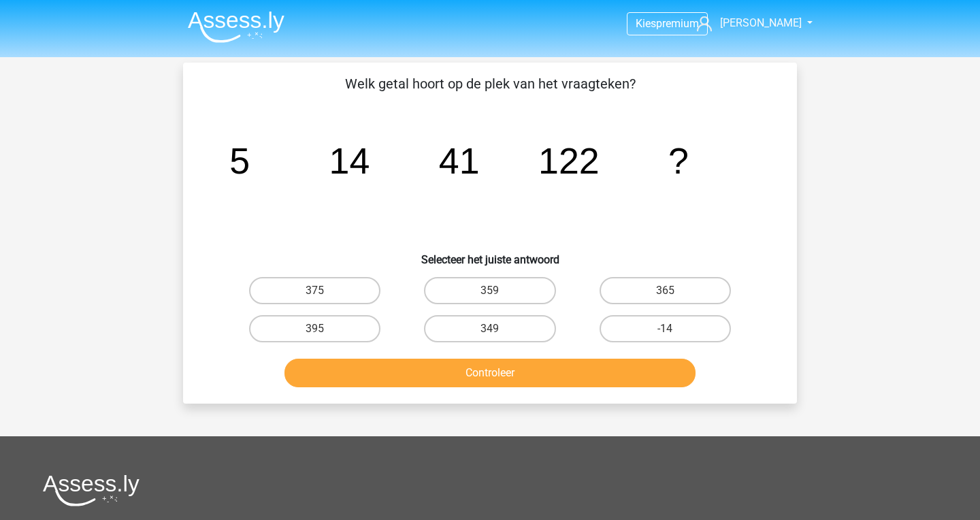
click at [388, 174] on icon "image/svg+xml 5 14 41 122 ?" at bounding box center [490, 173] width 548 height 137
click at [677, 272] on div "365" at bounding box center [665, 290] width 175 height 38
click at [672, 291] on input "365" at bounding box center [669, 294] width 9 height 9
radio input "true"
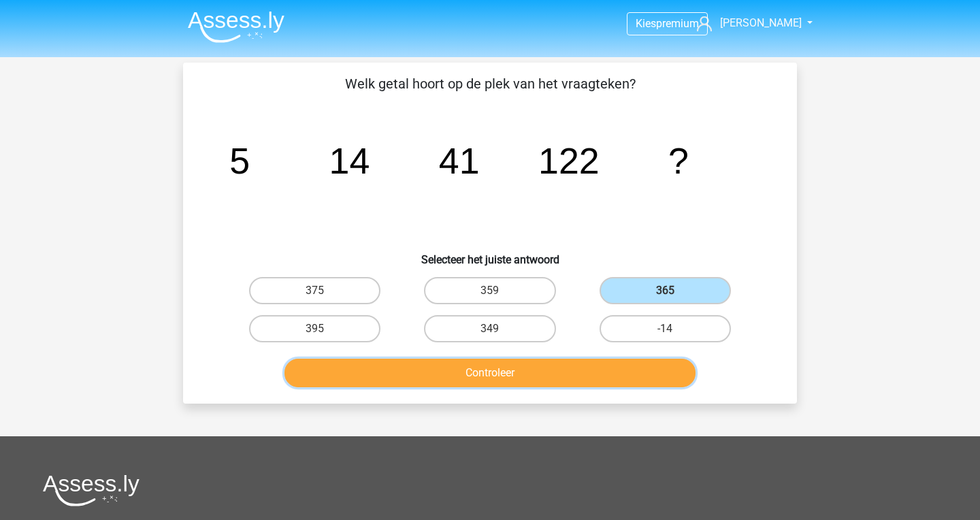
click at [584, 375] on button "Controleer" at bounding box center [490, 373] width 412 height 29
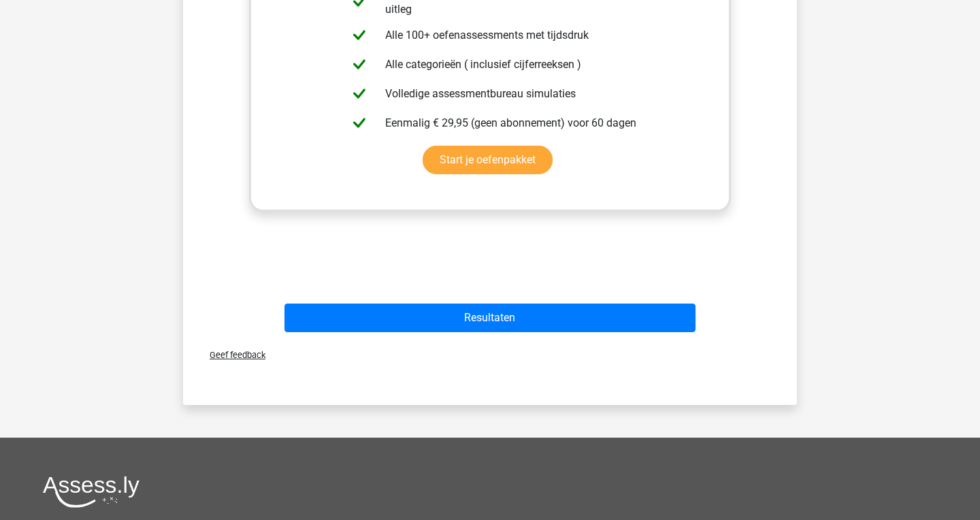
scroll to position [474, 0]
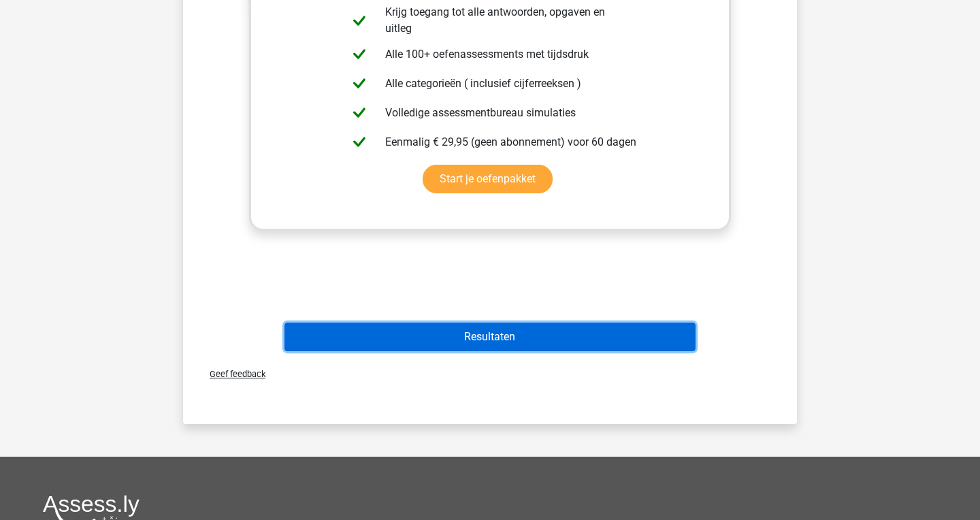
click at [560, 337] on button "Resultaten" at bounding box center [490, 336] width 412 height 29
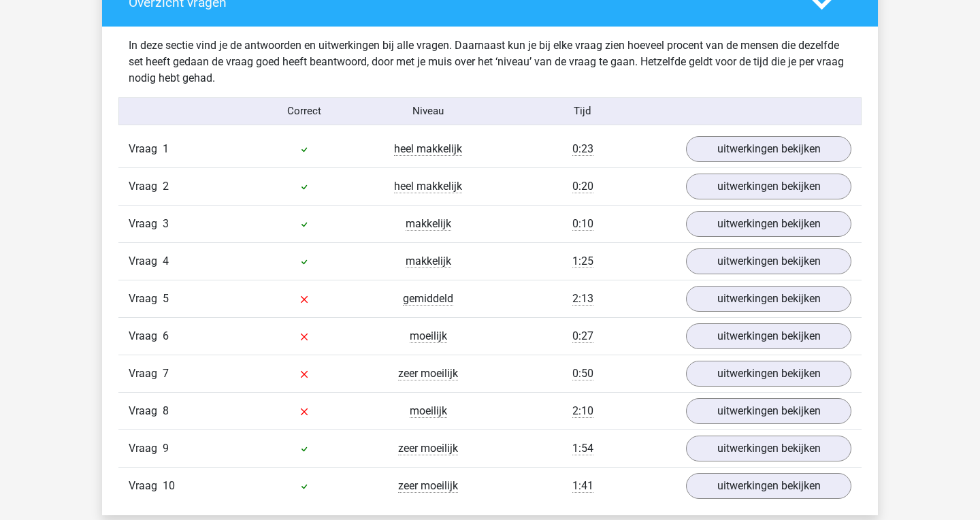
scroll to position [1063, 0]
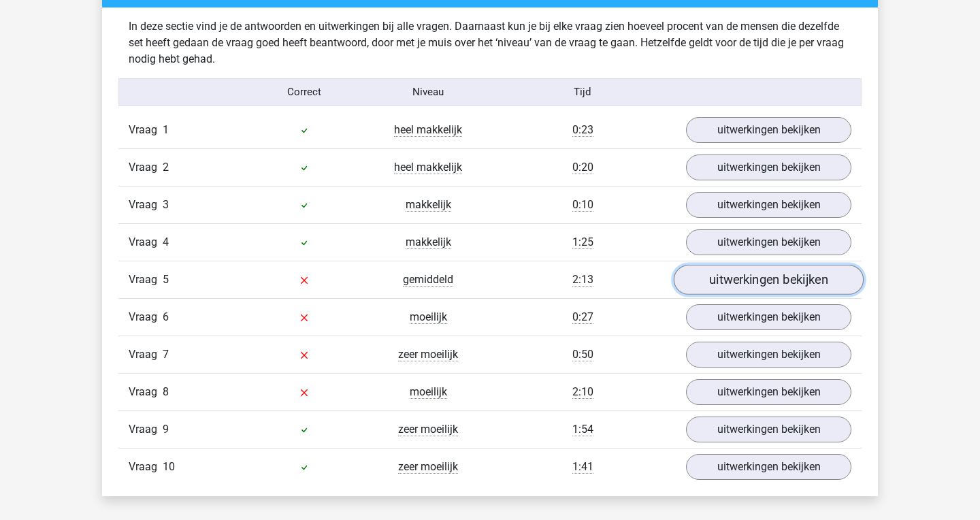
click at [729, 278] on link "uitwerkingen bekijken" at bounding box center [768, 280] width 190 height 30
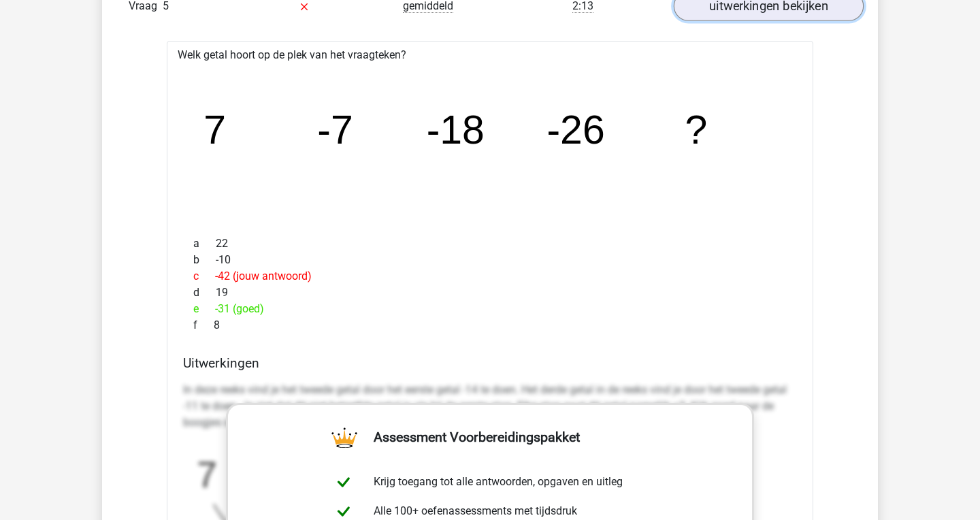
scroll to position [1313, 0]
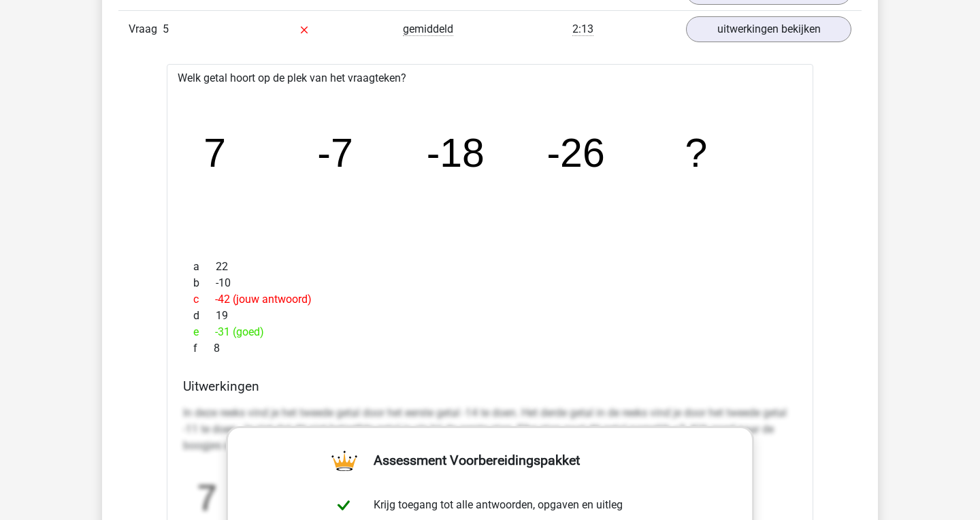
drag, startPoint x: 635, startPoint y: 162, endPoint x: 646, endPoint y: 162, distance: 11.6
click at [646, 162] on icon "image/svg+xml 7 -7 -18 -26 ?" at bounding box center [489, 167] width 603 height 151
drag, startPoint x: 496, startPoint y: 164, endPoint x: 525, endPoint y: 164, distance: 28.6
click at [525, 164] on icon "image/svg+xml 7 -7 -18 -26 ?" at bounding box center [489, 167] width 603 height 151
drag, startPoint x: 354, startPoint y: 173, endPoint x: 483, endPoint y: 163, distance: 129.6
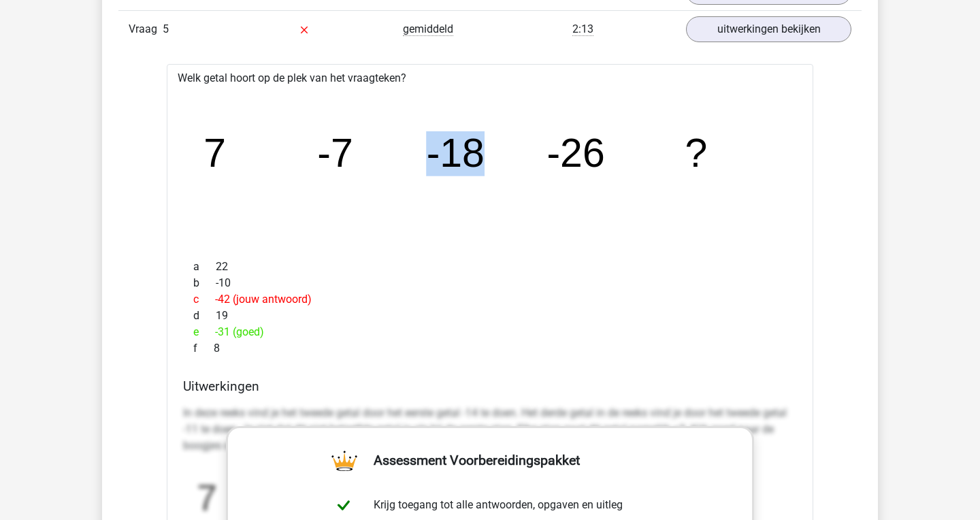
click at [483, 163] on g "7 -7 -18 -26 ?" at bounding box center [455, 153] width 505 height 45
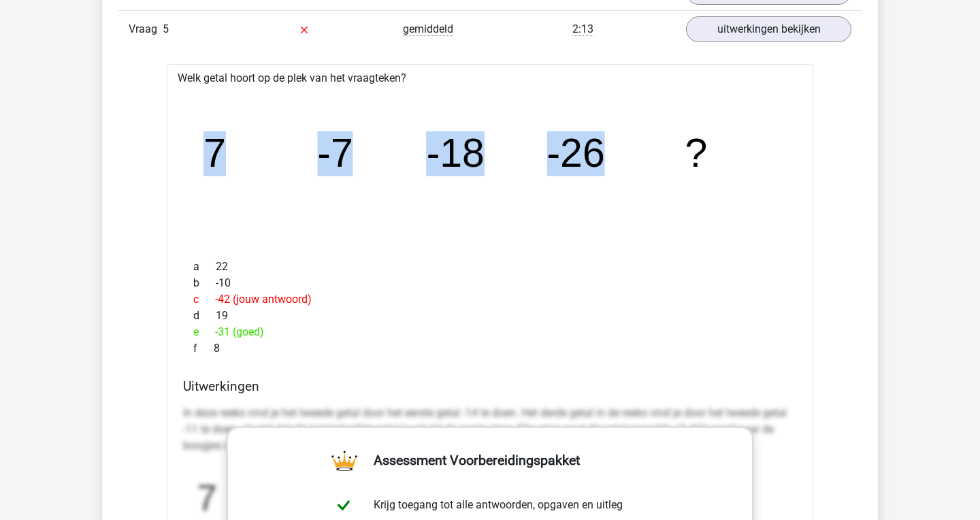
drag, startPoint x: 489, startPoint y: 165, endPoint x: 597, endPoint y: 163, distance: 108.2
click at [597, 163] on icon "image/svg+xml 7 -7 -18 -26 ?" at bounding box center [489, 167] width 603 height 151
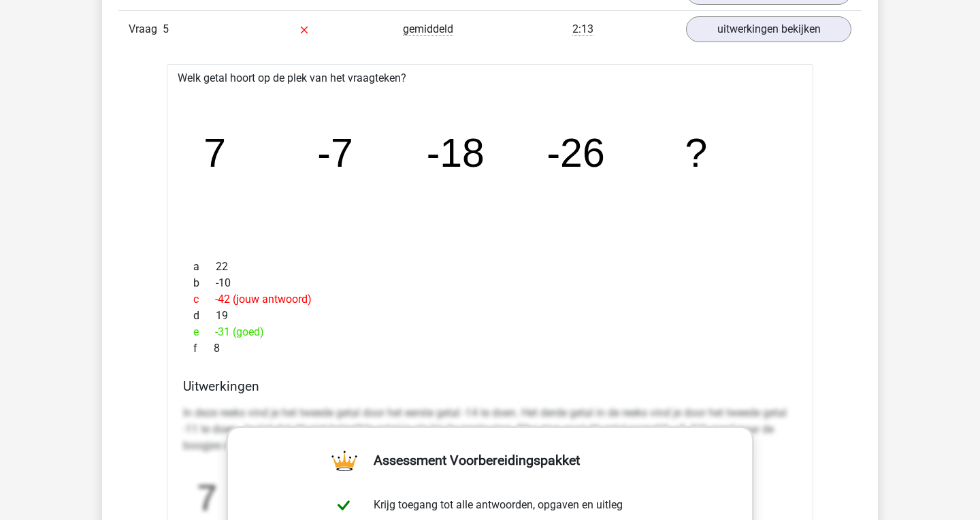
click at [686, 167] on tspan "?" at bounding box center [697, 153] width 22 height 45
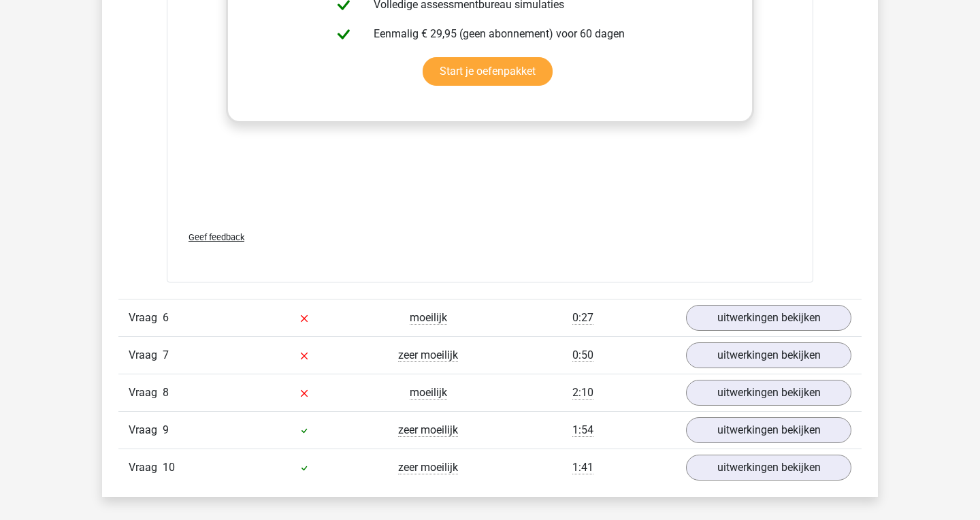
scroll to position [1910, 0]
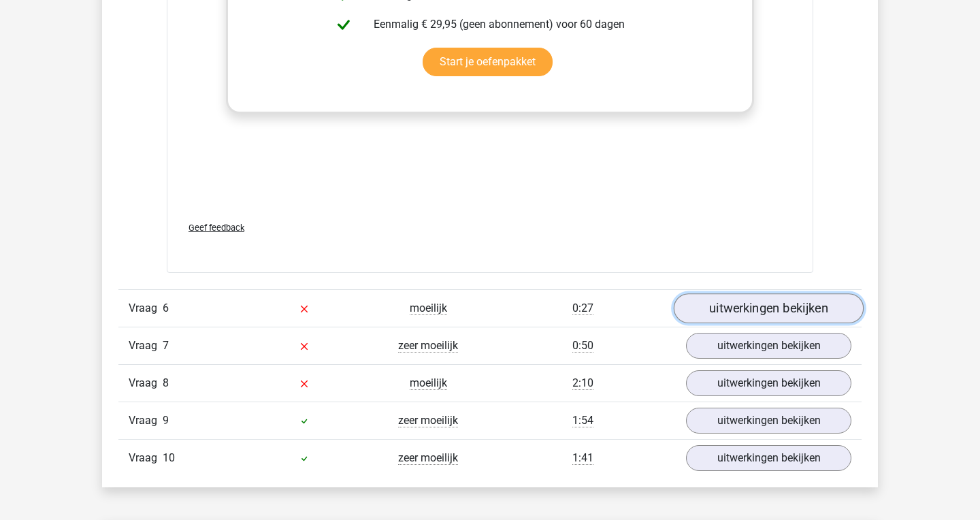
click at [753, 307] on link "uitwerkingen bekijken" at bounding box center [768, 309] width 190 height 30
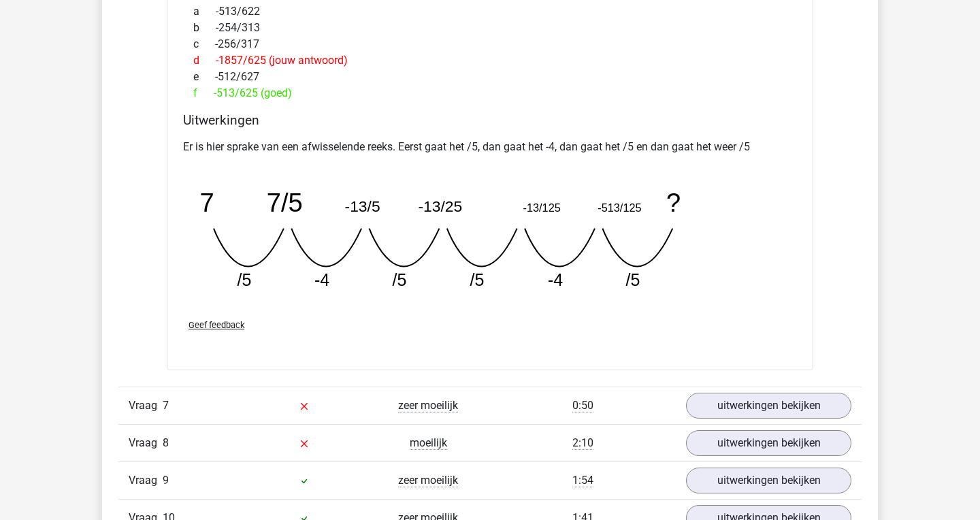
scroll to position [2446, 0]
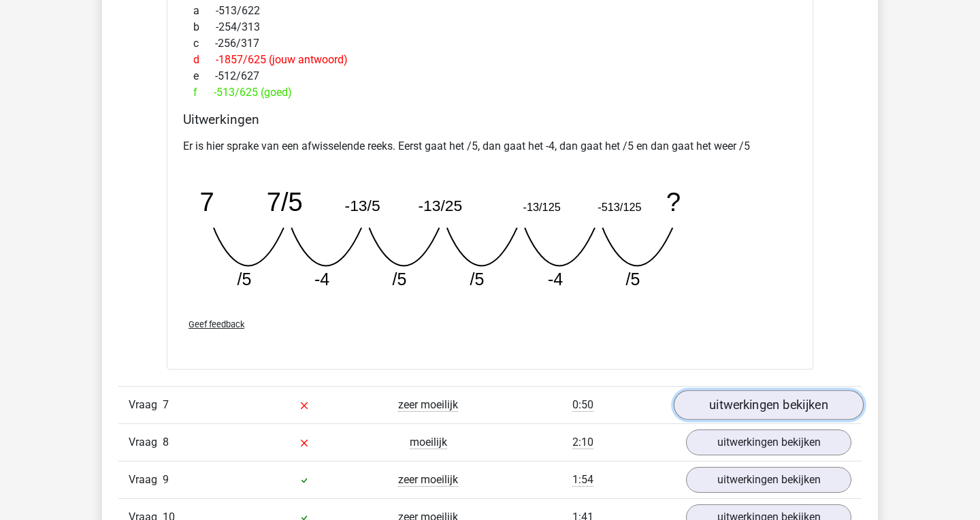
click at [775, 410] on link "uitwerkingen bekijken" at bounding box center [768, 405] width 190 height 30
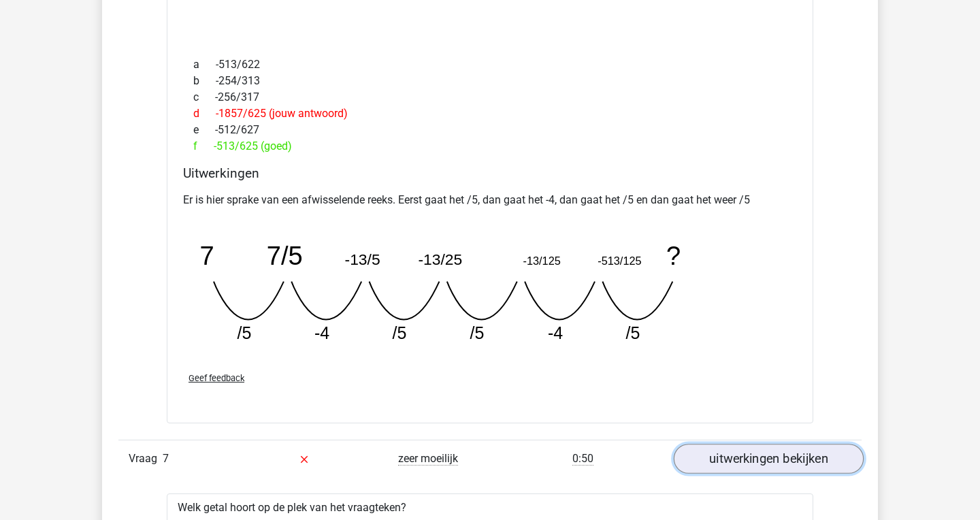
scroll to position [2037, 0]
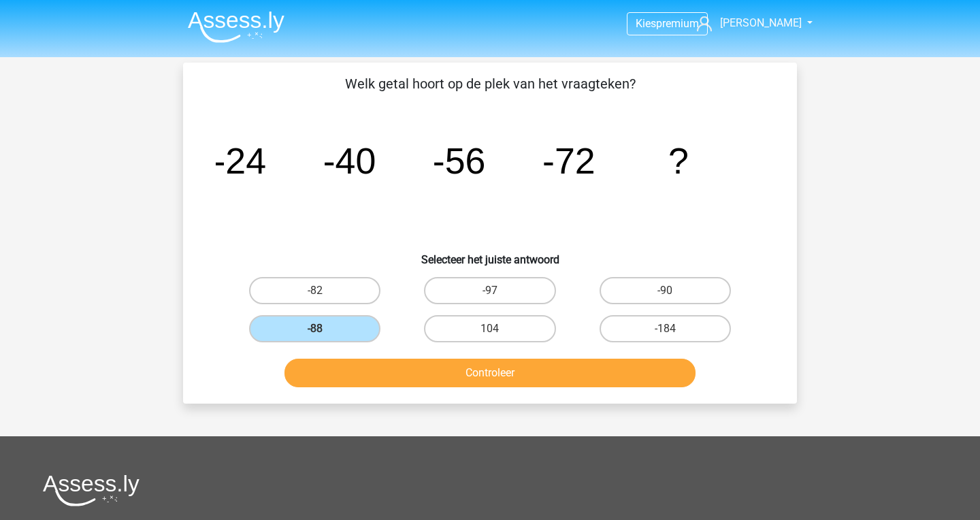
click at [238, 27] on img at bounding box center [236, 27] width 97 height 32
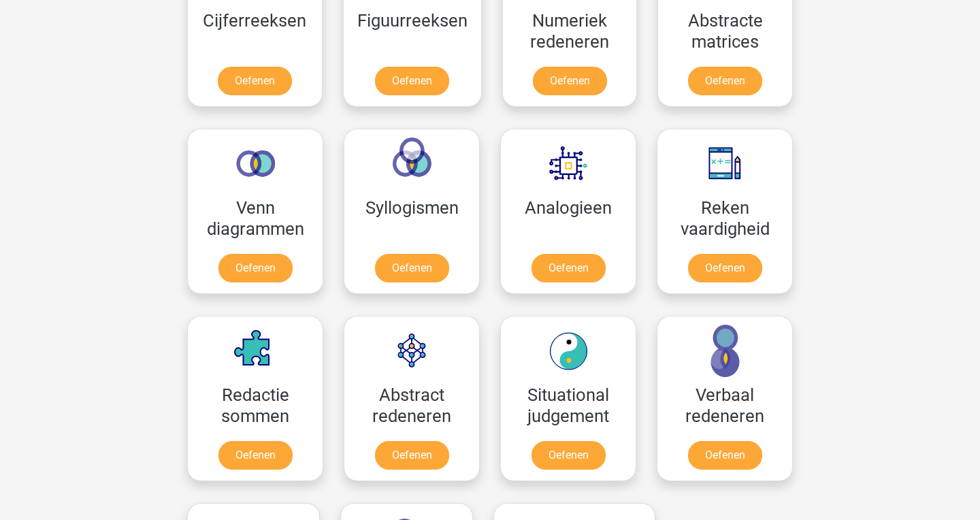
scroll to position [650, 0]
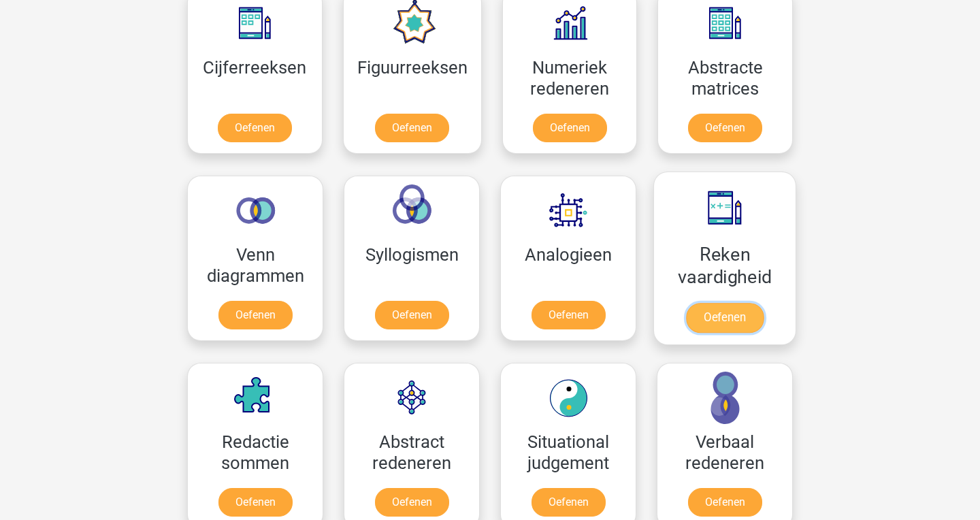
click at [701, 316] on link "Oefenen" at bounding box center [725, 318] width 78 height 30
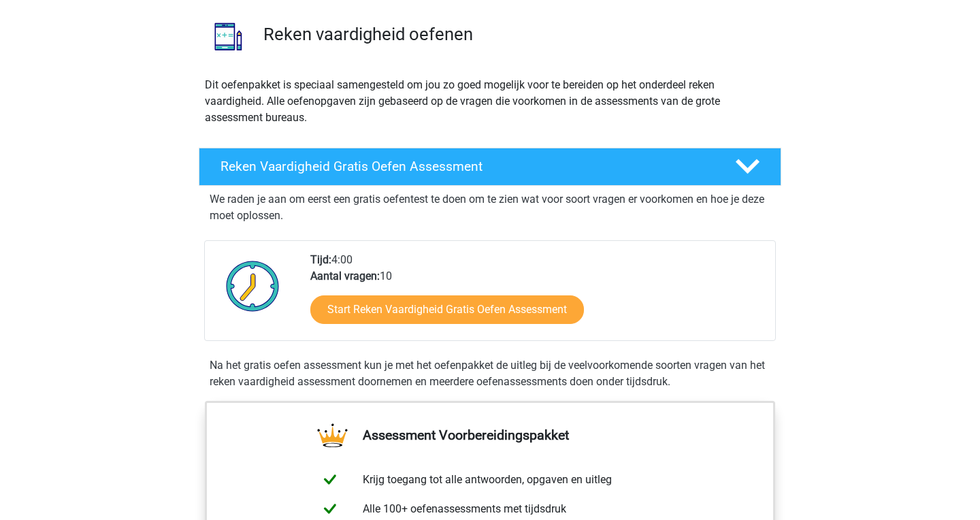
scroll to position [111, 0]
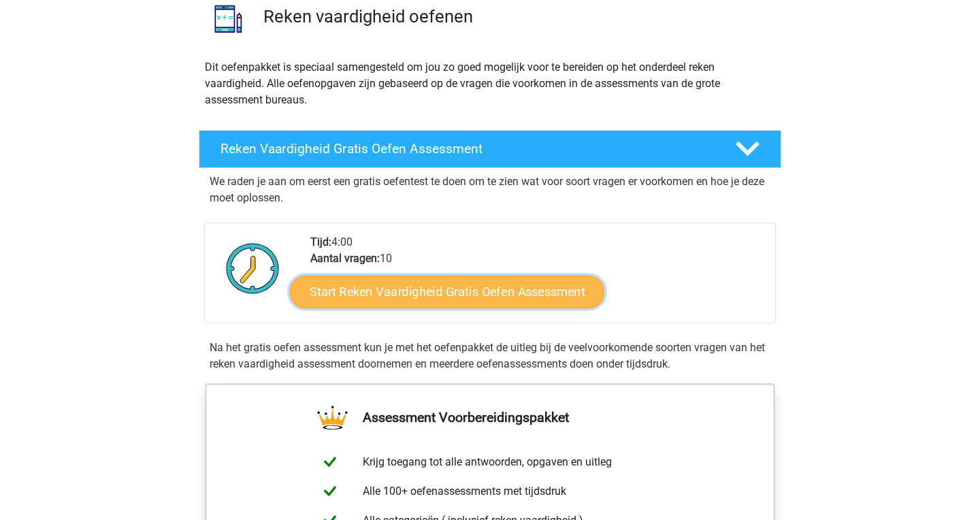
click at [501, 301] on link "Start Reken Vaardigheid Gratis Oefen Assessment" at bounding box center [447, 291] width 314 height 33
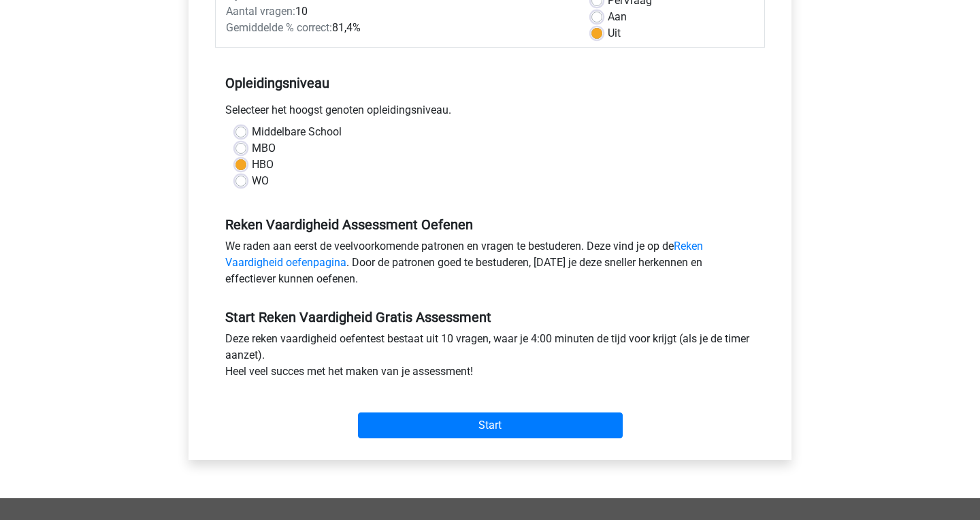
scroll to position [215, 0]
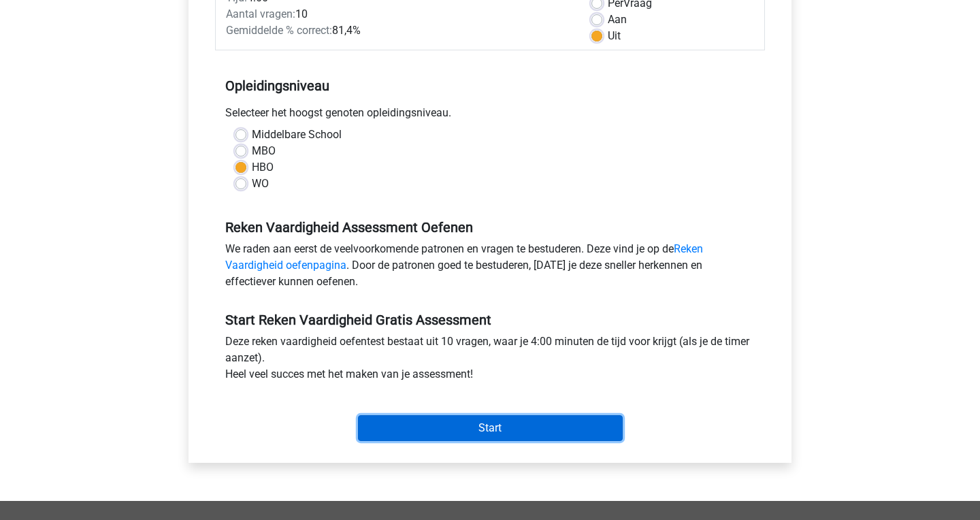
click at [512, 431] on input "Start" at bounding box center [490, 428] width 265 height 26
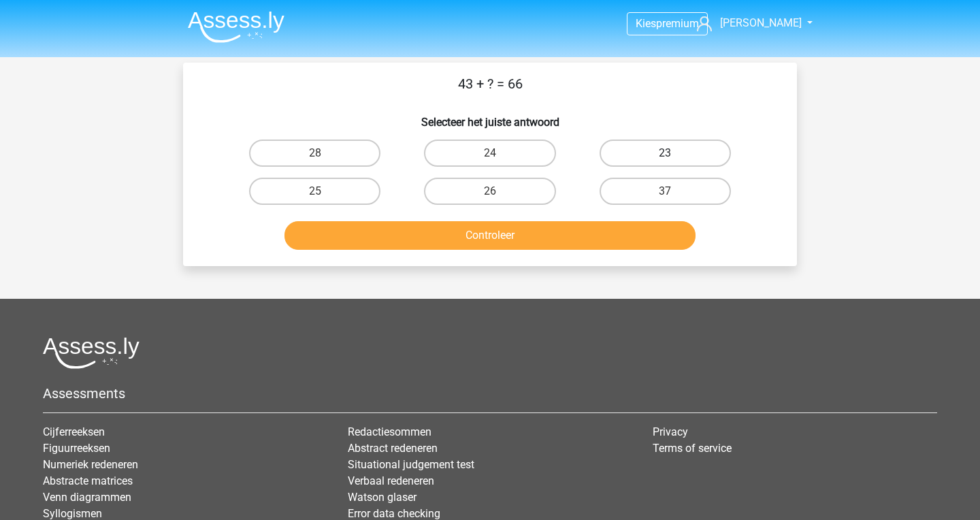
click at [703, 156] on label "23" at bounding box center [664, 152] width 131 height 27
click at [673, 156] on input "23" at bounding box center [669, 157] width 9 height 9
radio input "true"
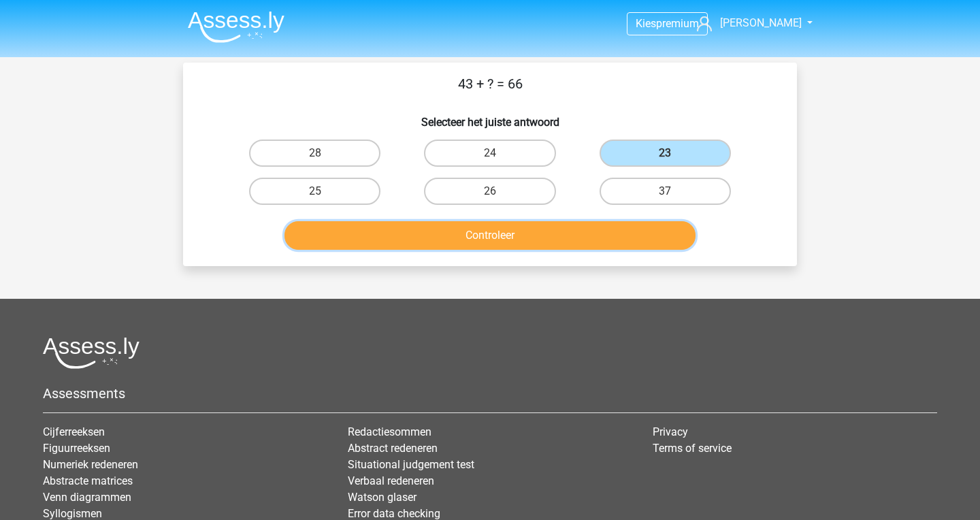
click at [656, 233] on button "Controleer" at bounding box center [490, 235] width 412 height 29
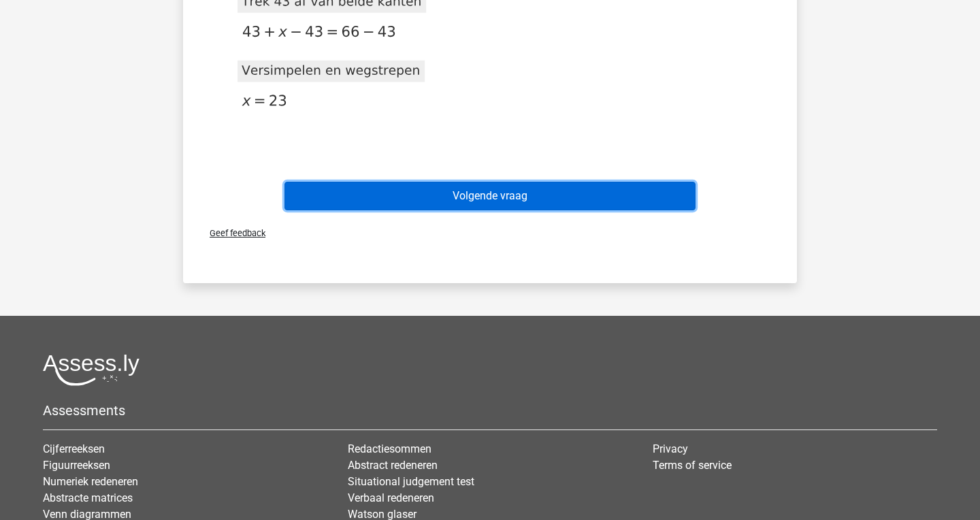
click at [616, 190] on button "Volgende vraag" at bounding box center [490, 196] width 412 height 29
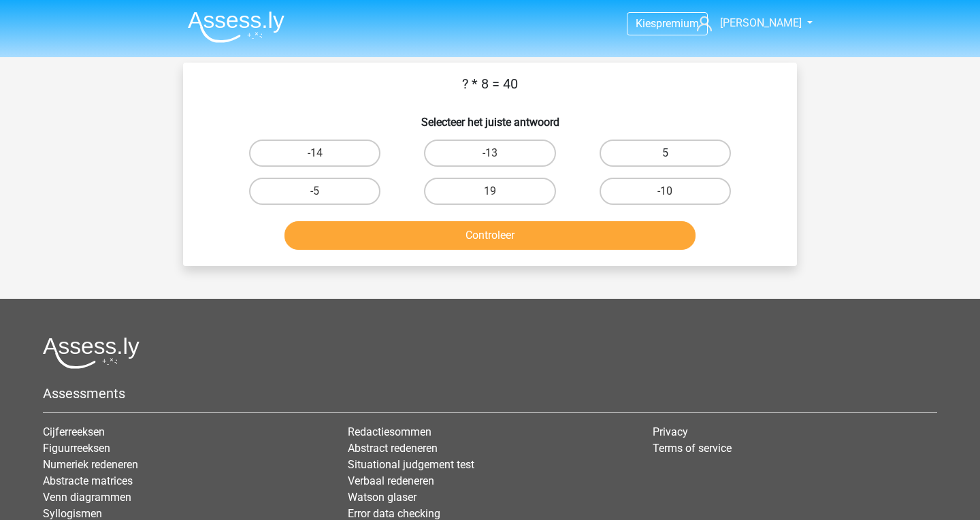
click at [699, 147] on label "5" at bounding box center [664, 152] width 131 height 27
click at [673, 153] on input "5" at bounding box center [669, 157] width 9 height 9
radio input "true"
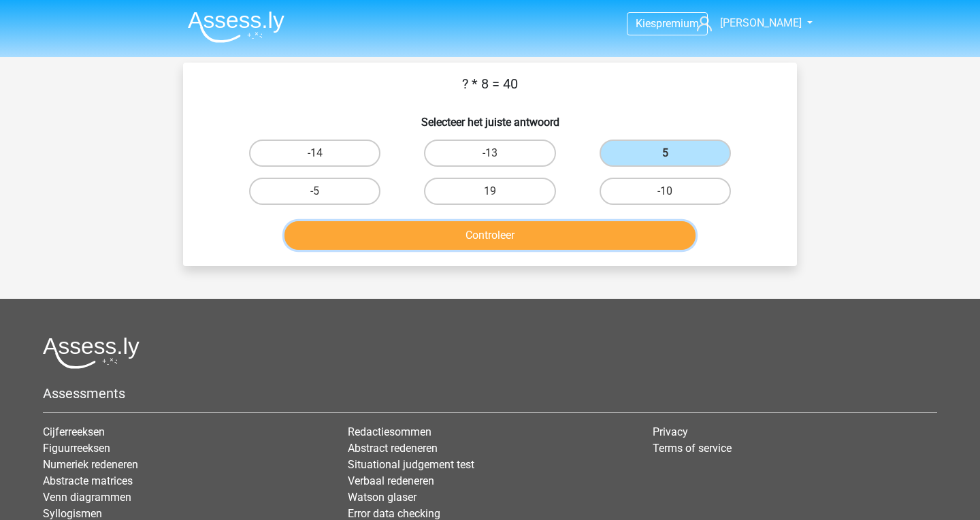
click at [627, 228] on button "Controleer" at bounding box center [490, 235] width 412 height 29
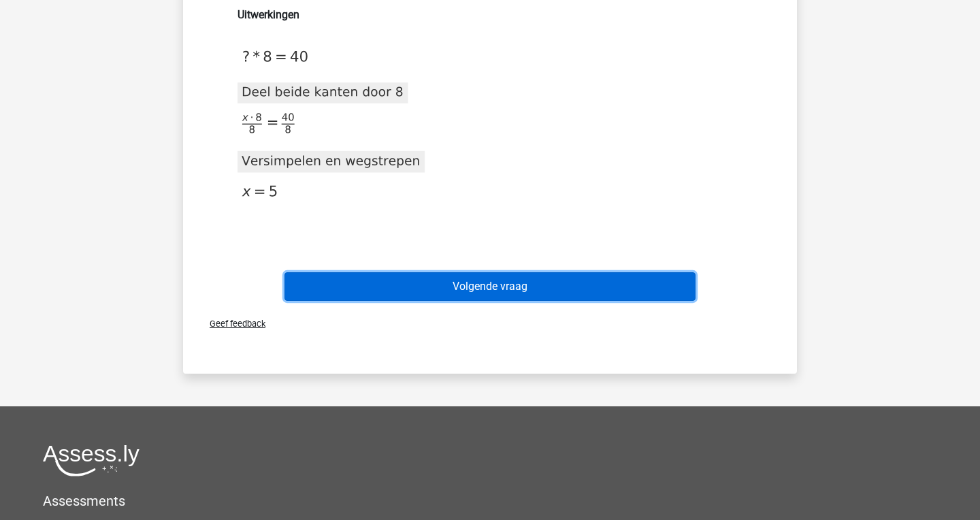
click at [563, 294] on button "Volgende vraag" at bounding box center [490, 286] width 412 height 29
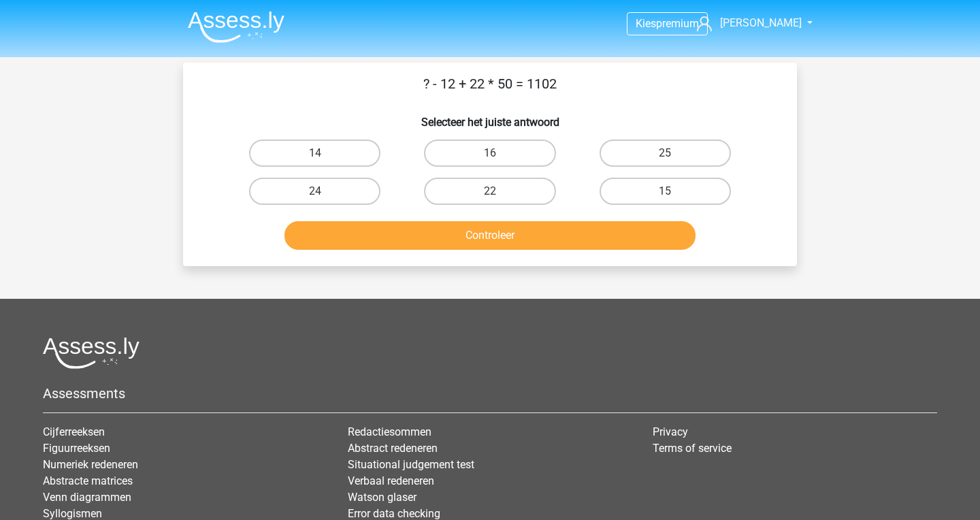
drag, startPoint x: 505, startPoint y: 86, endPoint x: 476, endPoint y: 85, distance: 29.3
click at [476, 85] on p "? - 12 + 22 * 50 = 1102" at bounding box center [490, 83] width 570 height 20
click at [510, 91] on p "? - 12 + 22 * 50 = 1102" at bounding box center [490, 83] width 570 height 20
click at [439, 86] on p "? - 12 + 22 * 50 = 1102" at bounding box center [490, 83] width 570 height 20
click at [360, 159] on label "14" at bounding box center [314, 152] width 131 height 27
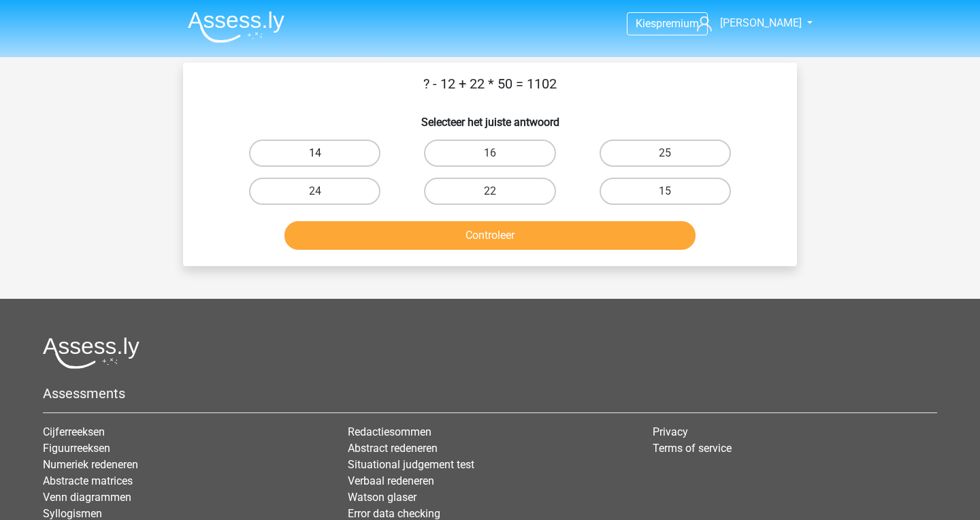
click at [324, 159] on input "14" at bounding box center [319, 157] width 9 height 9
radio input "true"
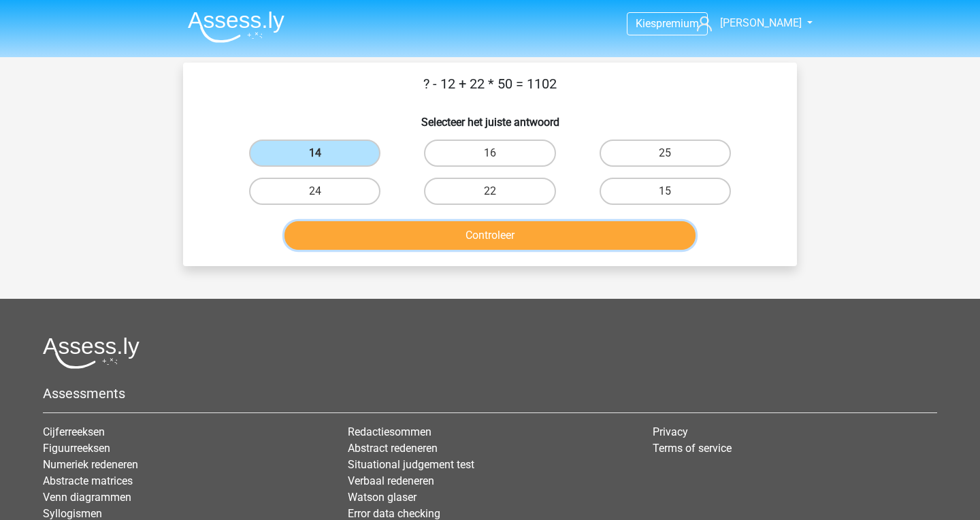
click at [400, 239] on button "Controleer" at bounding box center [490, 235] width 412 height 29
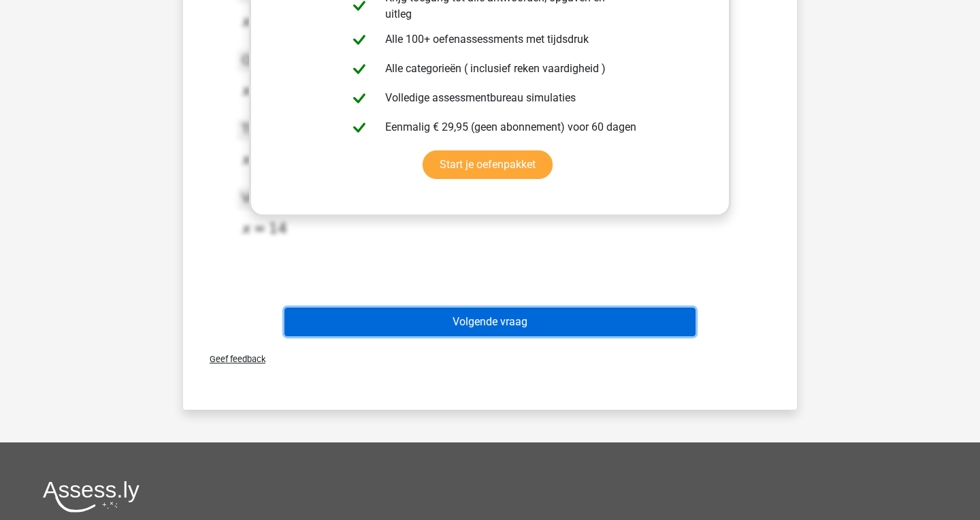
click at [449, 335] on button "Volgende vraag" at bounding box center [490, 321] width 412 height 29
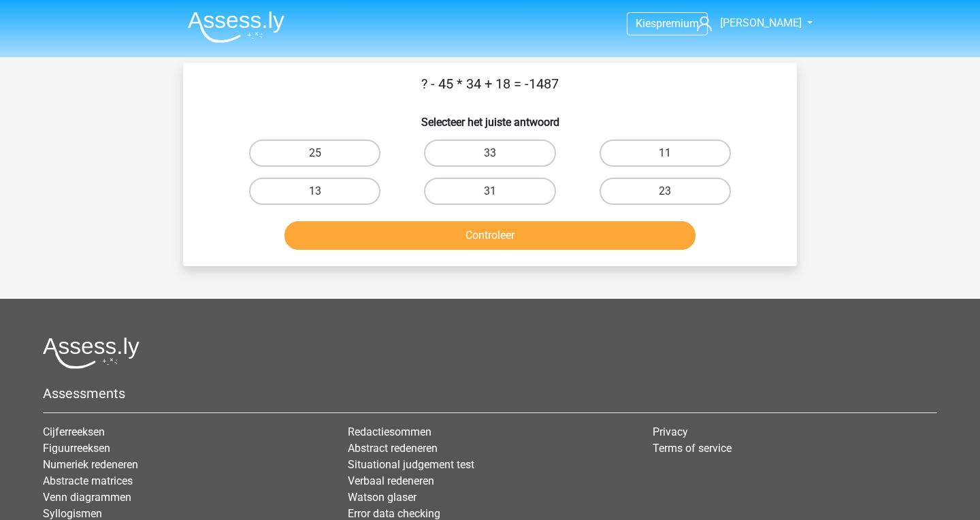
drag, startPoint x: 446, startPoint y: 88, endPoint x: 476, endPoint y: 88, distance: 29.9
click at [476, 88] on p "? - 45 * 34 + 18 = -1487" at bounding box center [490, 83] width 570 height 20
click at [485, 94] on p "? - 45 * 34 + 18 = -1487" at bounding box center [490, 83] width 570 height 20
click at [481, 104] on div "? - 45 * 34 + 18 = -1487 Selecteer het juiste antwoord 25 33 11 13" at bounding box center [489, 164] width 603 height 182
drag, startPoint x: 430, startPoint y: 84, endPoint x: 418, endPoint y: 83, distance: 11.6
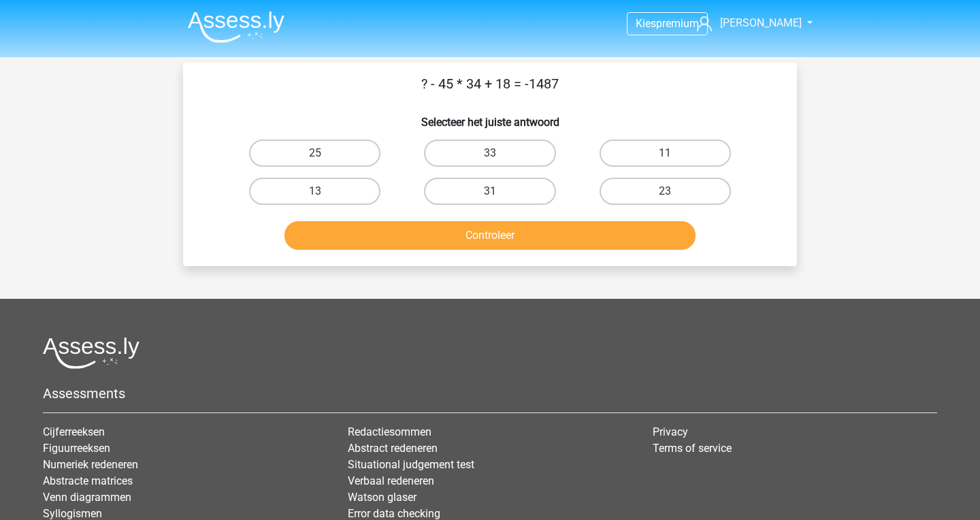
click at [418, 83] on p "? - 45 * 34 + 18 = -1487" at bounding box center [490, 83] width 570 height 20
click at [433, 212] on div "Controleer" at bounding box center [490, 232] width 570 height 45
click at [321, 155] on input "25" at bounding box center [319, 157] width 9 height 9
radio input "true"
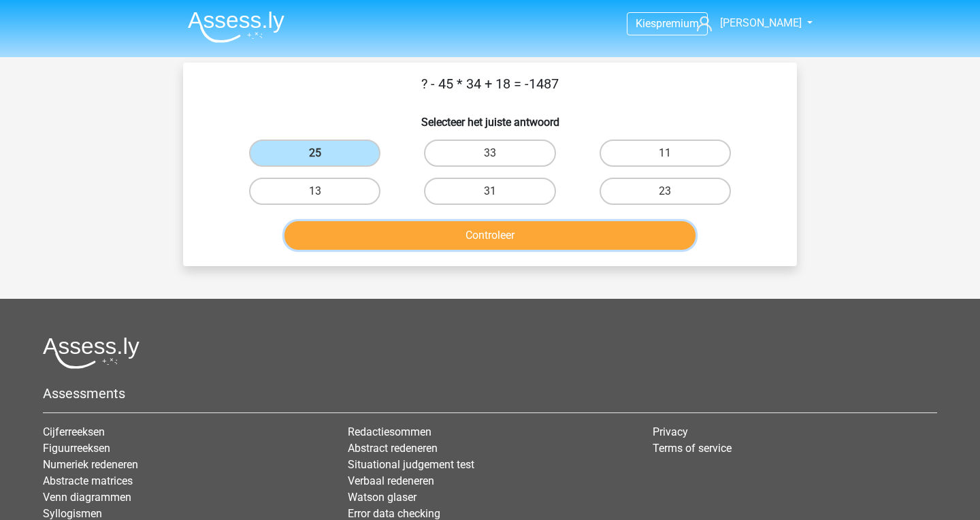
click at [411, 243] on button "Controleer" at bounding box center [490, 235] width 412 height 29
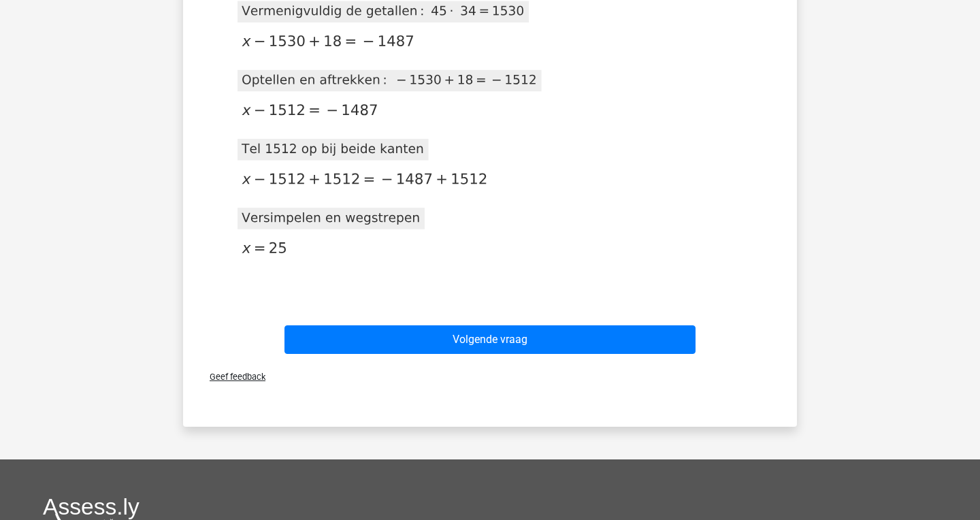
scroll to position [327, 0]
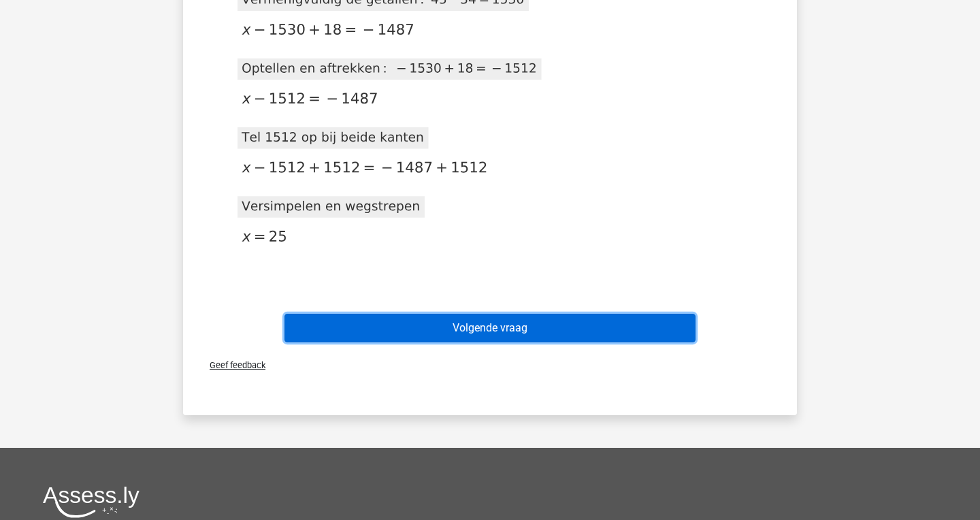
click at [471, 327] on button "Volgende vraag" at bounding box center [490, 328] width 412 height 29
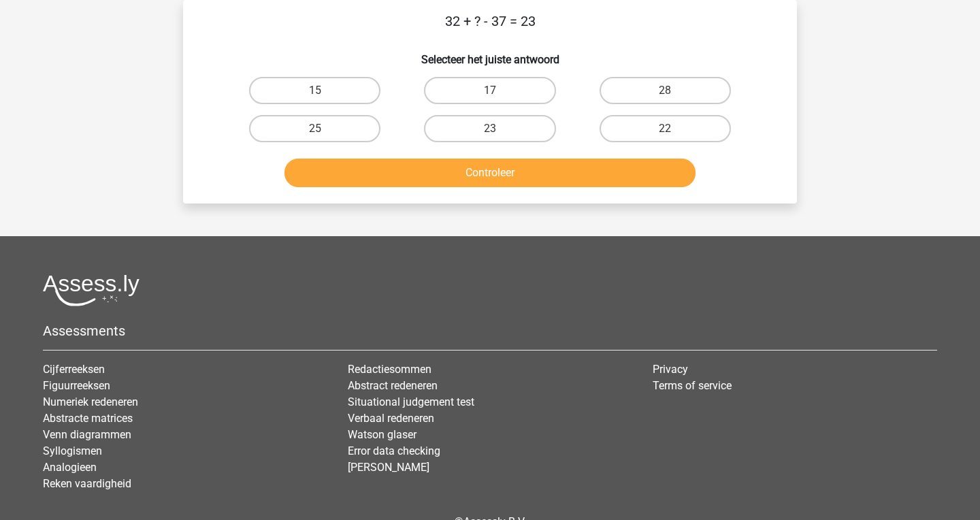
scroll to position [0, 0]
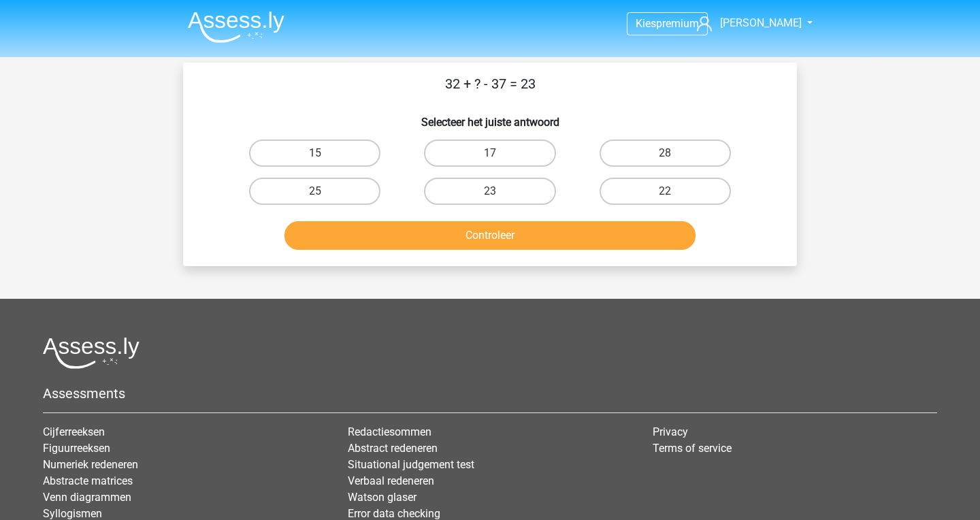
drag, startPoint x: 449, startPoint y: 90, endPoint x: 510, endPoint y: 89, distance: 61.2
click at [510, 89] on p "32 + ? - 37 = 23" at bounding box center [490, 83] width 570 height 20
click at [537, 93] on p "32 + ? - 37 = 23" at bounding box center [490, 83] width 570 height 20
click at [617, 156] on label "28" at bounding box center [664, 152] width 131 height 27
click at [665, 156] on input "28" at bounding box center [669, 157] width 9 height 9
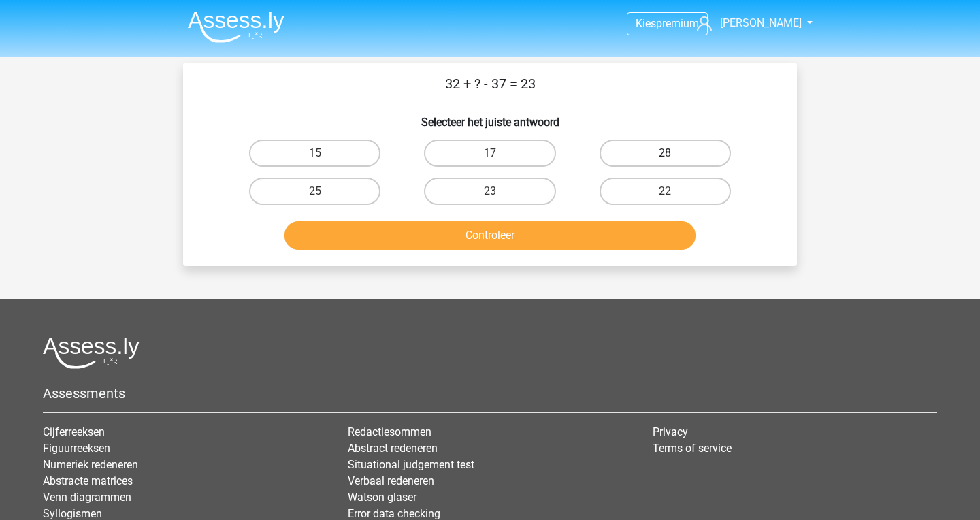
radio input "true"
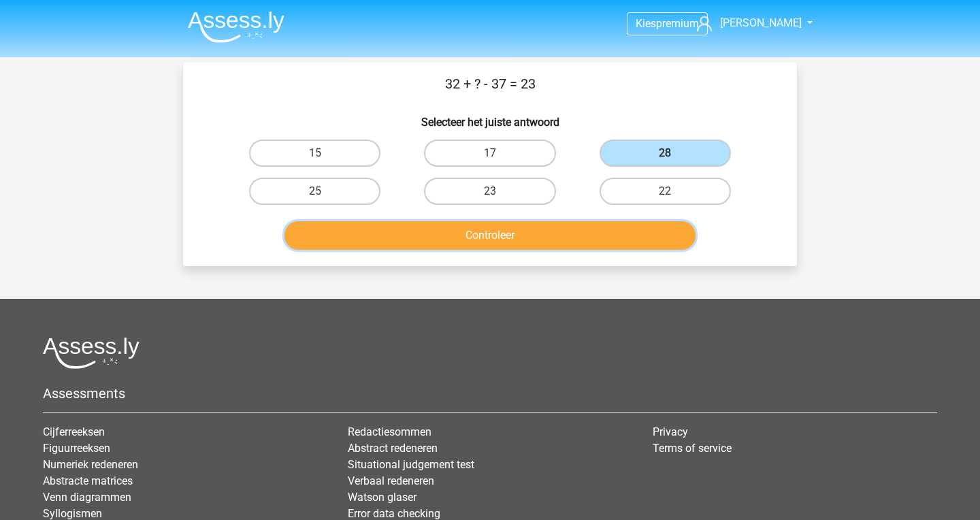
click at [592, 236] on button "Controleer" at bounding box center [490, 235] width 412 height 29
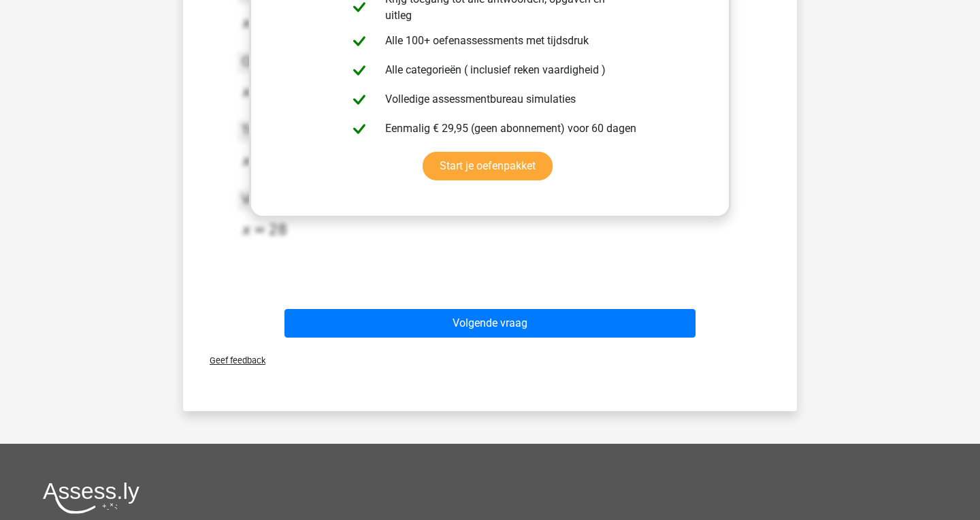
click at [577, 293] on div "Uitwerkingen 2020-12-07T12:00:10.743386 image/svg+xml Matplotlib v3.3.2, https:…" at bounding box center [490, 87] width 570 height 422
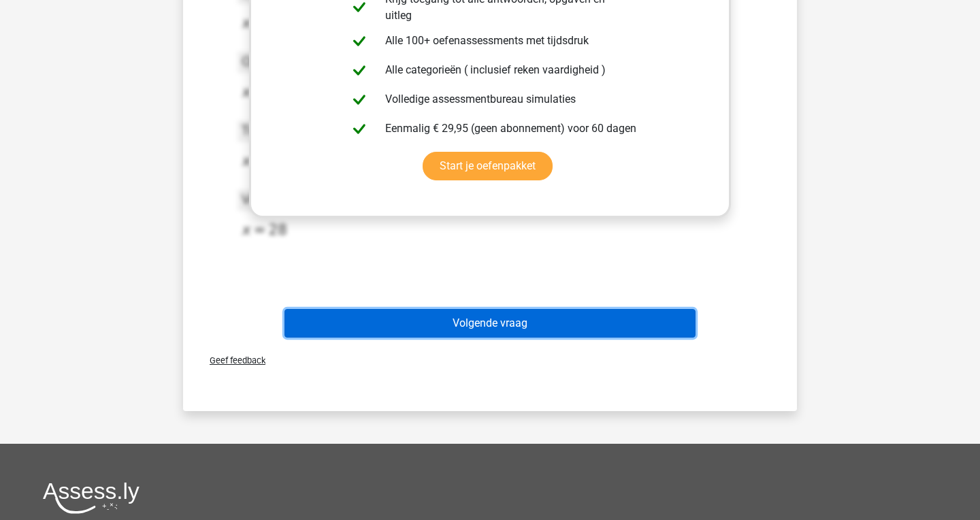
click at [577, 311] on button "Volgende vraag" at bounding box center [490, 323] width 412 height 29
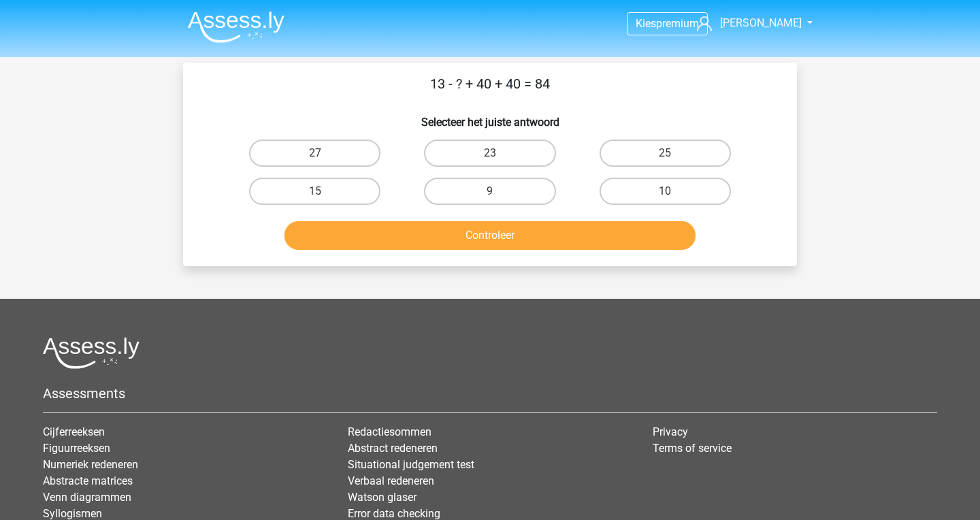
click at [459, 86] on p "13 - ? + 40 + 40 = 84" at bounding box center [490, 83] width 570 height 20
click at [493, 103] on div "13 - ? + 40 + 40 = 84 Selecteer het juiste antwoord 27 23 25 15" at bounding box center [489, 164] width 603 height 182
drag, startPoint x: 472, startPoint y: 90, endPoint x: 522, endPoint y: 86, distance: 49.8
click at [522, 86] on p "13 - ? + 40 + 40 = 84" at bounding box center [490, 83] width 570 height 20
drag, startPoint x: 429, startPoint y: 82, endPoint x: 474, endPoint y: 85, distance: 45.0
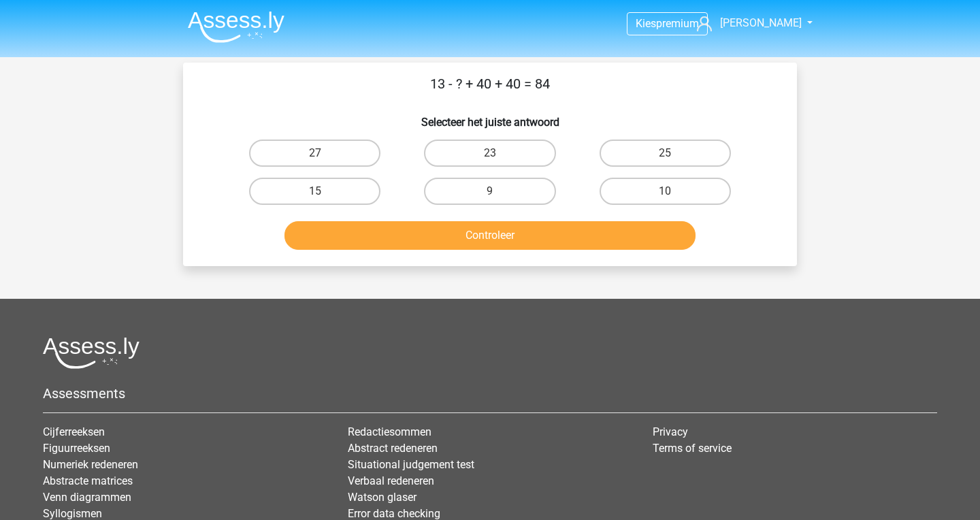
click at [474, 85] on p "13 - ? + 40 + 40 = 84" at bounding box center [490, 83] width 570 height 20
drag, startPoint x: 479, startPoint y: 90, endPoint x: 510, endPoint y: 87, distance: 31.4
click at [510, 87] on p "13 - ? + 40 + 40 = 84" at bounding box center [490, 83] width 570 height 20
click at [513, 201] on label "9" at bounding box center [489, 191] width 131 height 27
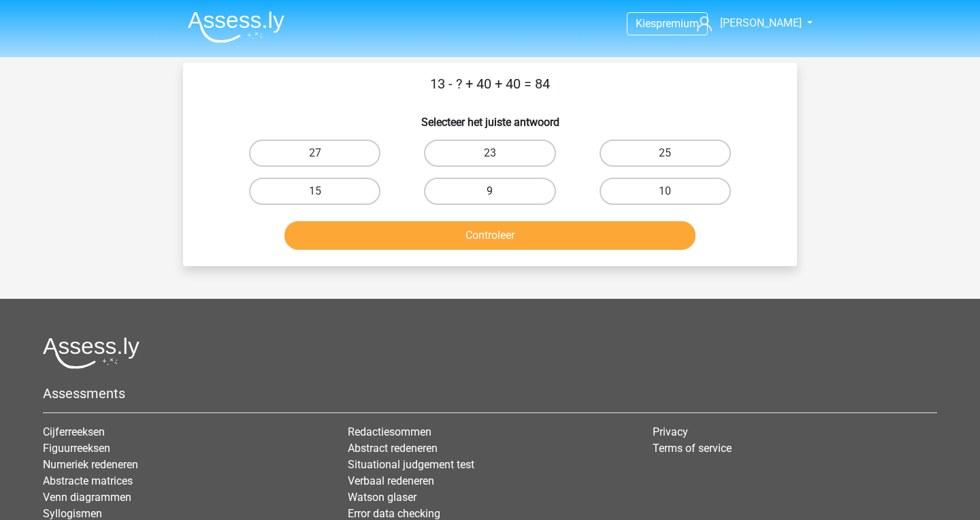
click at [499, 200] on input "9" at bounding box center [494, 195] width 9 height 9
radio input "true"
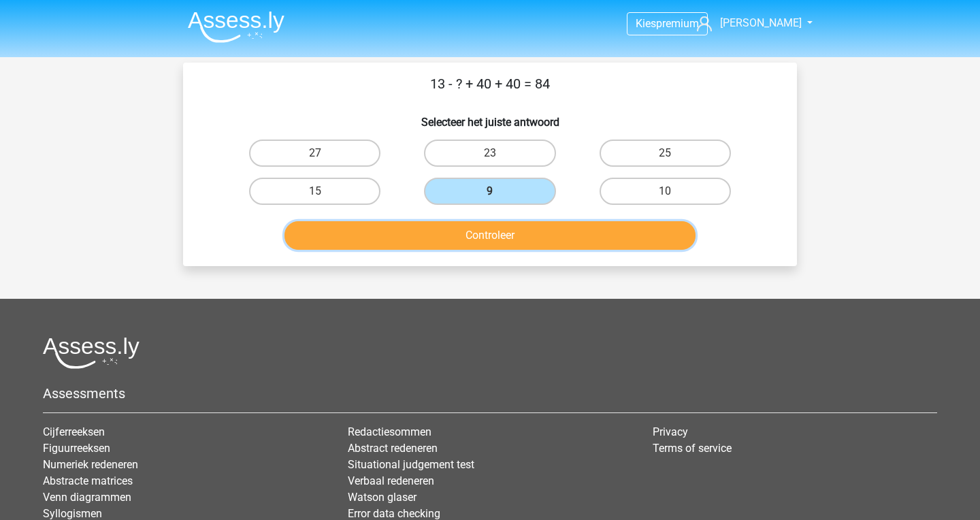
click at [505, 246] on button "Controleer" at bounding box center [490, 235] width 412 height 29
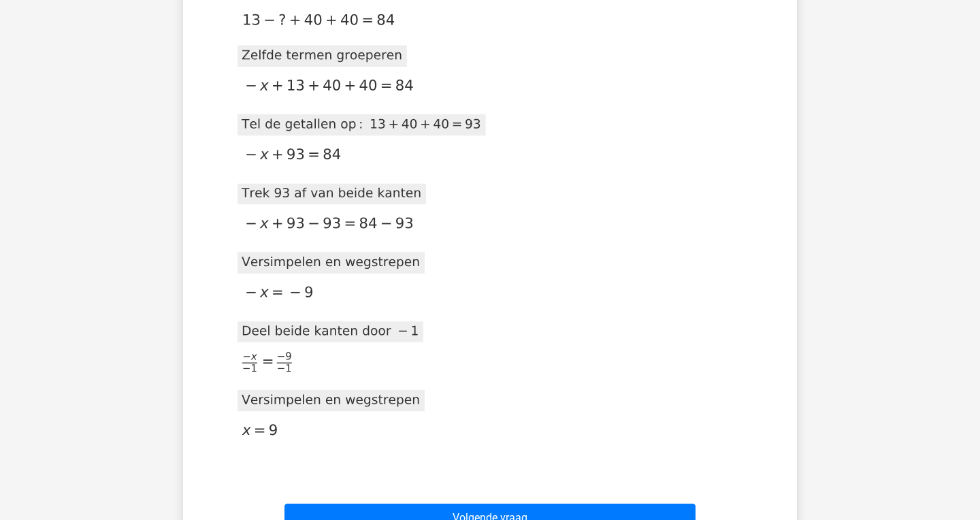
scroll to position [390, 0]
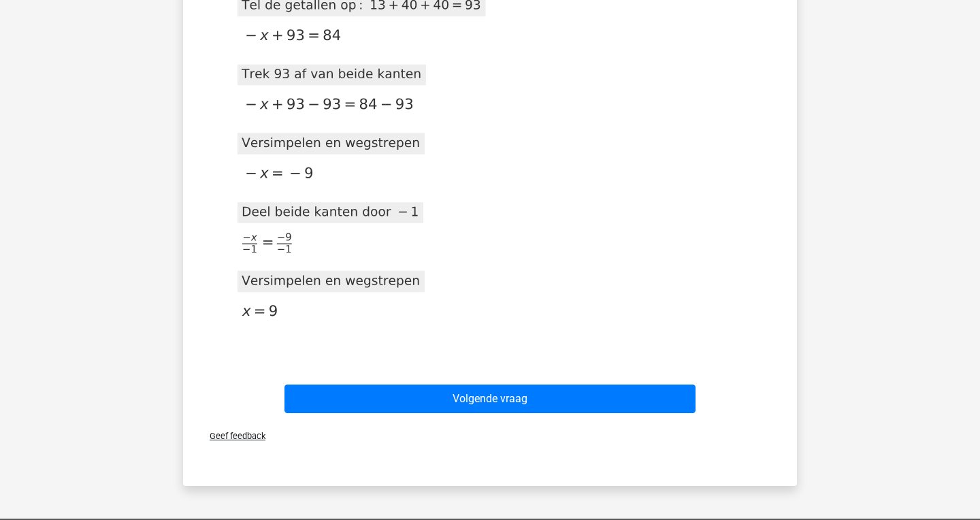
click at [525, 430] on div "Geef feedback" at bounding box center [489, 435] width 603 height 35
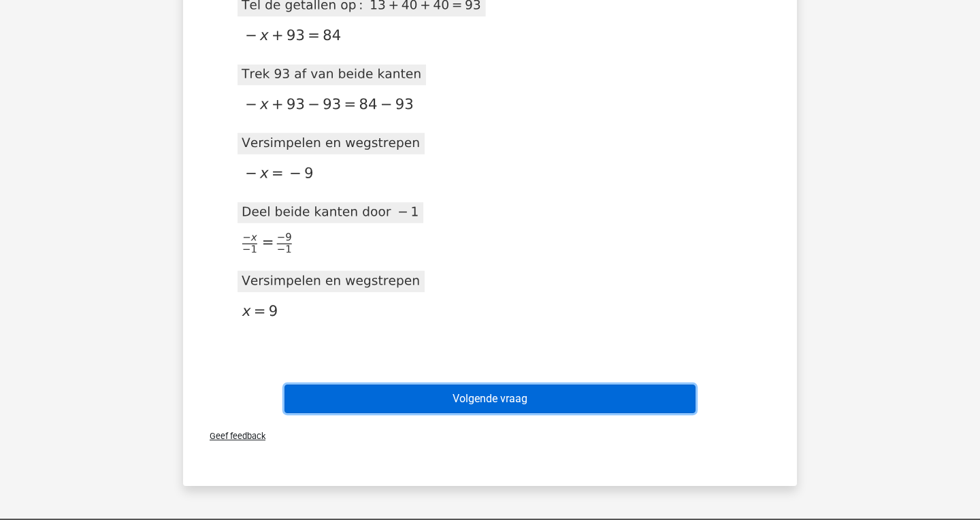
click at [535, 401] on button "Volgende vraag" at bounding box center [490, 398] width 412 height 29
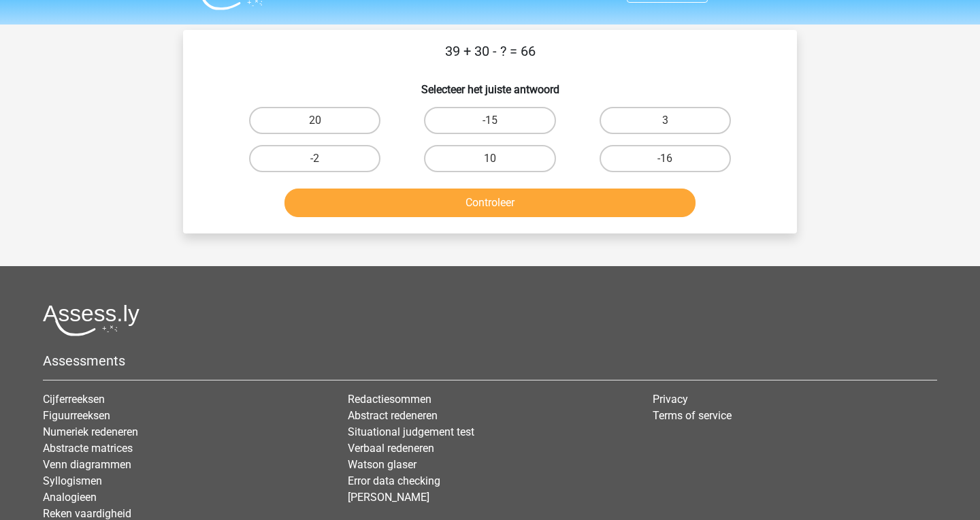
scroll to position [0, 0]
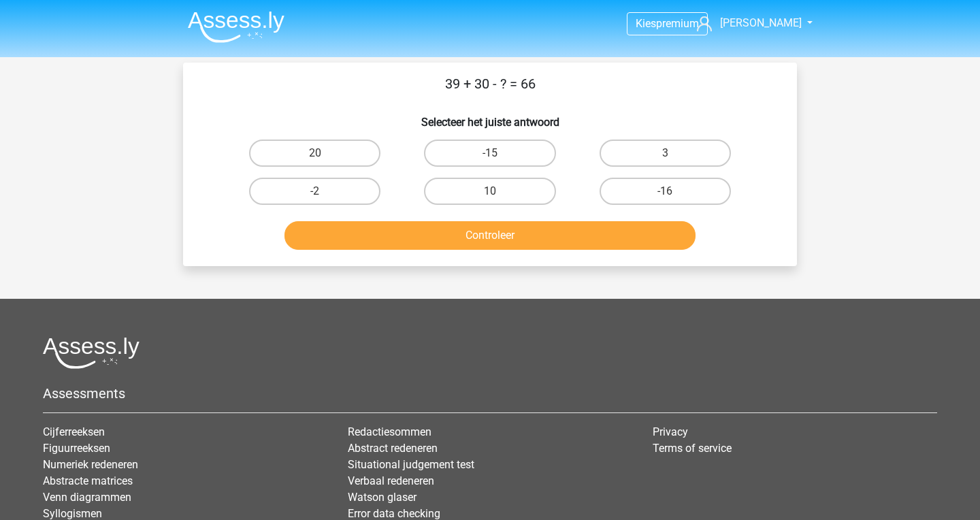
drag, startPoint x: 438, startPoint y: 80, endPoint x: 479, endPoint y: 98, distance: 44.8
click at [479, 98] on div "39 + 30 - ? = 66 Selecteer het juiste antwoord 20 -15 3 -2" at bounding box center [489, 164] width 603 height 182
click at [636, 156] on label "3" at bounding box center [664, 152] width 131 height 27
click at [665, 156] on input "3" at bounding box center [669, 157] width 9 height 9
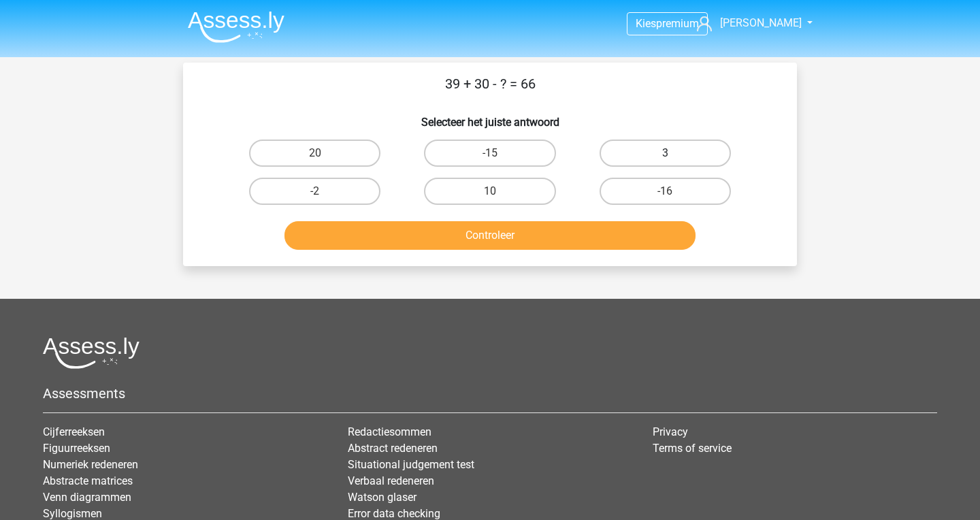
radio input "true"
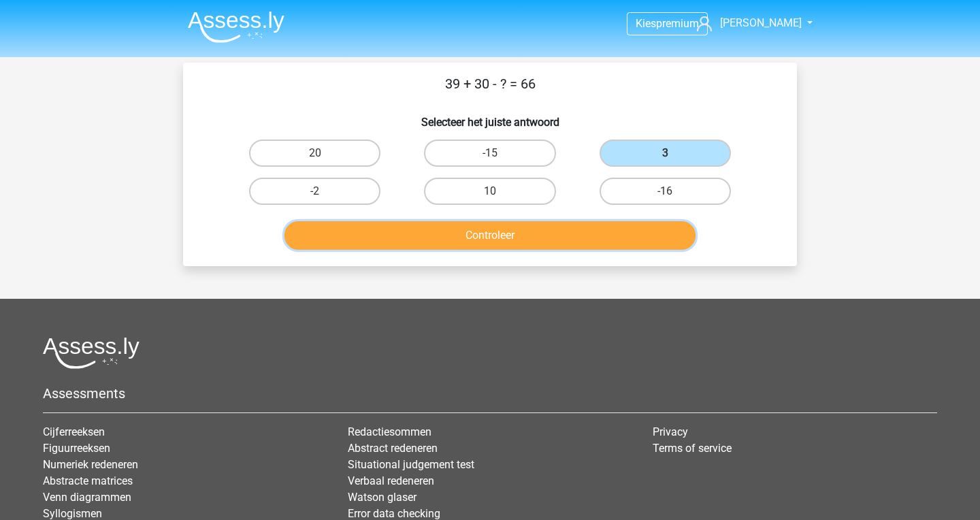
click at [586, 239] on button "Controleer" at bounding box center [490, 235] width 412 height 29
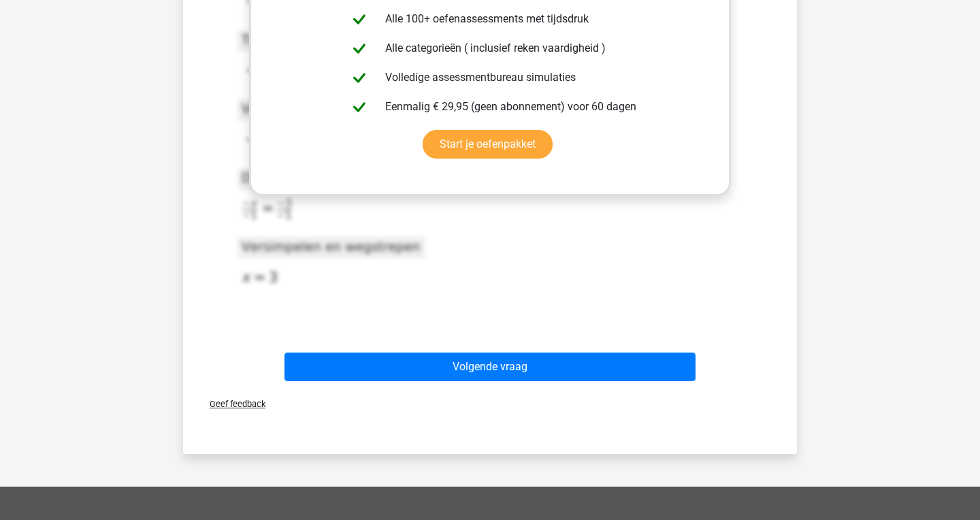
click at [526, 422] on div "Verstuur" at bounding box center [489, 432] width 603 height 22
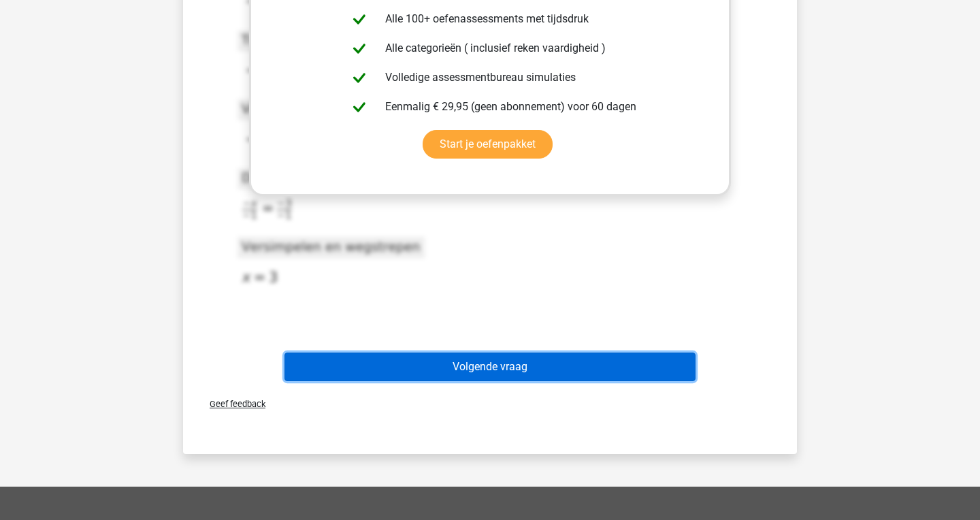
click at [584, 354] on button "Volgende vraag" at bounding box center [490, 366] width 412 height 29
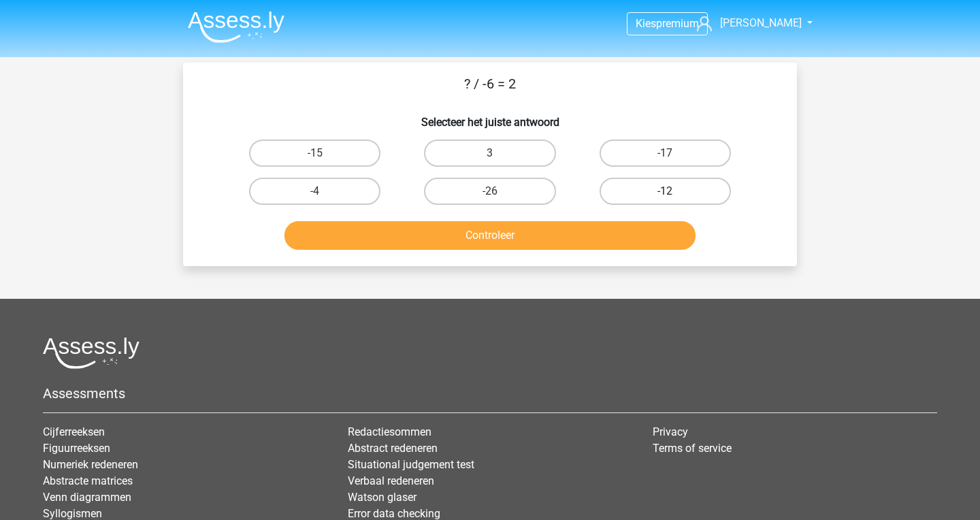
click at [637, 198] on label "-12" at bounding box center [664, 191] width 131 height 27
click at [665, 198] on input "-12" at bounding box center [669, 195] width 9 height 9
radio input "true"
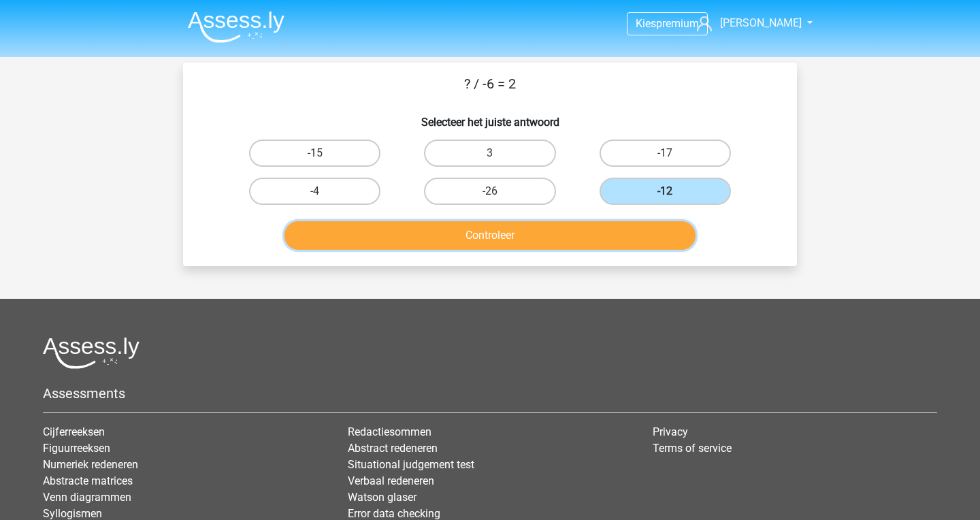
click at [605, 239] on button "Controleer" at bounding box center [490, 235] width 412 height 29
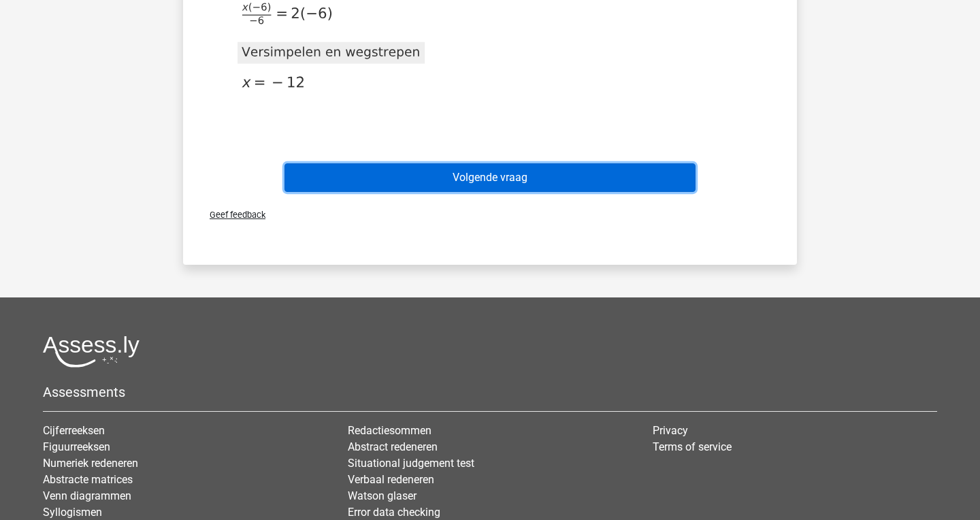
click at [614, 189] on button "Volgende vraag" at bounding box center [490, 177] width 412 height 29
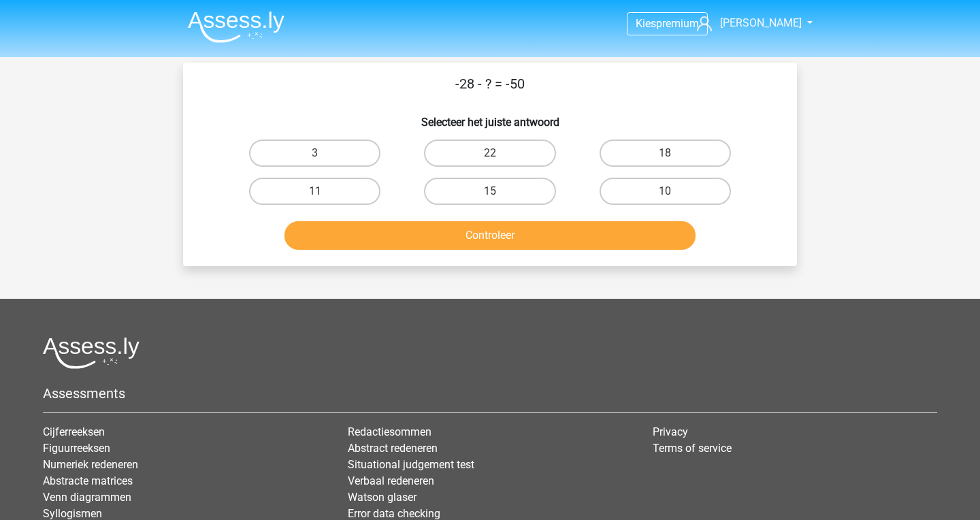
drag, startPoint x: 482, startPoint y: 87, endPoint x: 501, endPoint y: 87, distance: 19.7
click at [501, 87] on p "-28 - ? = -50" at bounding box center [490, 83] width 570 height 20
click at [544, 84] on p "-28 - ? = -50" at bounding box center [490, 83] width 570 height 20
click at [531, 150] on label "22" at bounding box center [489, 152] width 131 height 27
click at [499, 153] on input "22" at bounding box center [494, 157] width 9 height 9
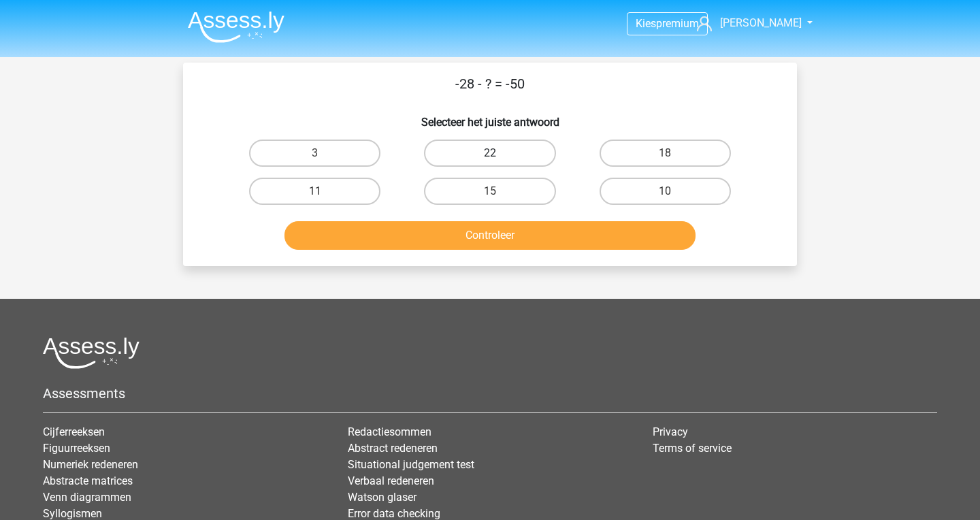
radio input "true"
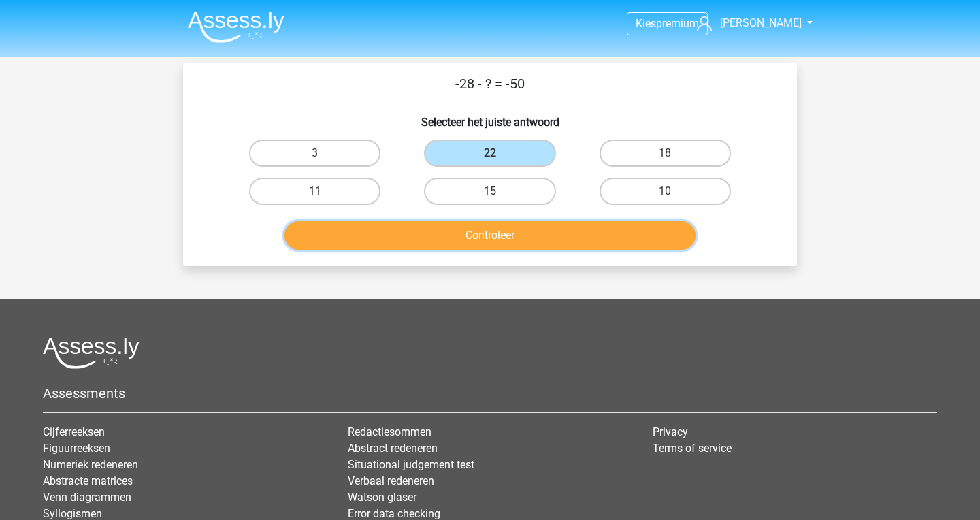
click at [546, 246] on button "Controleer" at bounding box center [490, 235] width 412 height 29
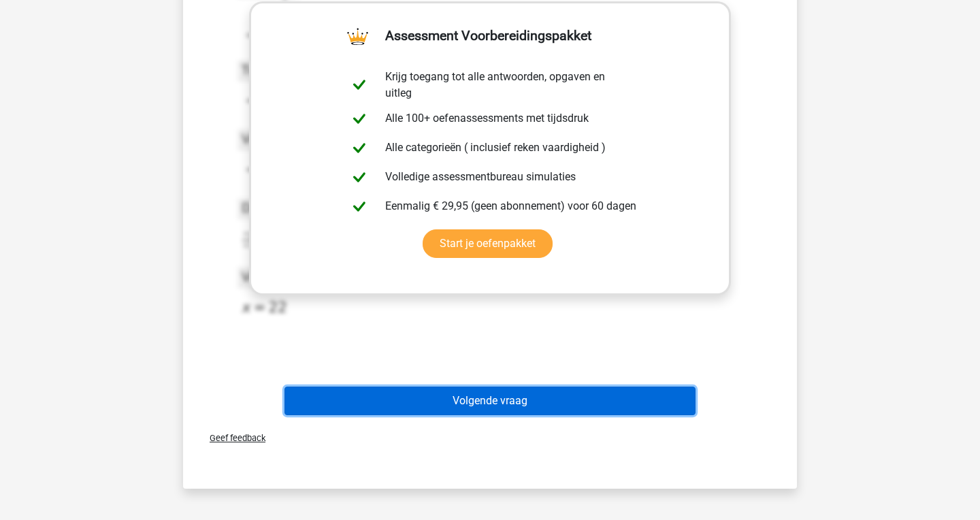
click at [546, 396] on button "Volgende vraag" at bounding box center [490, 400] width 412 height 29
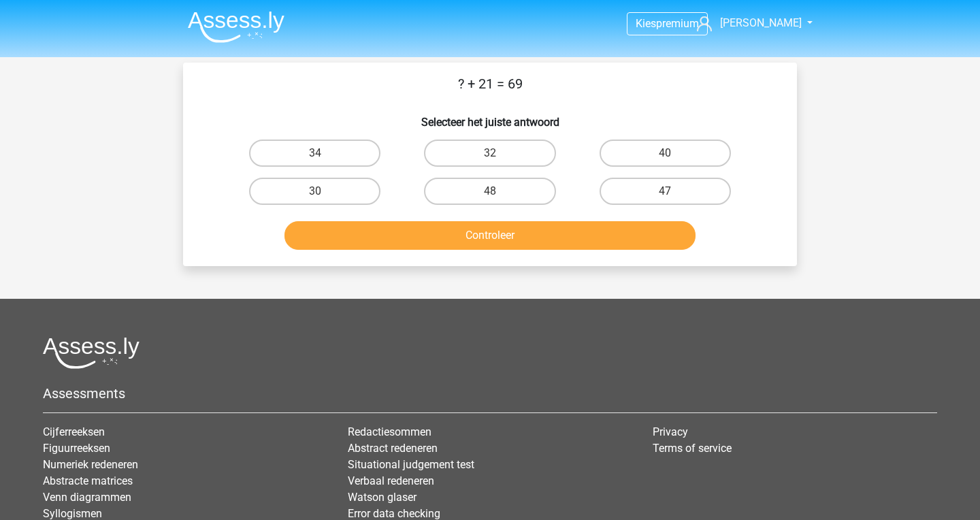
drag, startPoint x: 569, startPoint y: 116, endPoint x: 446, endPoint y: 84, distance: 127.2
click at [446, 84] on div "? + 21 = 69 Selecteer het juiste antwoord 34 32 40 30" at bounding box center [489, 164] width 603 height 182
click at [497, 112] on h6 "Selecteer het juiste antwoord" at bounding box center [490, 117] width 570 height 24
click at [524, 195] on label "48" at bounding box center [489, 191] width 131 height 27
click at [499, 195] on input "48" at bounding box center [494, 195] width 9 height 9
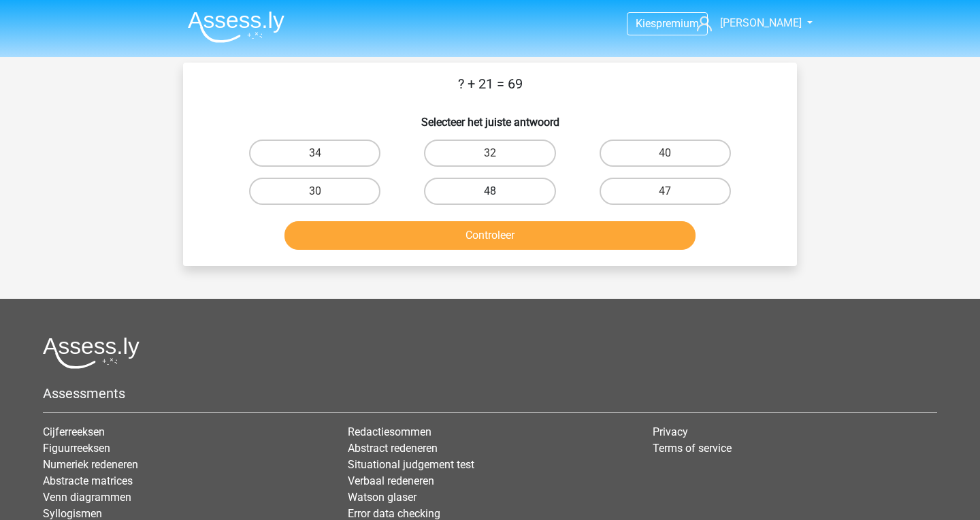
radio input "true"
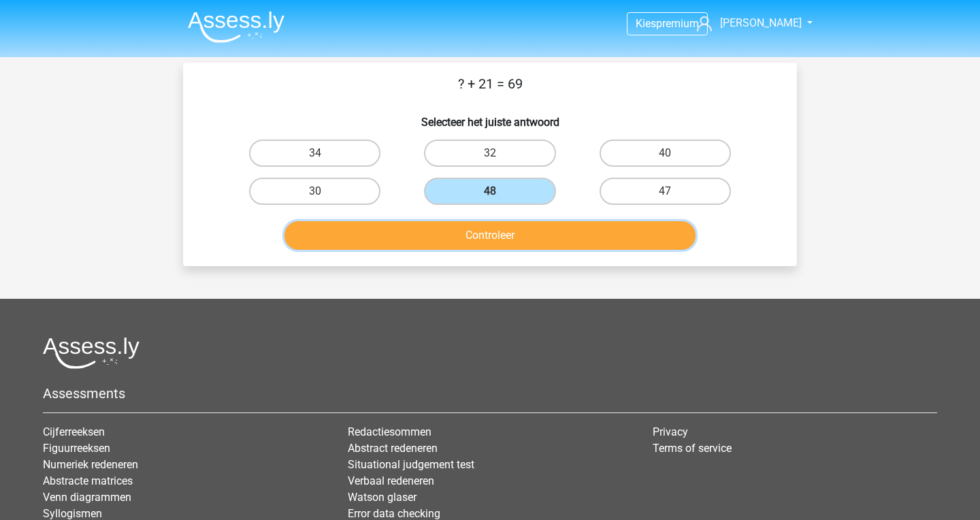
click at [531, 236] on button "Controleer" at bounding box center [490, 235] width 412 height 29
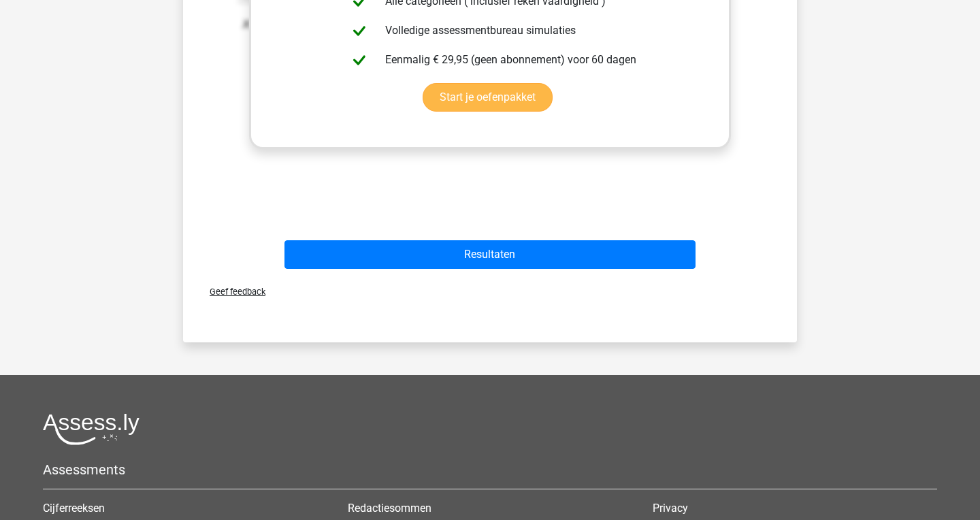
scroll to position [463, 0]
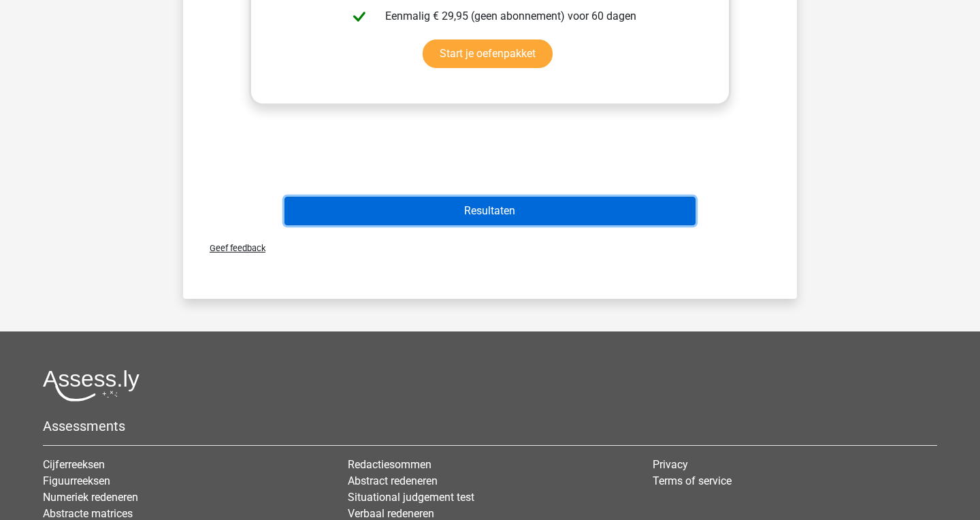
click at [531, 212] on button "Resultaten" at bounding box center [490, 211] width 412 height 29
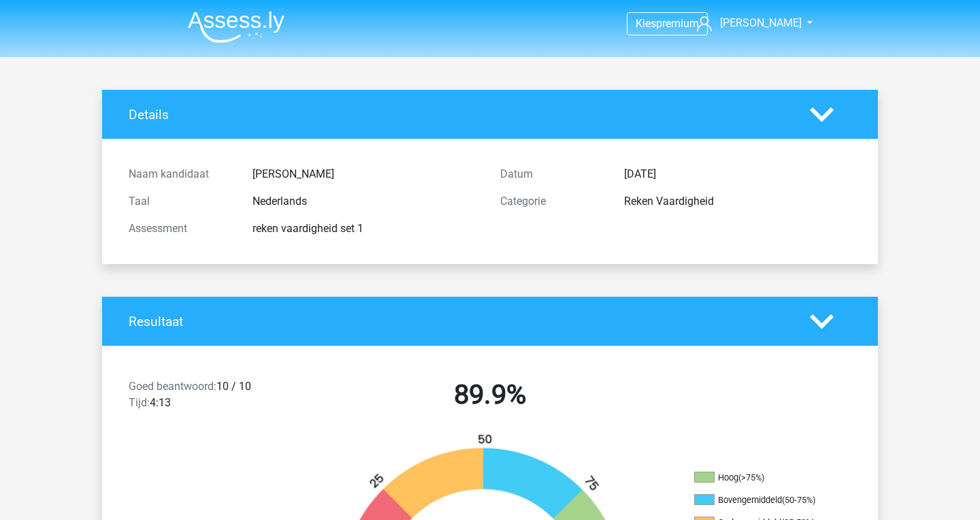
click at [219, 35] on img at bounding box center [236, 27] width 97 height 32
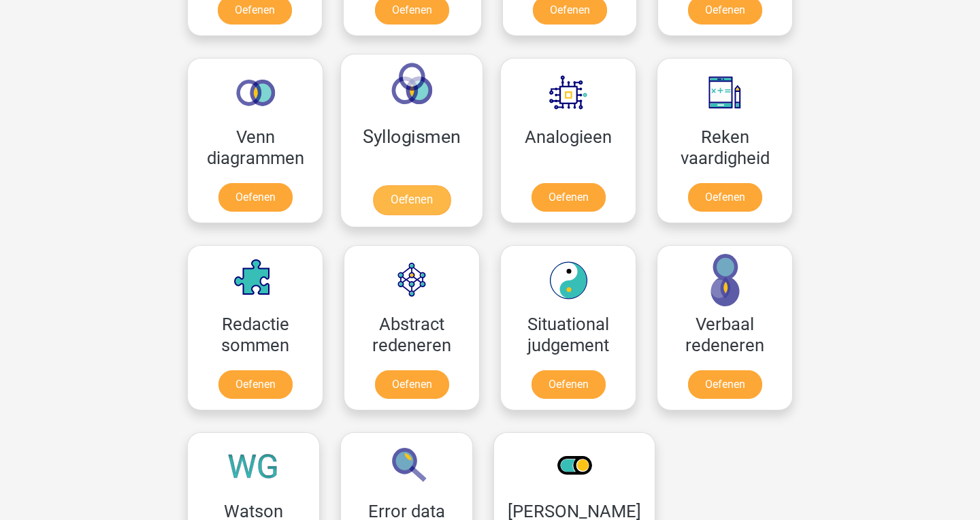
scroll to position [783, 0]
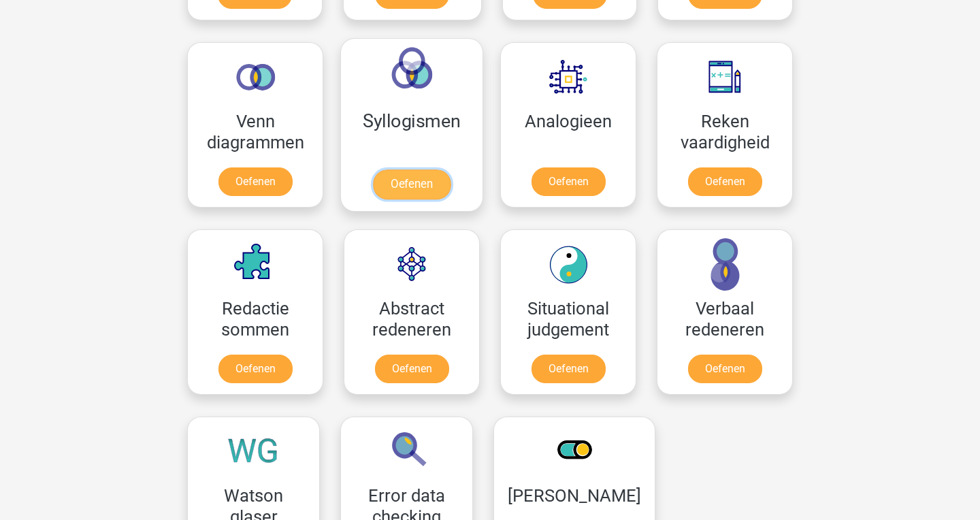
click at [435, 189] on link "Oefenen" at bounding box center [412, 184] width 78 height 30
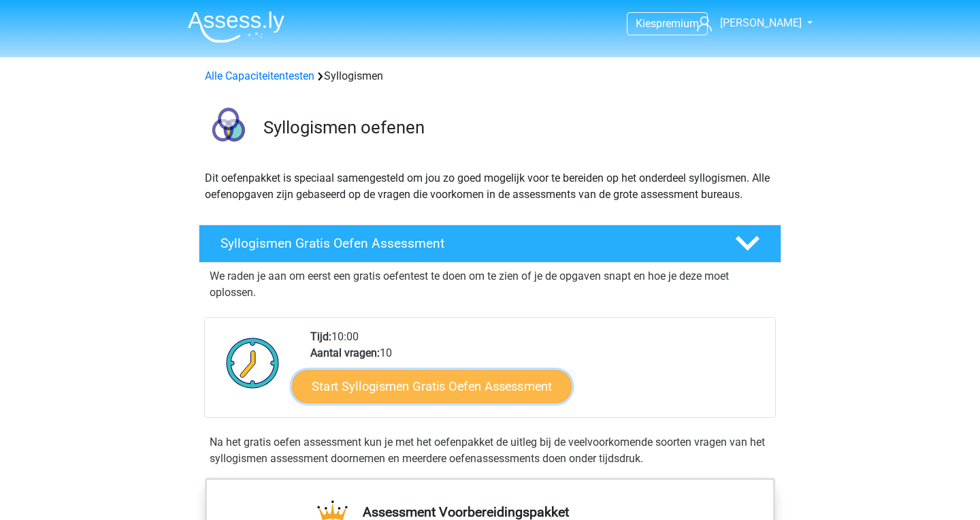
click at [422, 378] on link "Start Syllogismen Gratis Oefen Assessment" at bounding box center [433, 385] width 280 height 33
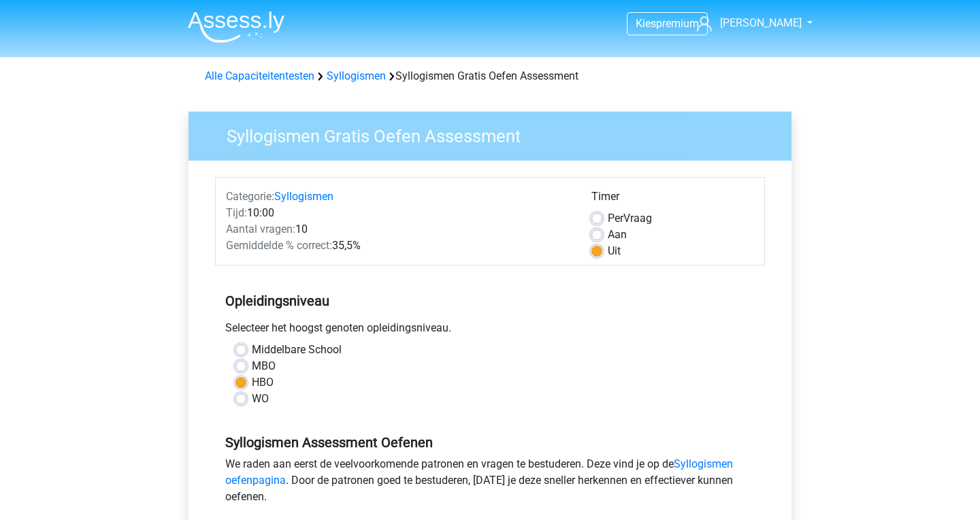
click at [608, 236] on label "Aan" at bounding box center [617, 235] width 19 height 16
click at [600, 236] on input "Aan" at bounding box center [596, 234] width 11 height 14
radio input "true"
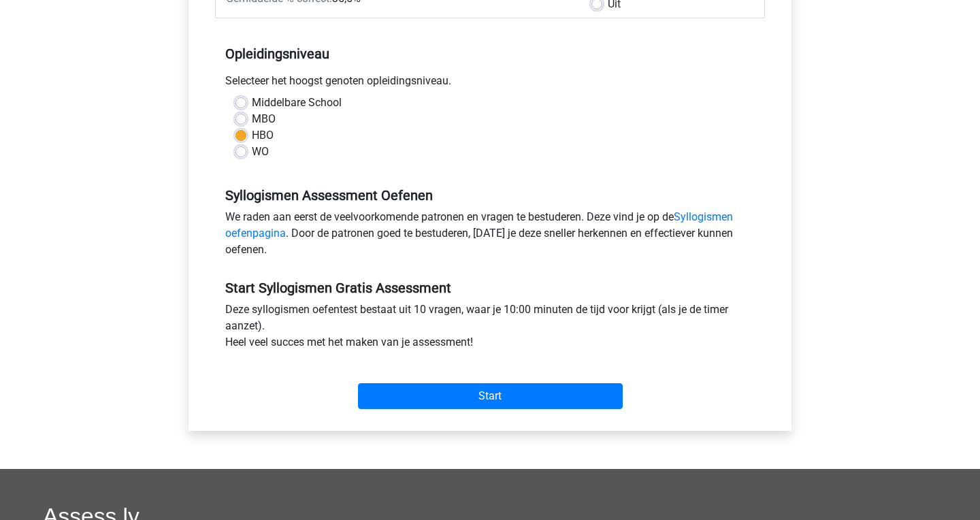
scroll to position [248, 0]
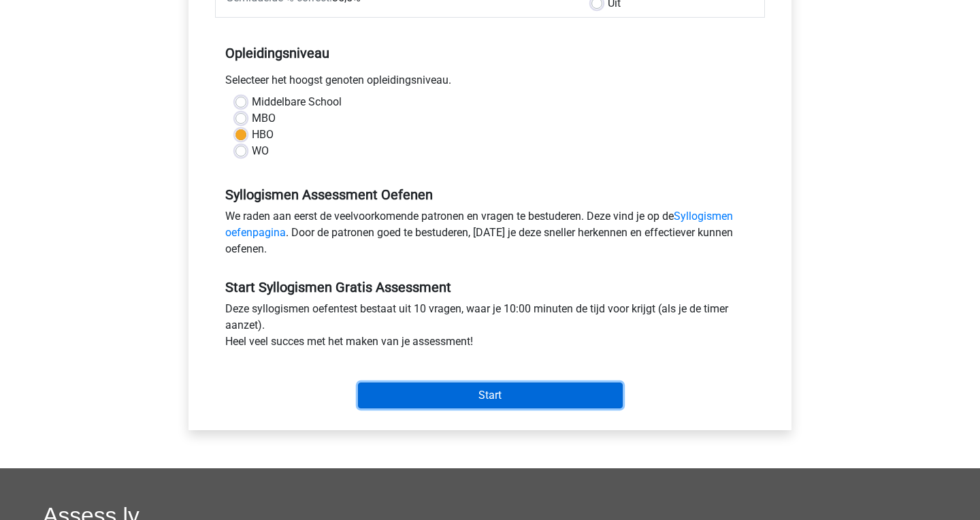
click at [490, 395] on input "Start" at bounding box center [490, 395] width 265 height 26
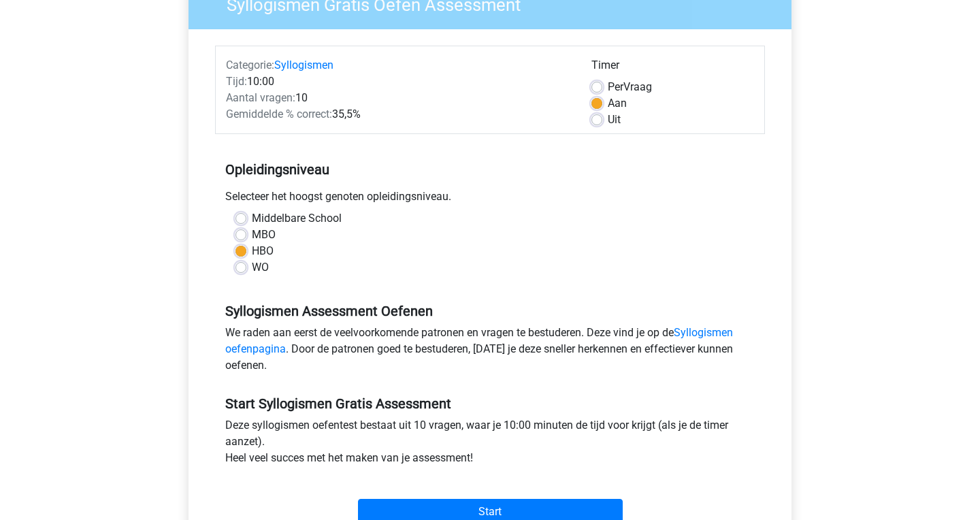
scroll to position [113, 0]
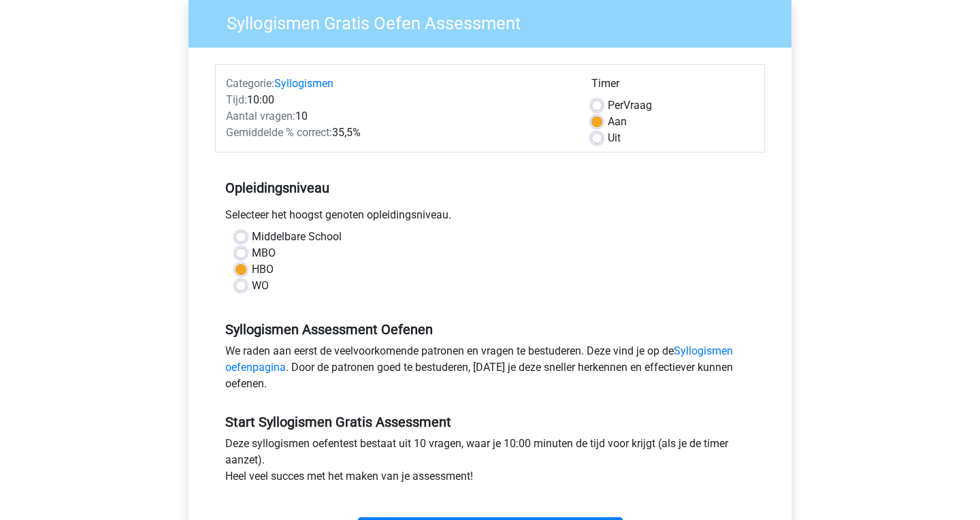
click at [608, 139] on label "Uit" at bounding box center [614, 138] width 13 height 16
click at [599, 139] on input "Uit" at bounding box center [596, 137] width 11 height 14
radio input "true"
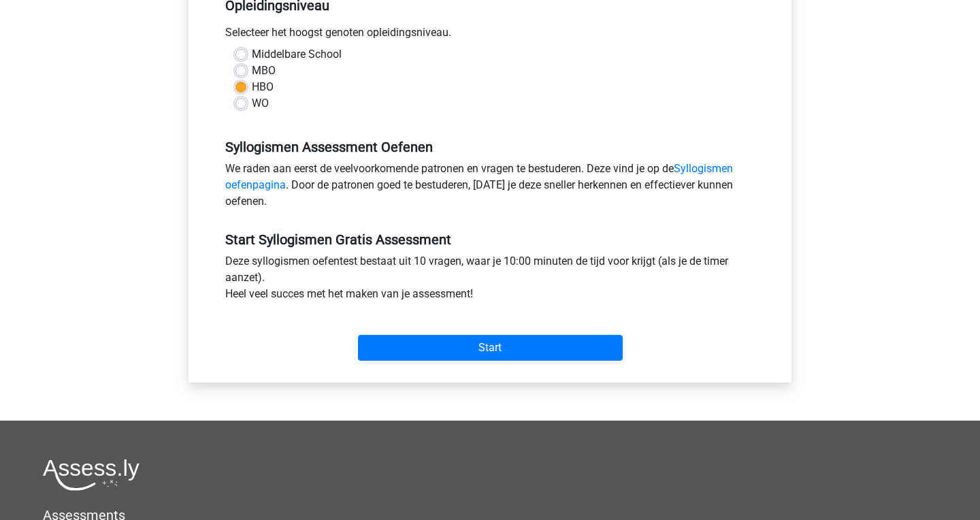
scroll to position [298, 0]
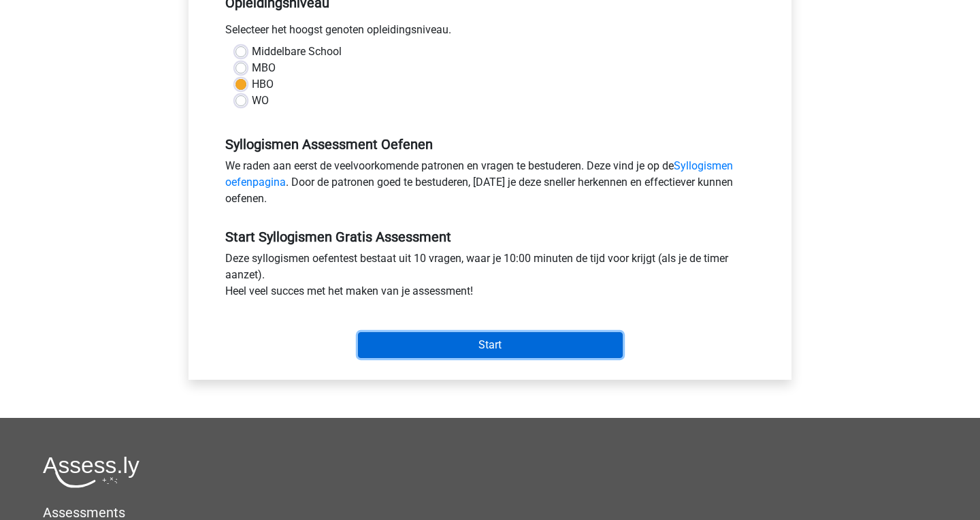
click at [501, 350] on input "Start" at bounding box center [490, 345] width 265 height 26
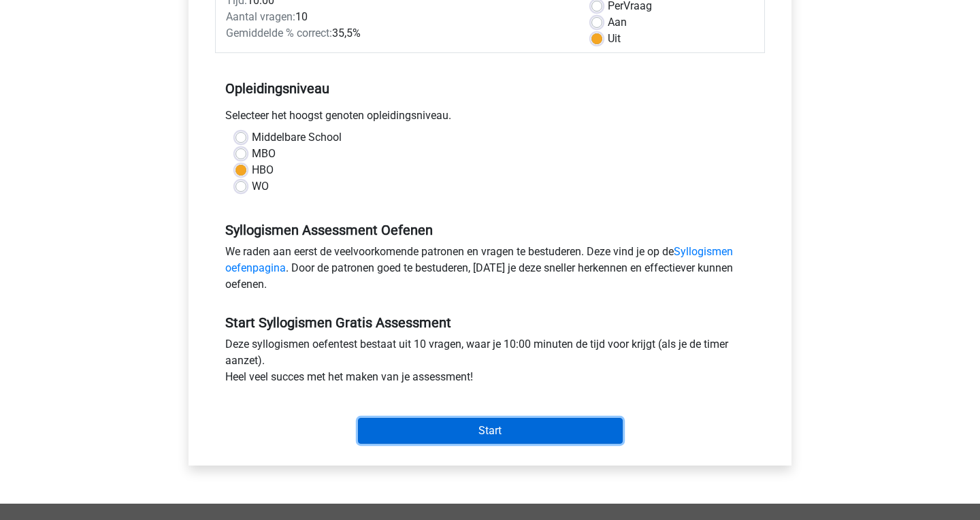
scroll to position [213, 0]
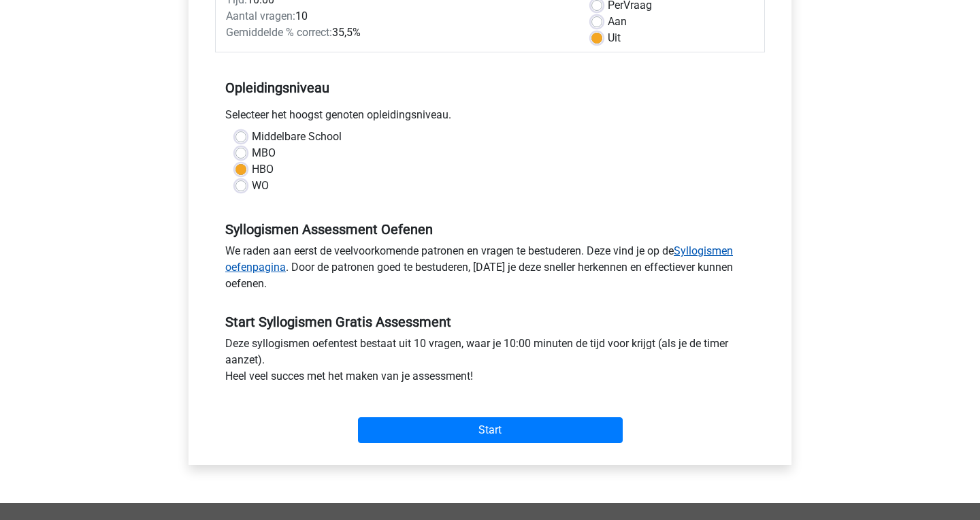
click at [266, 266] on link "Syllogismen oefenpagina" at bounding box center [478, 258] width 507 height 29
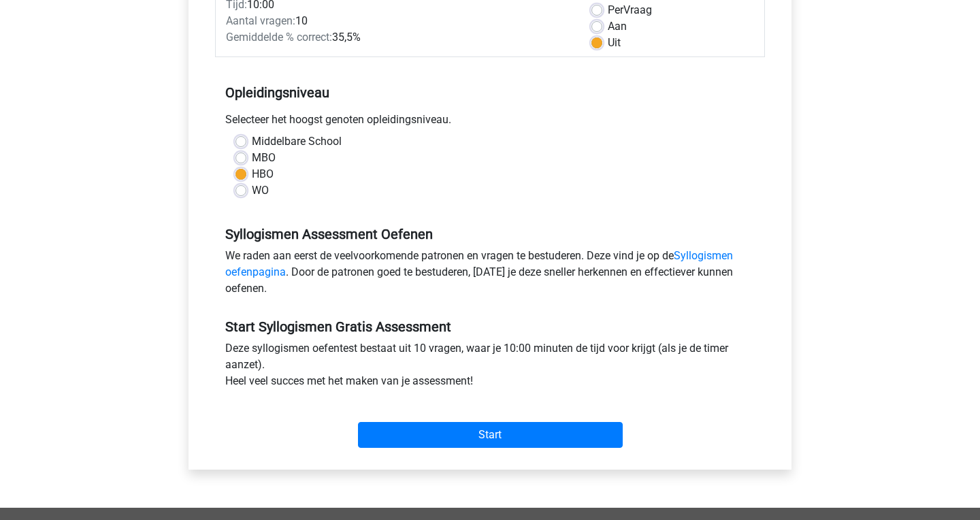
scroll to position [205, 0]
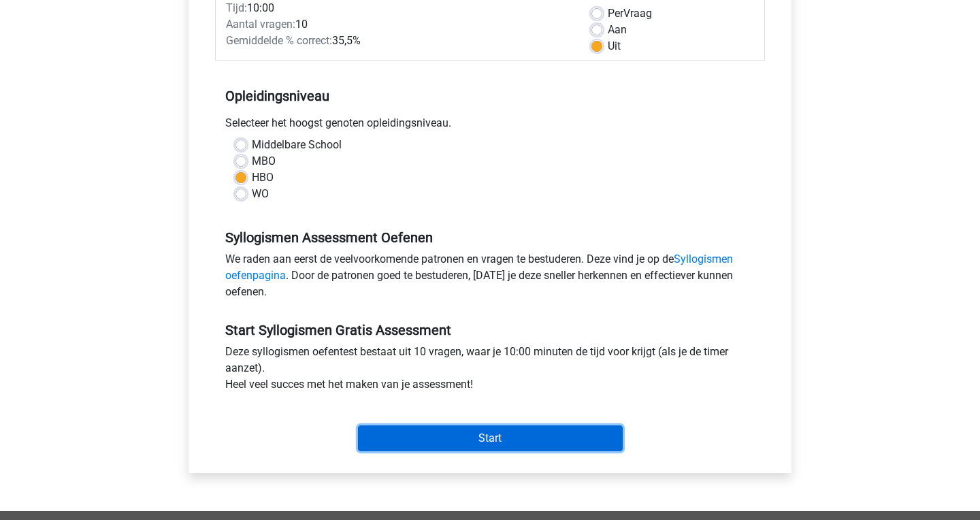
click at [533, 439] on input "Start" at bounding box center [490, 438] width 265 height 26
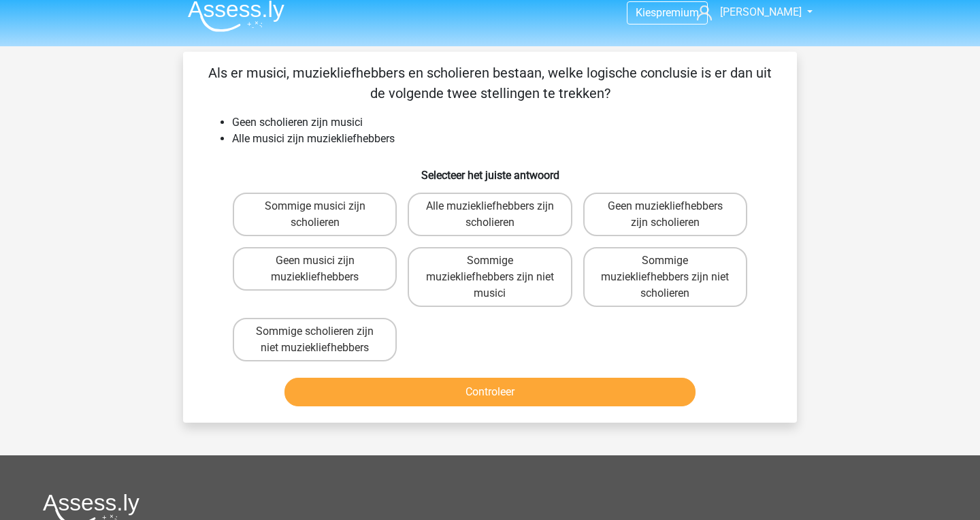
scroll to position [10, 0]
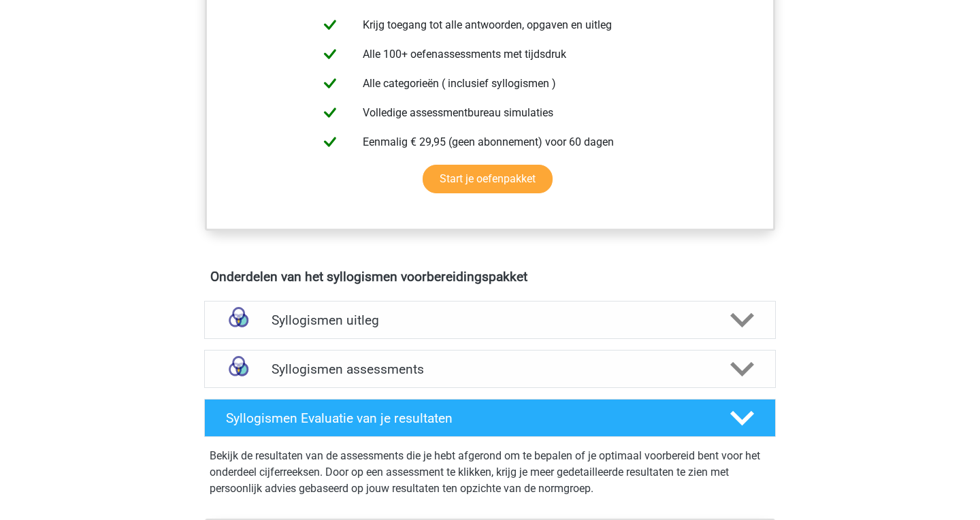
scroll to position [532, 0]
click at [437, 327] on div "Syllogismen uitleg" at bounding box center [489, 319] width 571 height 38
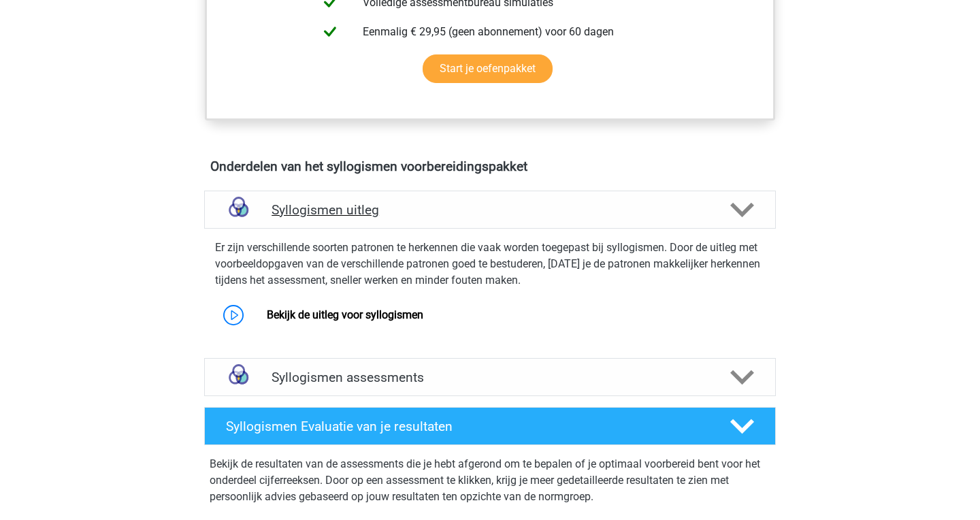
scroll to position [652, 0]
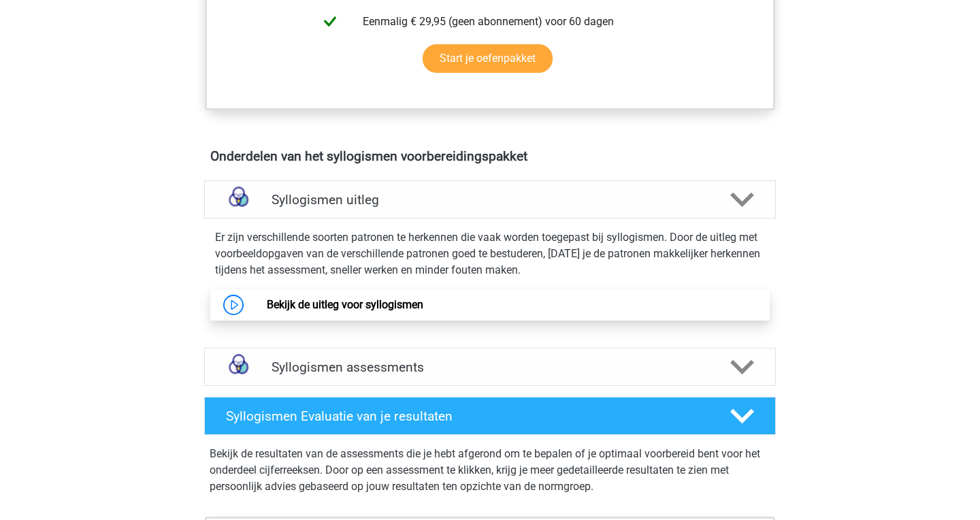
click at [267, 305] on link "Bekijk de uitleg voor syllogismen" at bounding box center [345, 304] width 156 height 13
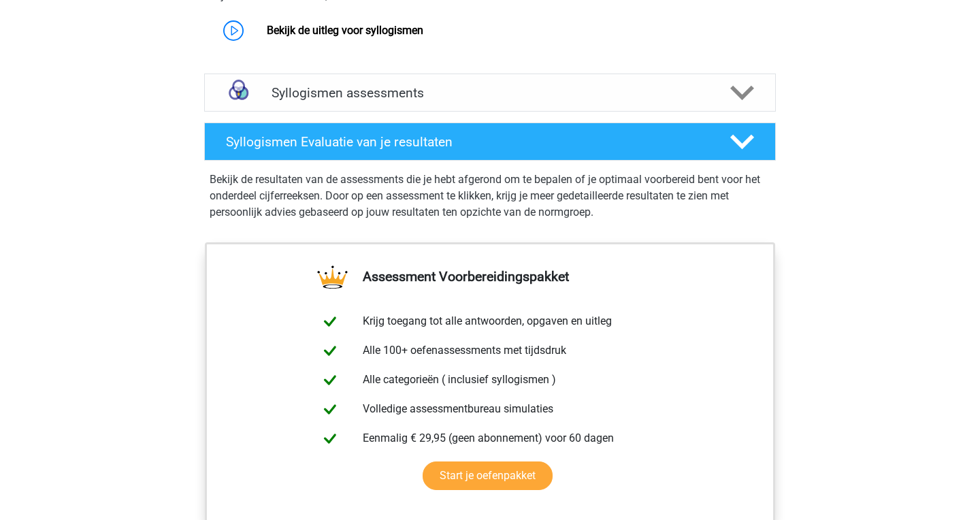
scroll to position [963, 0]
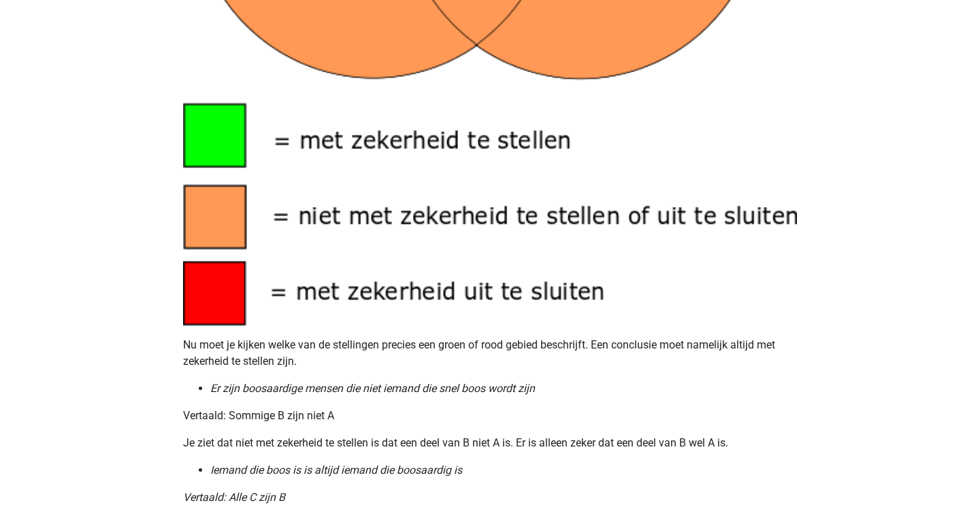
scroll to position [1225, 0]
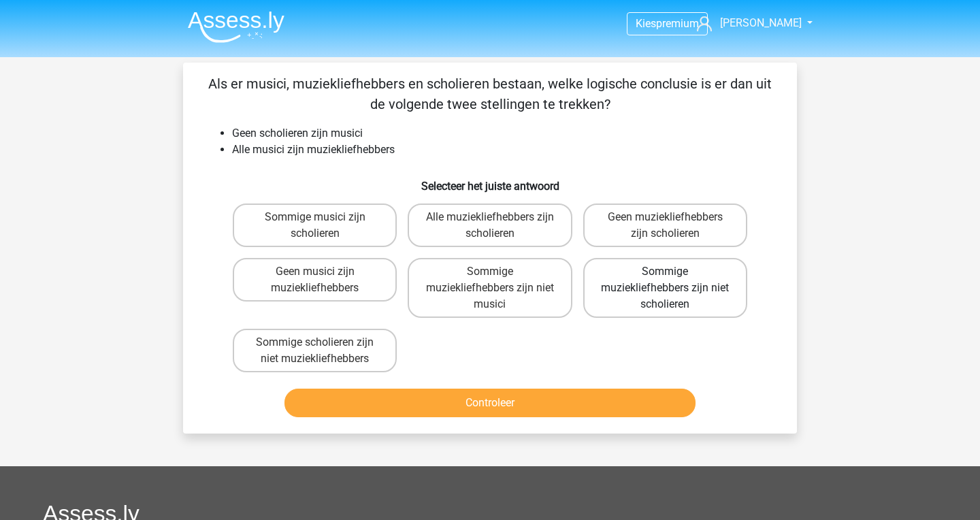
click at [662, 288] on label "Sommige muziekliefhebbers zijn niet scholieren" at bounding box center [665, 288] width 164 height 60
click at [665, 280] on input "Sommige muziekliefhebbers zijn niet scholieren" at bounding box center [669, 275] width 9 height 9
radio input "true"
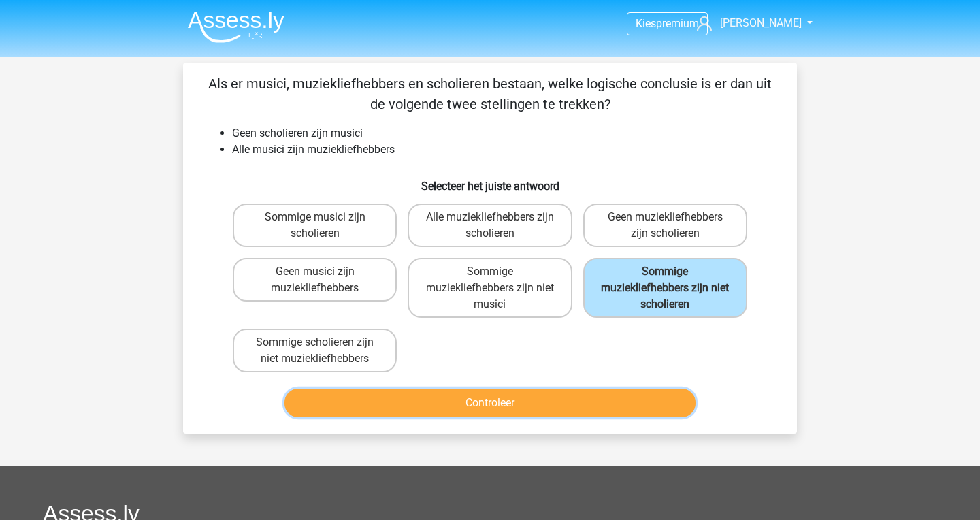
click at [599, 396] on button "Controleer" at bounding box center [490, 402] width 412 height 29
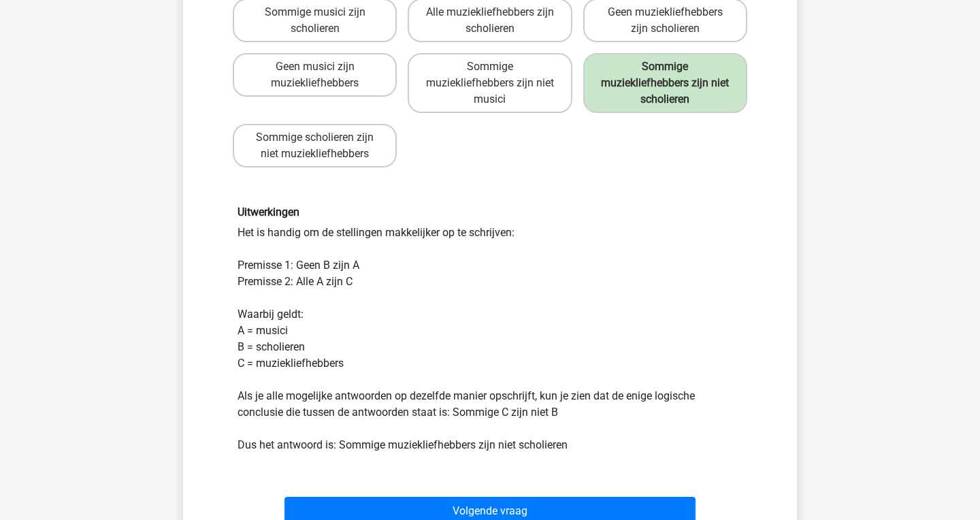
scroll to position [329, 0]
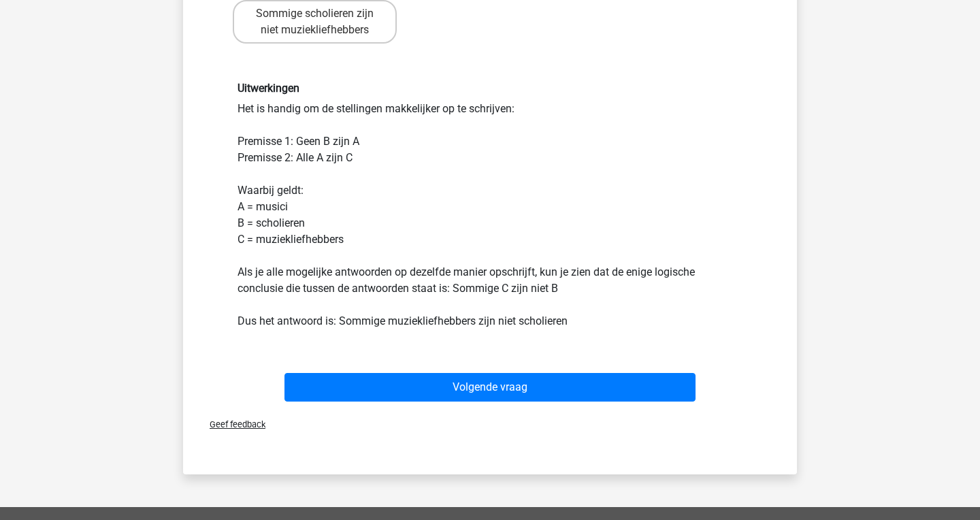
click at [543, 368] on div "Volgende vraag" at bounding box center [490, 384] width 570 height 45
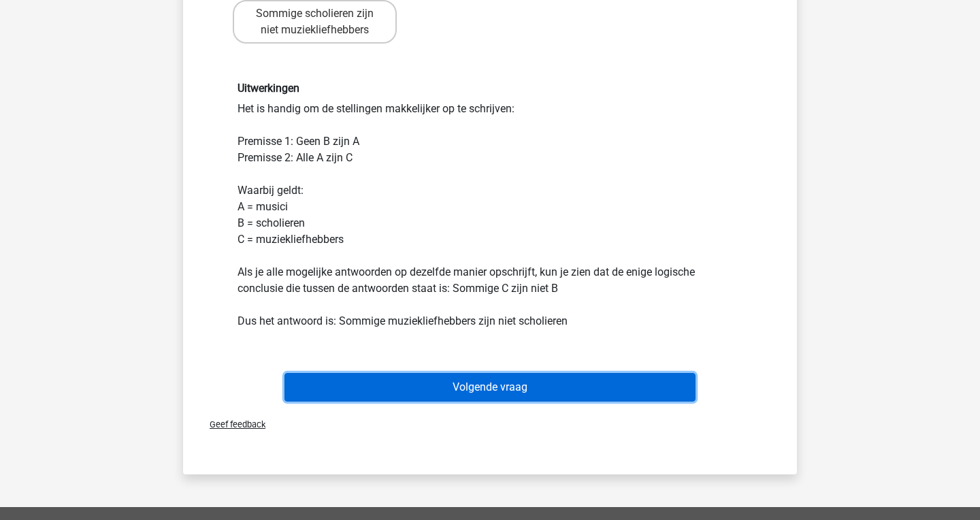
click at [543, 396] on button "Volgende vraag" at bounding box center [490, 387] width 412 height 29
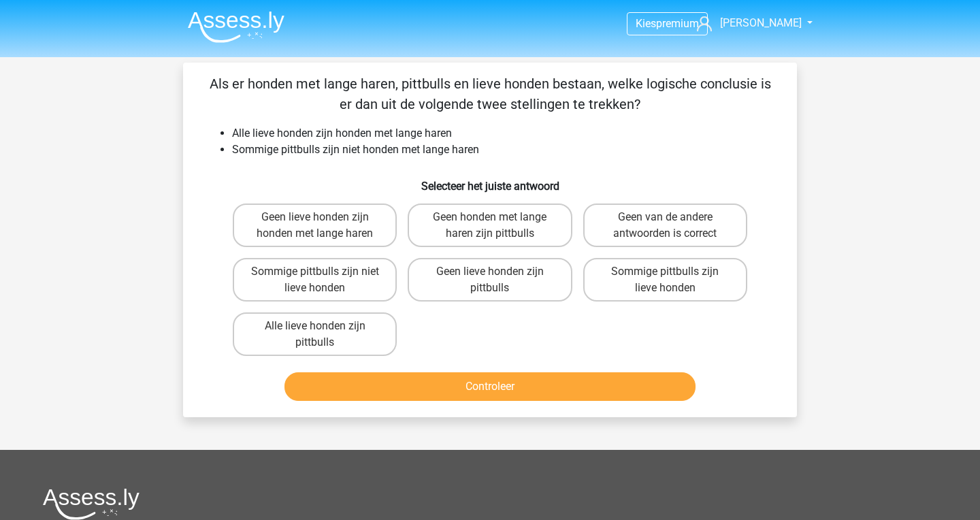
scroll to position [3, 0]
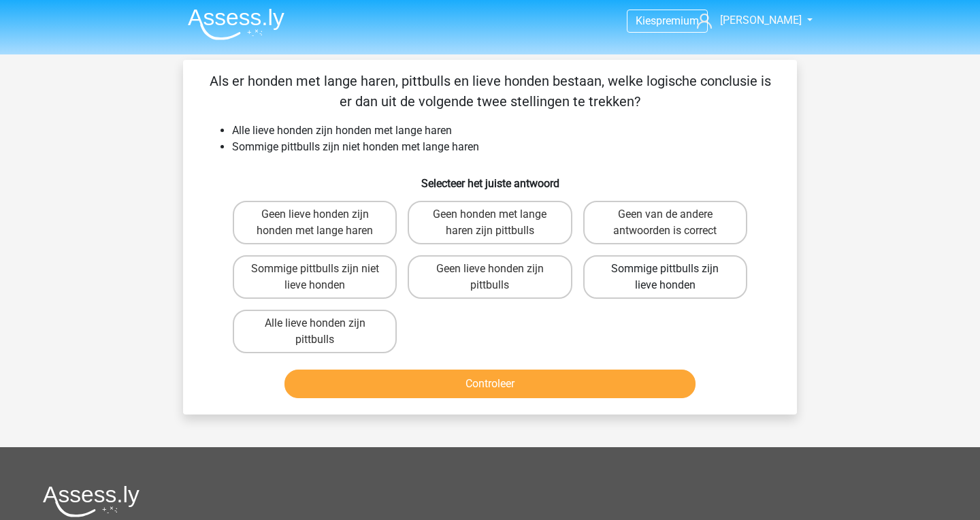
click at [626, 265] on label "Sommige pittbulls zijn lieve honden" at bounding box center [665, 277] width 164 height 44
click at [665, 269] on input "Sommige pittbulls zijn lieve honden" at bounding box center [669, 273] width 9 height 9
radio input "true"
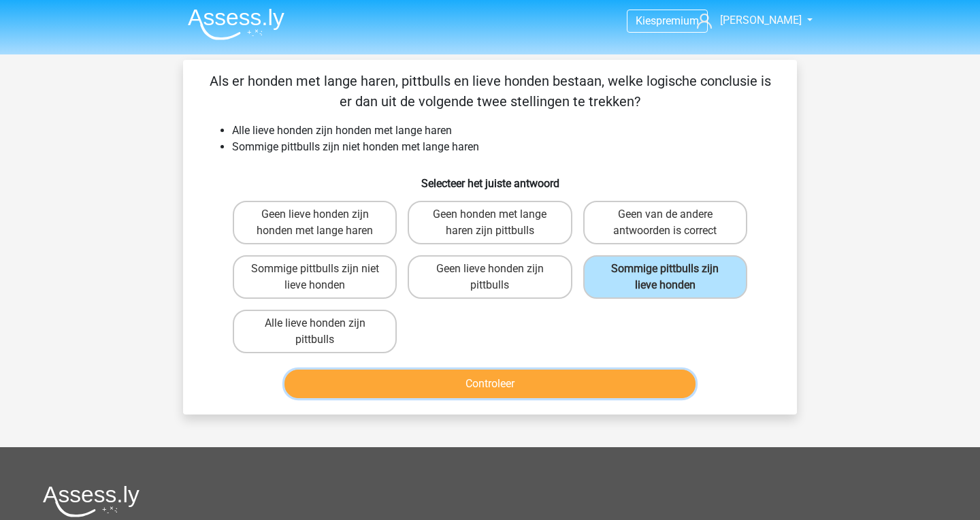
click at [581, 392] on button "Controleer" at bounding box center [490, 383] width 412 height 29
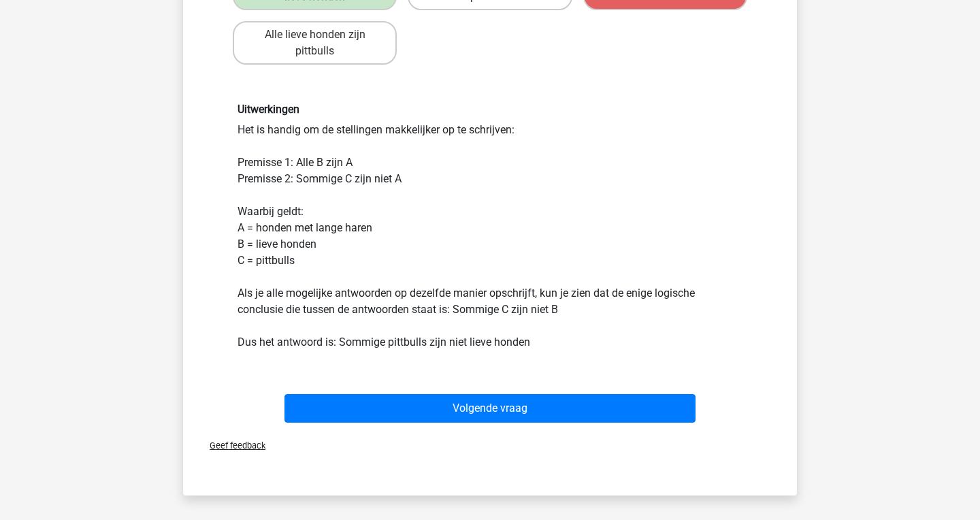
scroll to position [327, 0]
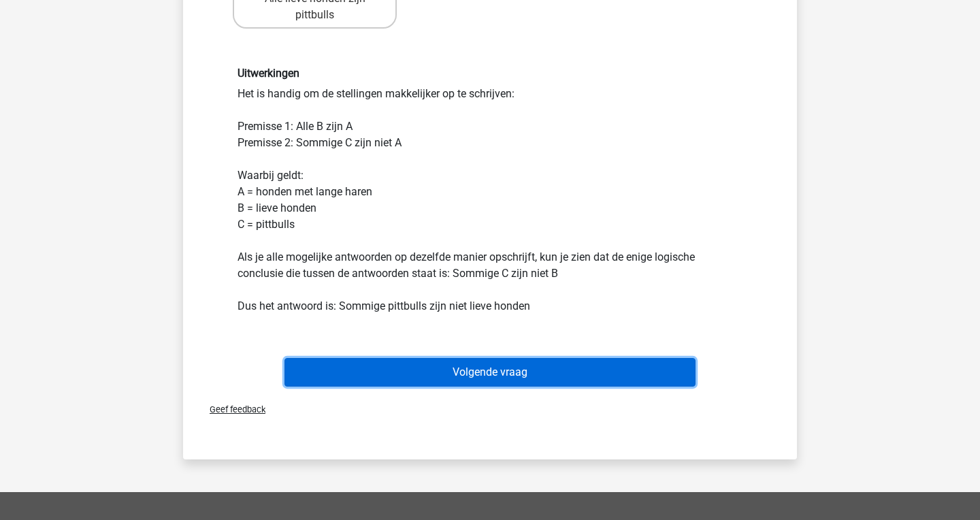
click at [550, 367] on button "Volgende vraag" at bounding box center [490, 372] width 412 height 29
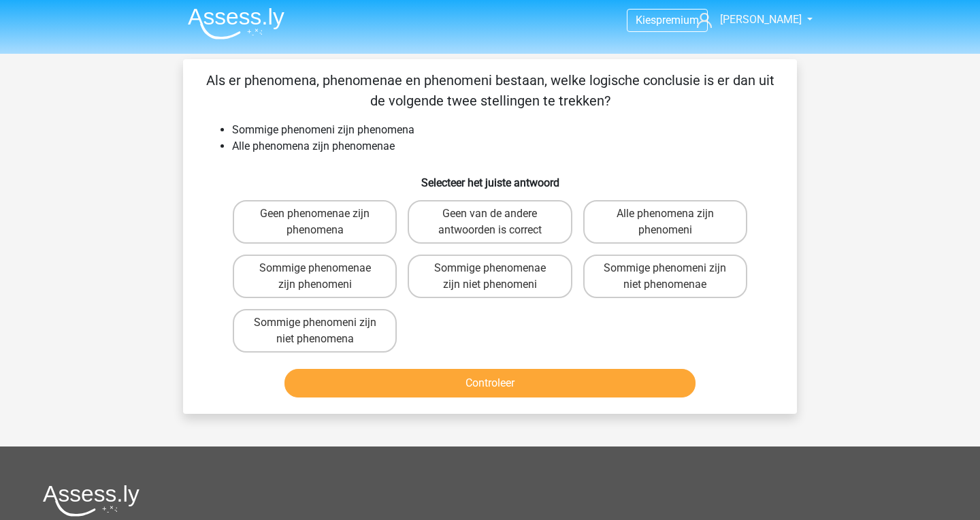
scroll to position [0, 0]
